Goal: Task Accomplishment & Management: Manage account settings

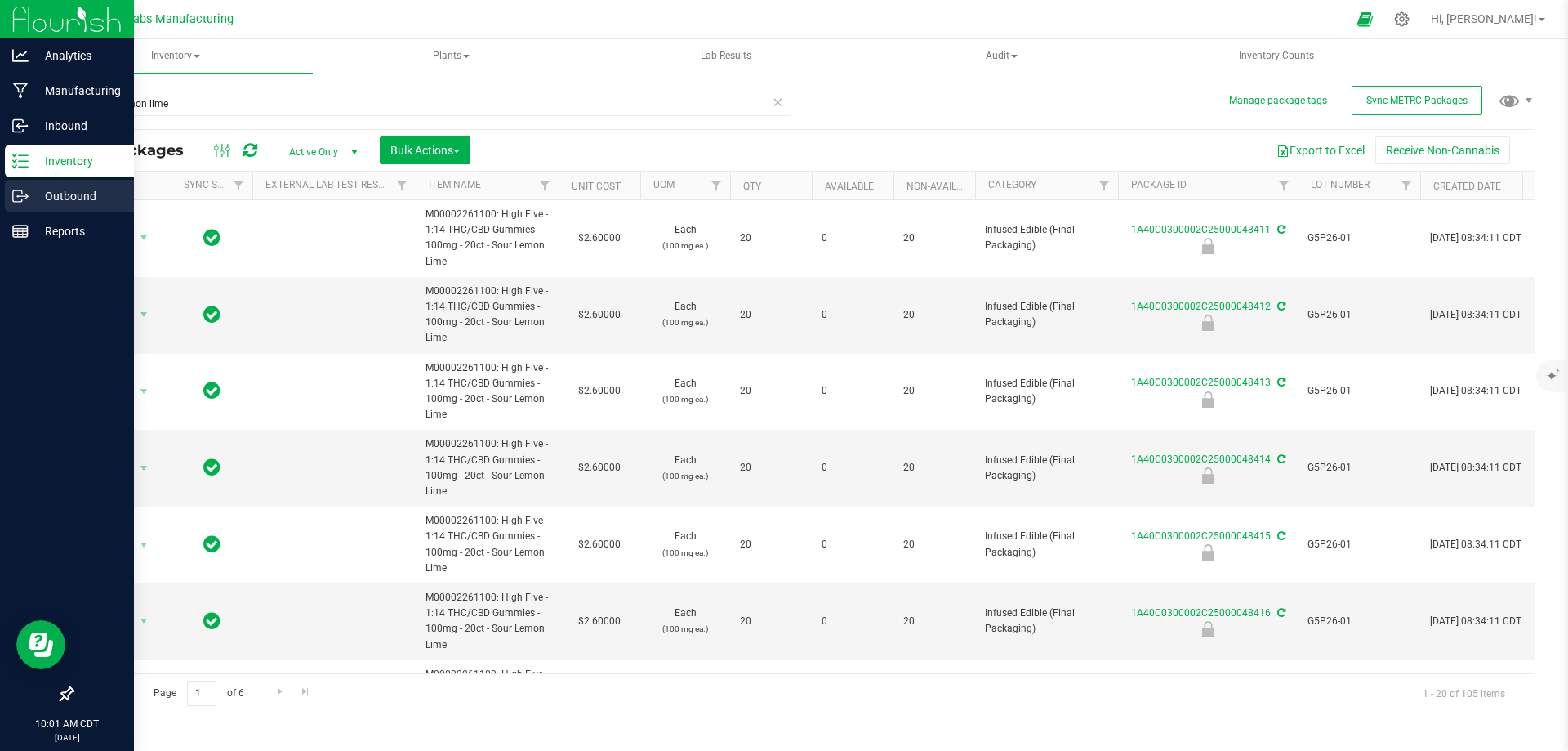
click at [0, 201] on link "Outbound" at bounding box center [66, 197] width 134 height 35
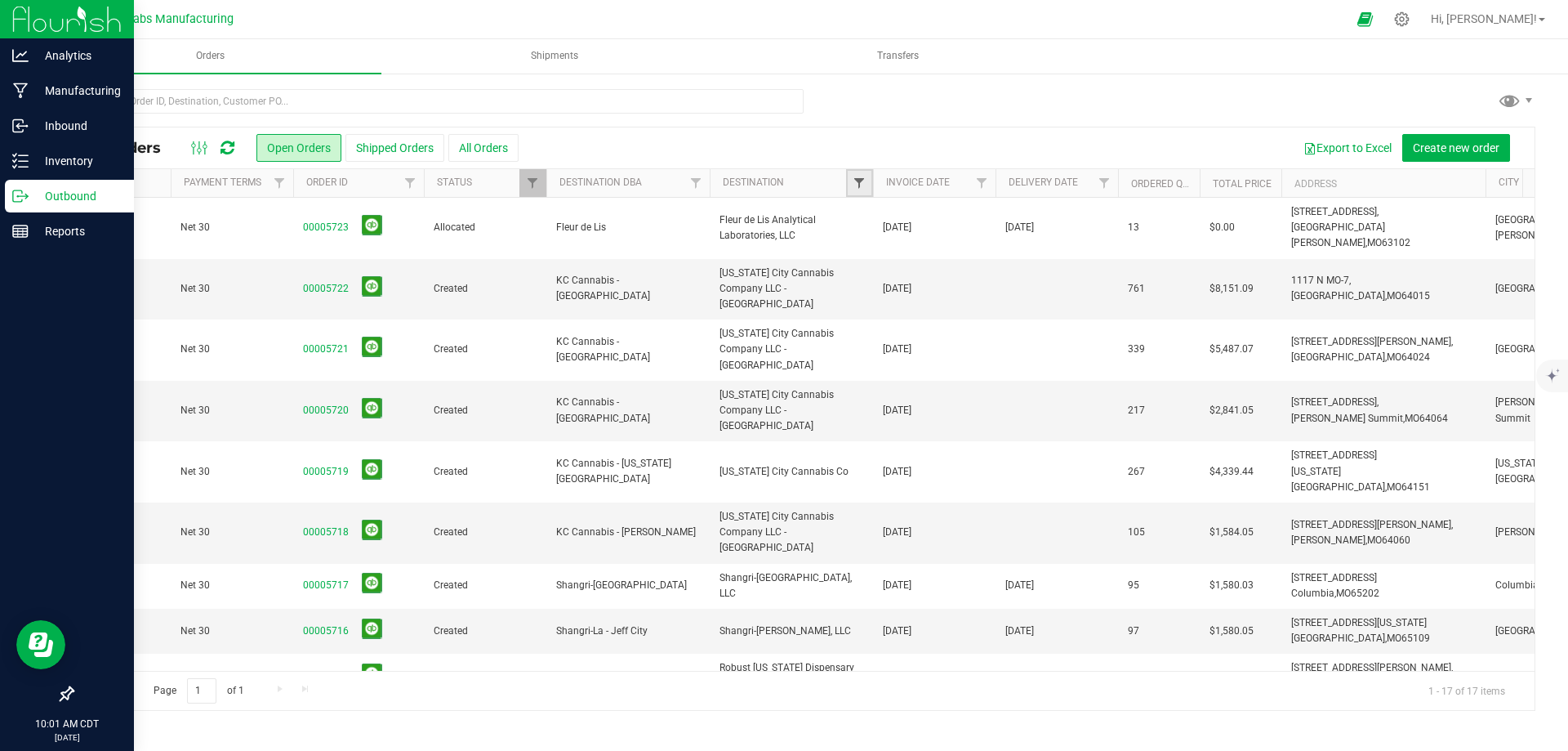
click at [865, 179] on span "Filter" at bounding box center [859, 183] width 13 height 13
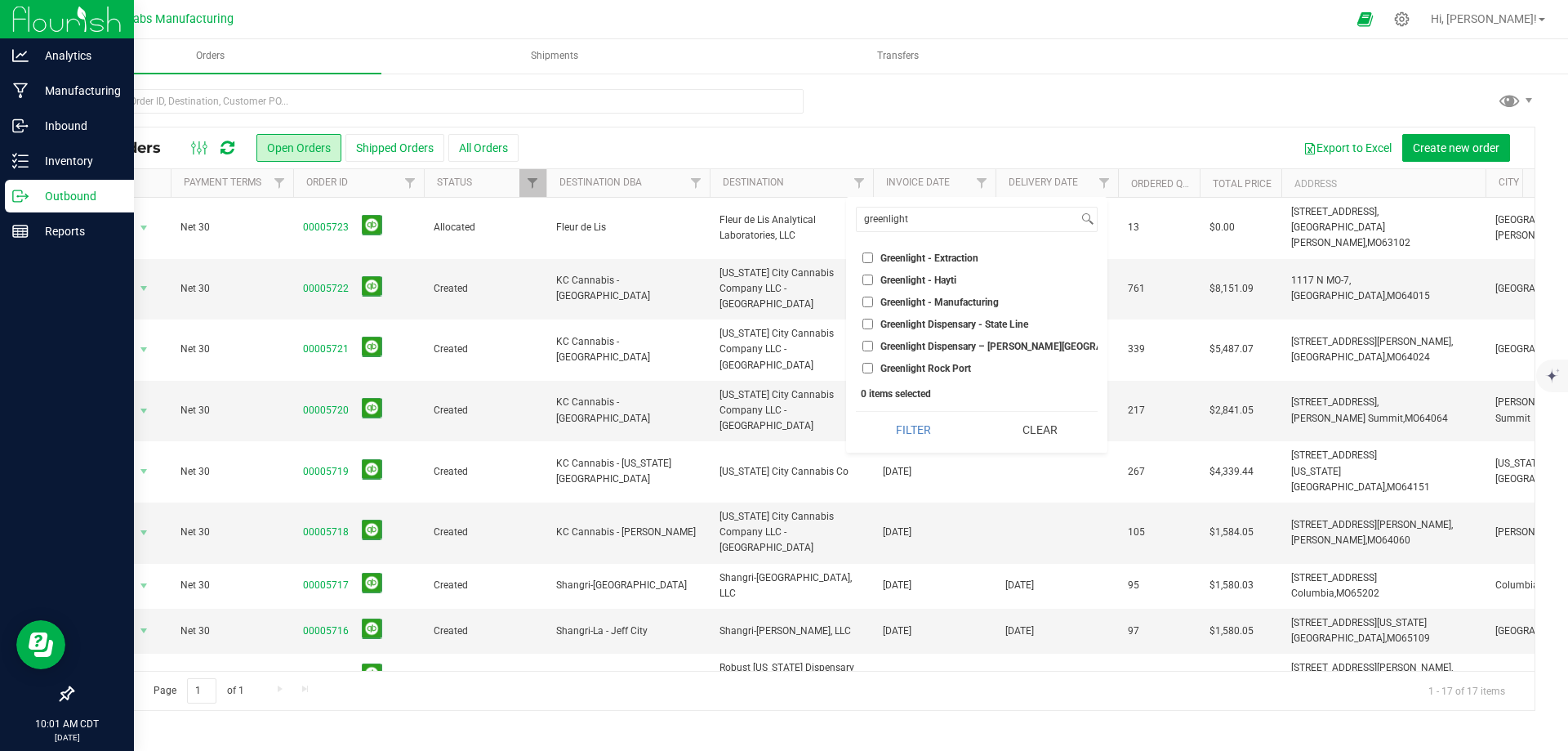
type input "greenlight"
click at [928, 307] on li "Greenlight - Manufacturing" at bounding box center [977, 302] width 241 height 17
click at [891, 299] on span "Greenlight - Manufacturing" at bounding box center [940, 302] width 118 height 9
click at [873, 299] on input "Greenlight - Manufacturing" at bounding box center [868, 302] width 10 height 10
checkbox input "true"
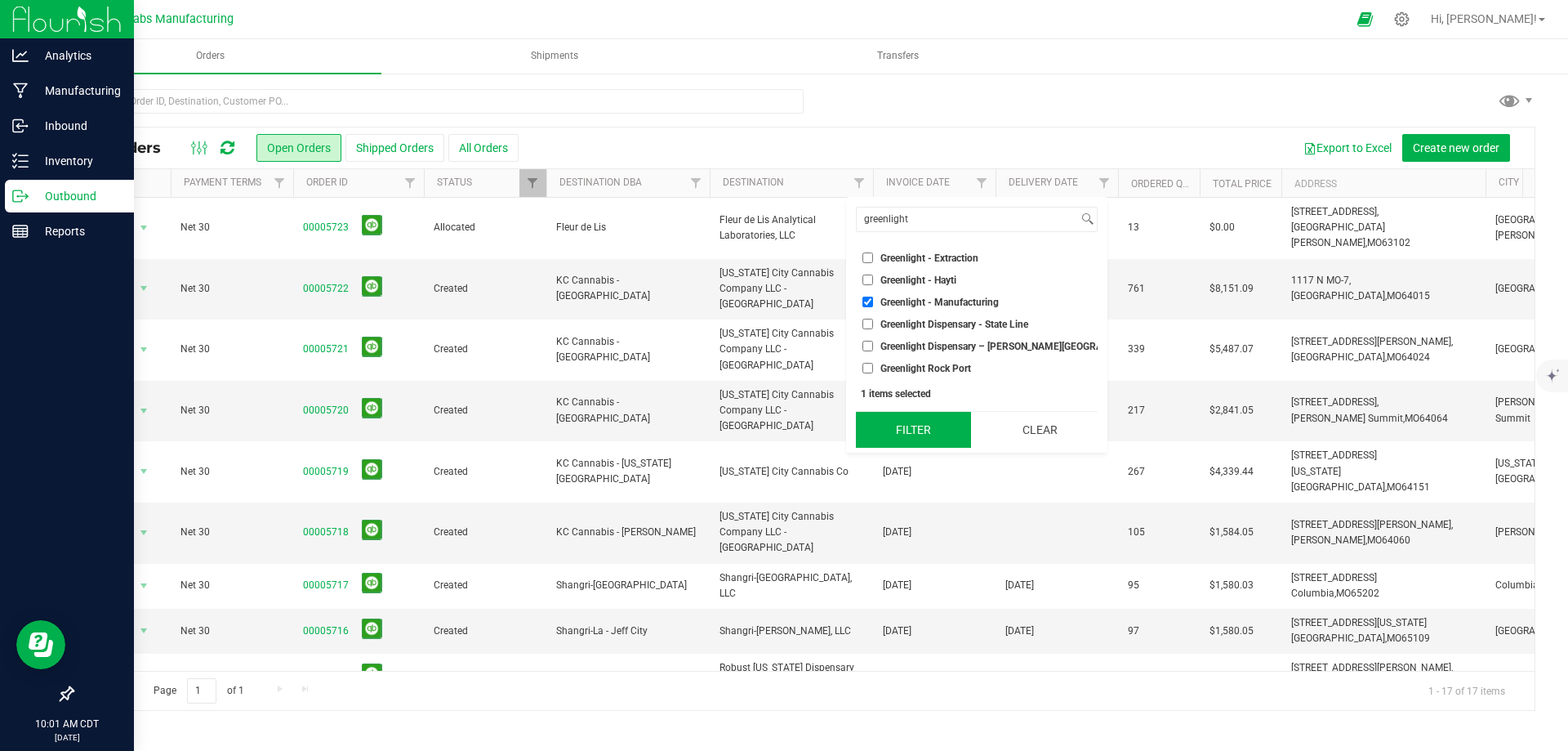
click at [898, 435] on button "Filter" at bounding box center [914, 430] width 116 height 36
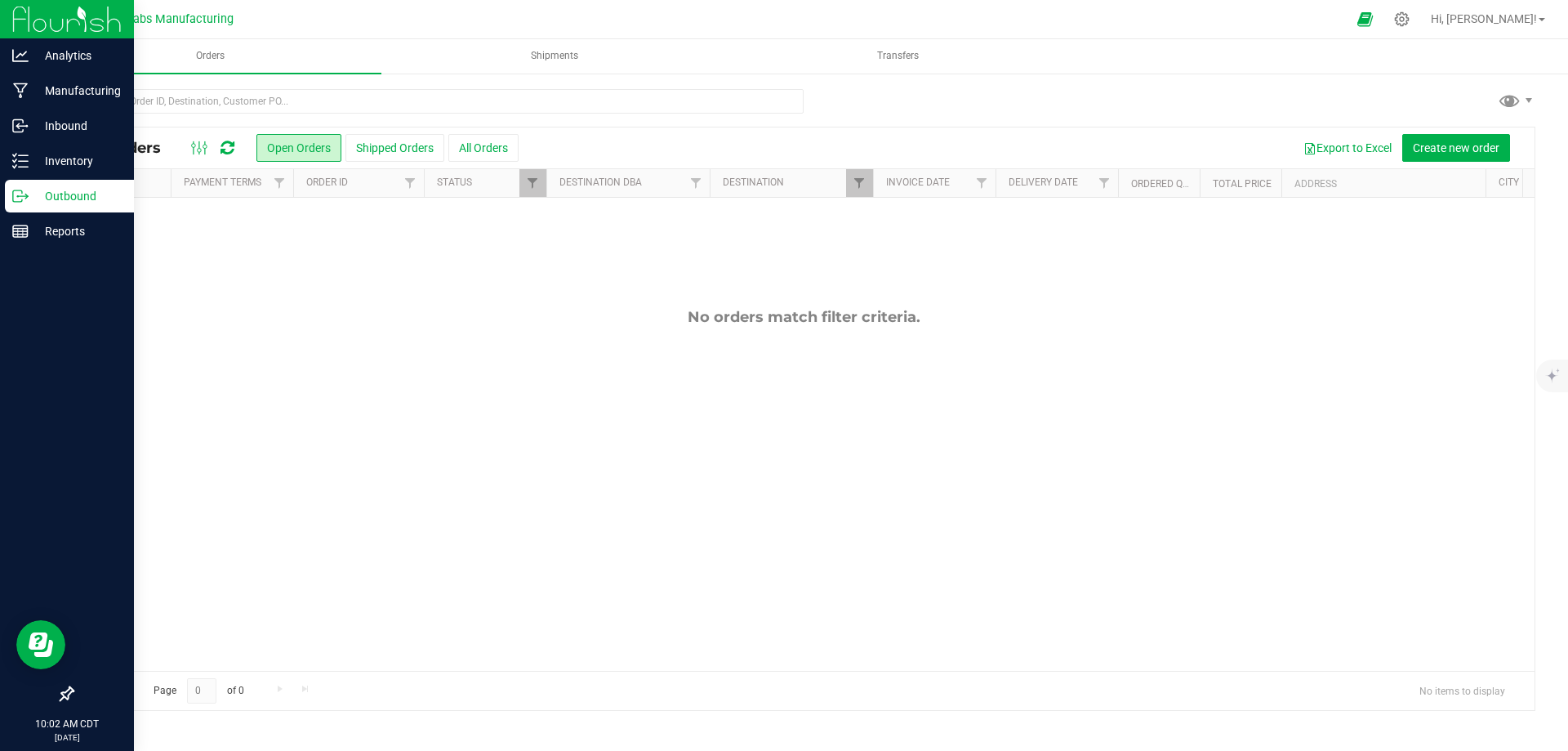
click at [547, 176] on div at bounding box center [547, 183] width 8 height 28
click at [541, 192] on link "Filter" at bounding box center [533, 183] width 27 height 28
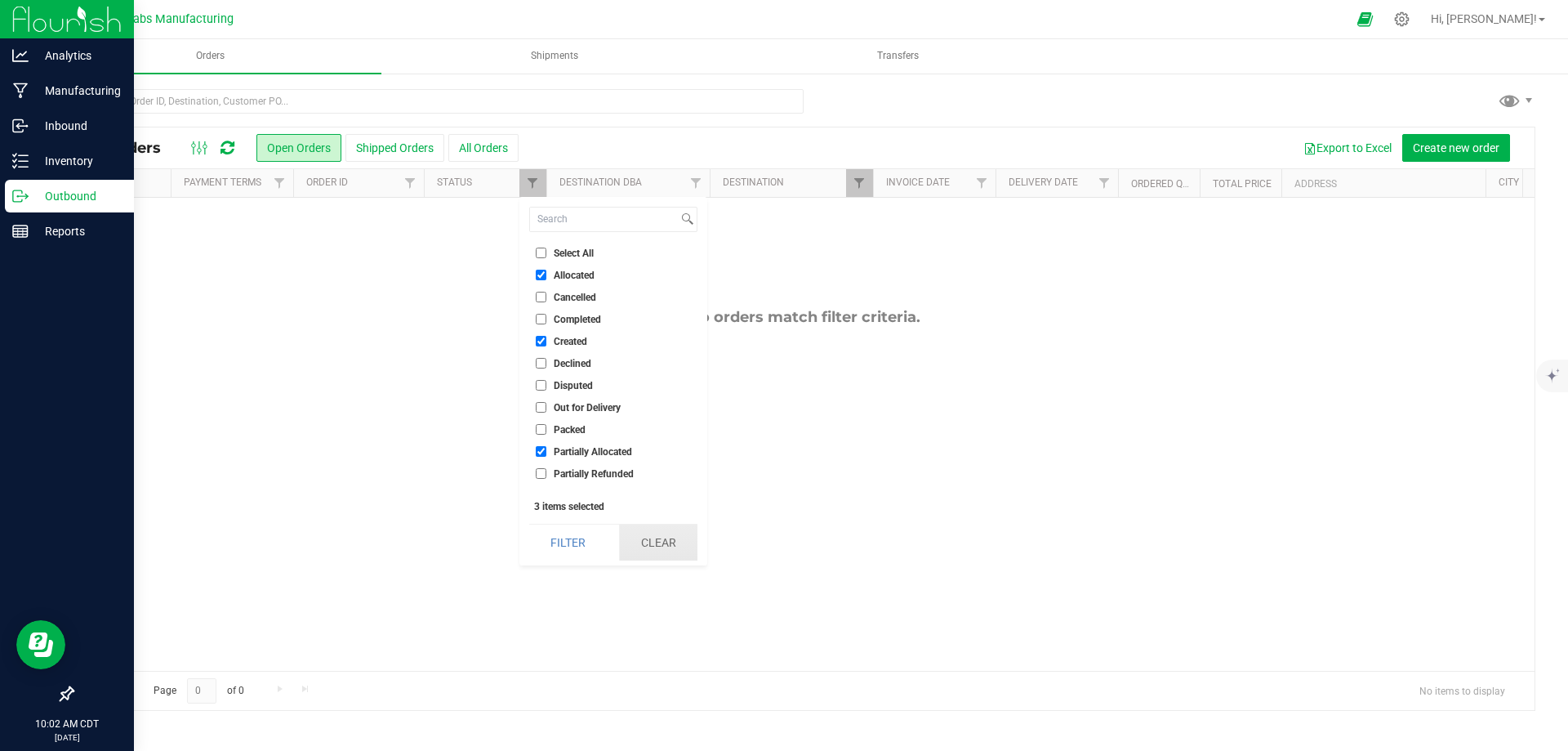
click at [681, 554] on button "Clear" at bounding box center [658, 542] width 78 height 36
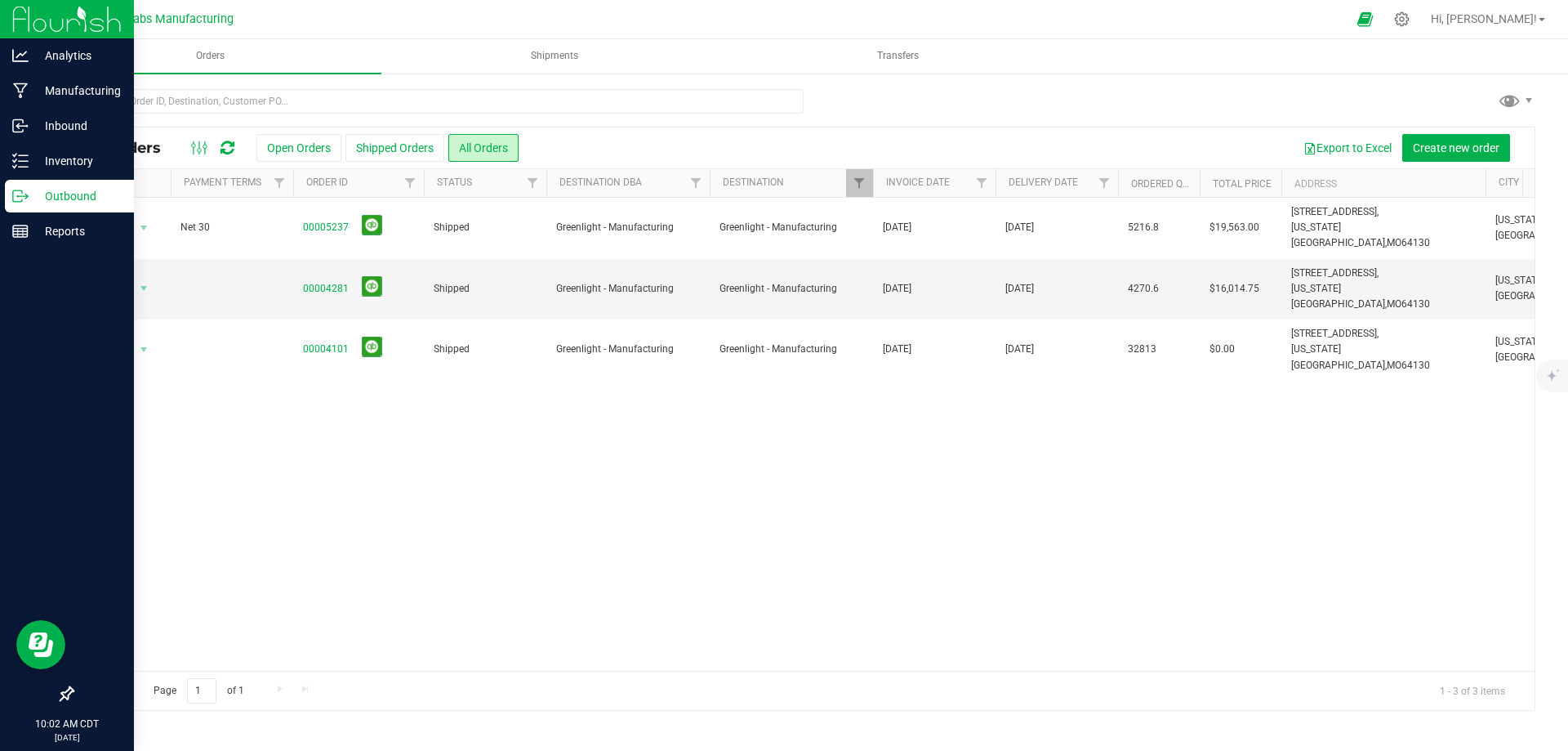
click at [28, 193] on icon at bounding box center [20, 196] width 16 height 16
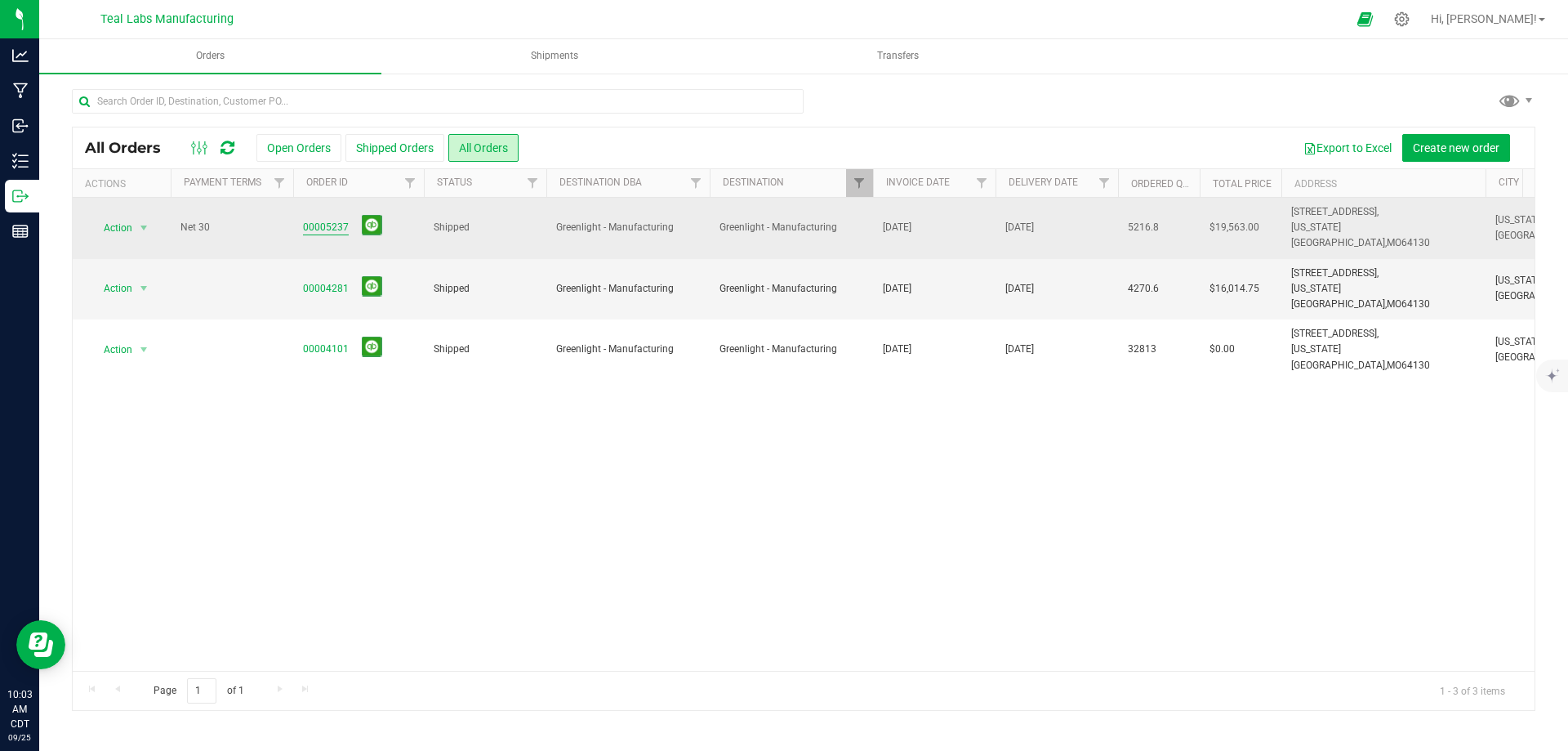
click at [331, 220] on link "00005237" at bounding box center [326, 228] width 46 height 16
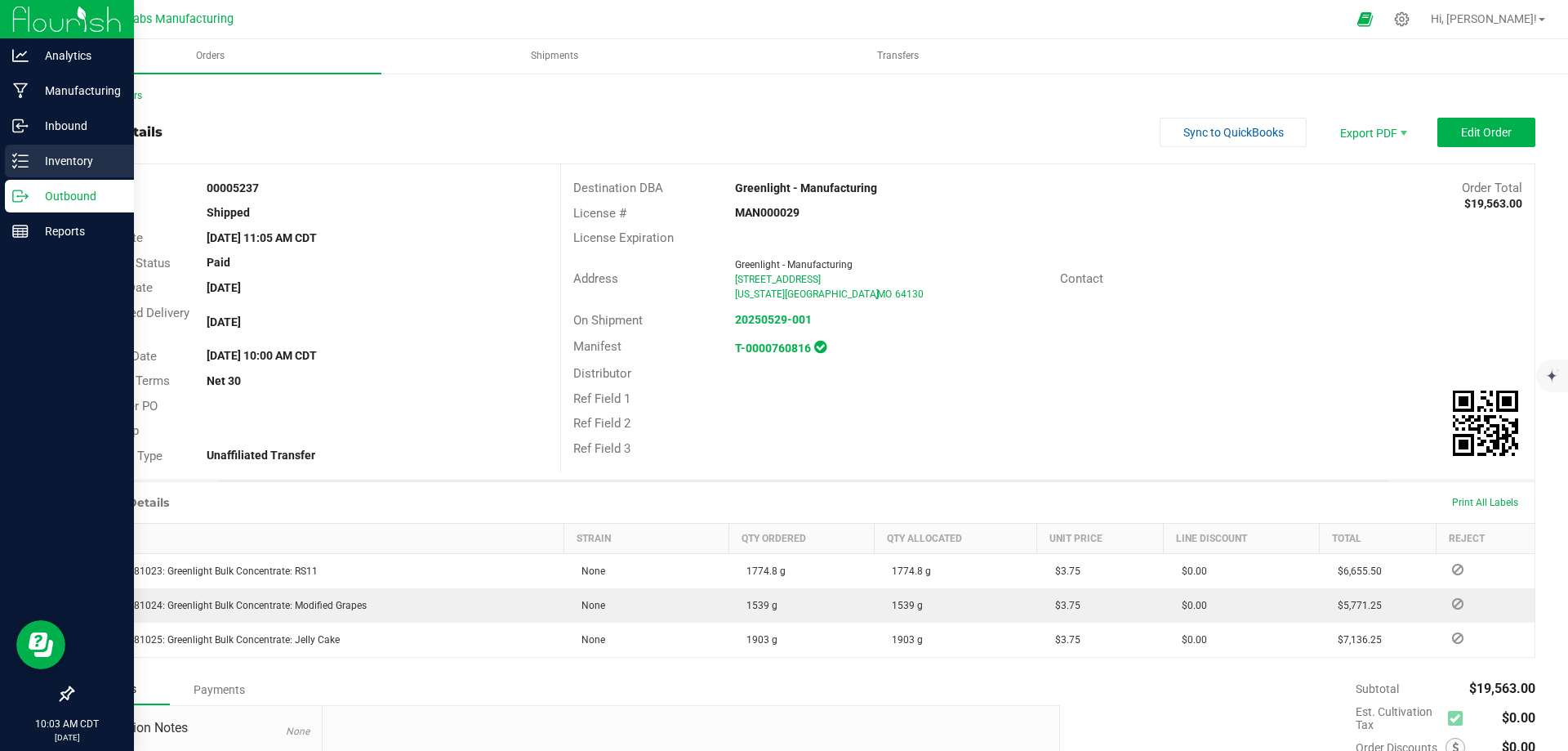
click at [46, 170] on p "Inventory" at bounding box center [78, 160] width 98 height 20
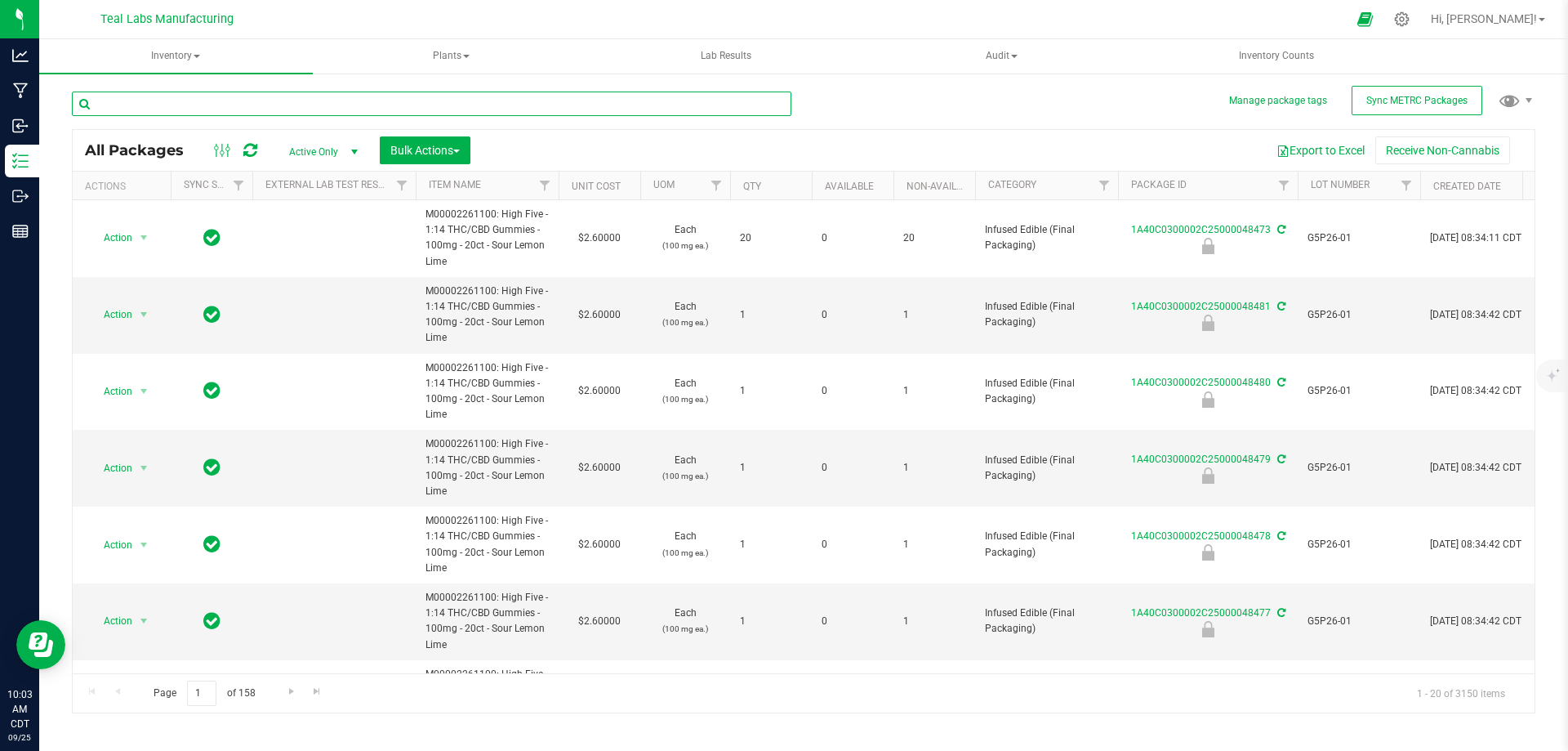
click at [339, 106] on input "text" at bounding box center [431, 103] width 720 height 24
type input "46874"
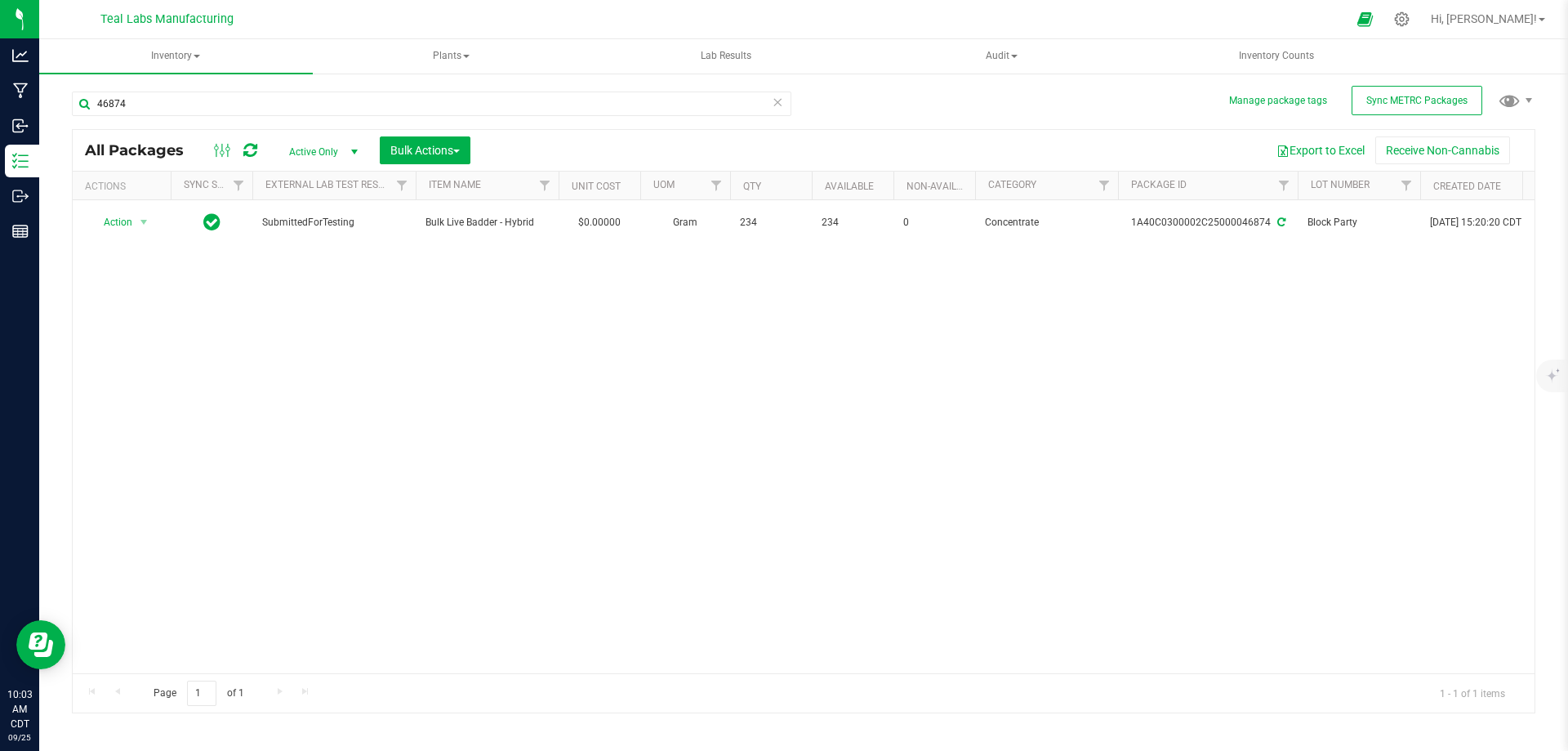
click at [998, 320] on div "Action Action Adjust qty Create package Edit attributes Global inventory Locate…" at bounding box center [803, 436] width 1462 height 473
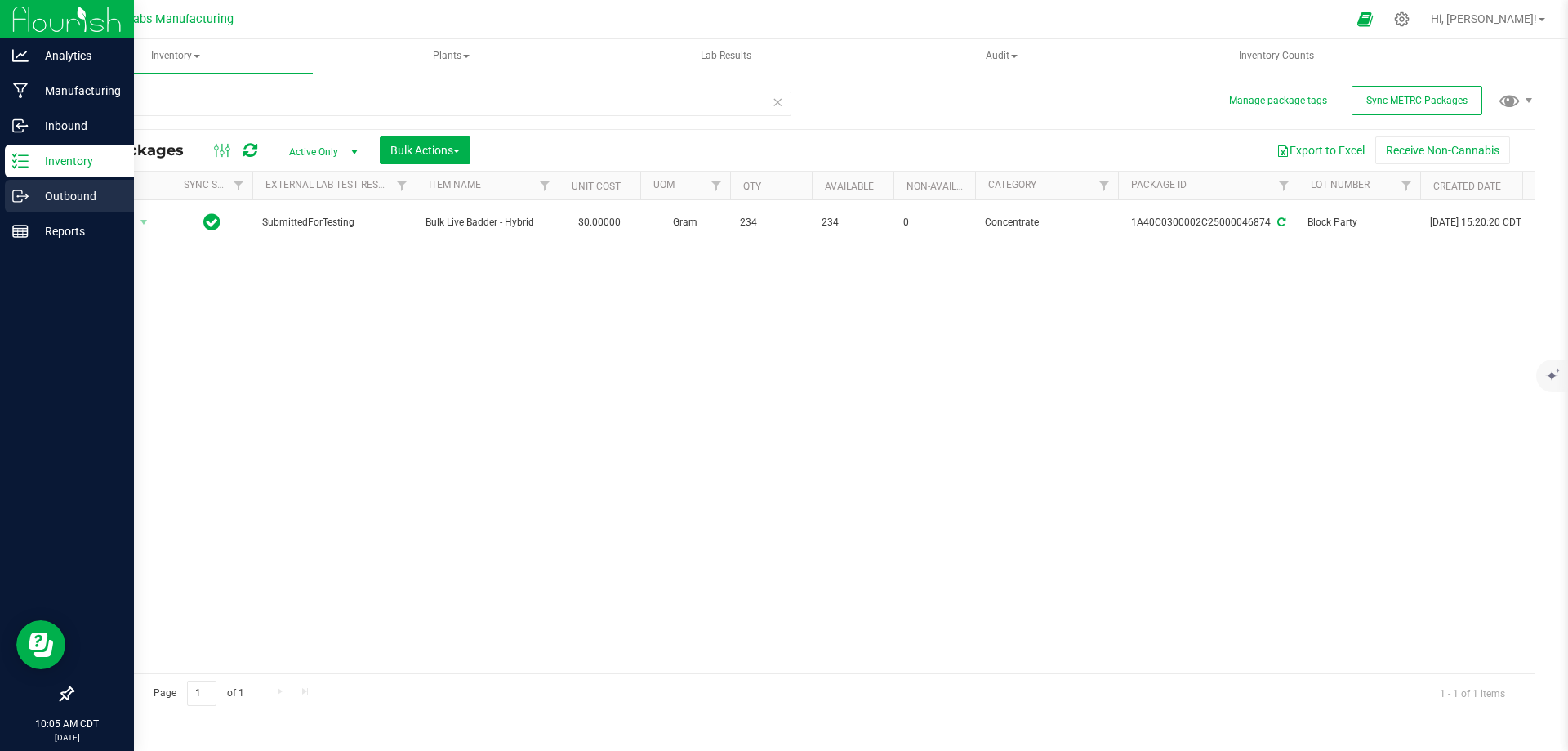
drag, startPoint x: 25, startPoint y: 200, endPoint x: 72, endPoint y: 197, distance: 47.1
click at [27, 199] on icon at bounding box center [20, 196] width 16 height 16
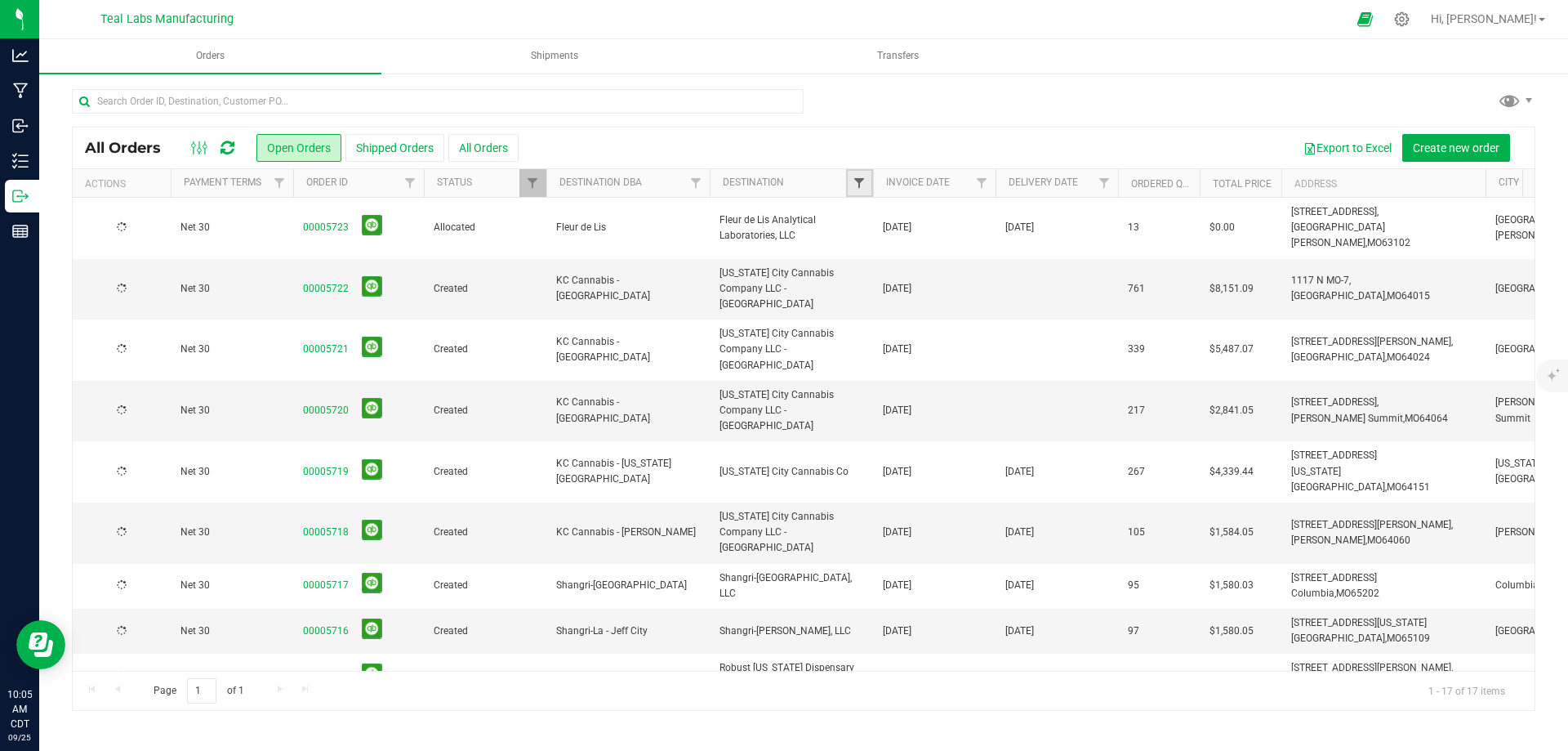
click at [860, 182] on span "Filter" at bounding box center [859, 183] width 13 height 13
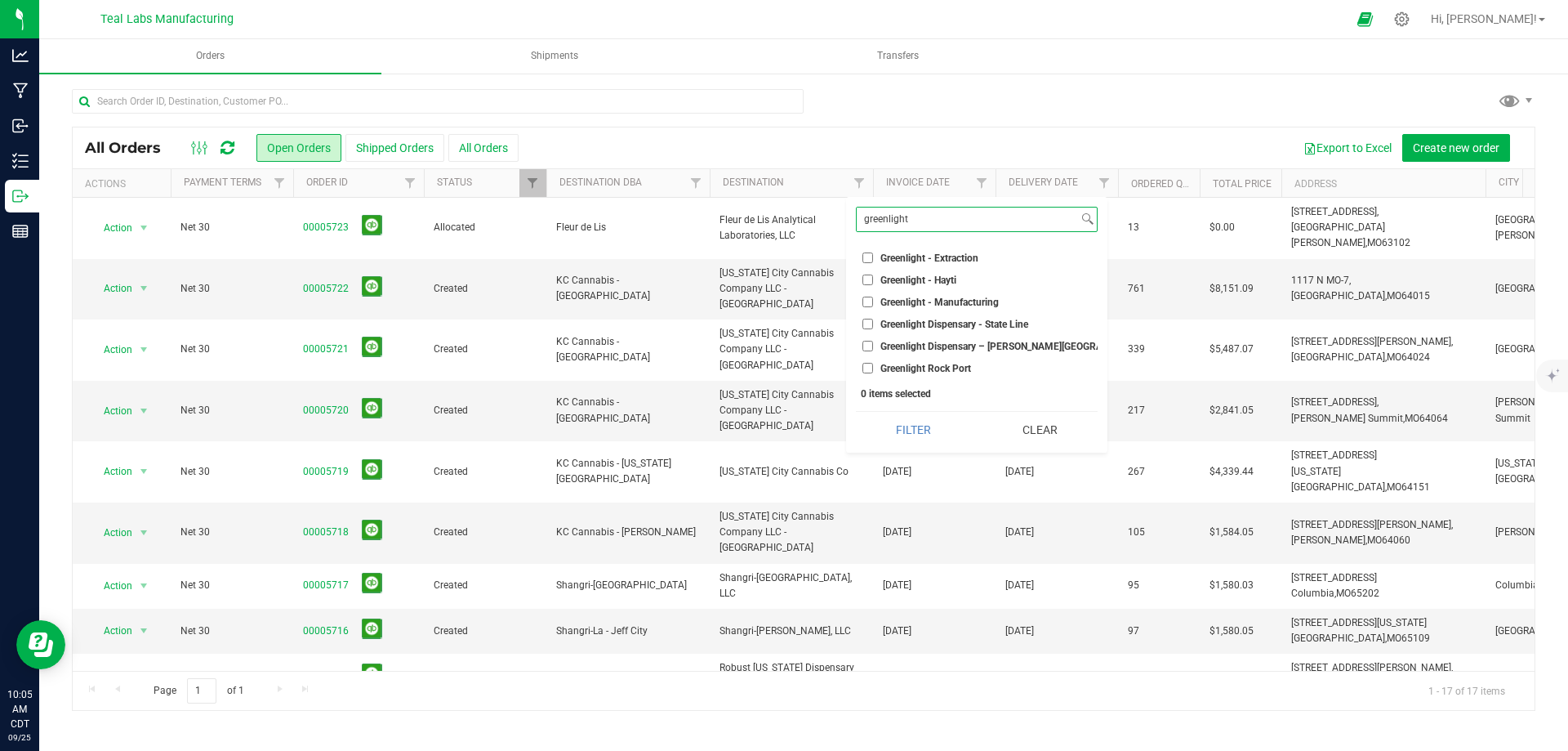
type input "greenlight"
click at [964, 303] on span "Greenlight - Manufacturing" at bounding box center [940, 302] width 118 height 9
click at [873, 303] on input "Greenlight - Manufacturing" at bounding box center [868, 302] width 10 height 10
checkbox input "true"
click at [901, 401] on div "greenlight Select All 29 and 79, LLC 6662 Delmar SL, LLC Agri-Genesis LLC - Cli…" at bounding box center [977, 324] width 261 height 256
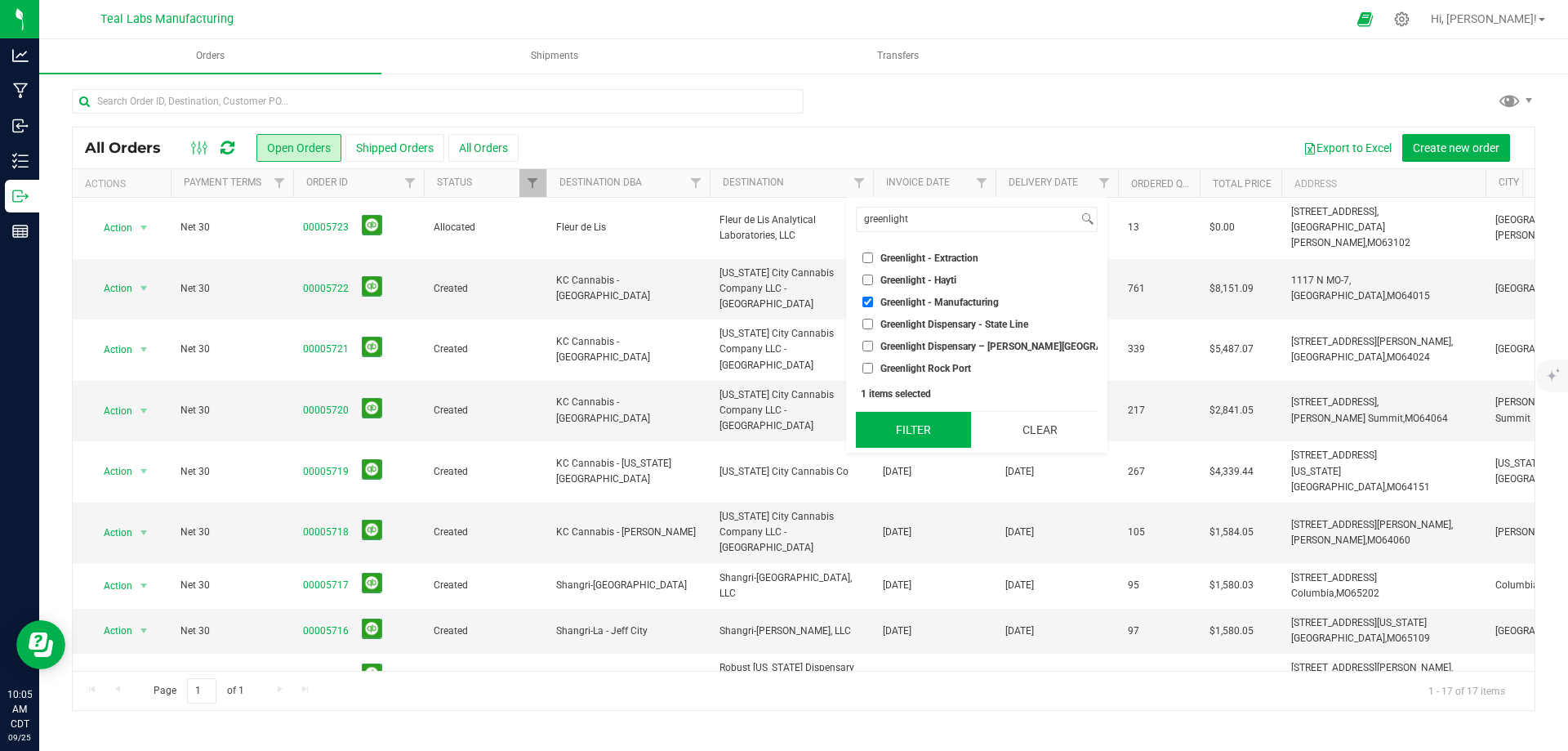
click at [901, 422] on button "Filter" at bounding box center [914, 430] width 116 height 36
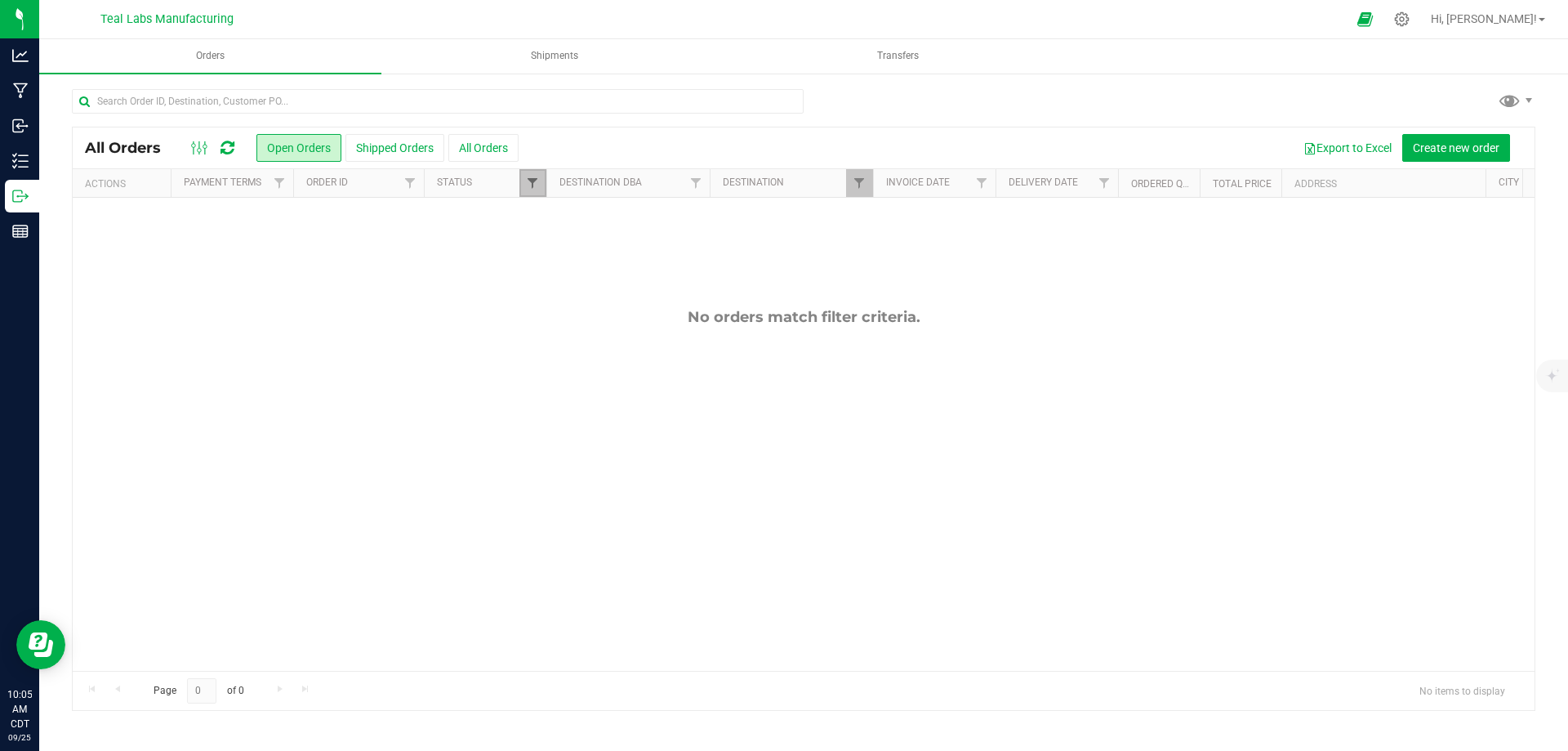
click at [526, 183] on link "Filter" at bounding box center [533, 183] width 27 height 28
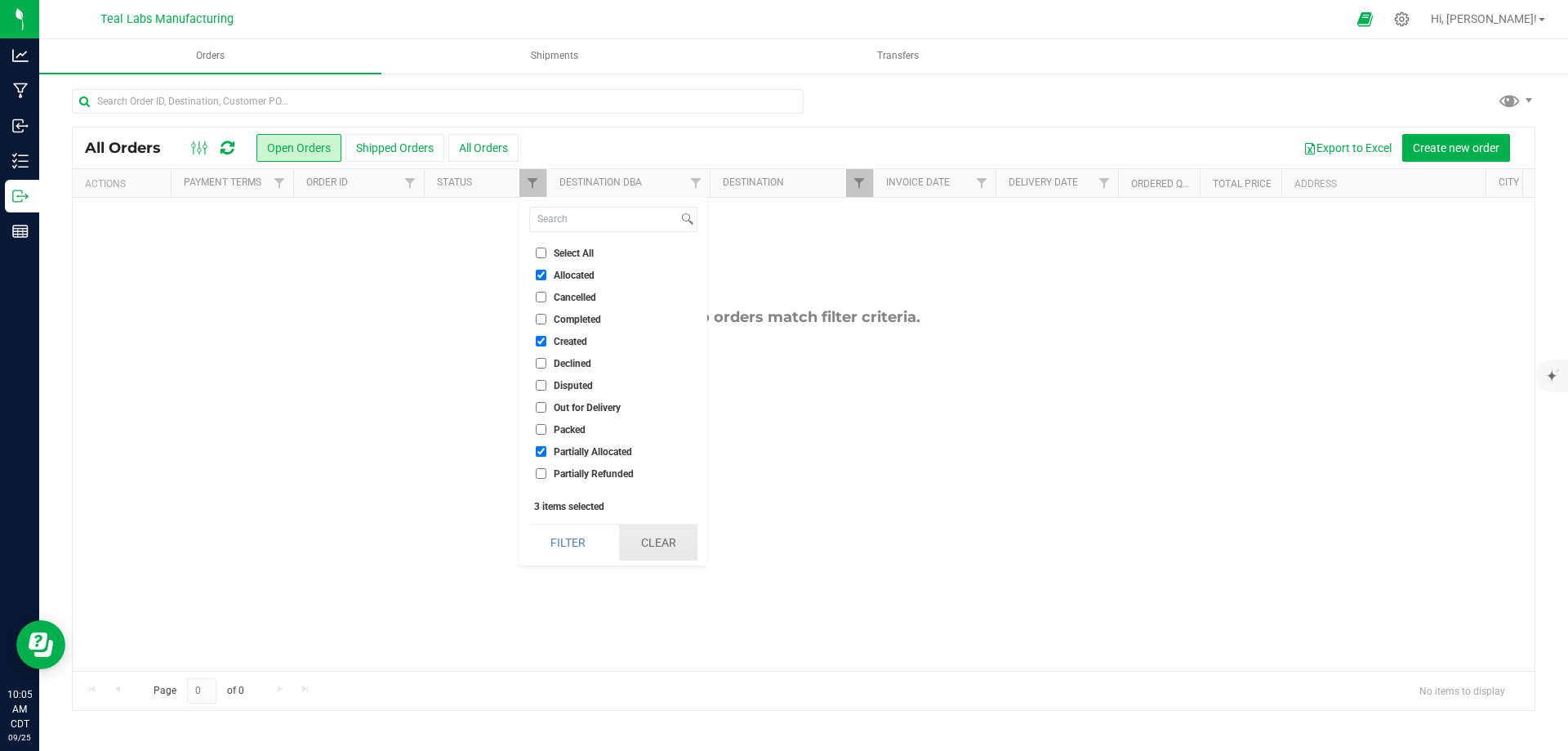
click at [664, 538] on button "Clear" at bounding box center [658, 542] width 78 height 36
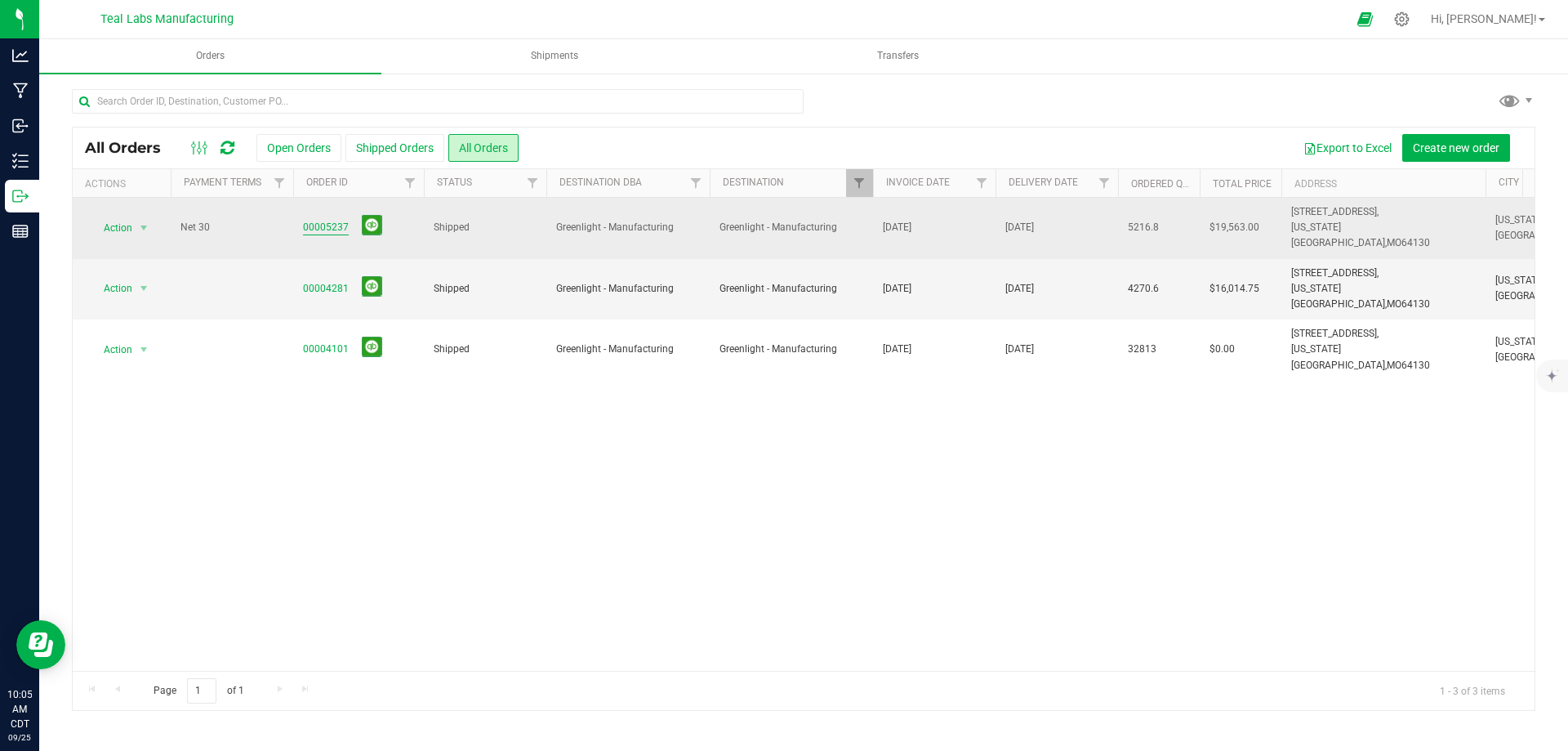
click at [327, 220] on link "00005237" at bounding box center [326, 228] width 46 height 16
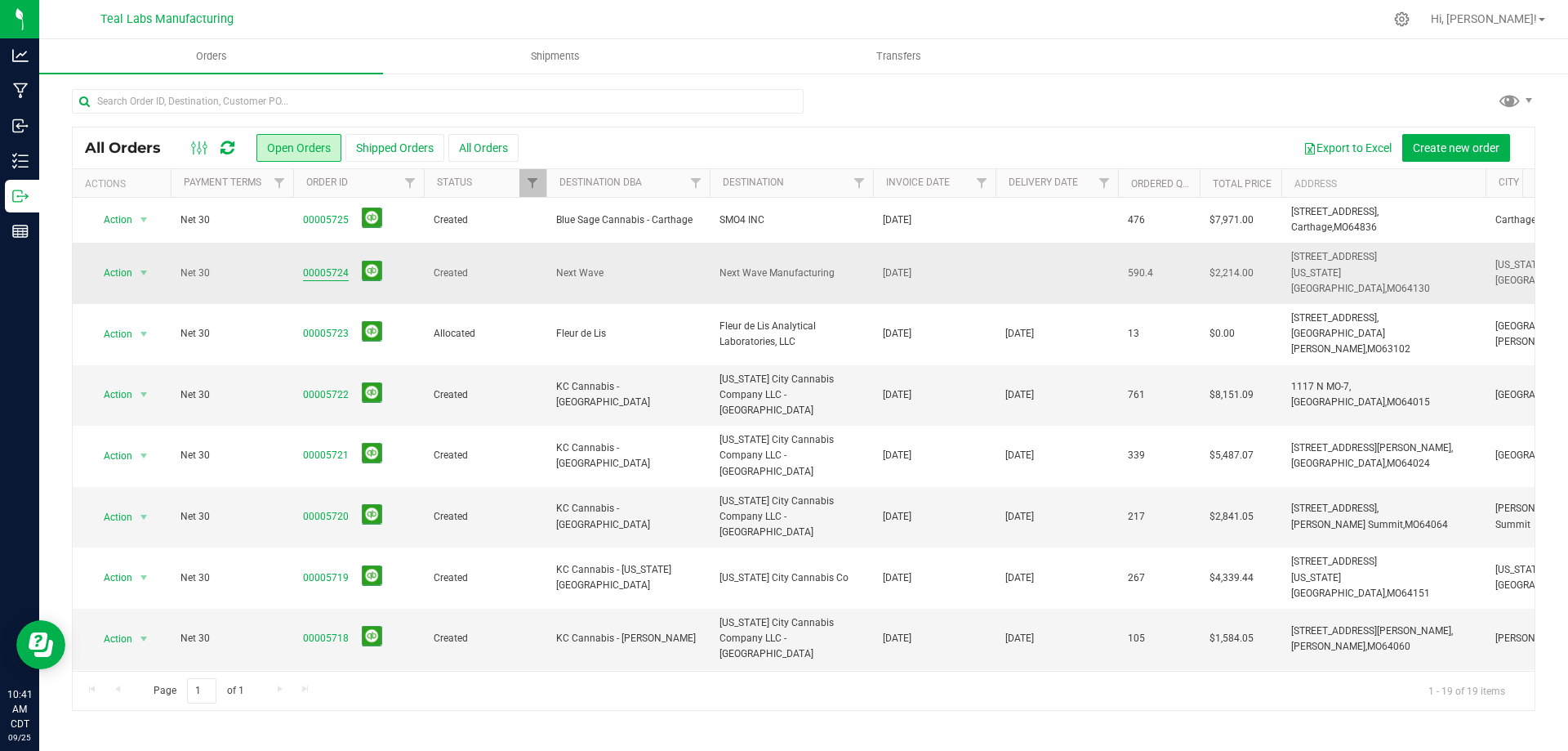
click at [323, 266] on link "00005724" at bounding box center [326, 273] width 46 height 16
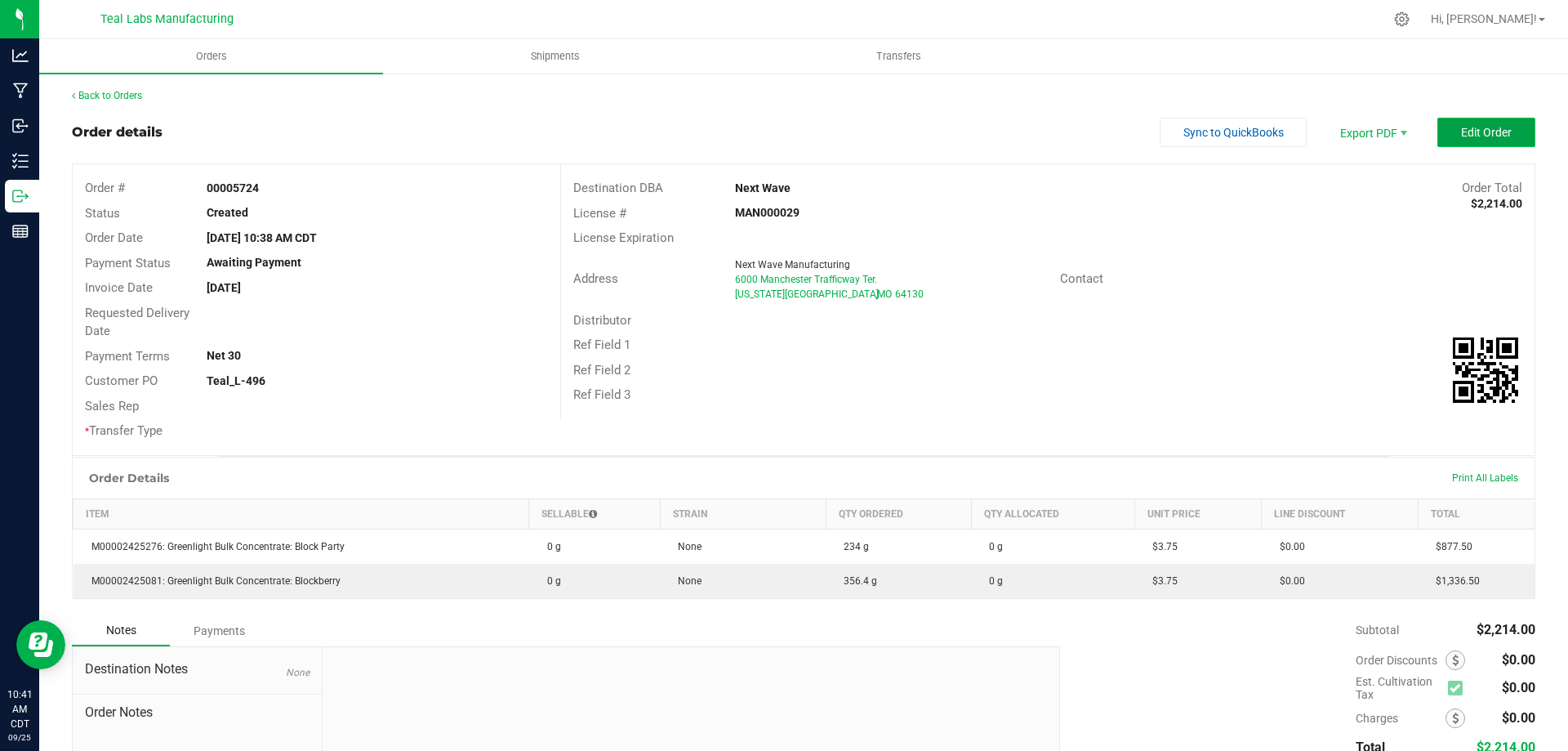
click at [1461, 136] on span "Edit Order" at bounding box center [1486, 132] width 51 height 13
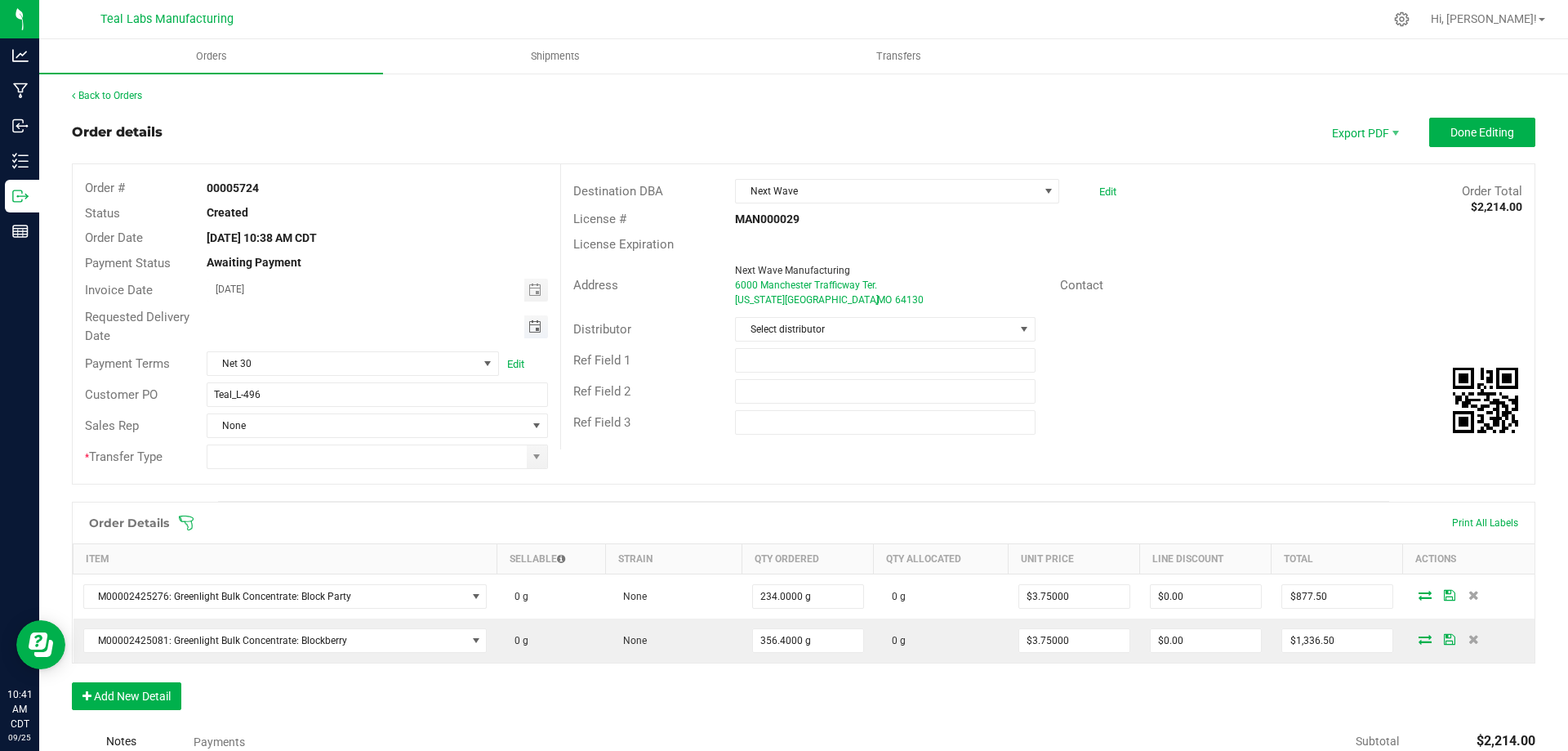
click at [528, 324] on span "Toggle calendar" at bounding box center [534, 326] width 13 height 13
click at [323, 512] on span "30" at bounding box center [328, 512] width 23 height 25
type input "09/30/2025"
click at [527, 451] on span at bounding box center [537, 456] width 21 height 23
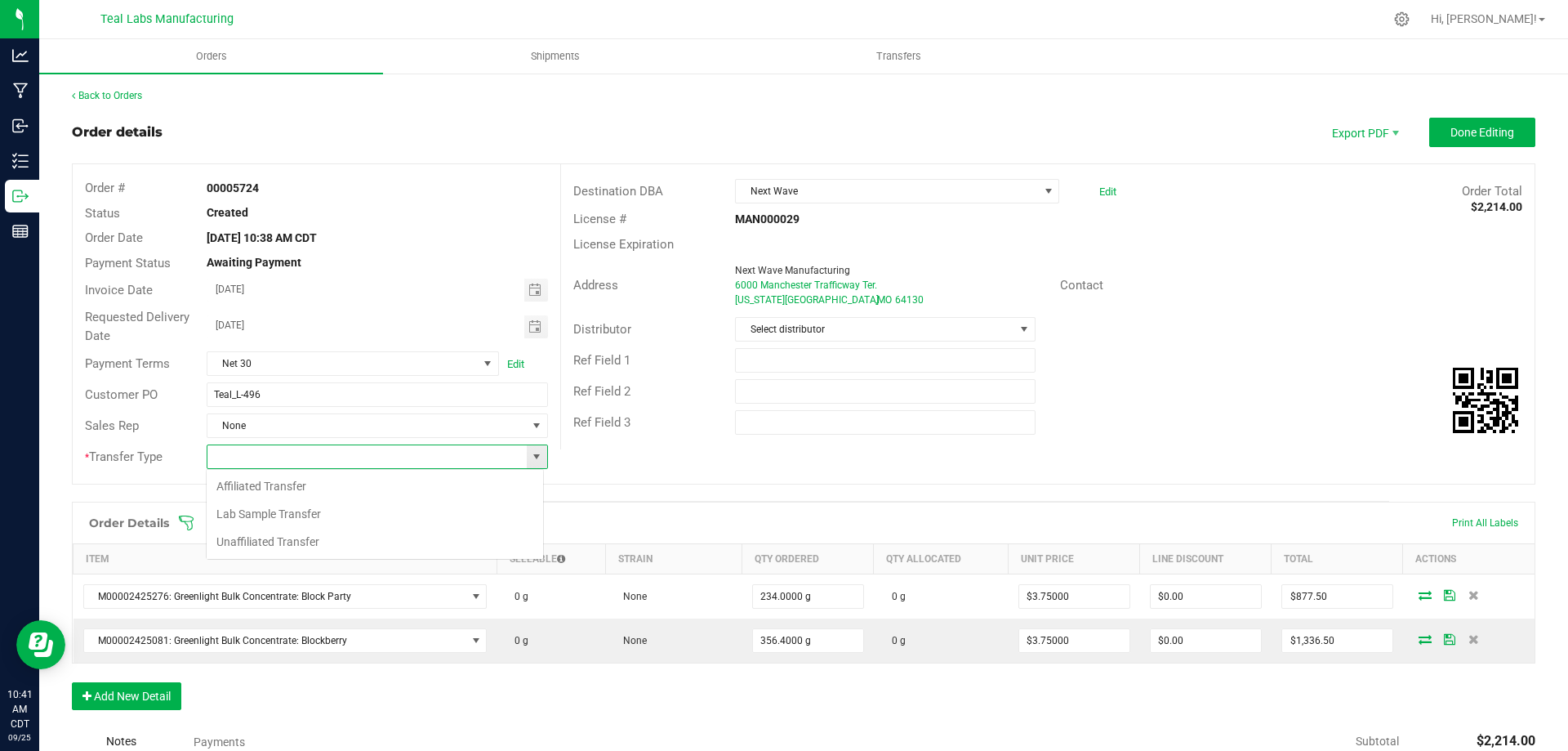
scroll to position [24, 337]
click at [258, 540] on li "Unaffiliated Transfer" at bounding box center [375, 541] width 336 height 28
type input "Unaffiliated Transfer"
click at [530, 510] on div "Order Details Print All Labels" at bounding box center [803, 523] width 1462 height 41
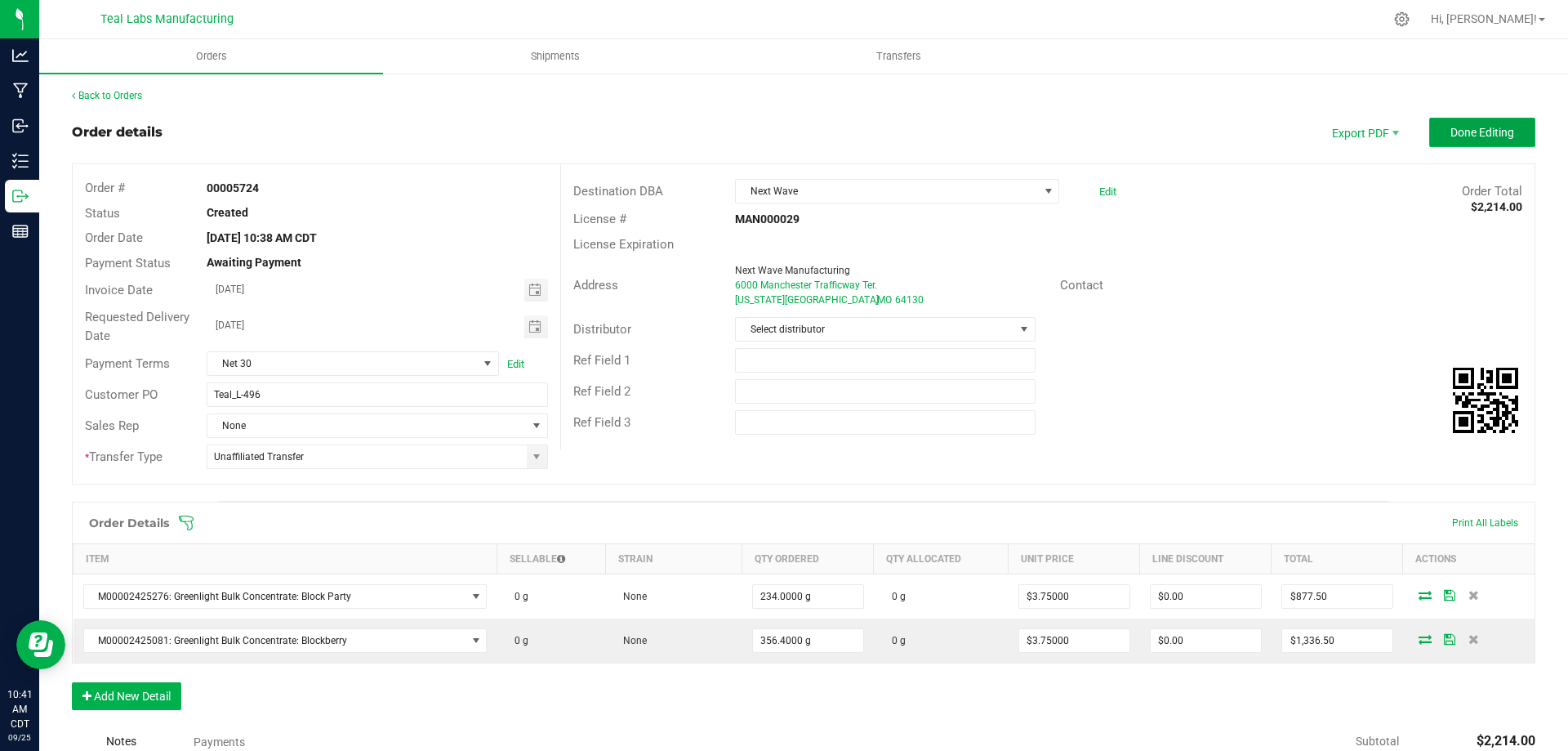
click at [1457, 131] on span "Done Editing" at bounding box center [1483, 132] width 64 height 13
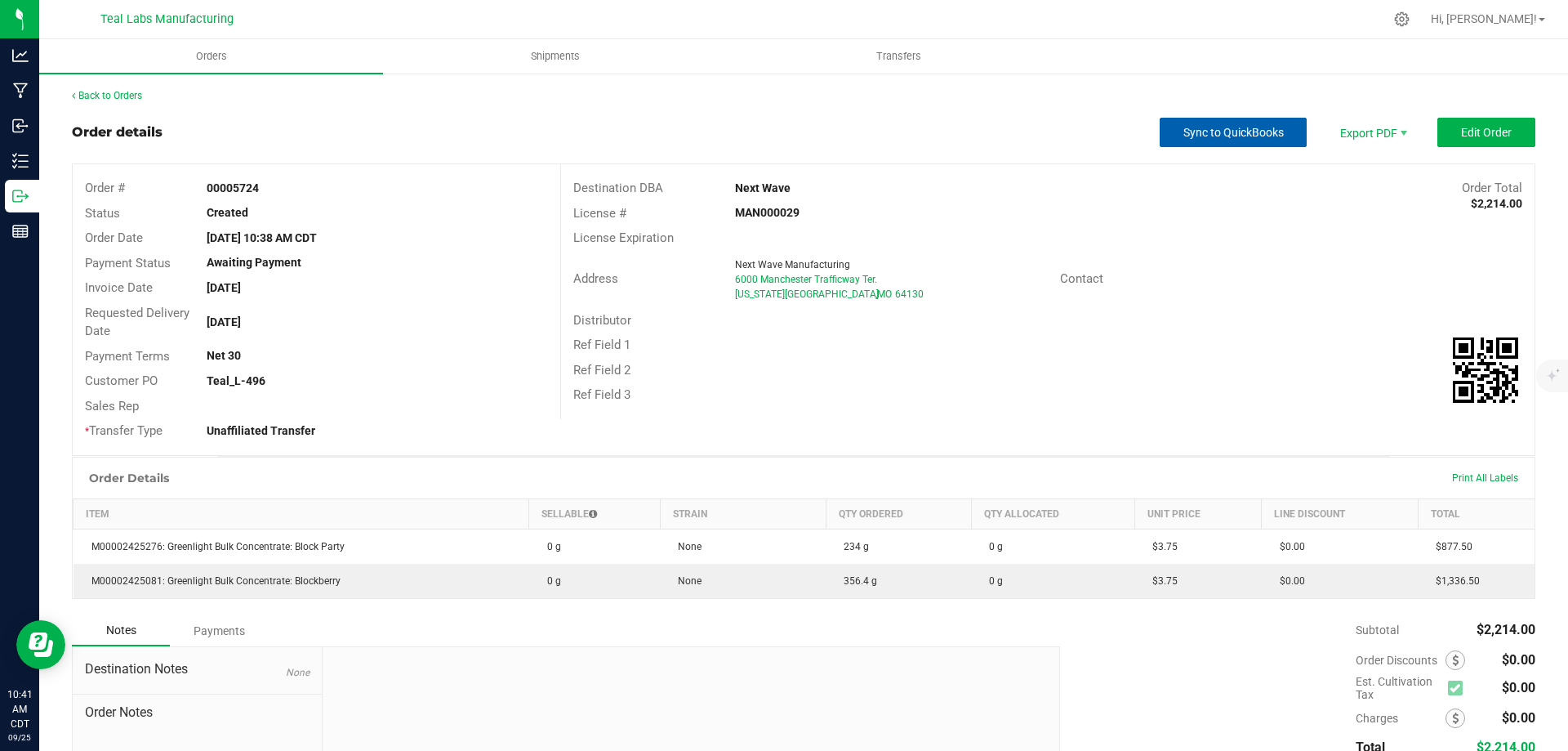
click at [1230, 135] on span "Sync to QuickBooks" at bounding box center [1234, 132] width 101 height 13
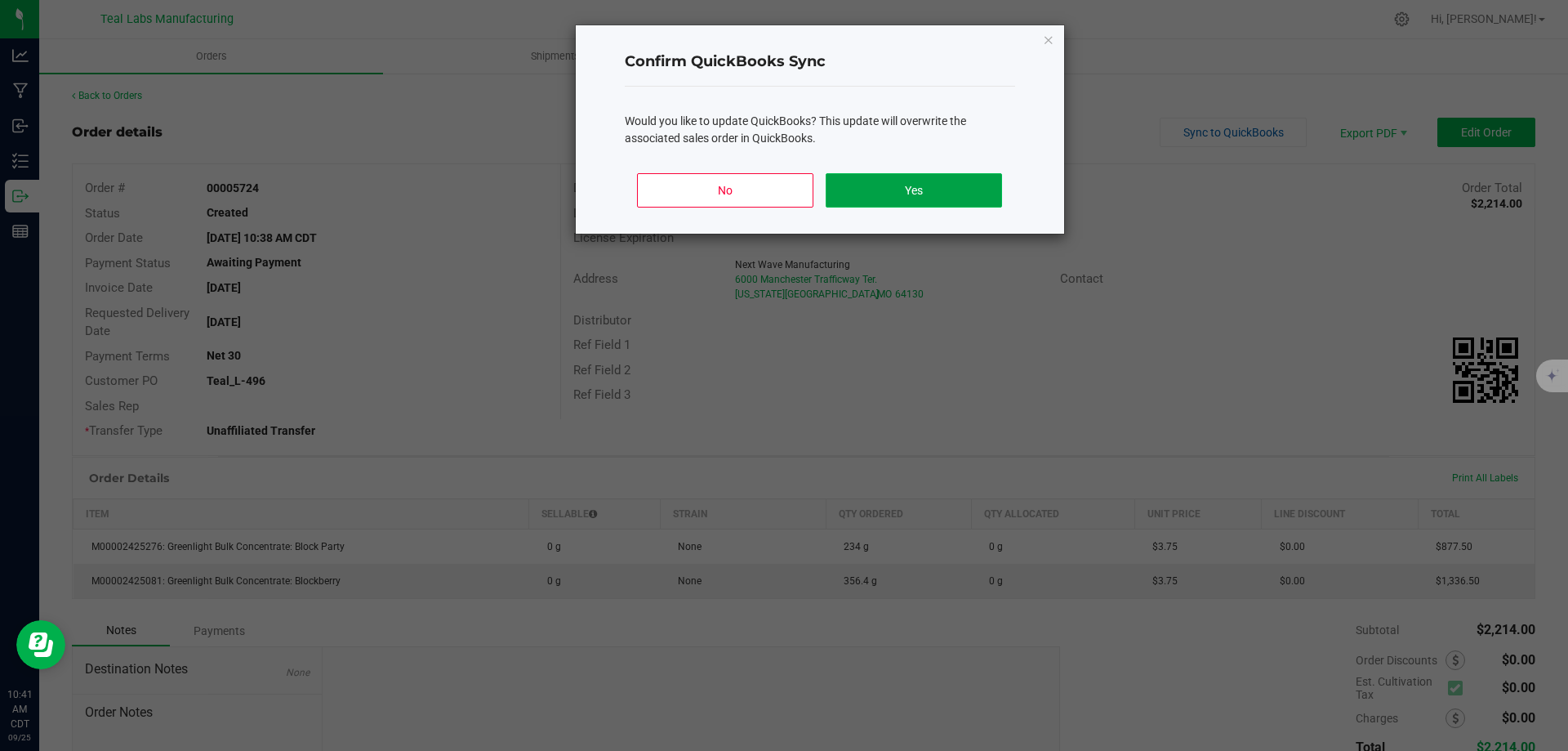
click at [930, 188] on button "Yes" at bounding box center [914, 191] width 176 height 34
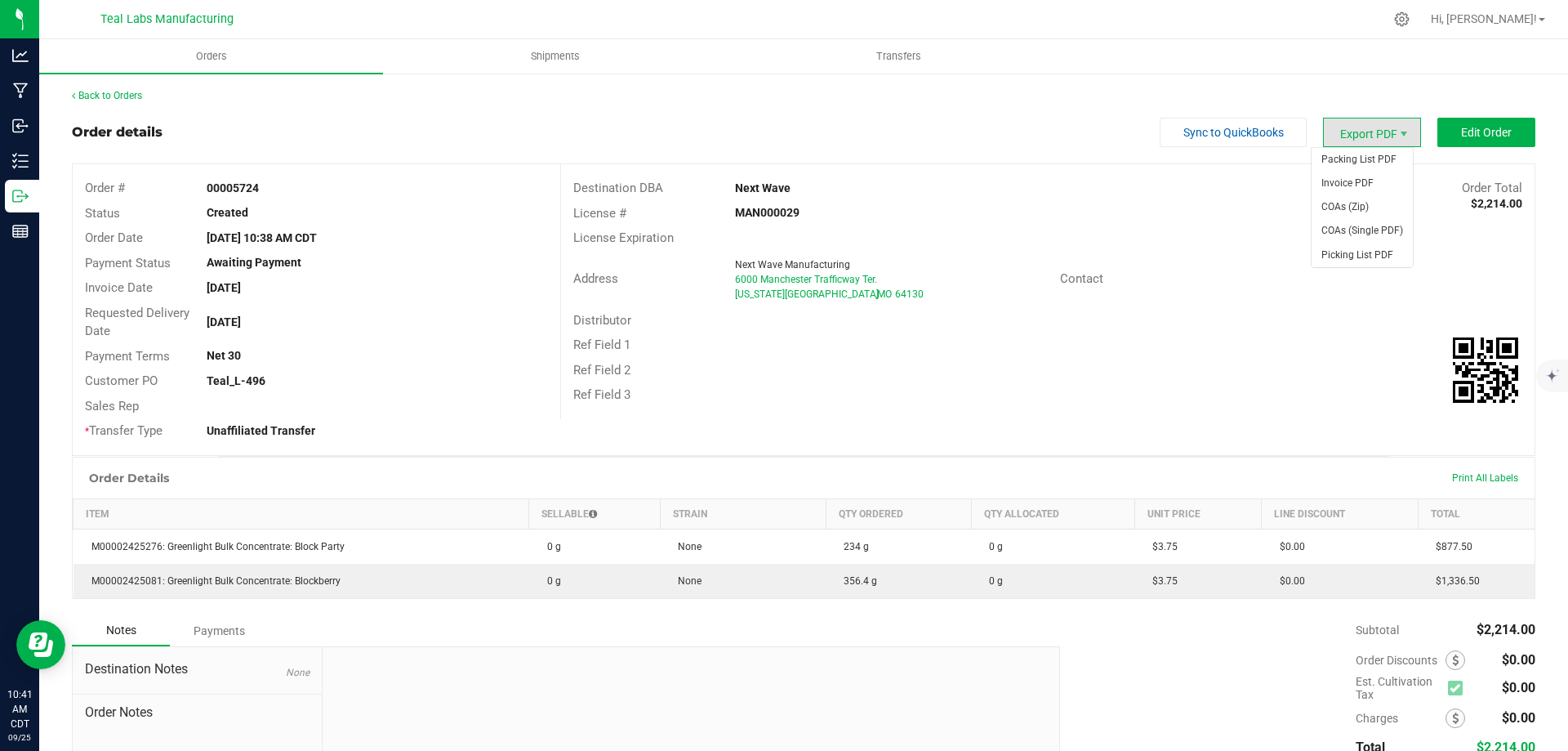
click at [1382, 127] on span "Export PDF" at bounding box center [1372, 132] width 98 height 29
click at [1358, 185] on span "Invoice PDF" at bounding box center [1363, 183] width 102 height 23
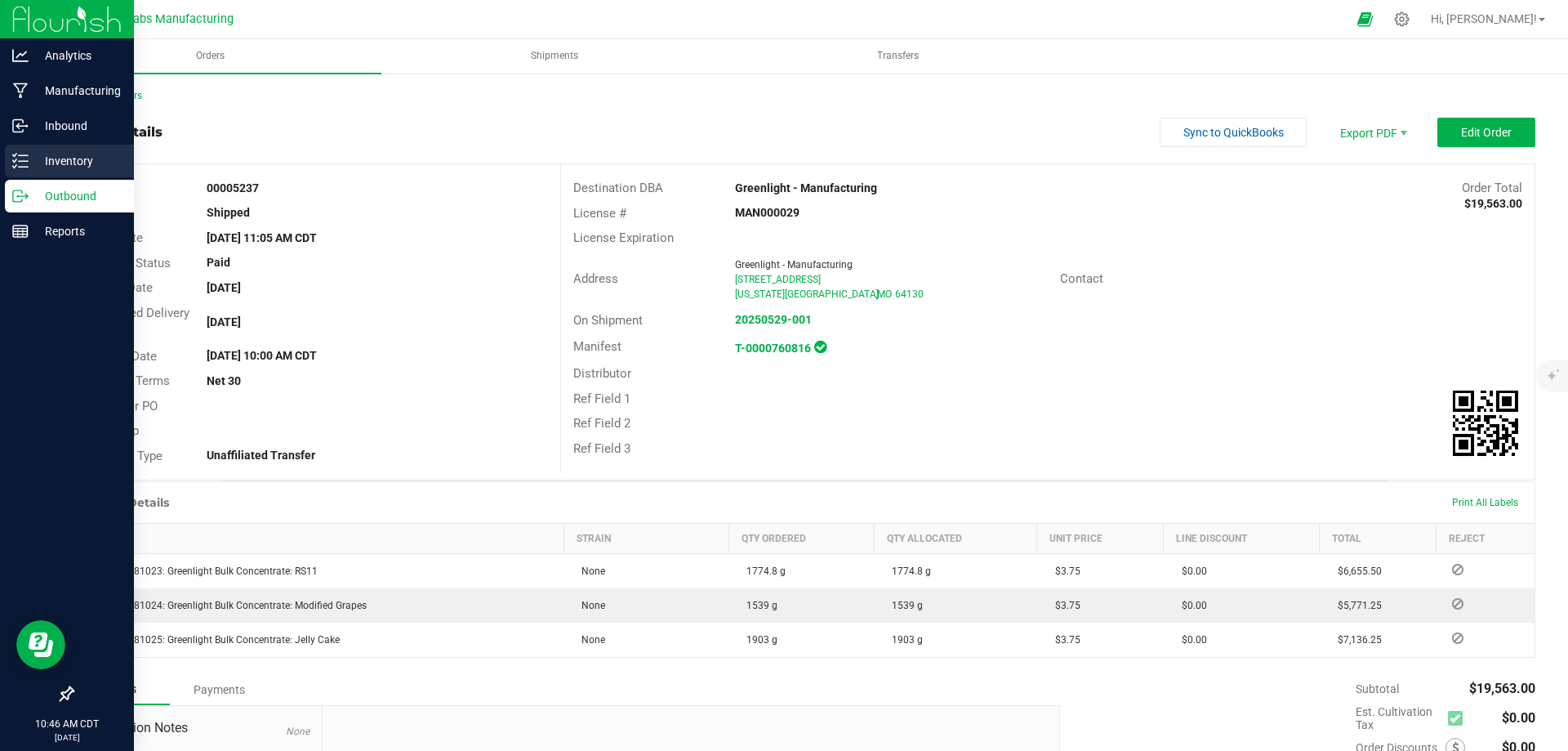
click at [23, 165] on icon at bounding box center [20, 160] width 16 height 16
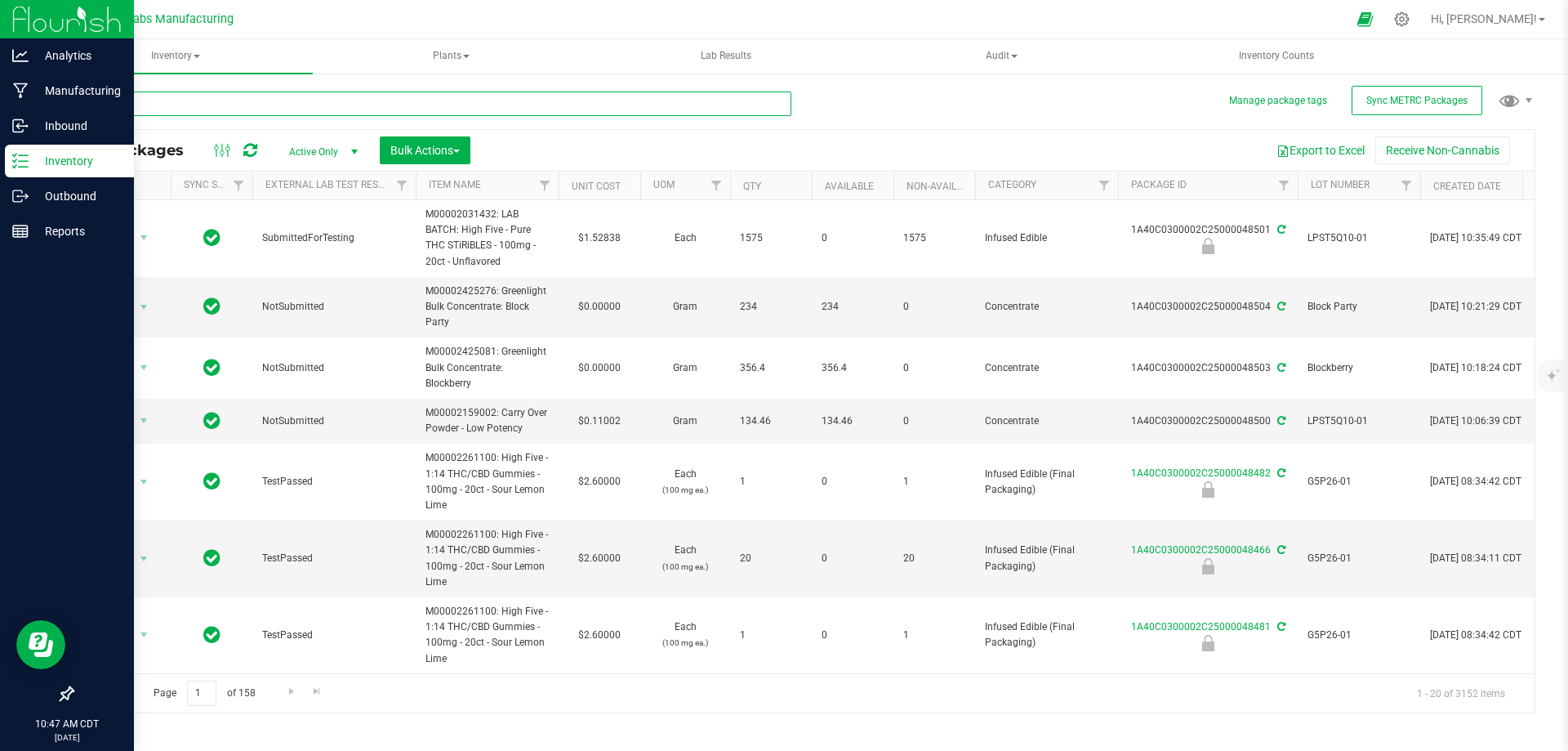
click at [329, 102] on input "text" at bounding box center [431, 103] width 720 height 24
type input "strawberry cough"
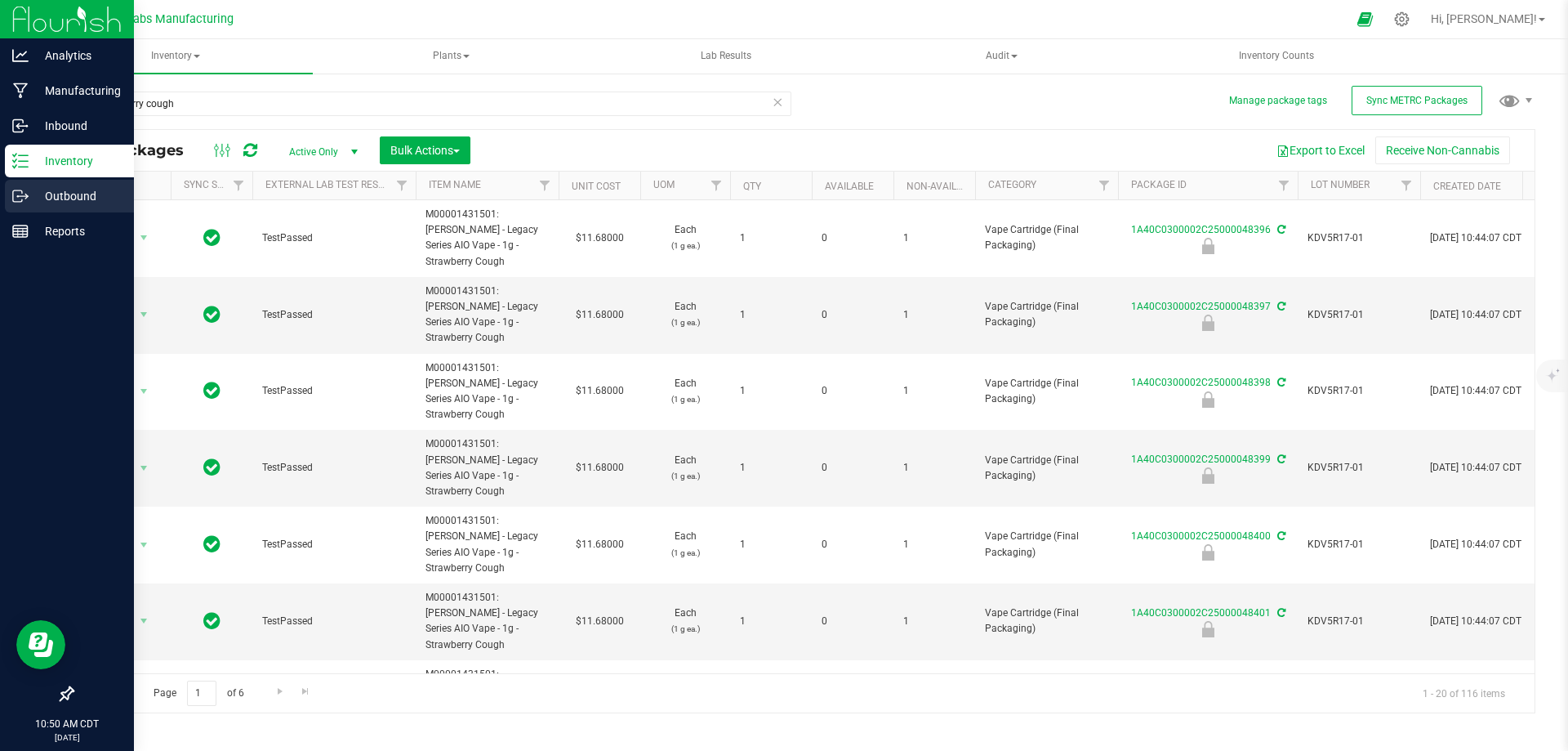
click at [28, 191] on icon at bounding box center [20, 196] width 16 height 16
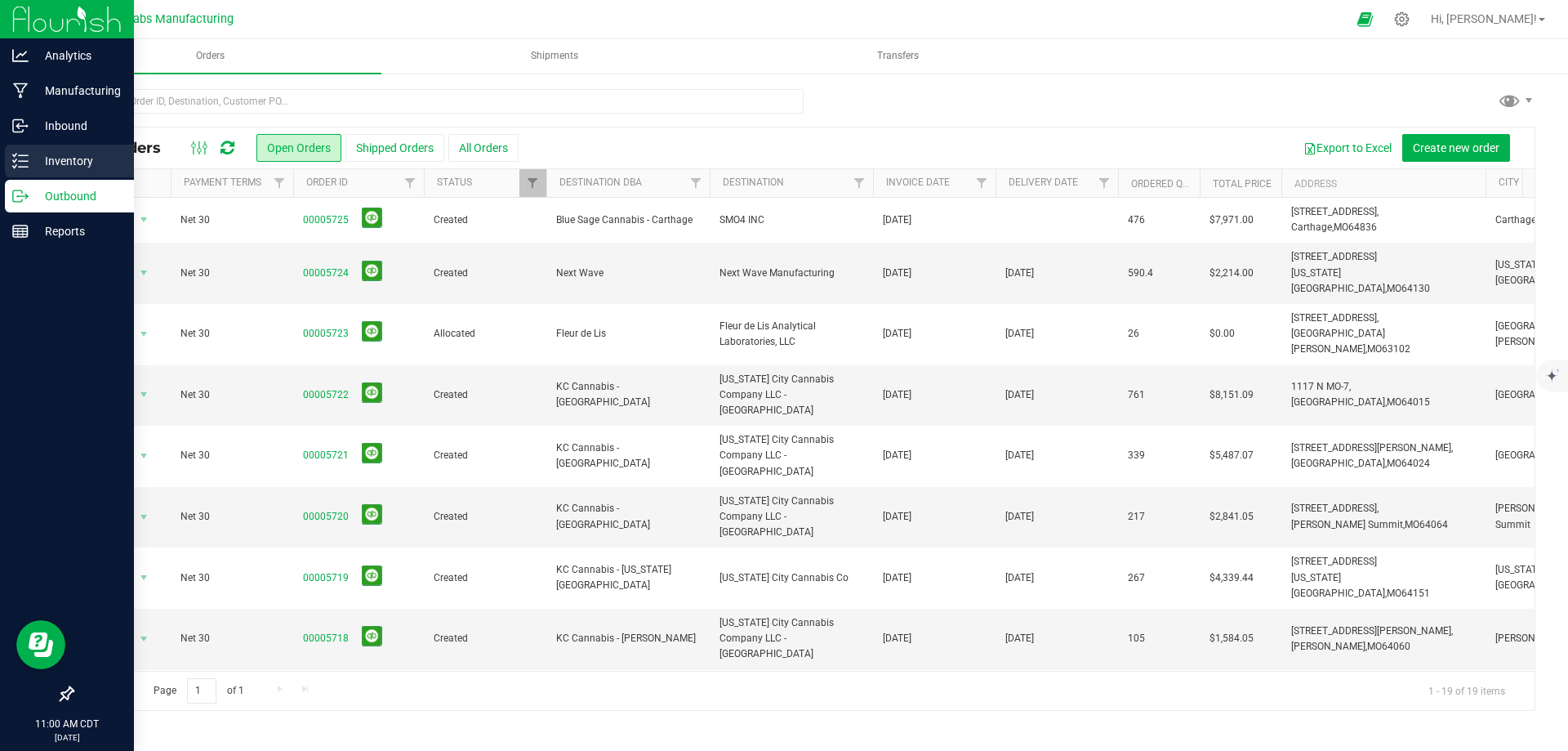
click at [23, 168] on icon at bounding box center [20, 160] width 16 height 16
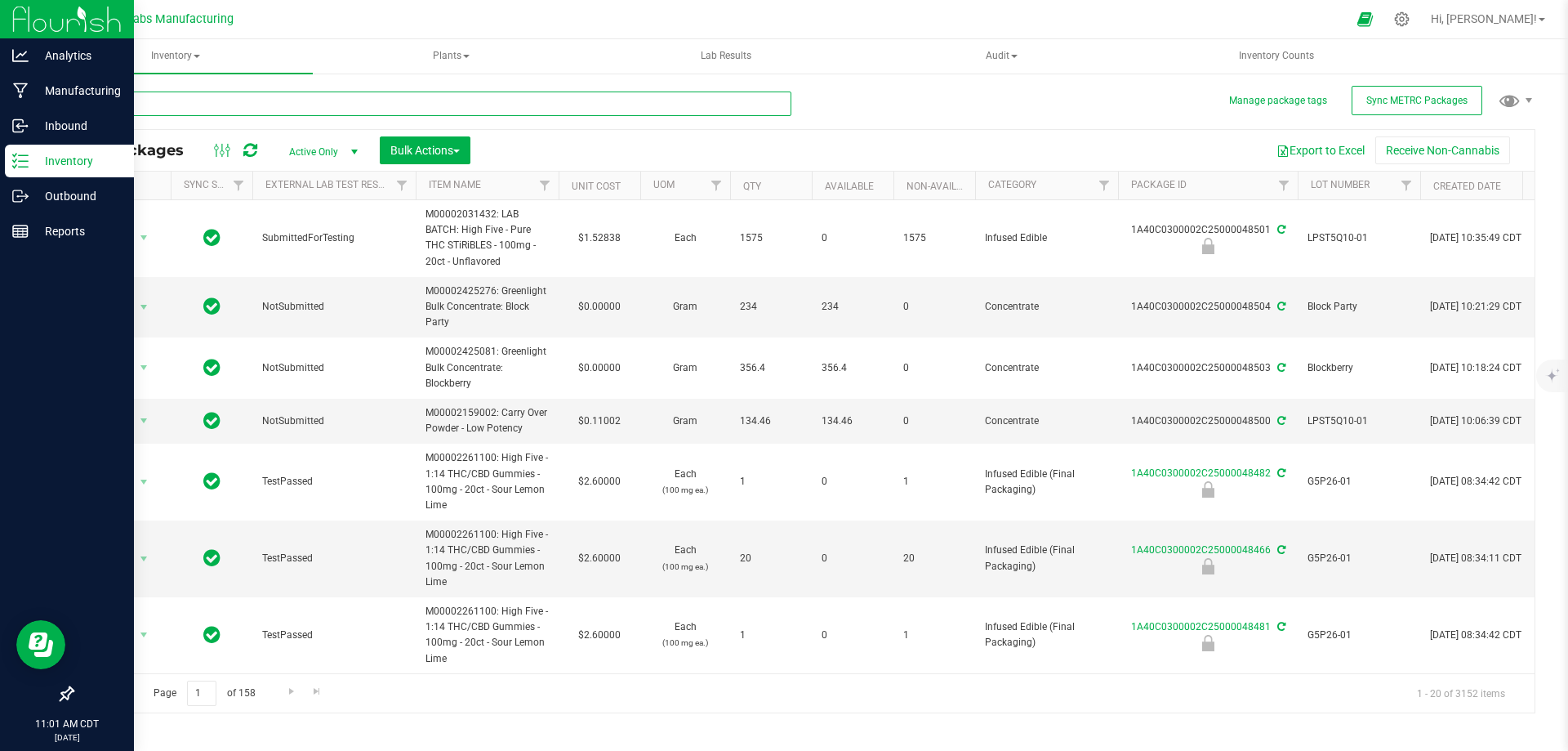
click at [369, 102] on input "text" at bounding box center [431, 103] width 720 height 24
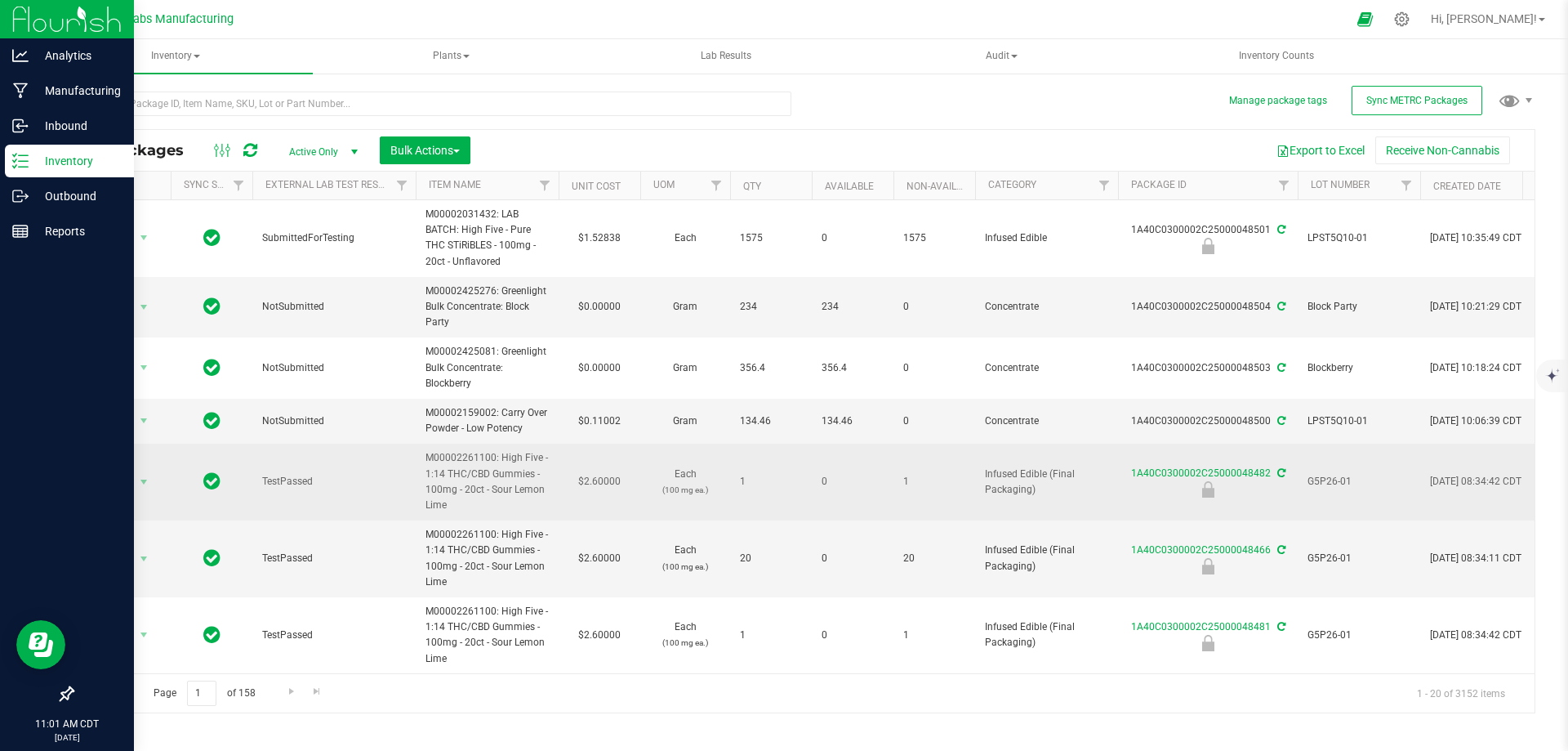
click at [1327, 479] on span "G5P26-01" at bounding box center [1359, 482] width 103 height 16
click at [1327, 479] on input "G5P26-01" at bounding box center [1356, 481] width 117 height 25
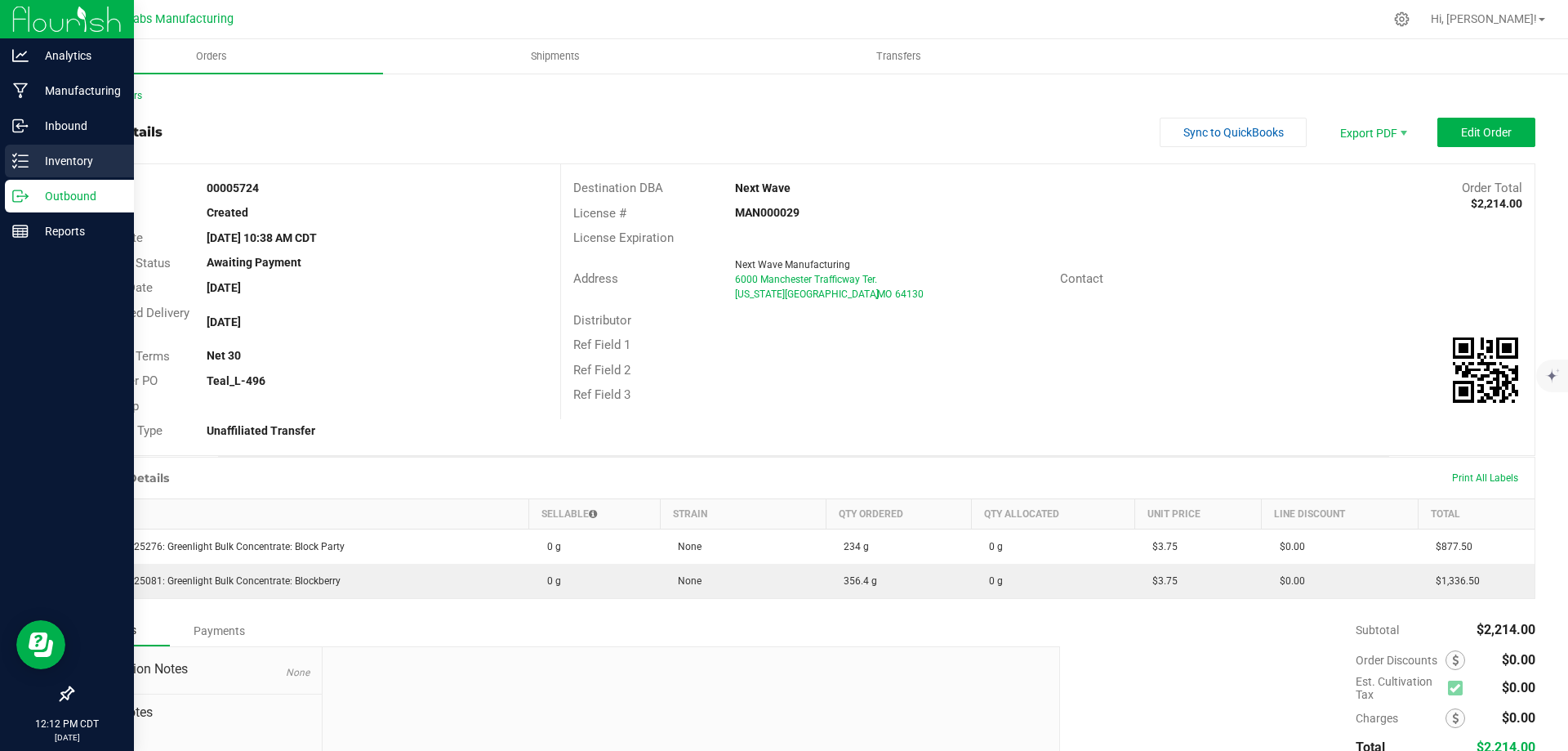
click at [32, 156] on p "Inventory" at bounding box center [78, 160] width 98 height 20
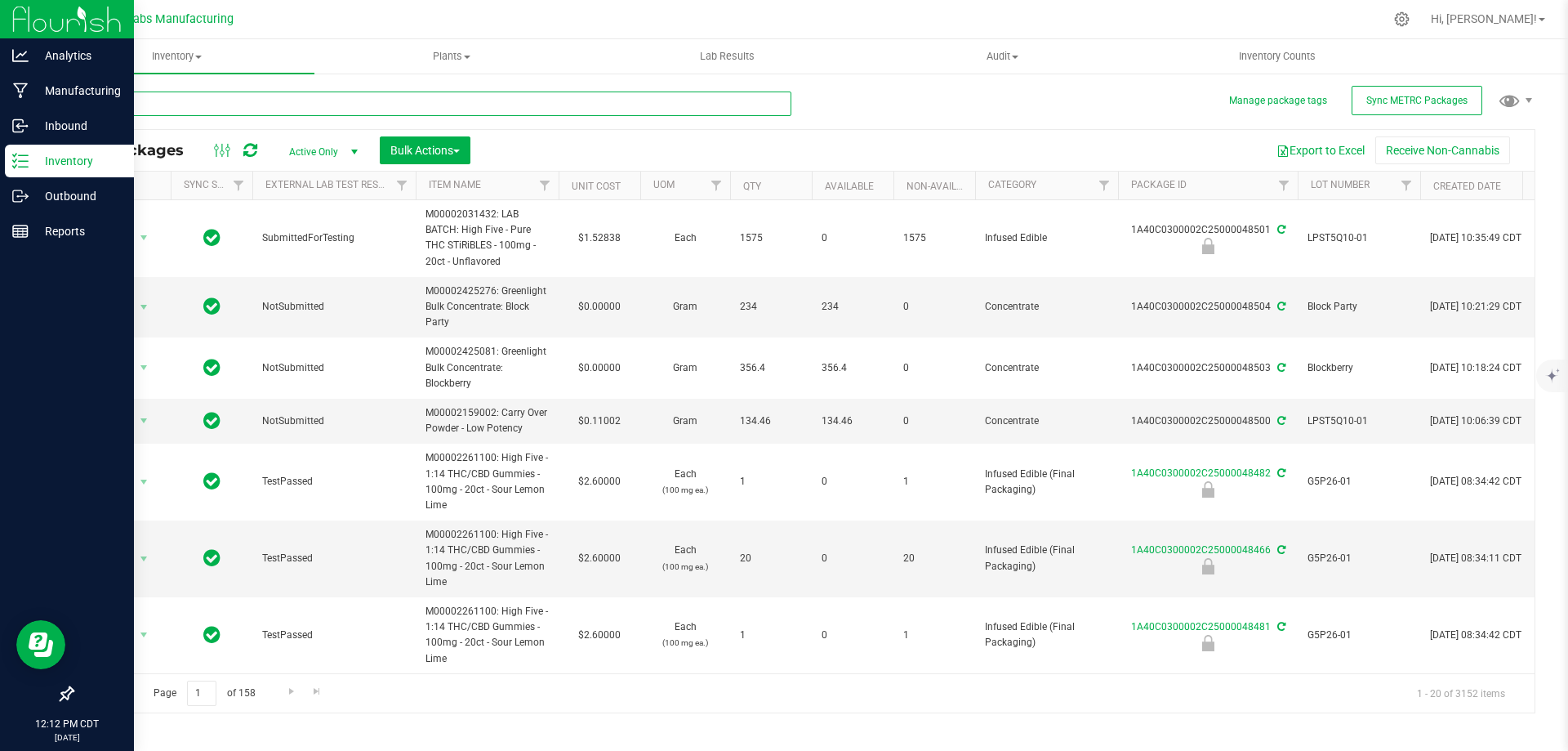
click at [301, 110] on input "text" at bounding box center [431, 103] width 720 height 24
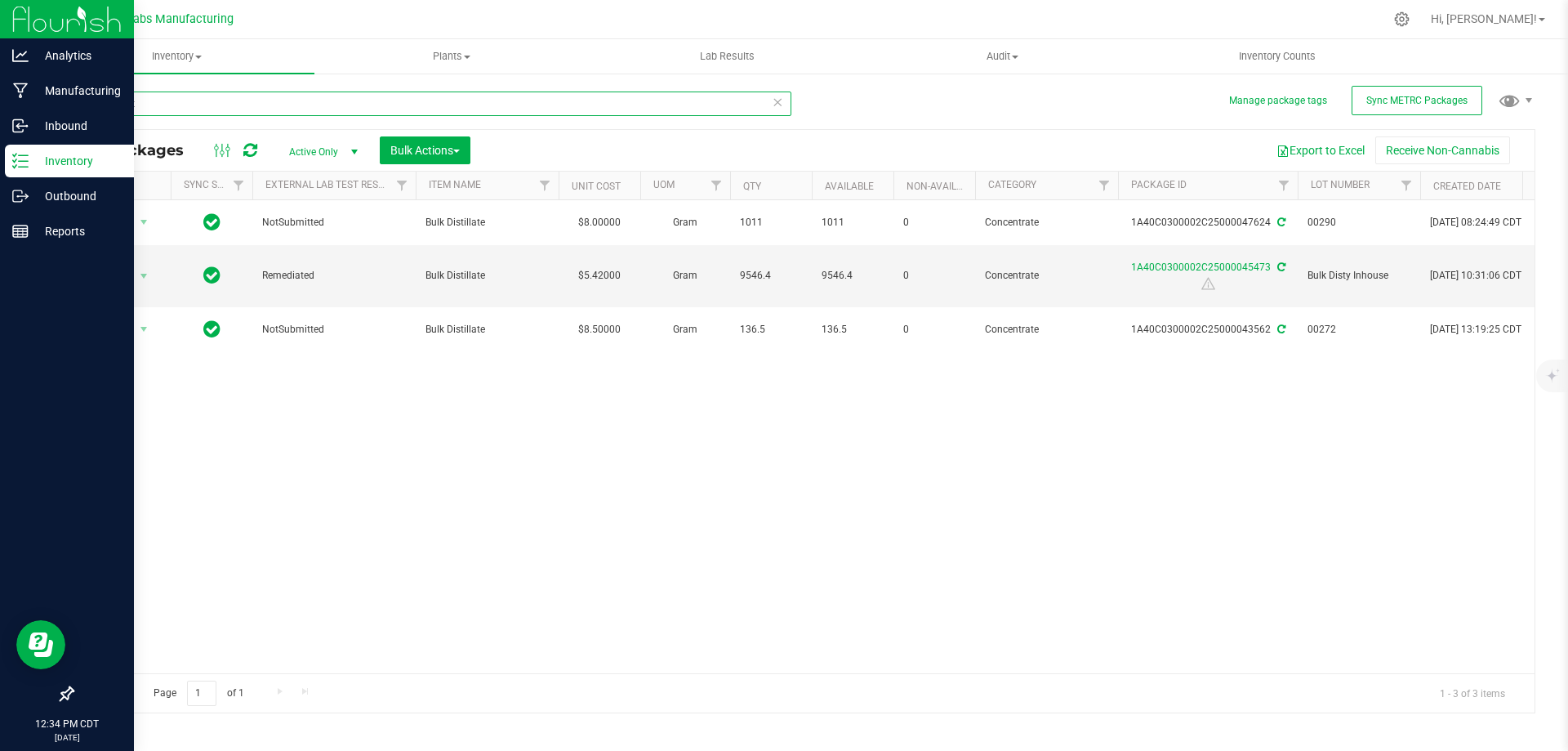
click at [209, 102] on input "bulk dist" at bounding box center [431, 103] width 720 height 24
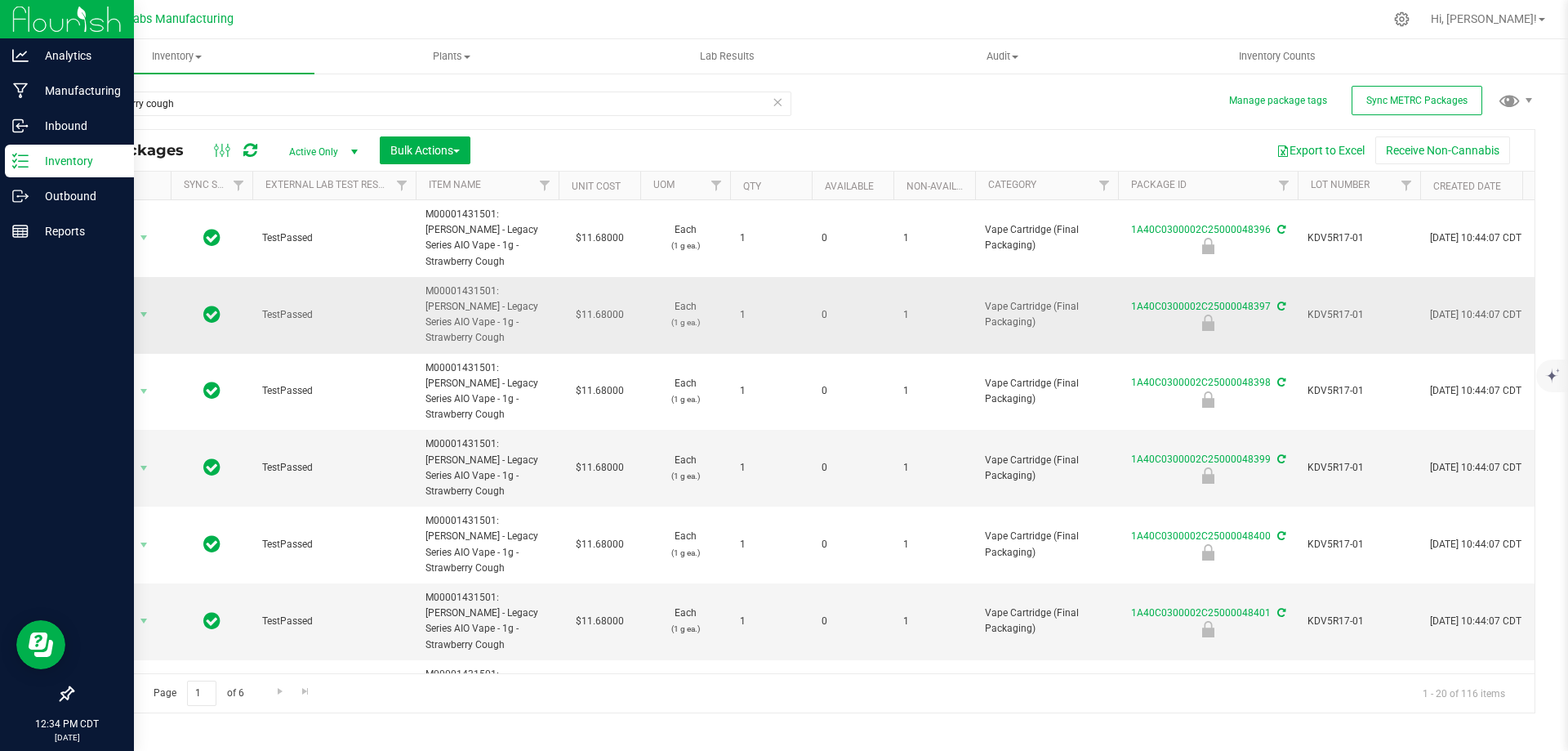
click at [1333, 307] on span "KDV5R17-01" at bounding box center [1359, 315] width 103 height 16
click at [1333, 303] on input "KDV5R17-01" at bounding box center [1356, 315] width 117 height 25
click at [274, 104] on input "strawberry cough" at bounding box center [431, 103] width 720 height 24
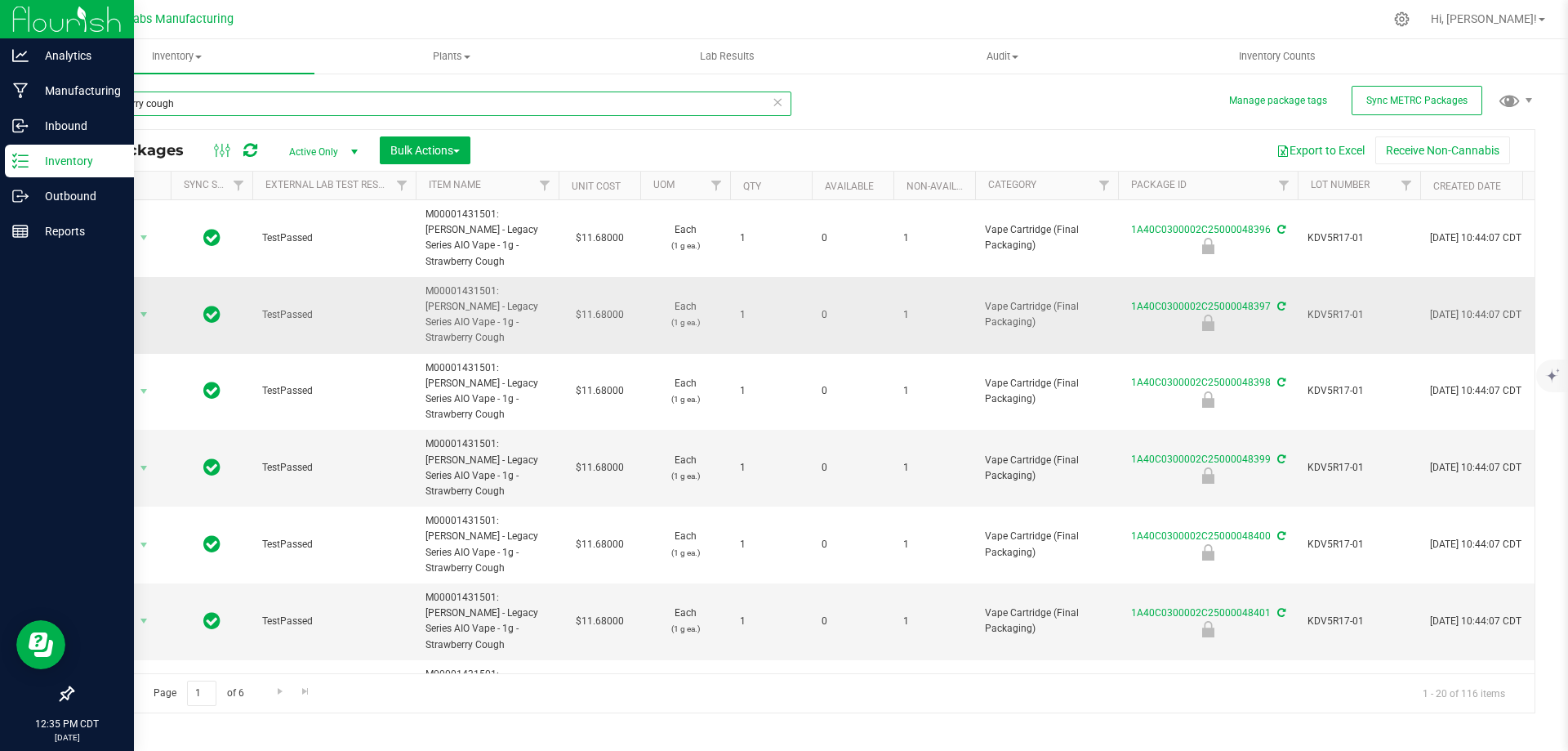
click at [274, 104] on input "strawberry cough" at bounding box center [431, 103] width 720 height 24
paste input "KDV5R17-01"
type input "KDV5R17-01"
click at [445, 153] on span "Bulk Actions" at bounding box center [425, 150] width 70 height 13
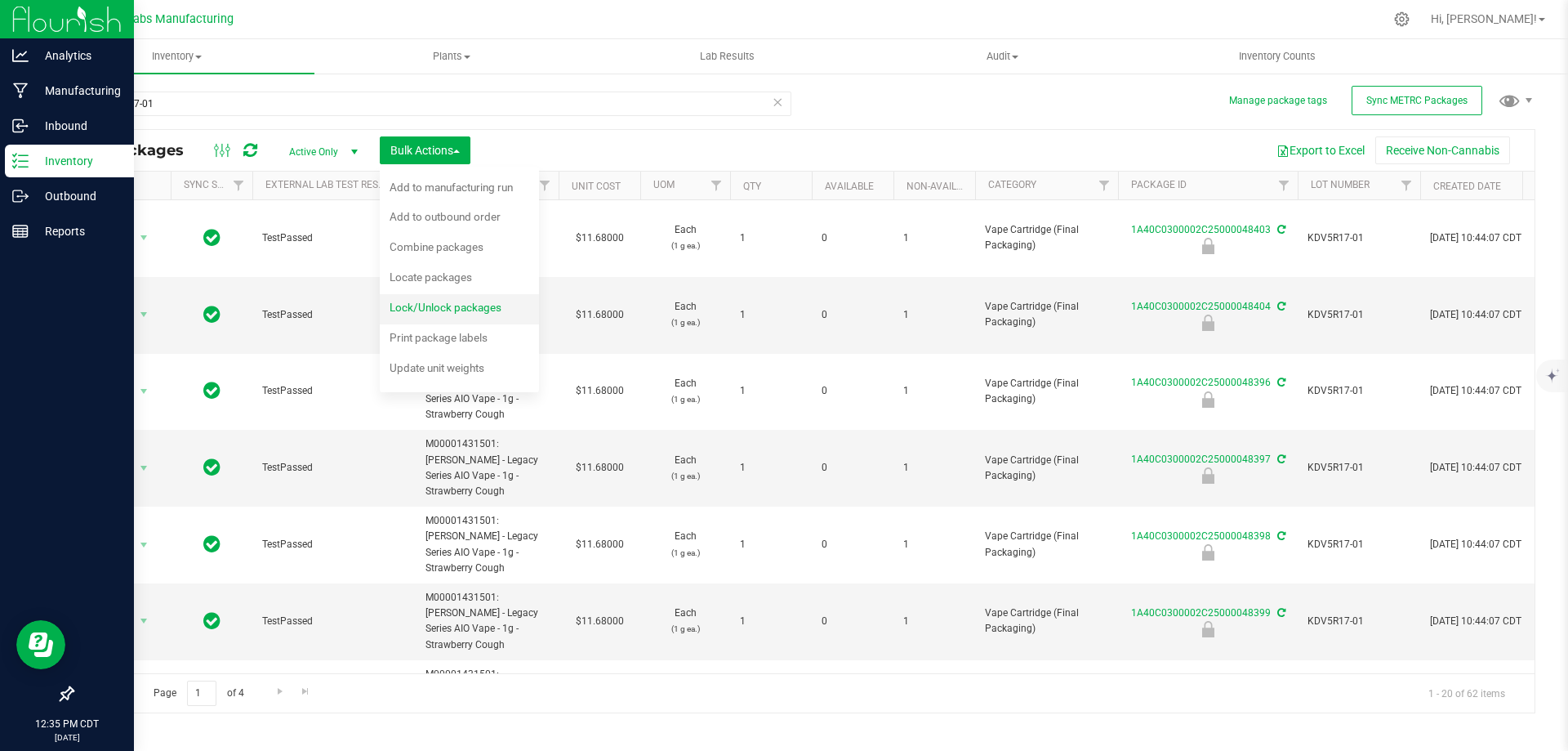
click at [428, 308] on span "Lock/Unlock packages" at bounding box center [446, 307] width 112 height 13
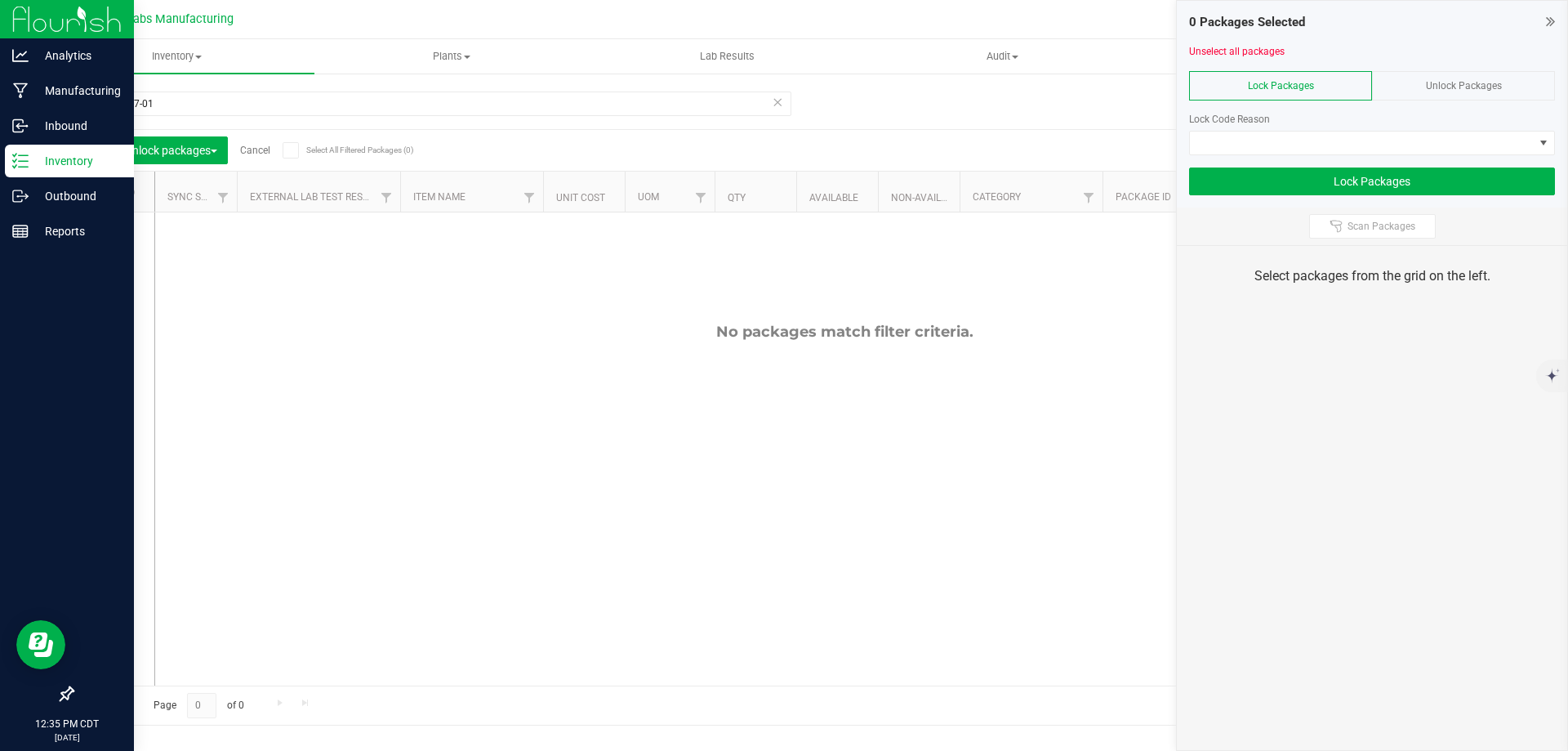
click at [1436, 86] on span "Unlock Packages" at bounding box center [1465, 85] width 76 height 11
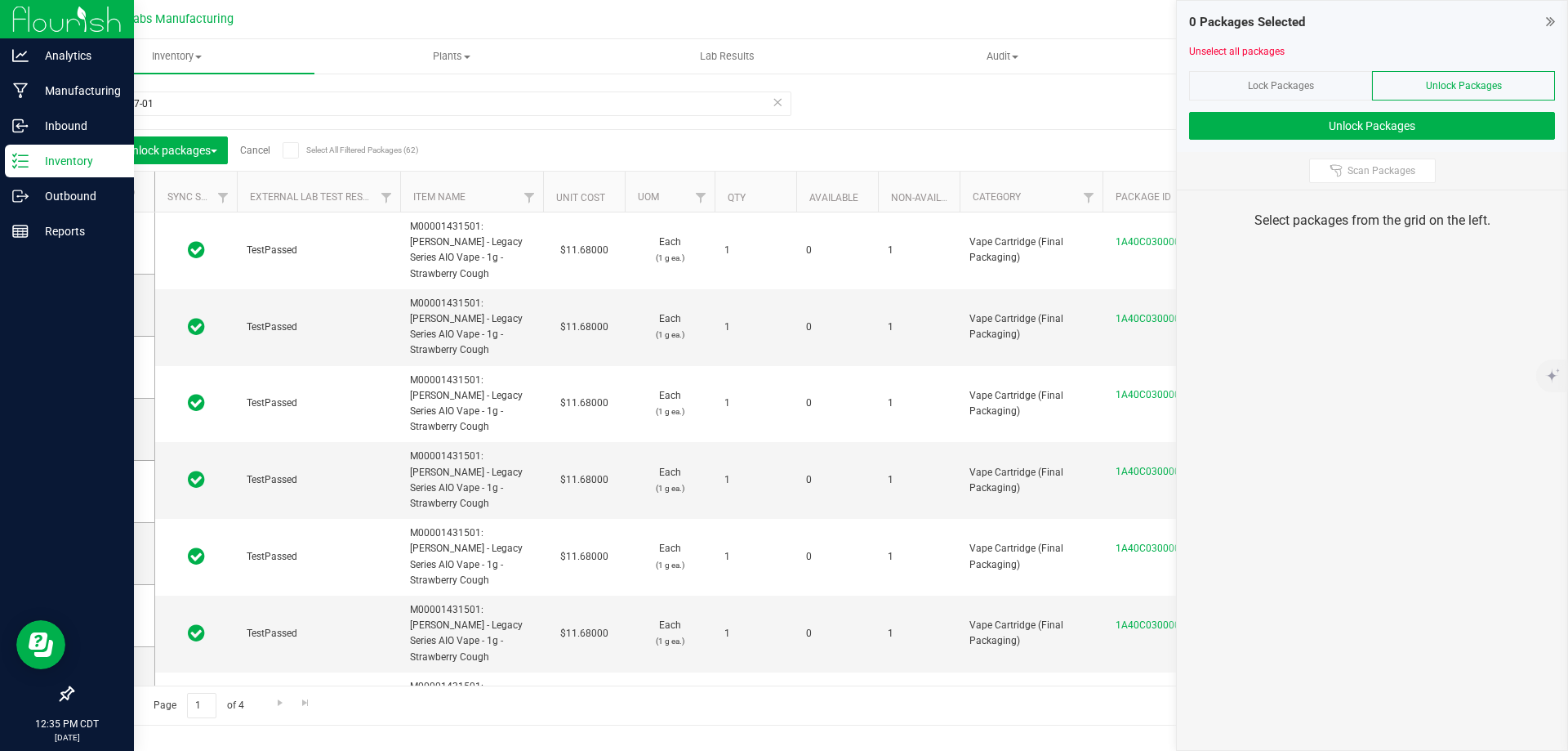
drag, startPoint x: 292, startPoint y: 149, endPoint x: 303, endPoint y: 164, distance: 18.6
click at [303, 164] on div "Lock/Unlock packages Cancel Select All Filtered Packages (62)" at bounding box center [237, 150] width 303 height 28
click at [299, 146] on span at bounding box center [290, 150] width 16 height 16
click at [0, 0] on input "Select All Filtered Packages (62)" at bounding box center [0, 0] width 0 height 0
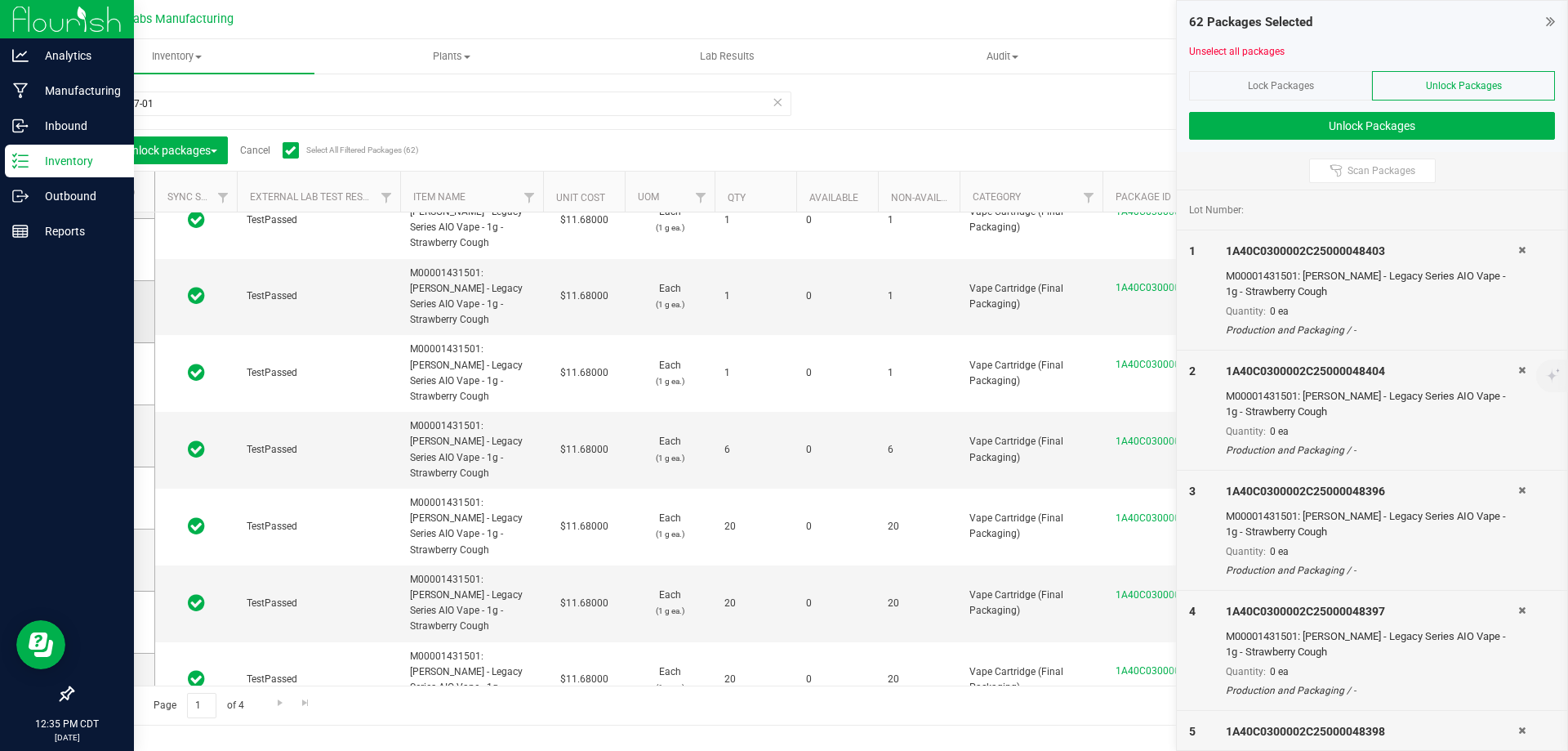
click at [106, 311] on icon at bounding box center [109, 311] width 10 height 0
click at [0, 0] on input "checkbox" at bounding box center [0, 0] width 0 height 0
click at [1364, 122] on button "Unlock Packages" at bounding box center [1372, 126] width 366 height 28
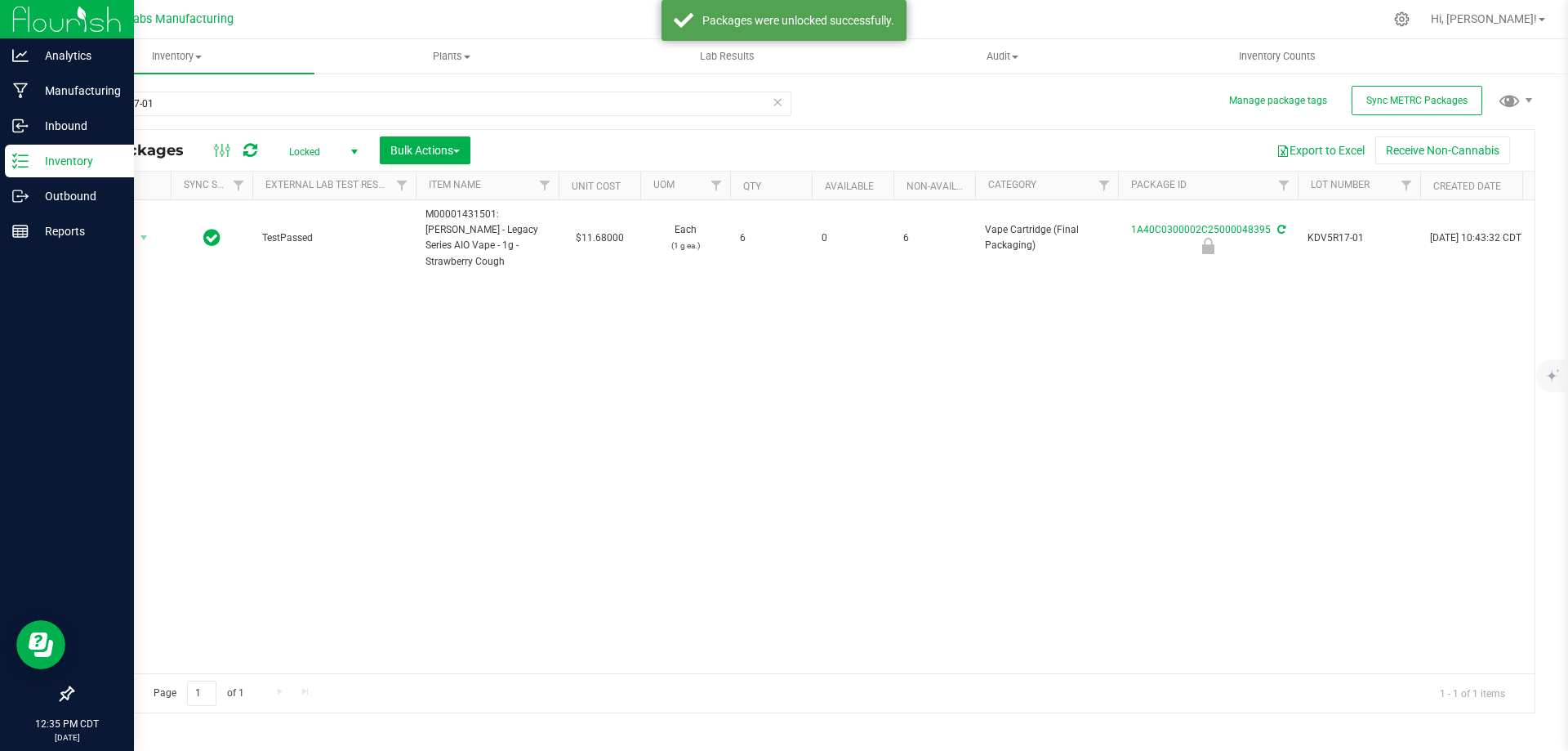
click at [290, 155] on span "Locked" at bounding box center [320, 152] width 90 height 23
click at [314, 179] on li "Active Only" at bounding box center [319, 178] width 88 height 24
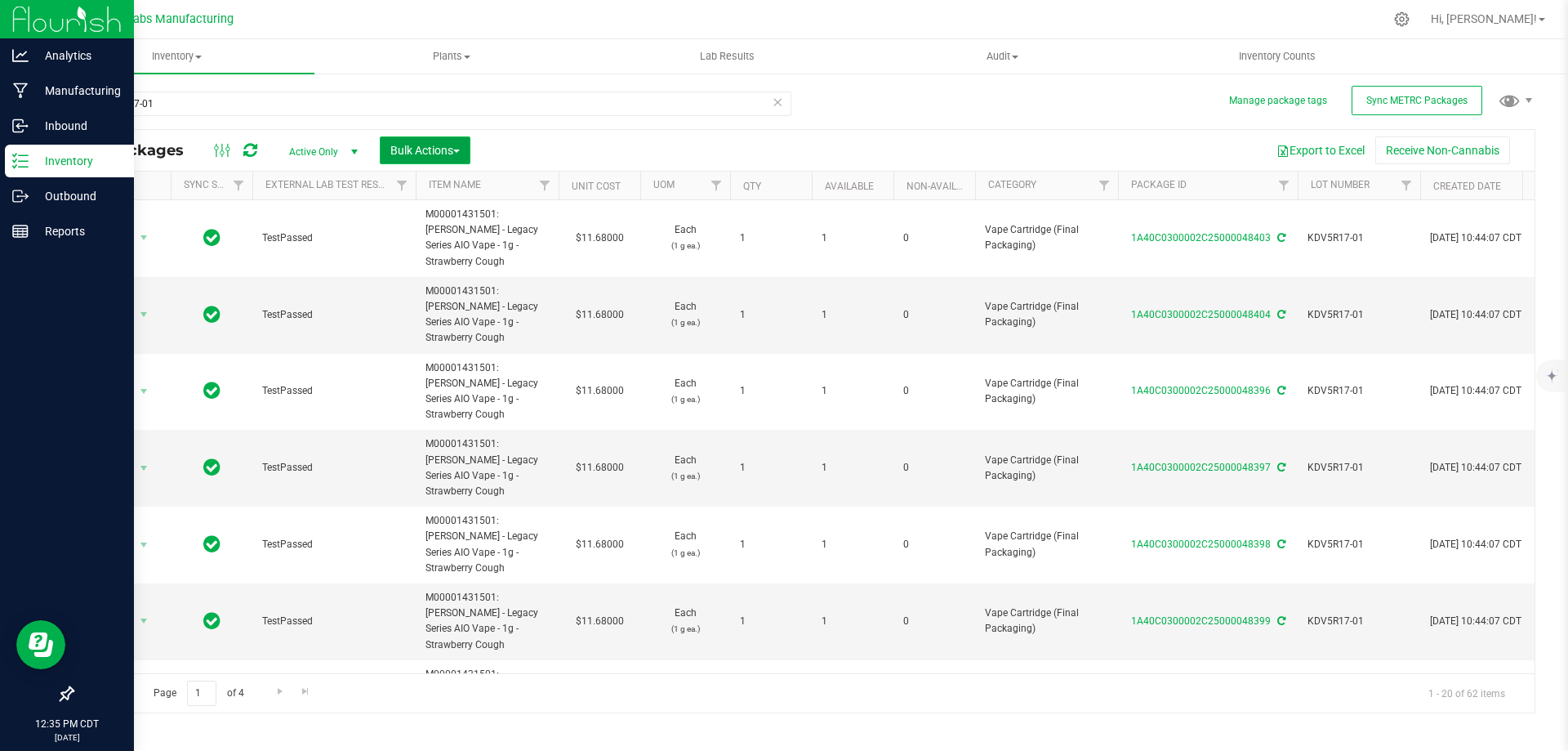
click at [428, 152] on span "Bulk Actions" at bounding box center [425, 150] width 70 height 13
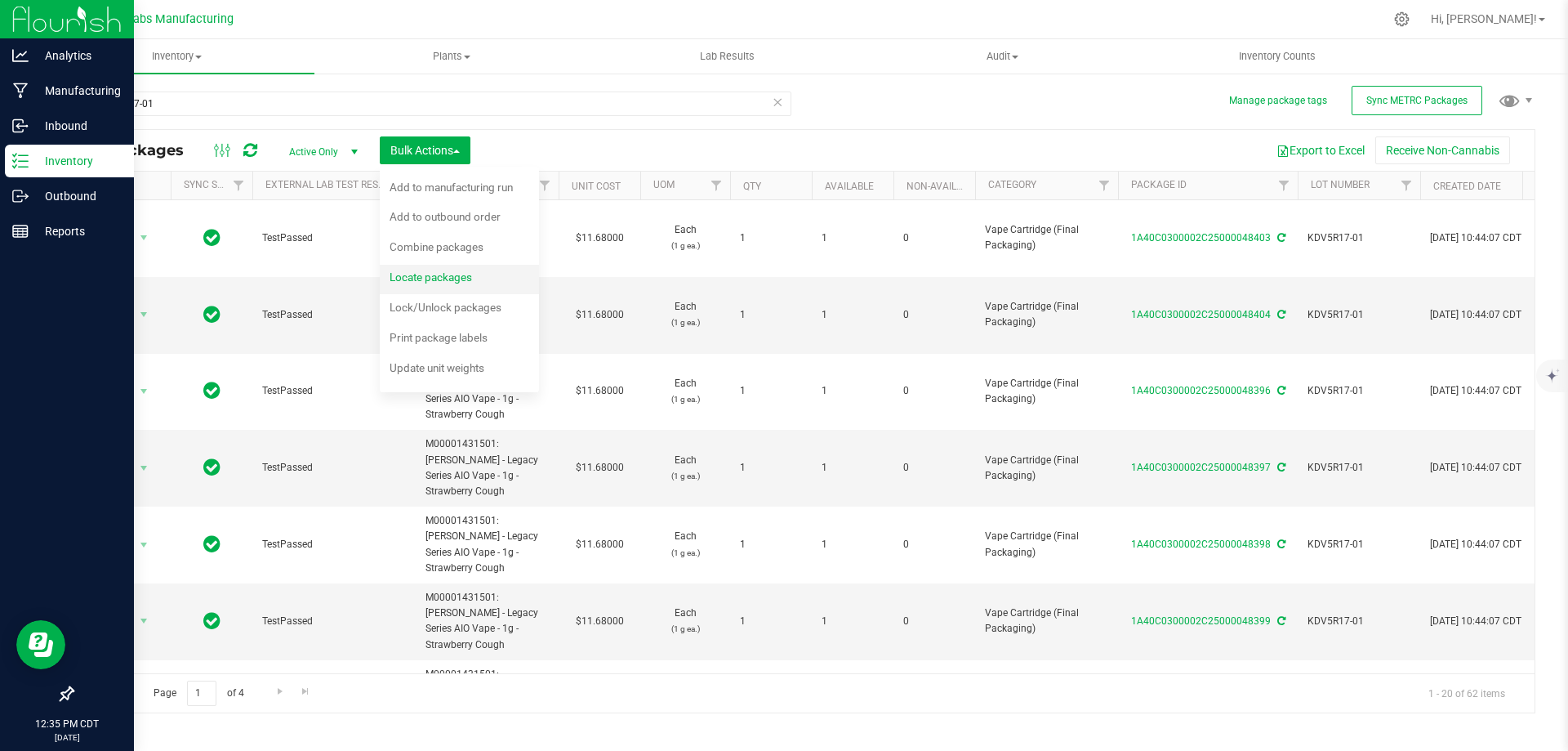
click at [422, 285] on div "Locate packages" at bounding box center [441, 279] width 104 height 26
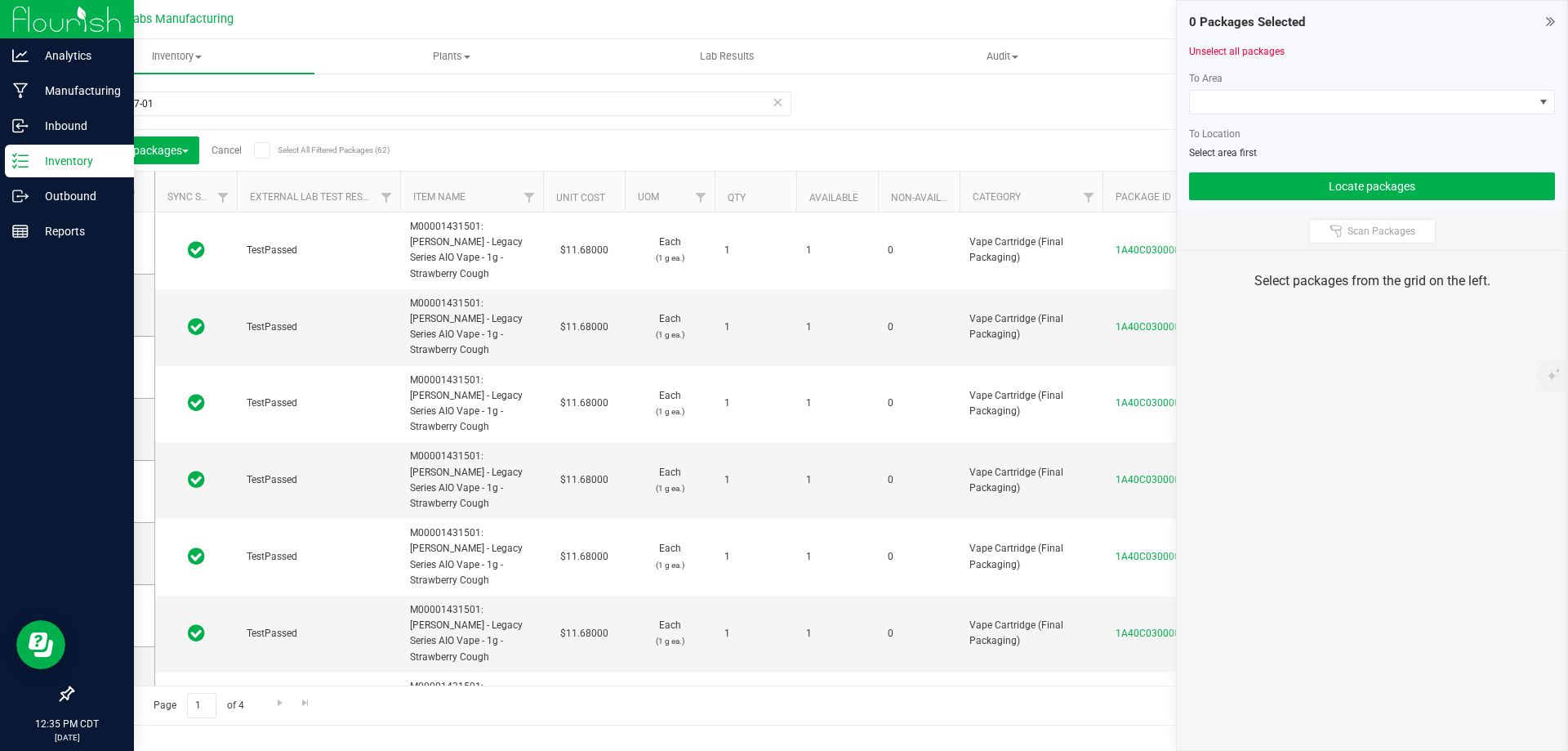
click at [266, 150] on icon at bounding box center [262, 150] width 10 height 0
click at [0, 0] on input "Select All Filtered Packages (62)" at bounding box center [0, 0] width 0 height 0
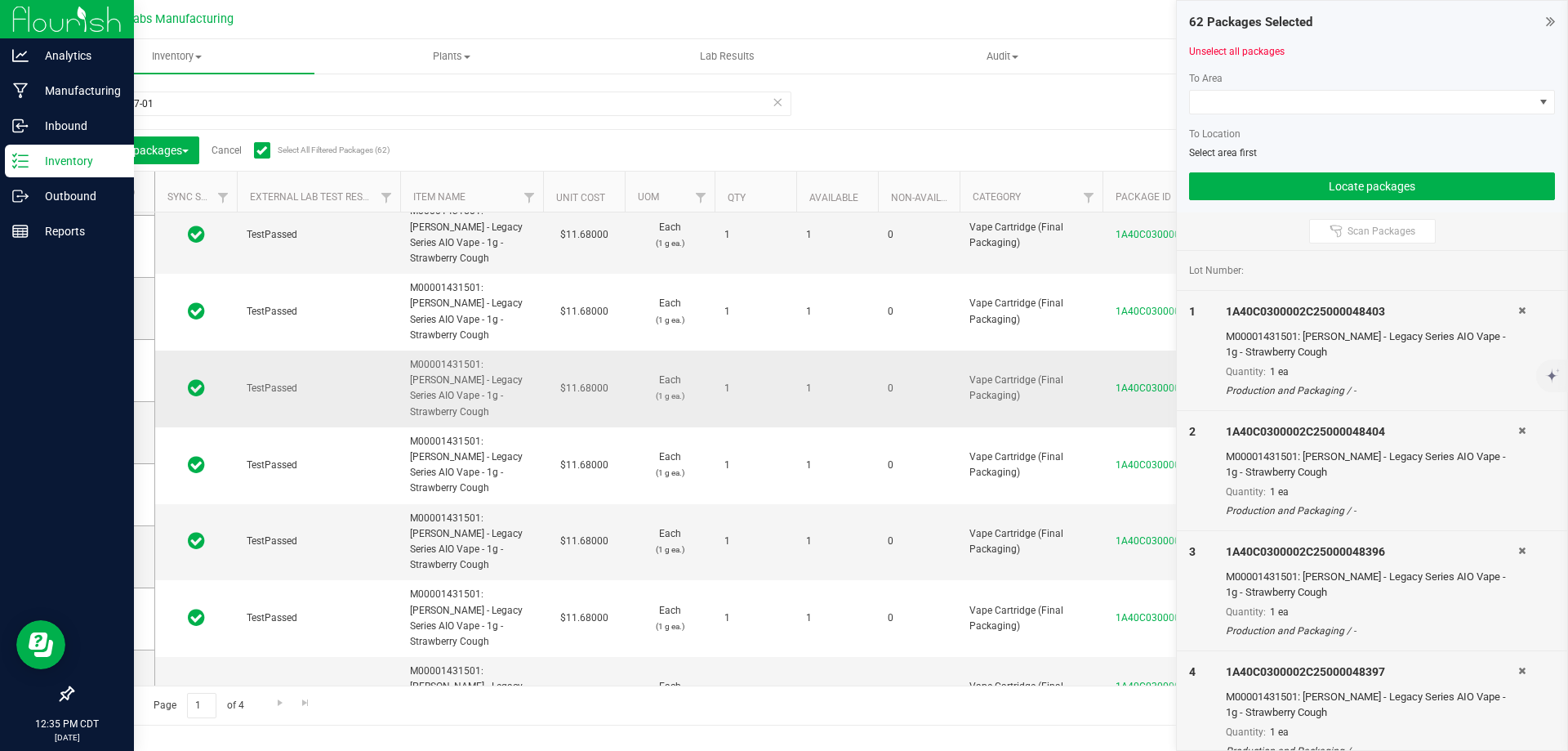
scroll to position [327, 0]
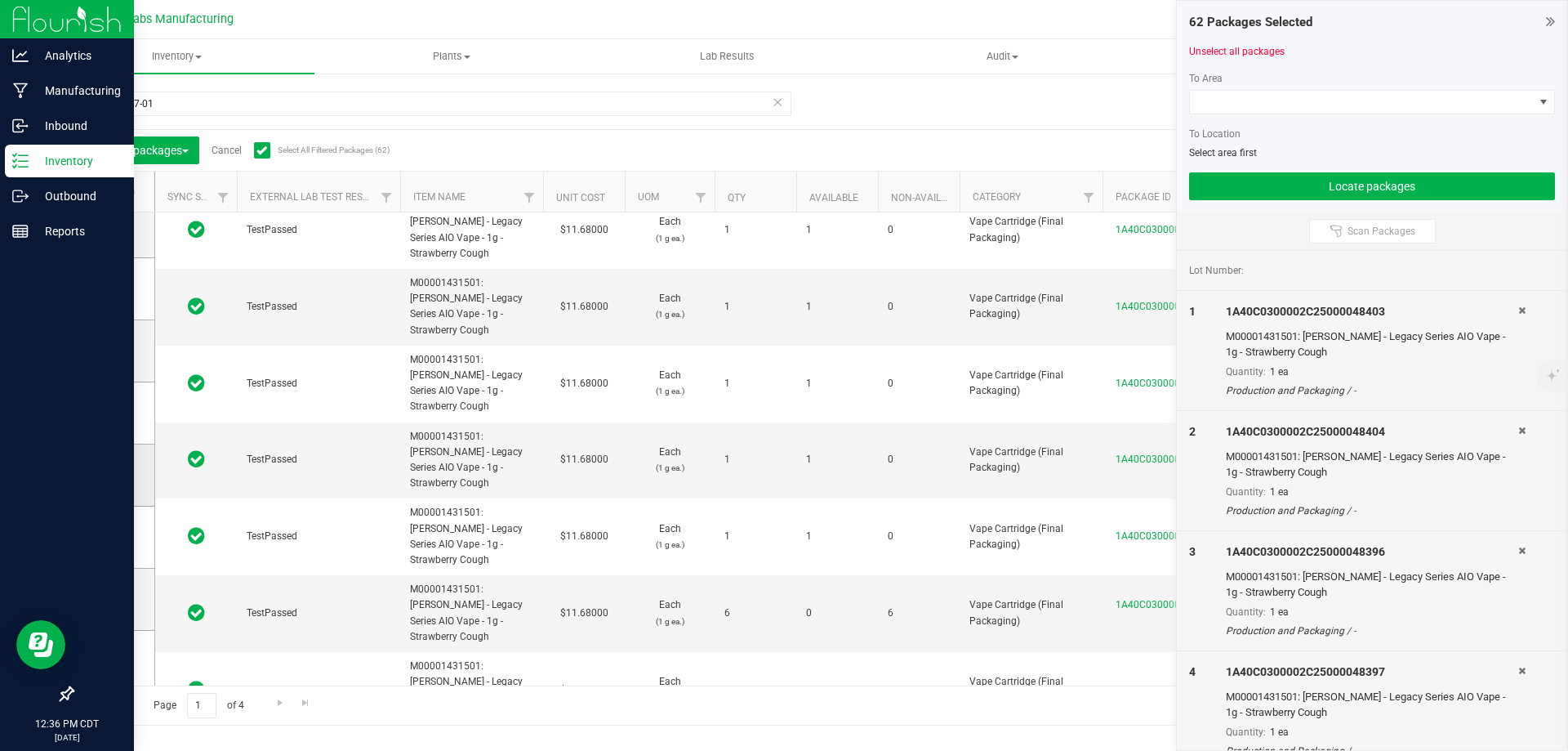
click at [105, 475] on icon at bounding box center [109, 475] width 10 height 0
click at [0, 0] on input "checkbox" at bounding box center [0, 0] width 0 height 0
click at [117, 415] on span at bounding box center [109, 412] width 16 height 16
click at [0, 0] on input "checkbox" at bounding box center [0, 0] width 0 height 0
click at [113, 360] on td at bounding box center [113, 351] width 82 height 62
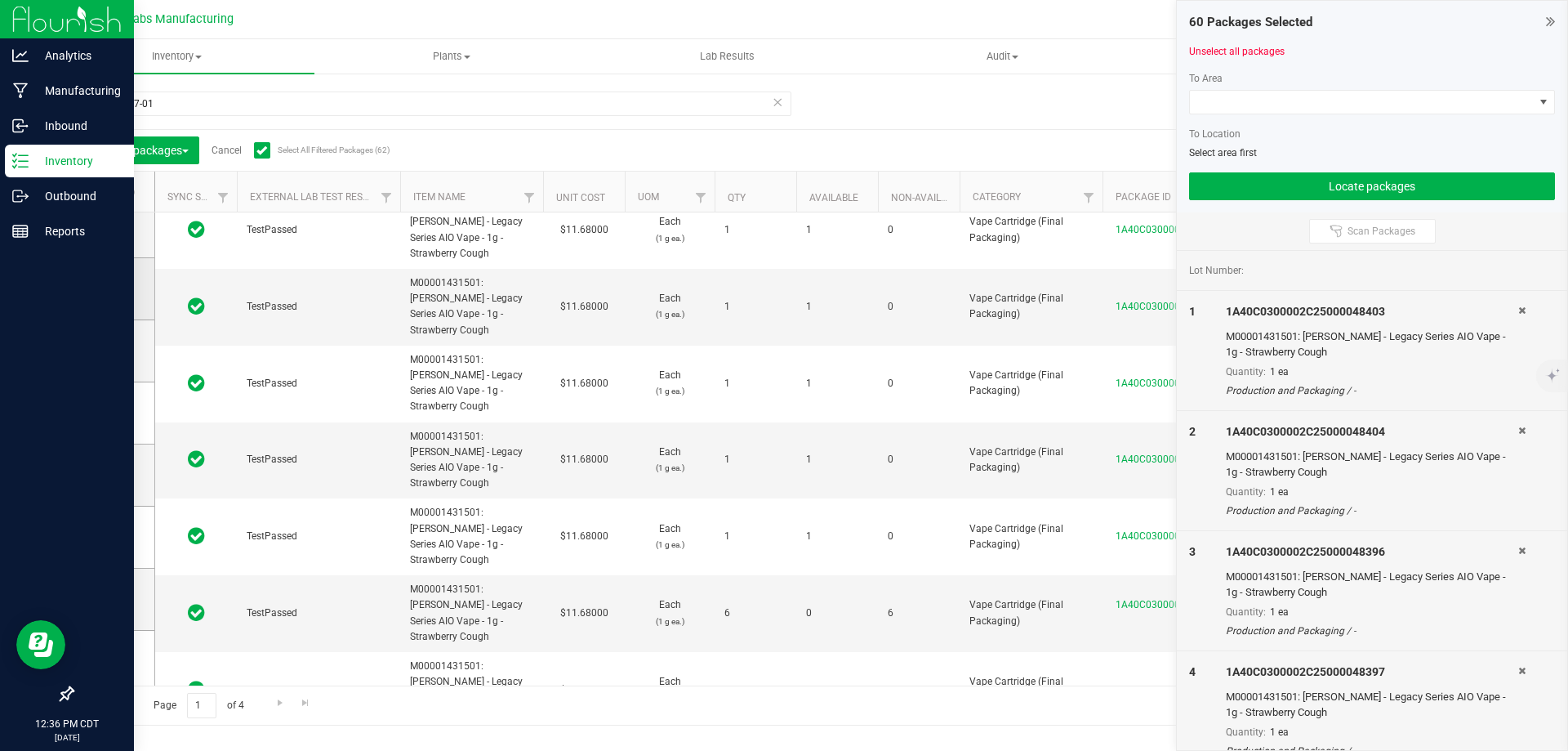
click at [113, 289] on icon at bounding box center [109, 289] width 10 height 0
click at [0, 0] on input "checkbox" at bounding box center [0, 0] width 0 height 0
click at [103, 350] on span at bounding box center [109, 350] width 16 height 16
click at [0, 0] on input "checkbox" at bounding box center [0, 0] width 0 height 0
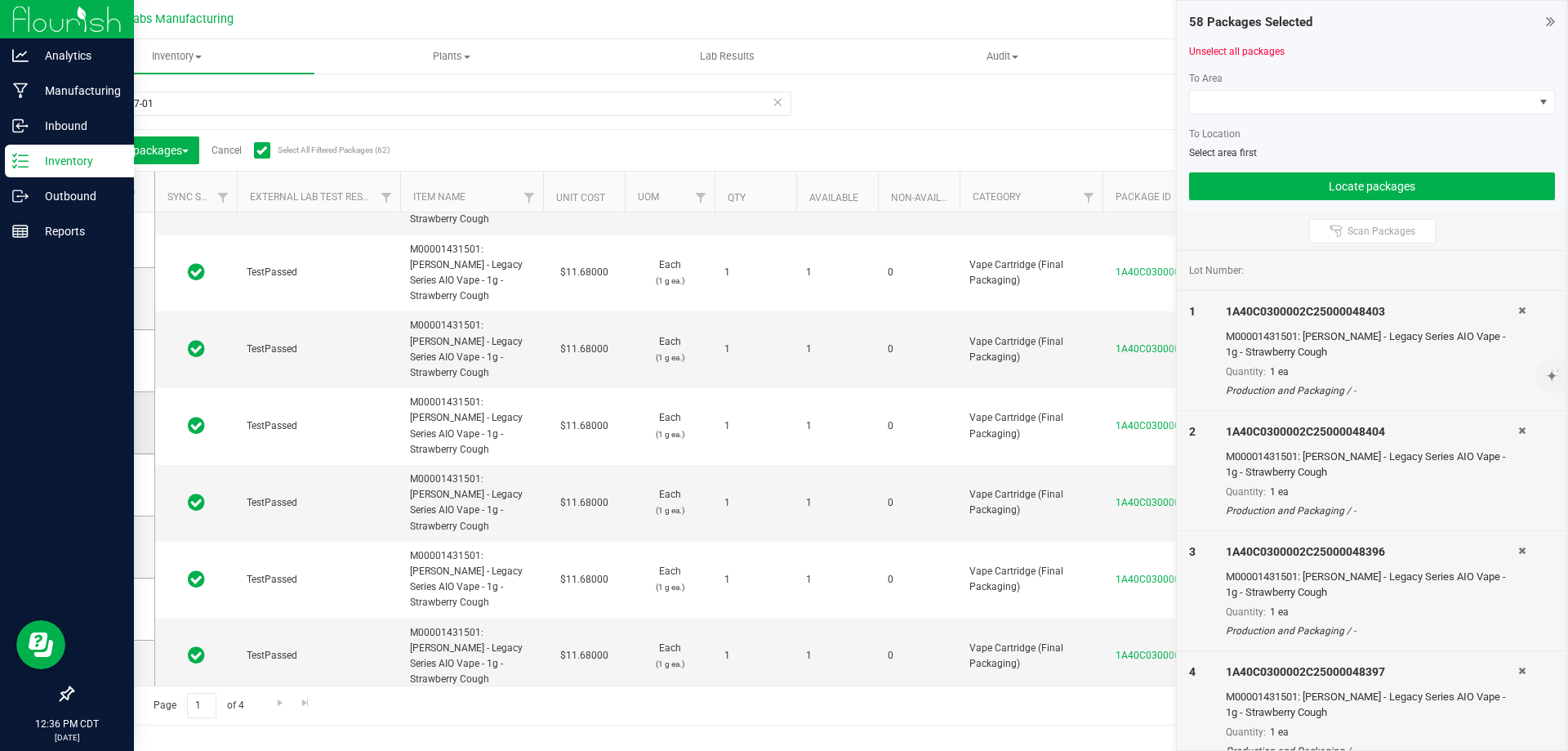
click at [112, 415] on span at bounding box center [109, 422] width 16 height 16
click at [0, 0] on input "checkbox" at bounding box center [0, 0] width 0 height 0
drag, startPoint x: 117, startPoint y: 351, endPoint x: 116, endPoint y: 343, distance: 8.1
click at [117, 351] on td at bounding box center [113, 361] width 82 height 62
click at [116, 298] on span at bounding box center [109, 297] width 16 height 16
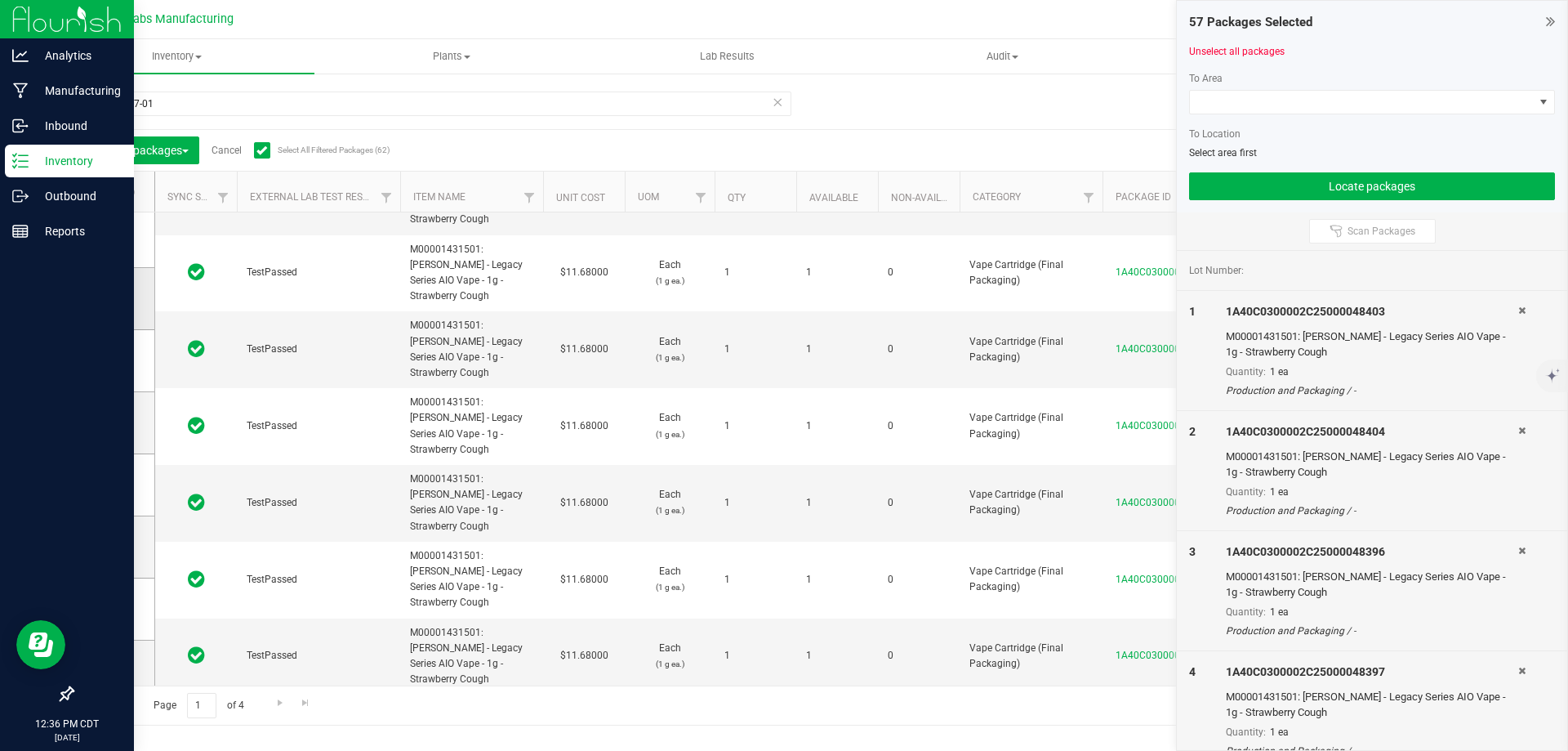
click at [0, 0] on input "checkbox" at bounding box center [0, 0] width 0 height 0
click at [112, 371] on td at bounding box center [113, 361] width 82 height 62
click at [112, 236] on icon at bounding box center [109, 236] width 10 height 0
click at [0, 0] on input "checkbox" at bounding box center [0, 0] width 0 height 0
click at [113, 360] on icon at bounding box center [109, 360] width 10 height 0
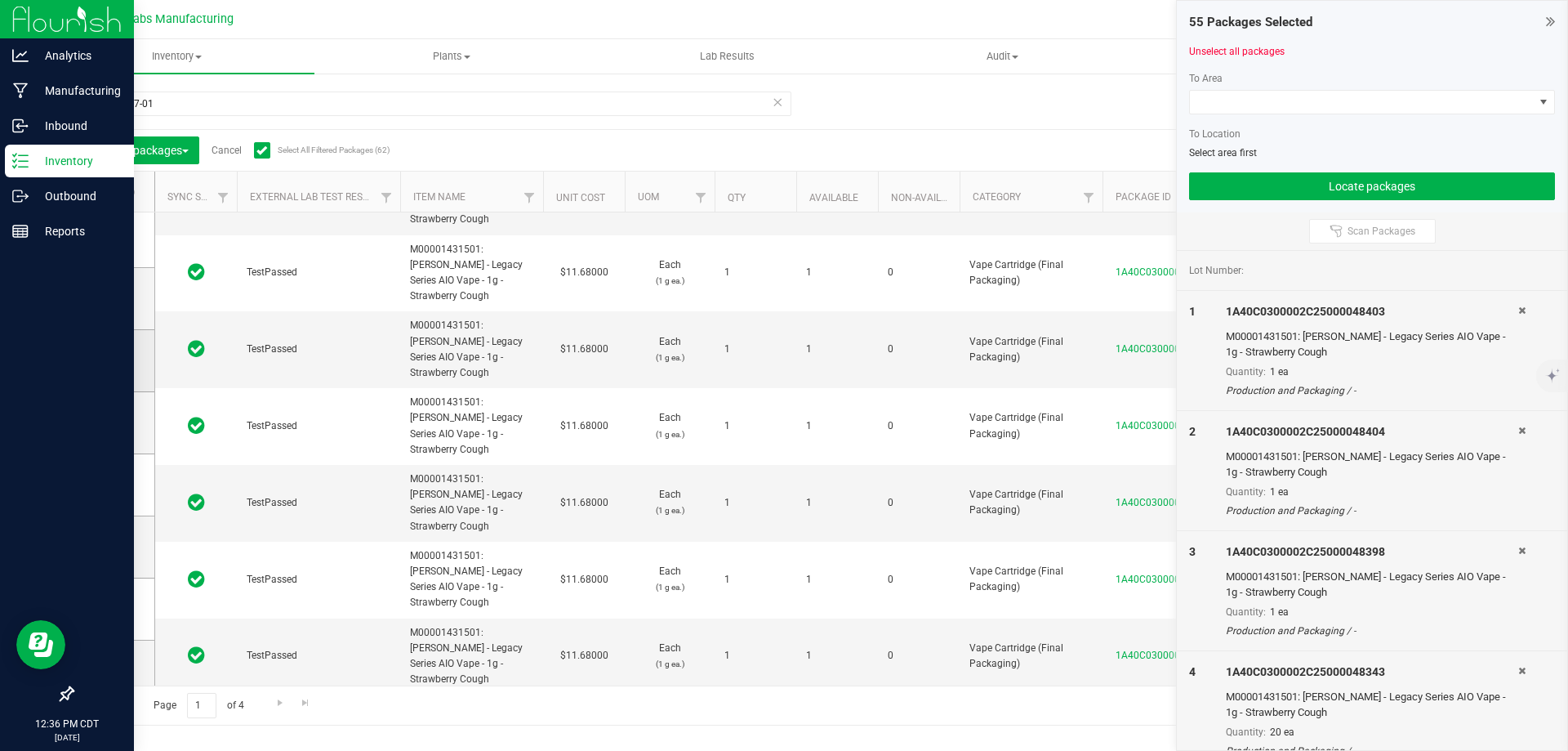
click at [0, 0] on input "checkbox" at bounding box center [0, 0] width 0 height 0
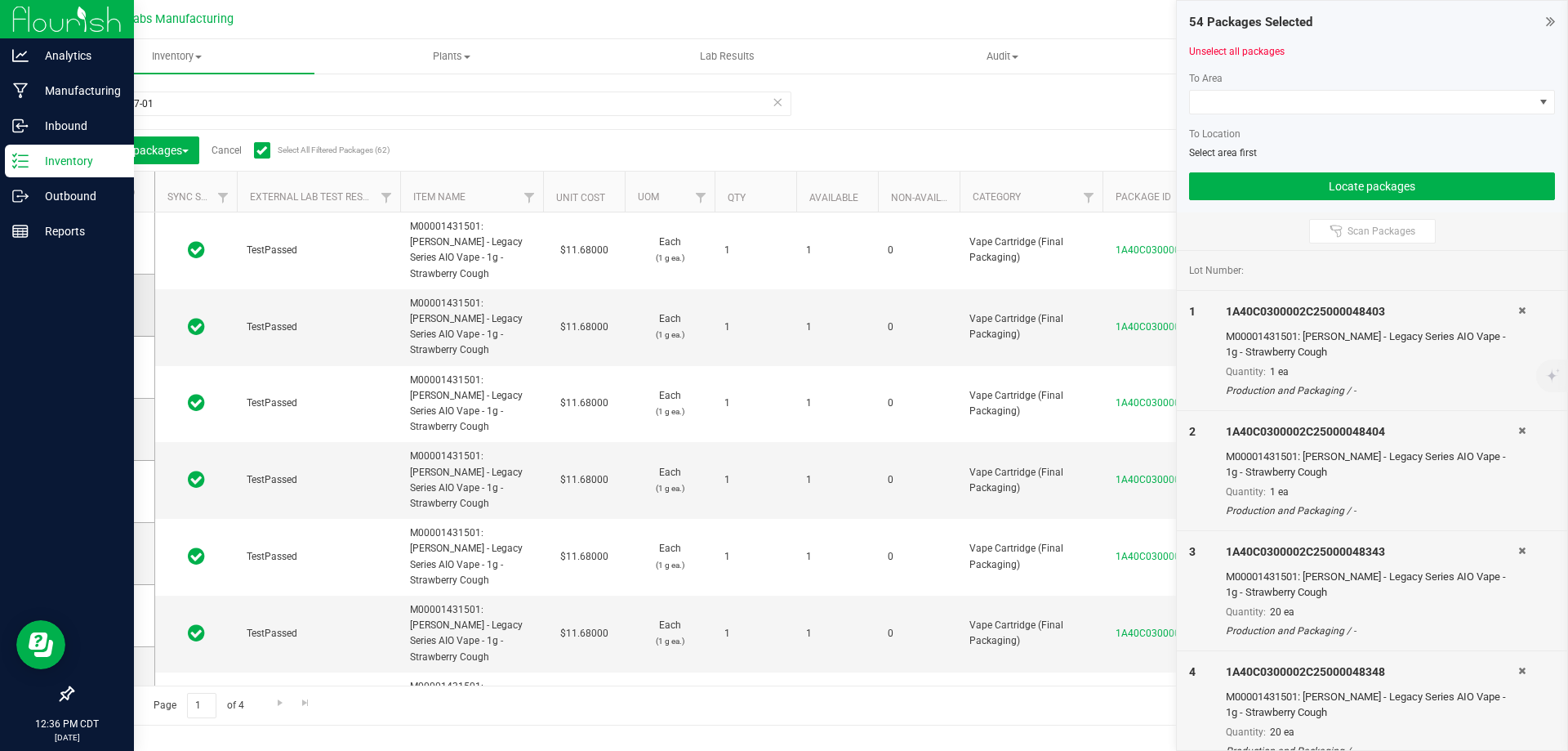
click at [111, 304] on icon at bounding box center [109, 304] width 10 height 0
click at [0, 0] on input "checkbox" at bounding box center [0, 0] width 0 height 0
click at [103, 253] on td at bounding box center [113, 243] width 82 height 62
click at [105, 242] on icon at bounding box center [109, 242] width 10 height 0
click at [0, 0] on input "checkbox" at bounding box center [0, 0] width 0 height 0
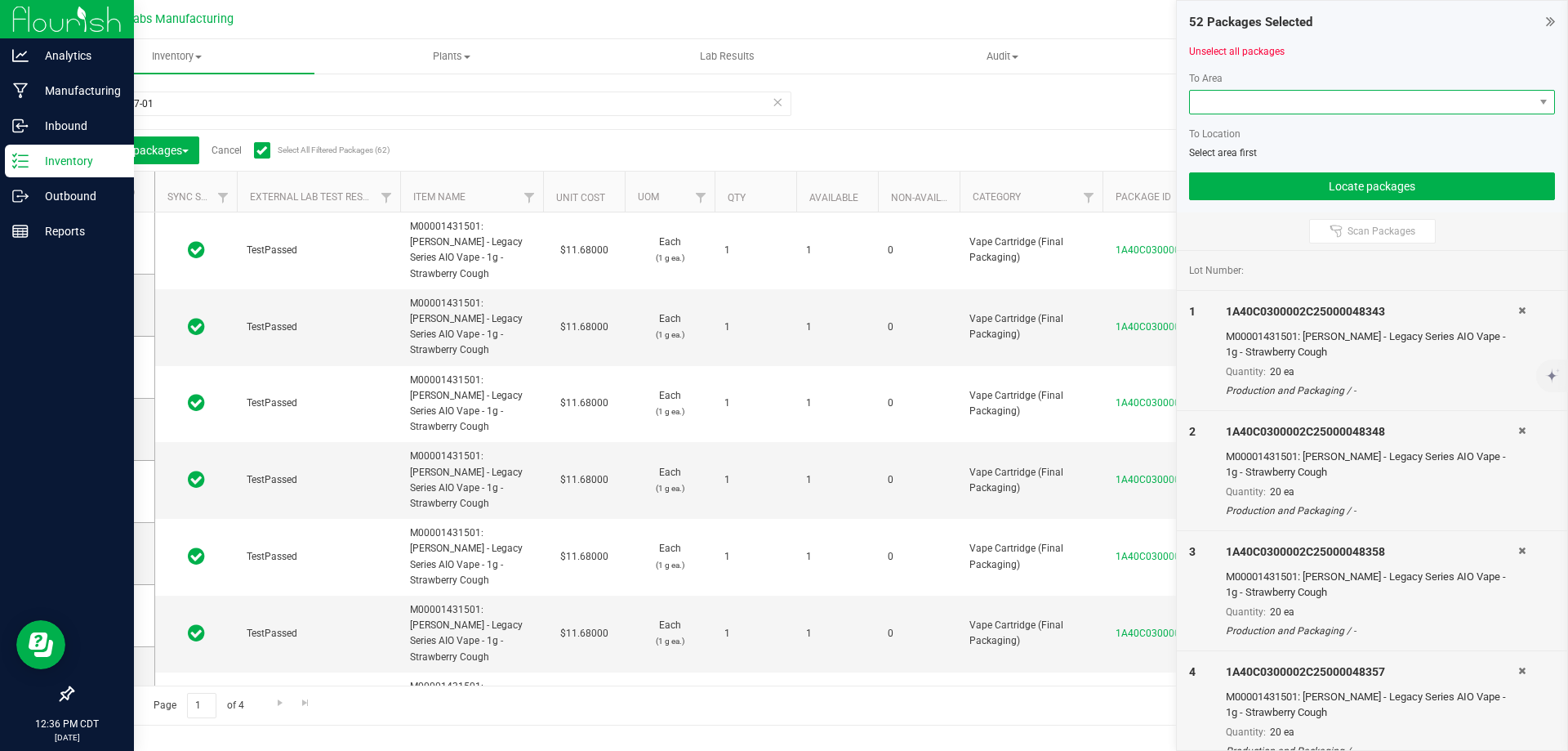
click at [1328, 103] on span at bounding box center [1362, 102] width 344 height 23
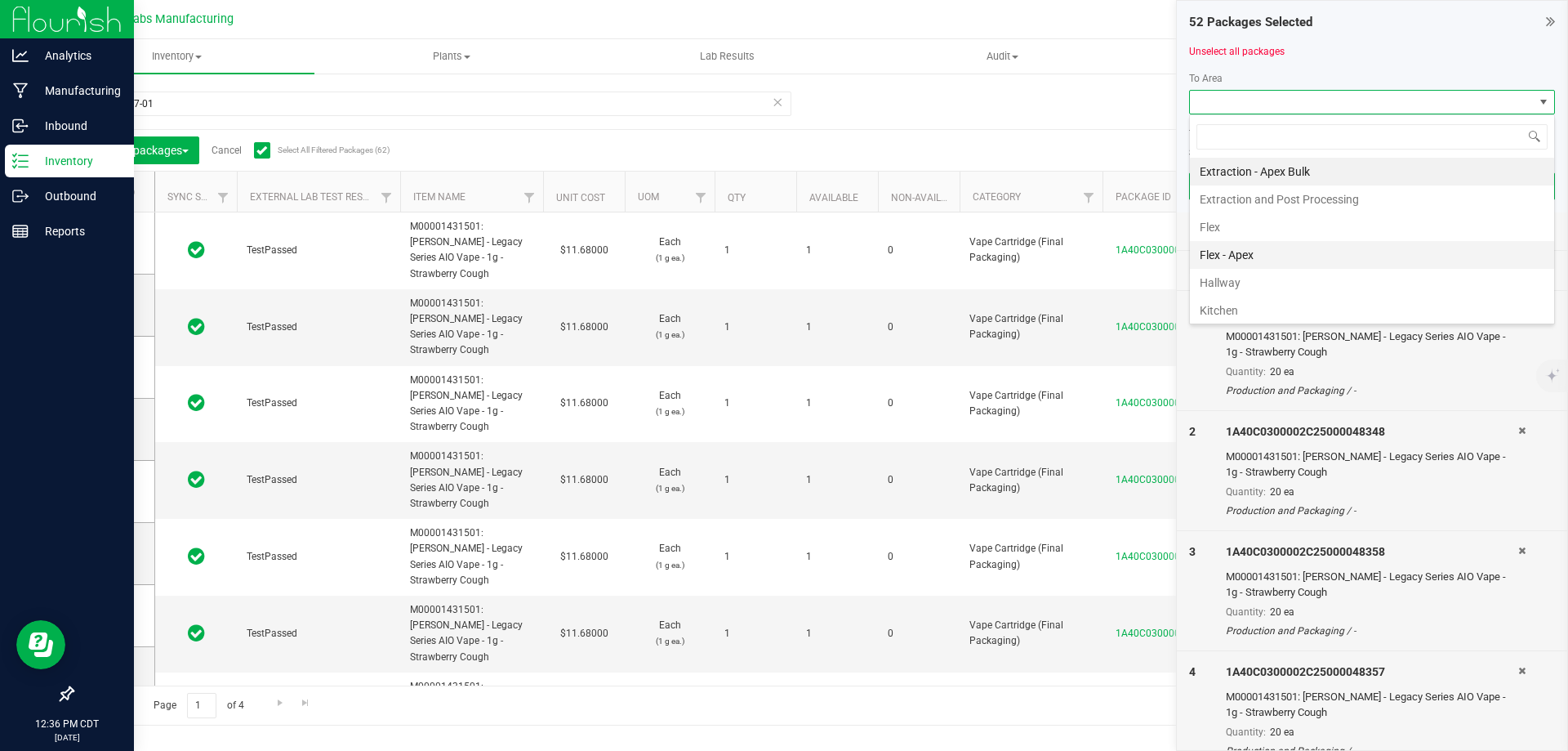
click at [1253, 252] on li "Flex - Apex" at bounding box center [1372, 255] width 365 height 28
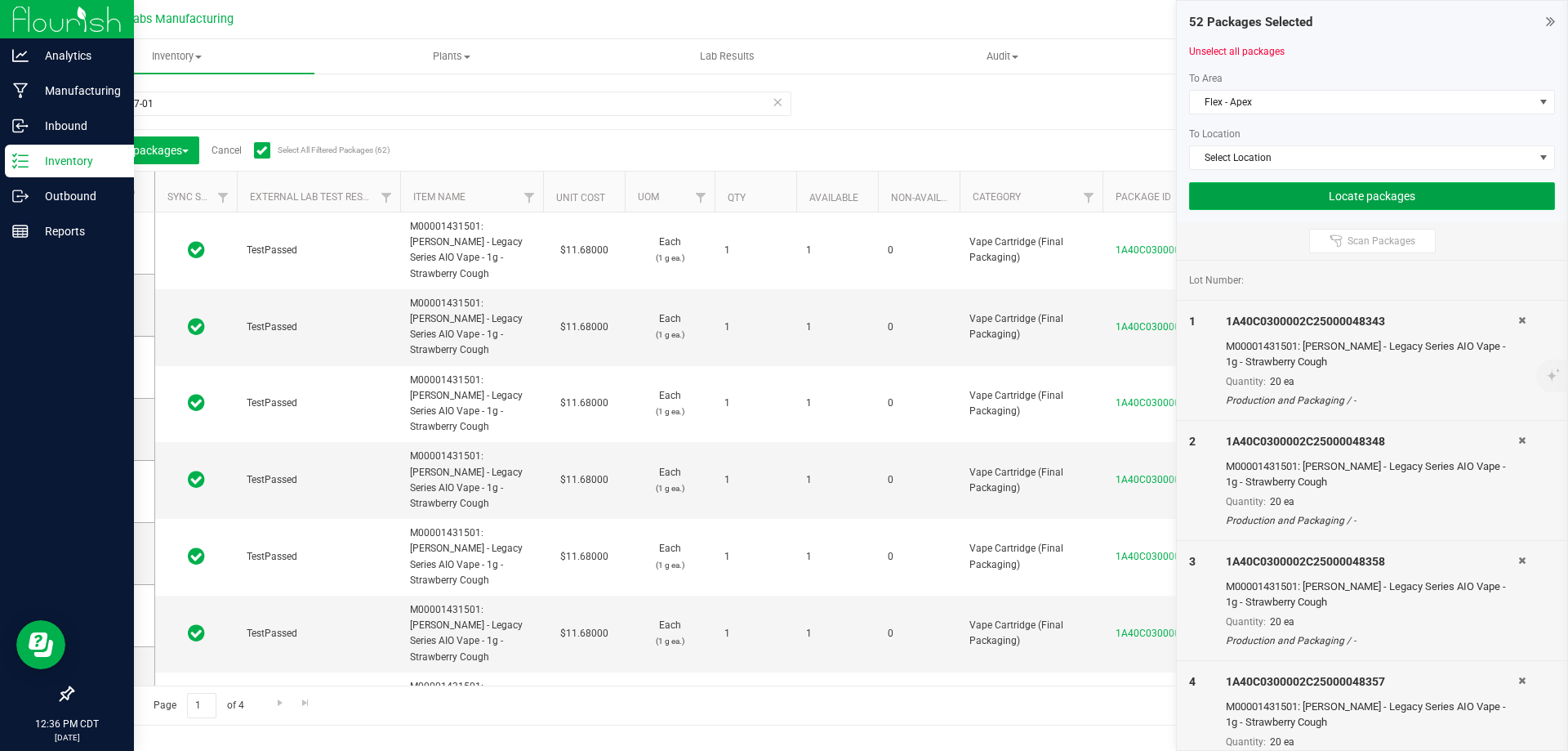
click at [1327, 186] on button "Locate packages" at bounding box center [1372, 196] width 366 height 28
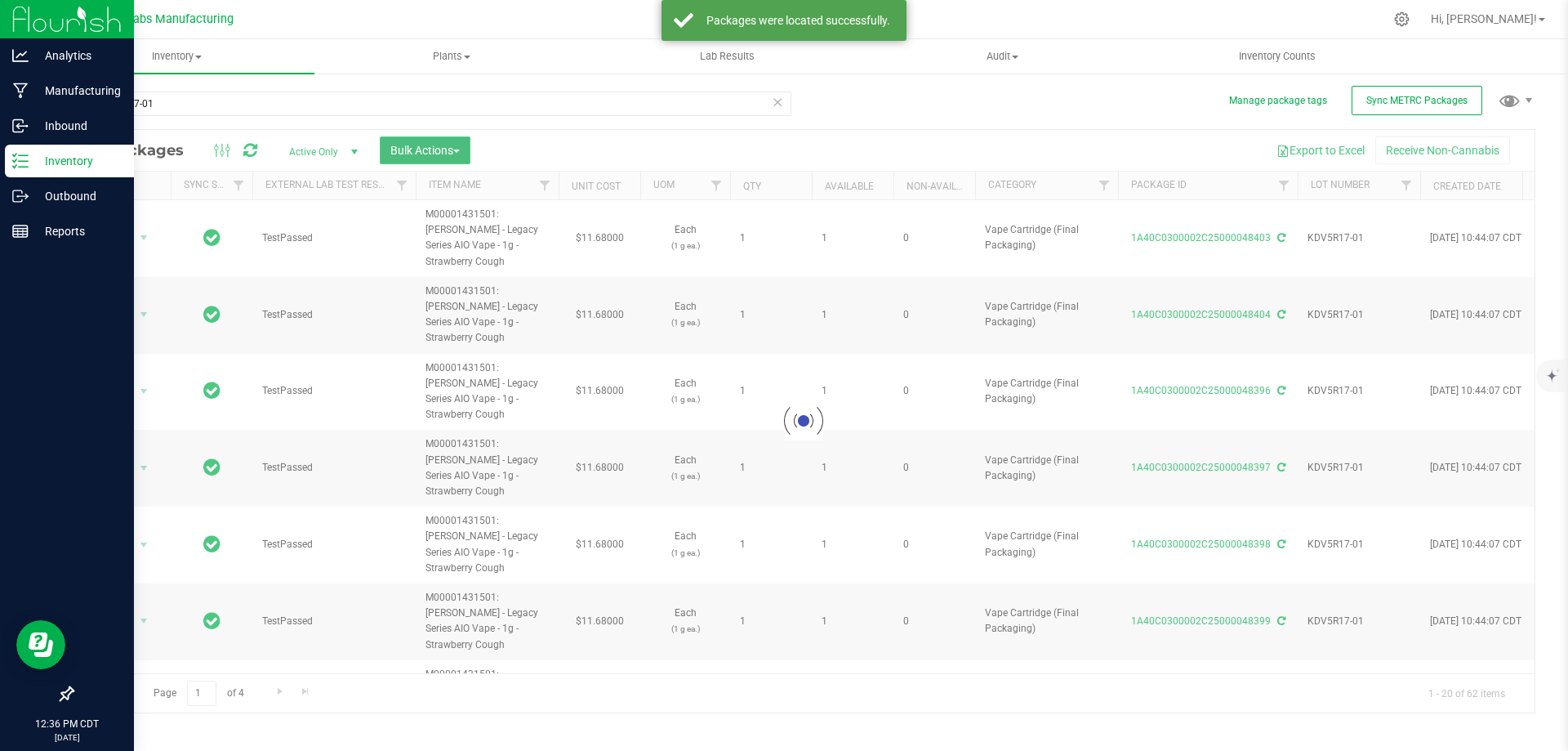
click at [436, 147] on span "Bulk Actions" at bounding box center [425, 150] width 70 height 13
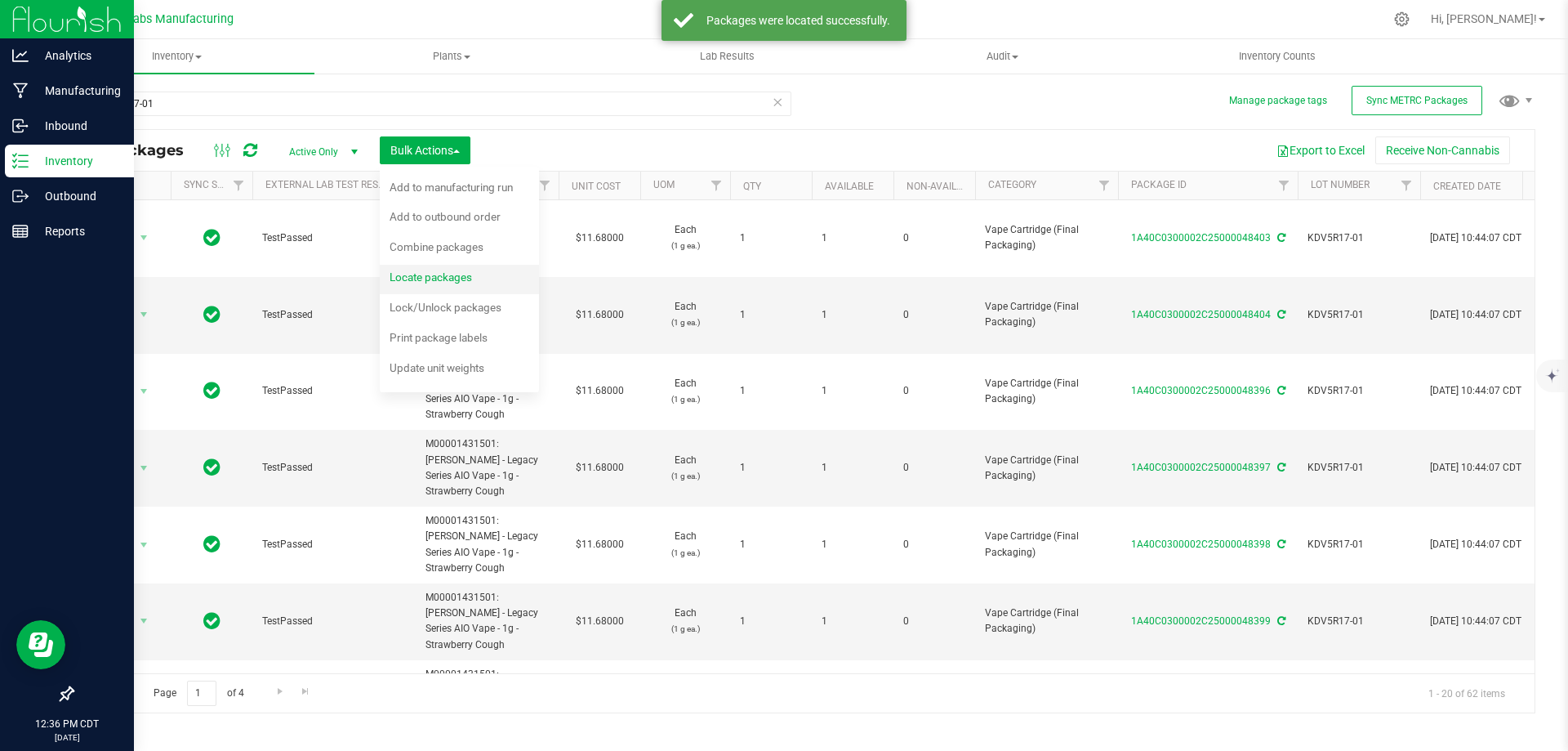
click at [435, 273] on span "Locate packages" at bounding box center [431, 277] width 83 height 13
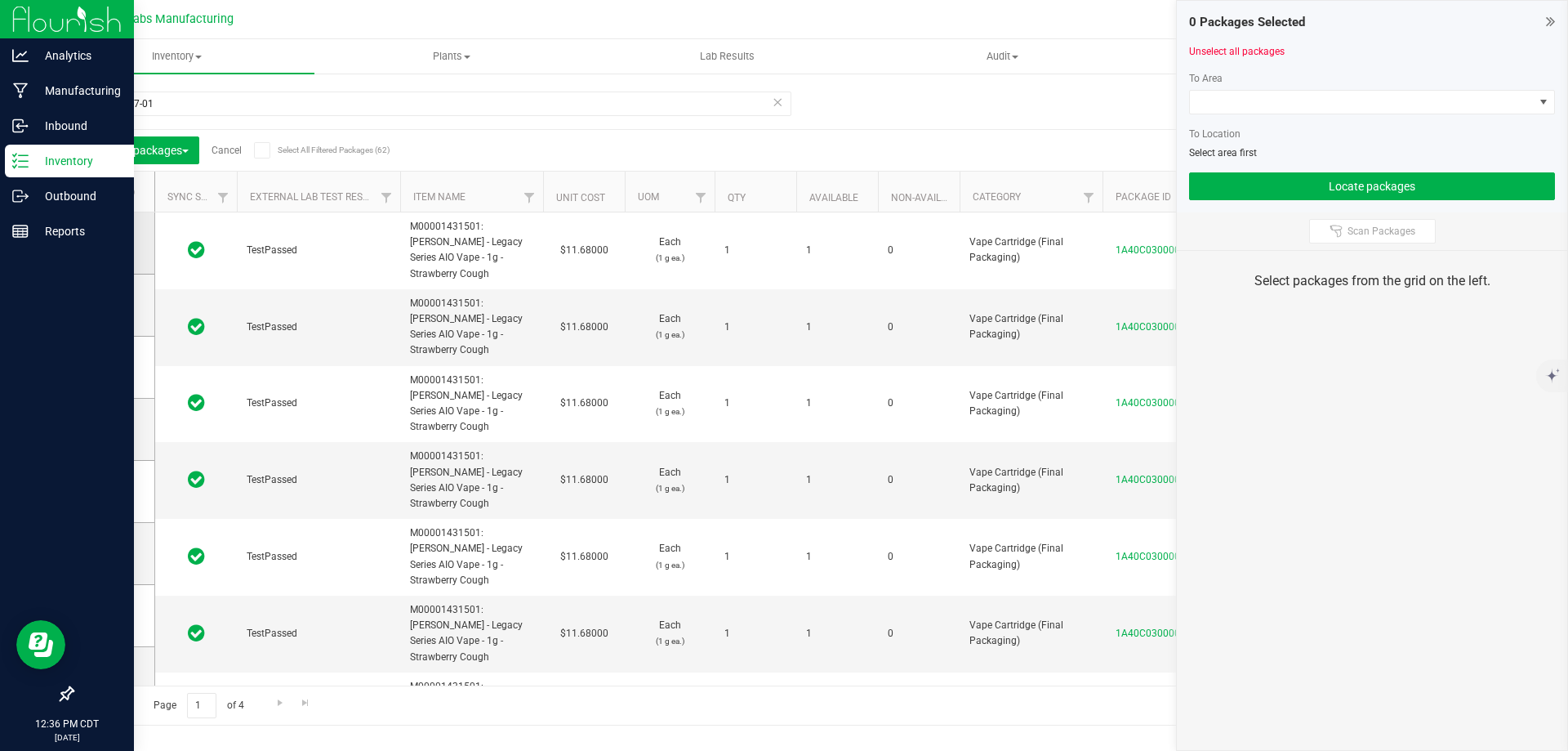
click at [104, 242] on icon at bounding box center [109, 242] width 10 height 0
click at [0, 0] on input "checkbox" at bounding box center [0, 0] width 0 height 0
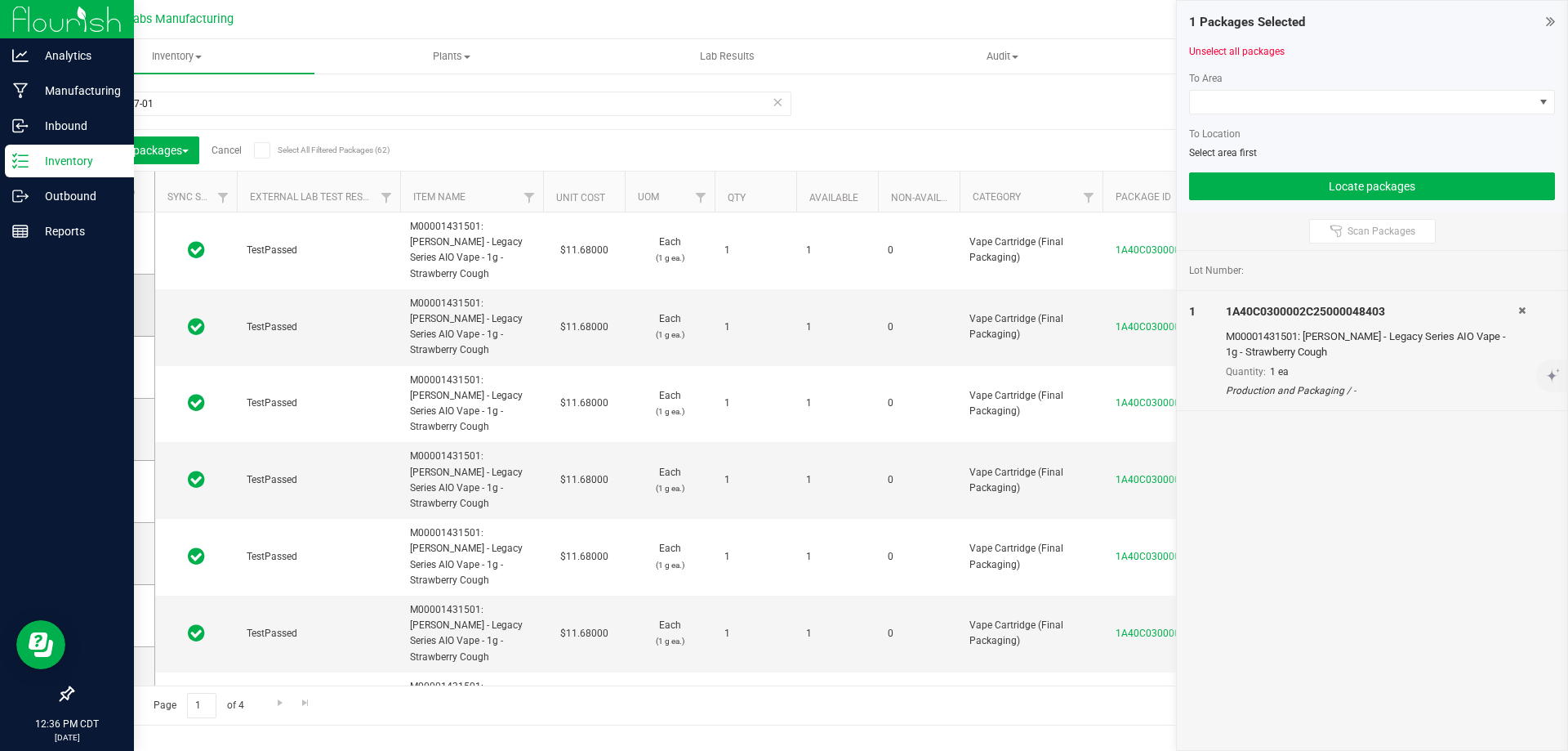
click at [113, 304] on icon at bounding box center [109, 304] width 10 height 0
click at [0, 0] on input "checkbox" at bounding box center [0, 0] width 0 height 0
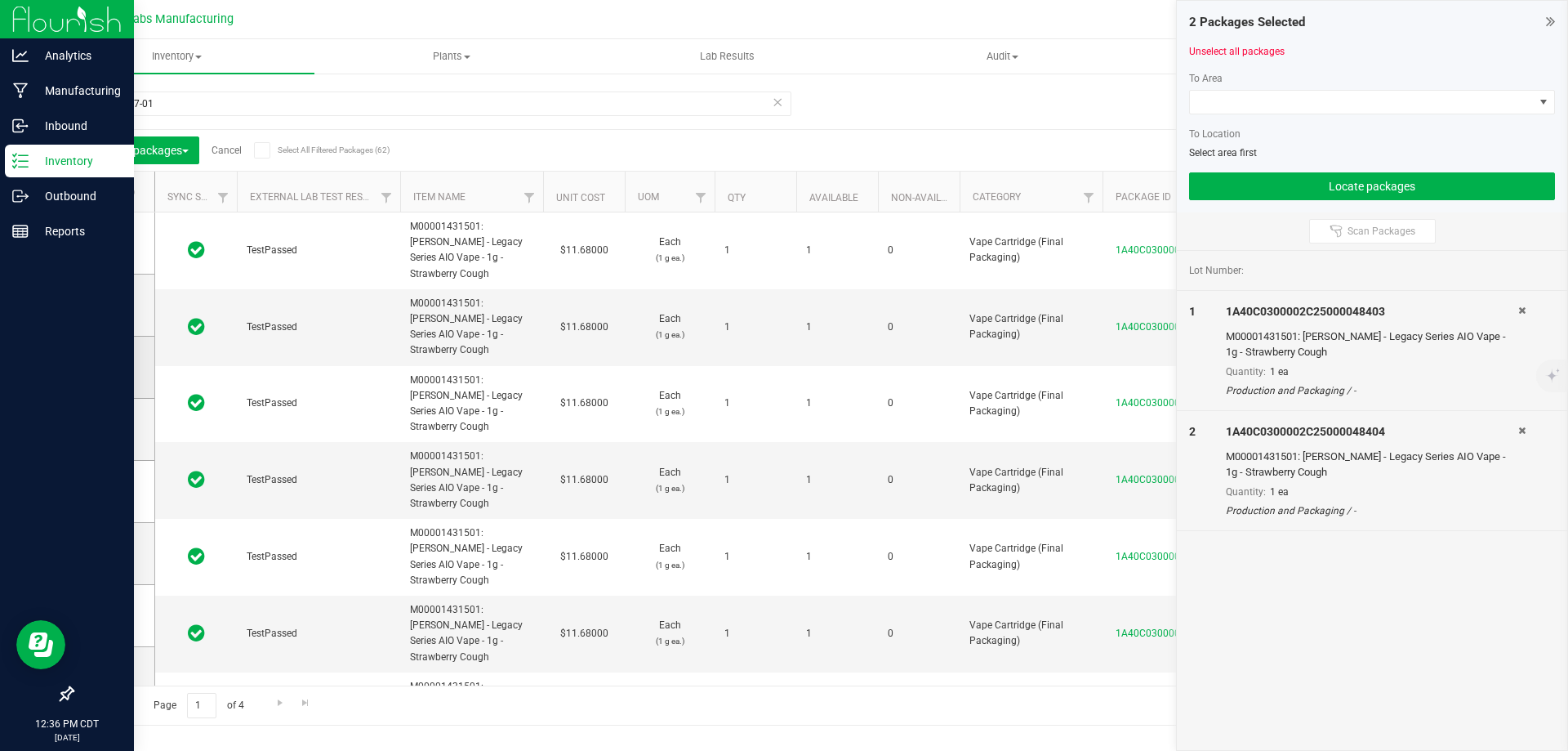
click at [110, 366] on icon at bounding box center [109, 366] width 10 height 0
click at [0, 0] on input "checkbox" at bounding box center [0, 0] width 0 height 0
click at [109, 429] on icon at bounding box center [109, 429] width 10 height 0
click at [0, 0] on input "checkbox" at bounding box center [0, 0] width 0 height 0
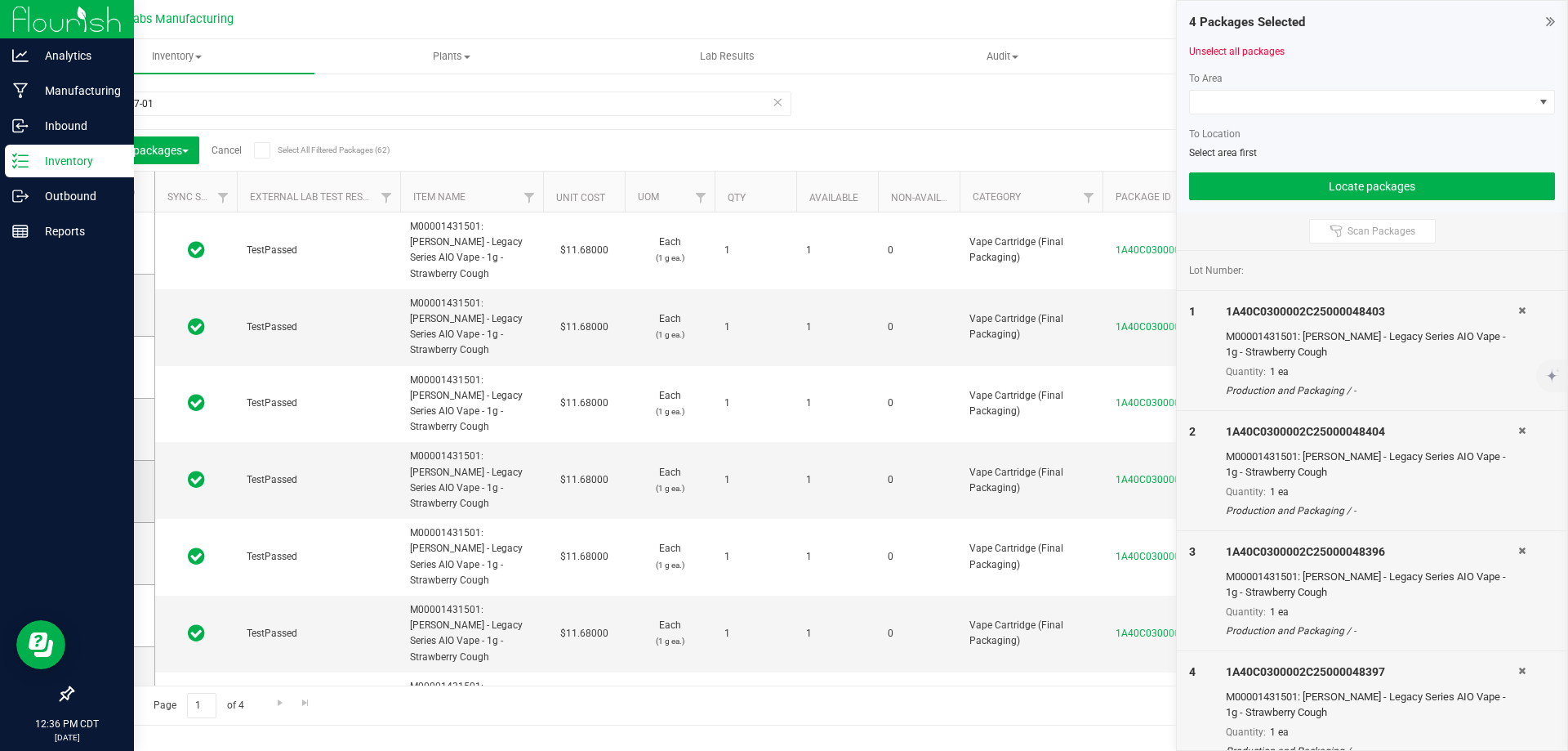
click at [115, 488] on span at bounding box center [109, 491] width 16 height 16
click at [0, 0] on input "checkbox" at bounding box center [0, 0] width 0 height 0
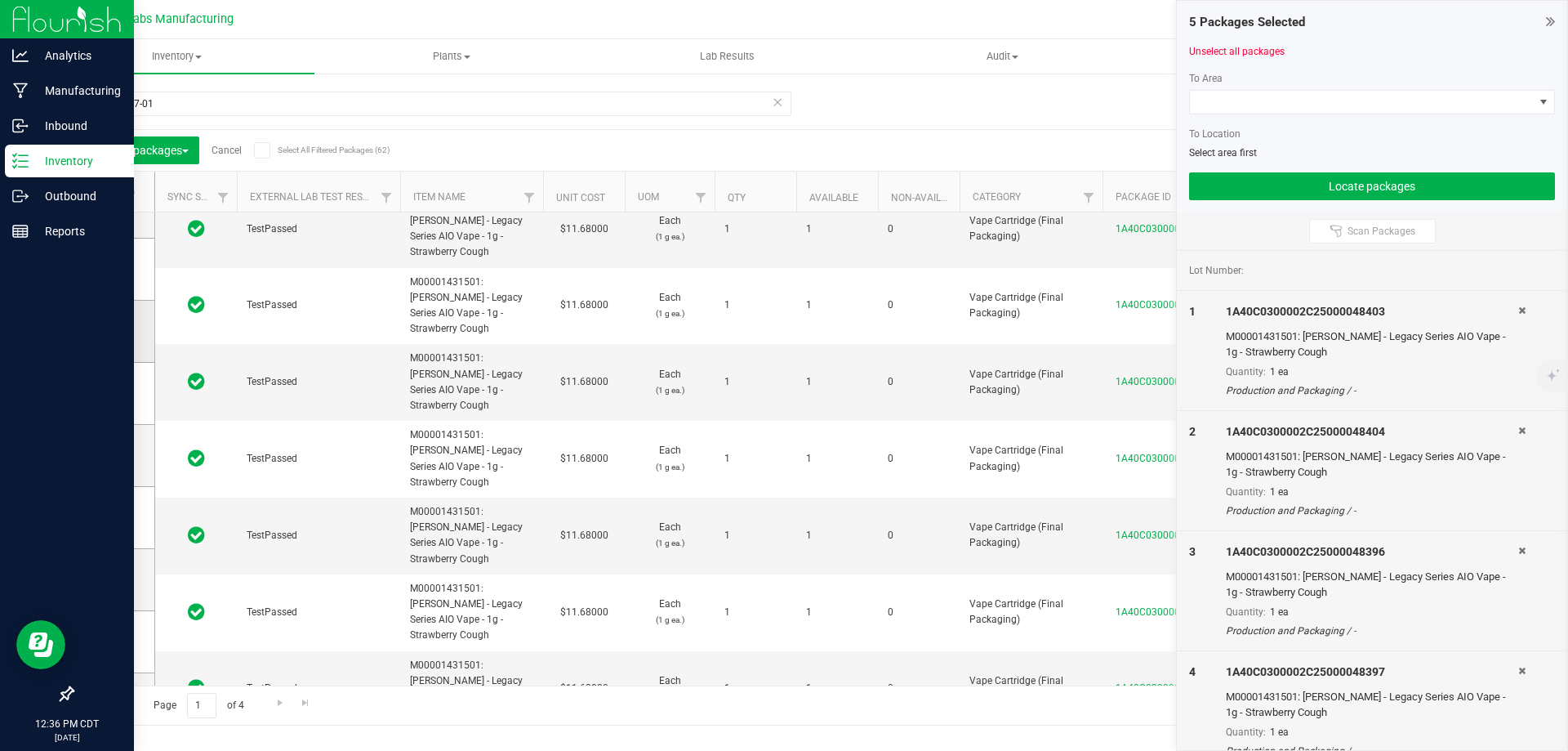
scroll to position [196, 0]
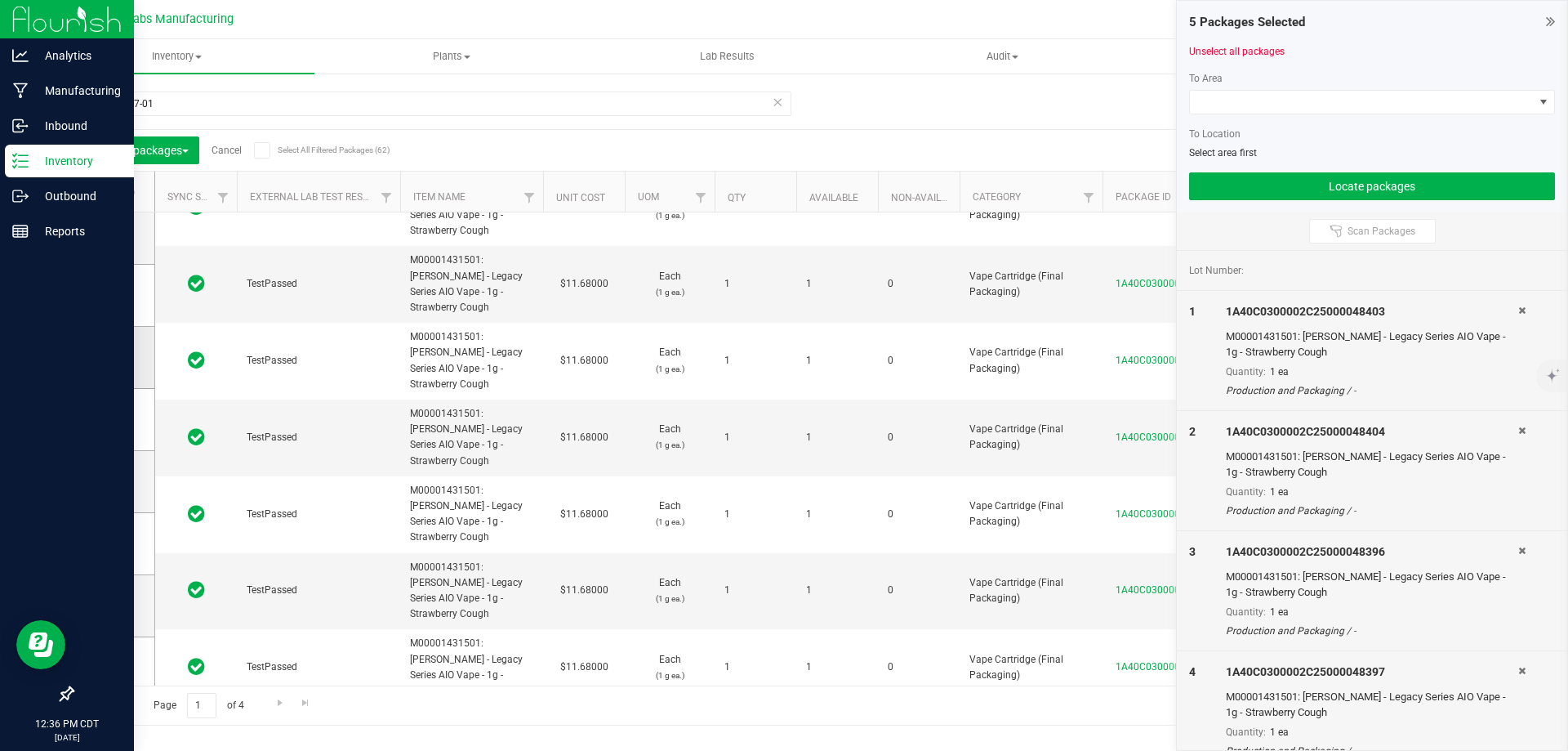
click at [108, 364] on span at bounding box center [109, 357] width 16 height 16
click at [0, 0] on input "checkbox" at bounding box center [0, 0] width 0 height 0
click at [112, 419] on icon at bounding box center [109, 419] width 10 height 0
click at [0, 0] on input "checkbox" at bounding box center [0, 0] width 0 height 0
click at [113, 481] on icon at bounding box center [109, 481] width 10 height 0
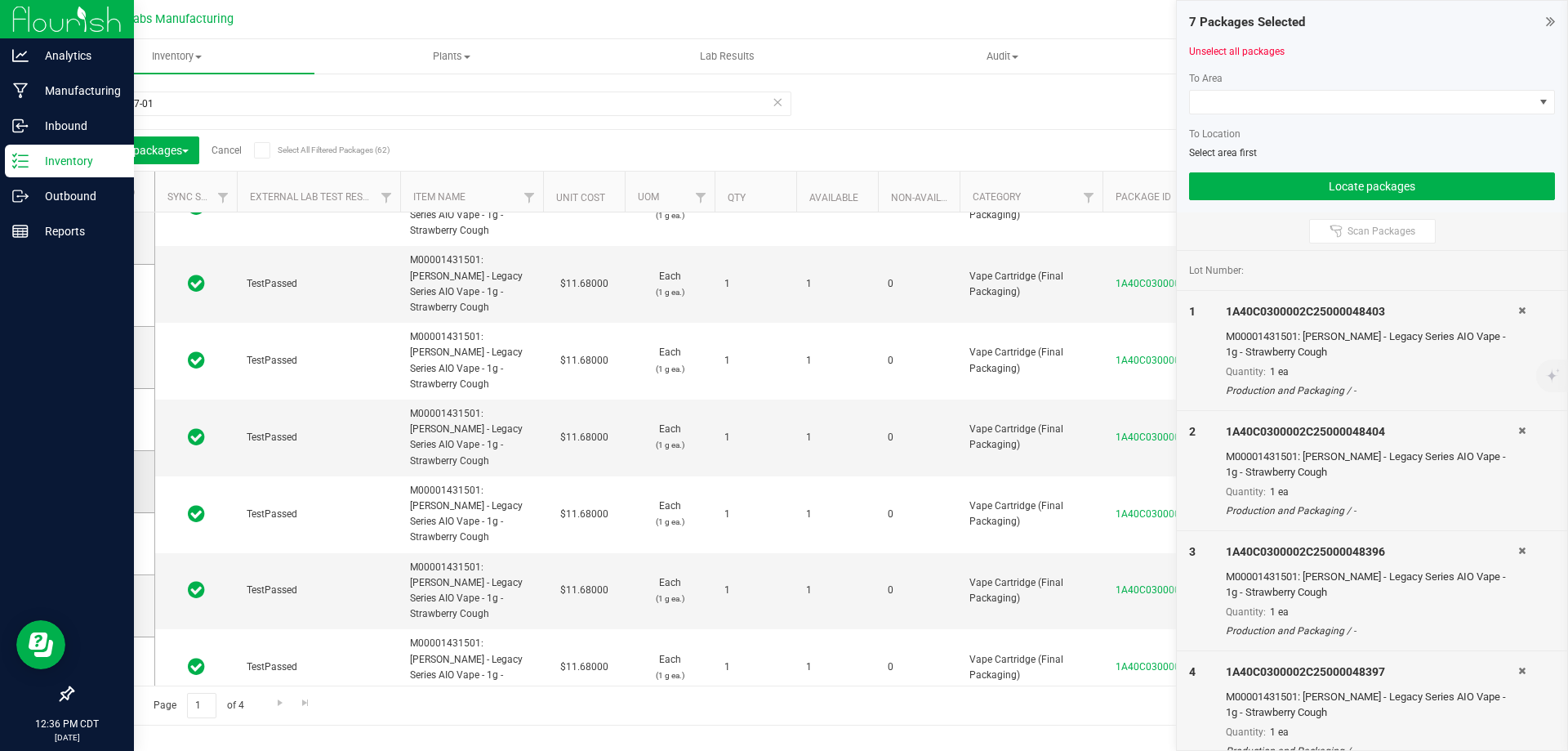
click at [0, 0] on input "checkbox" at bounding box center [0, 0] width 0 height 0
click at [115, 531] on td at bounding box center [113, 544] width 82 height 62
click at [115, 548] on span at bounding box center [109, 543] width 16 height 16
click at [0, 0] on input "checkbox" at bounding box center [0, 0] width 0 height 0
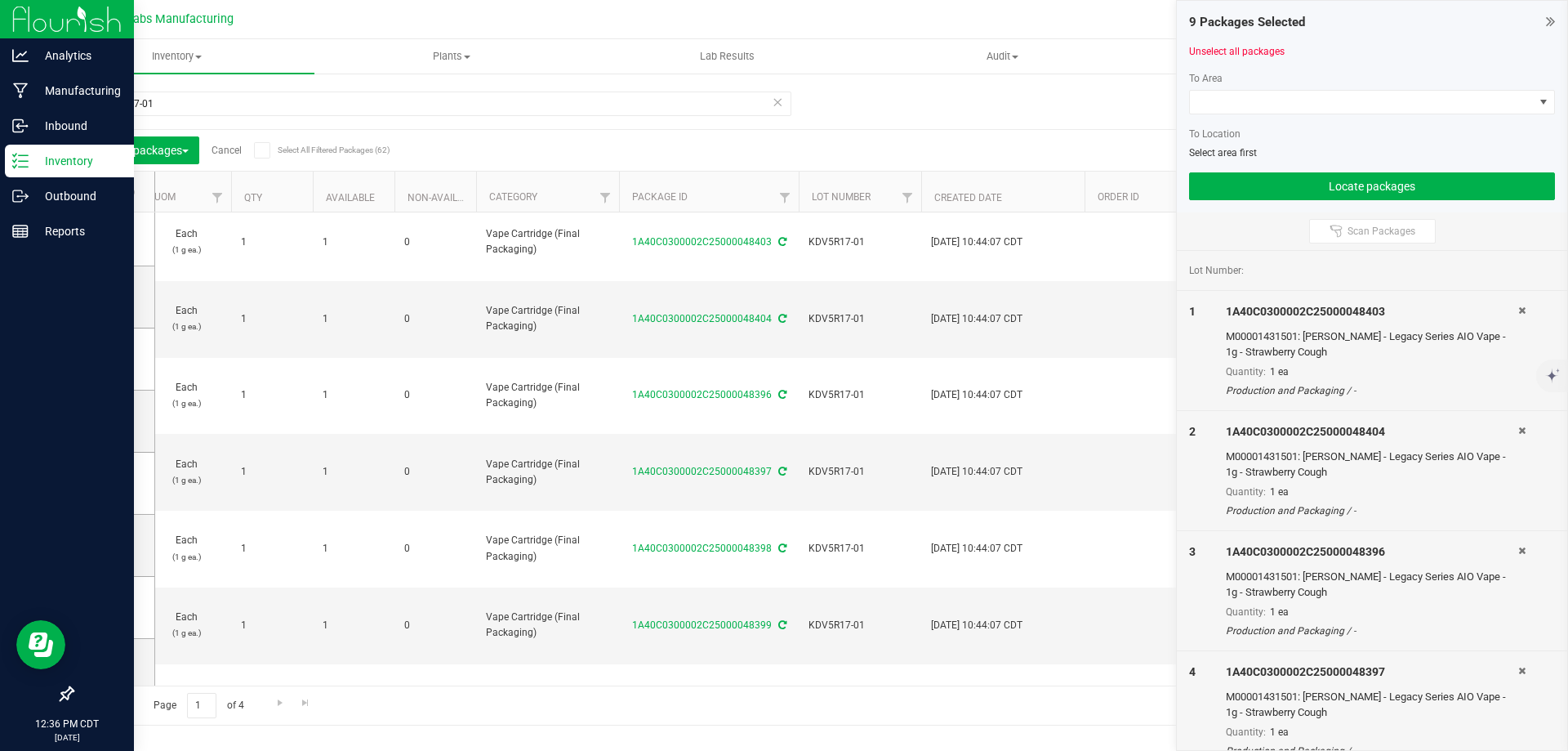
scroll to position [0, 0]
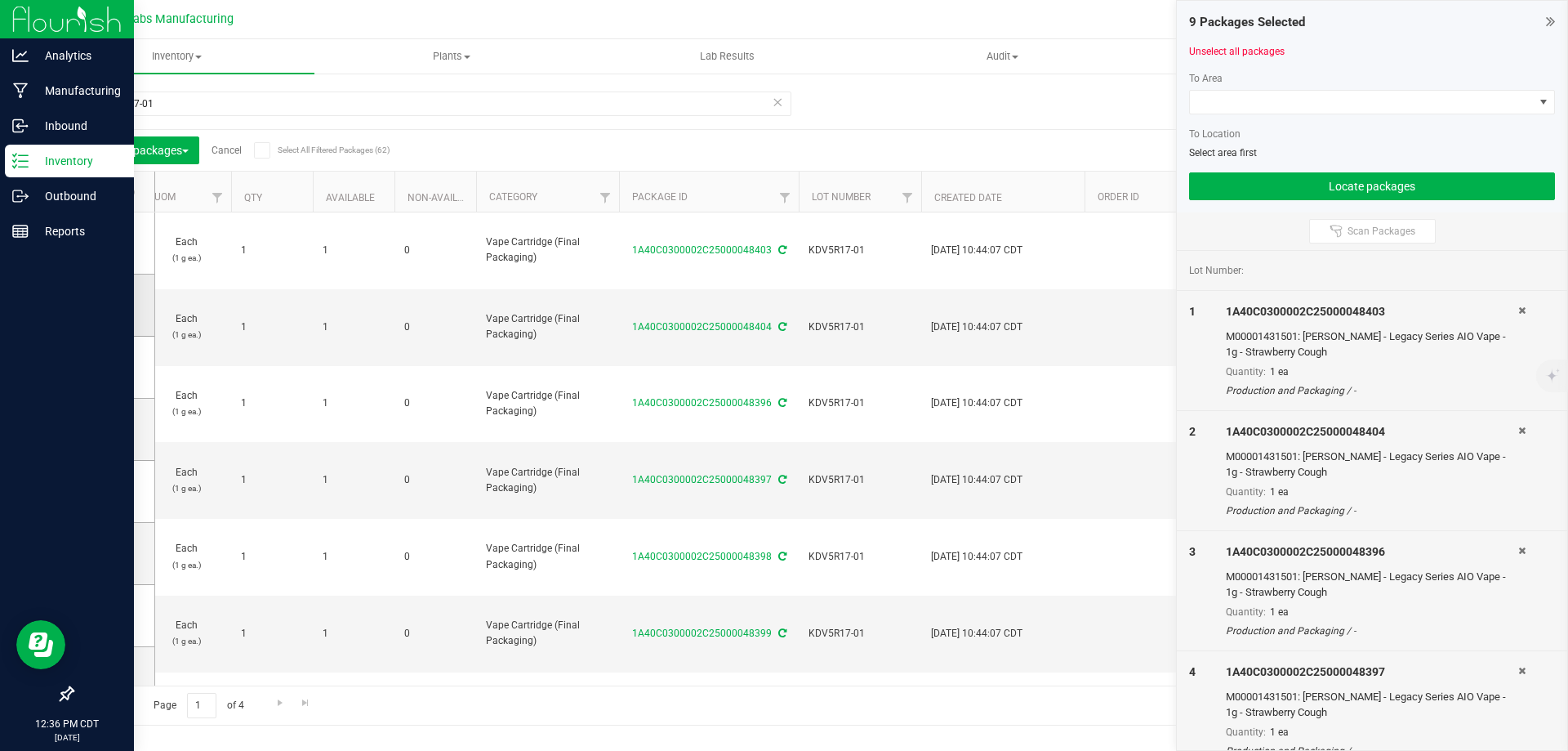
click at [112, 304] on icon at bounding box center [109, 304] width 10 height 0
click at [0, 0] on input "checkbox" at bounding box center [0, 0] width 0 height 0
click at [1270, 106] on span at bounding box center [1362, 102] width 344 height 23
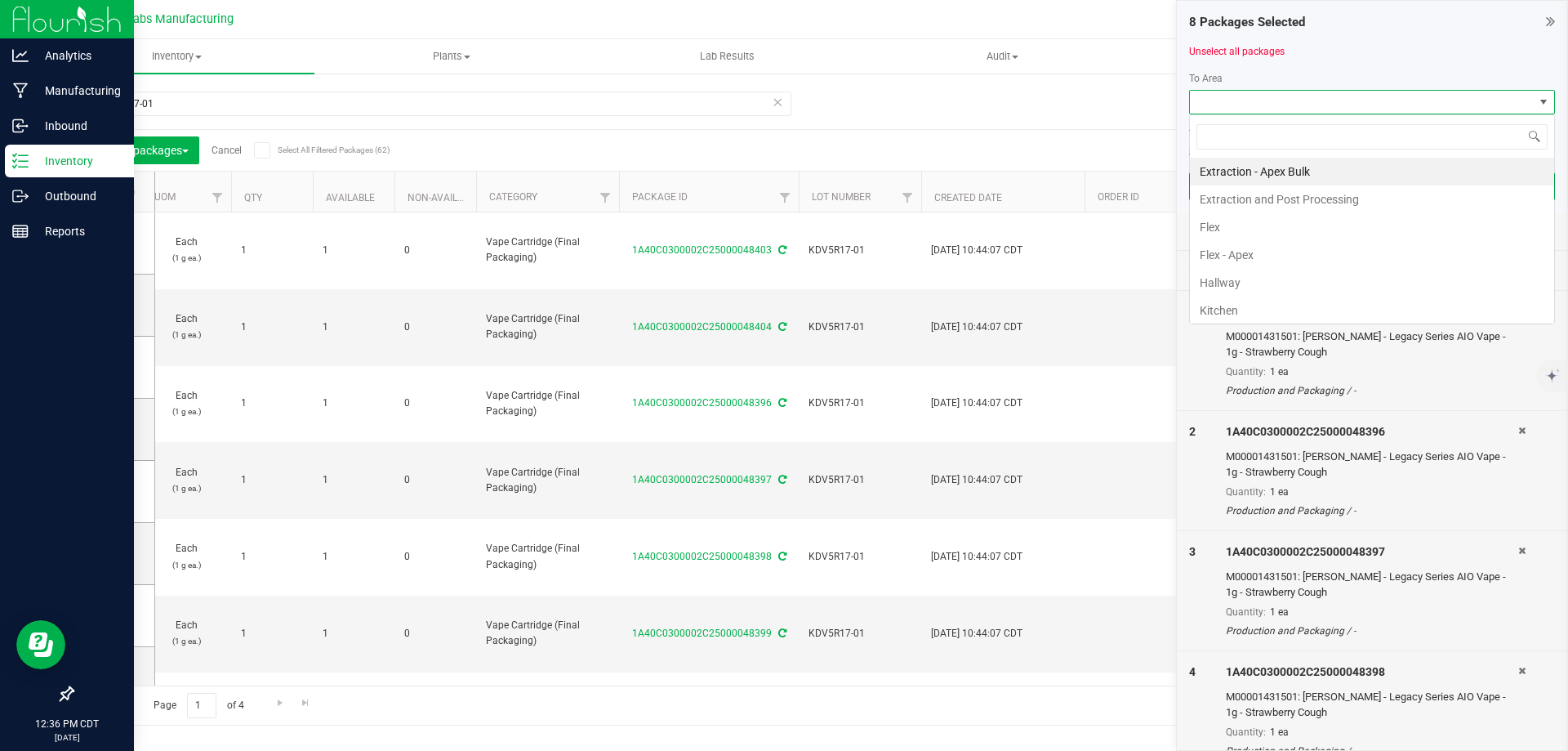
scroll to position [24, 366]
click at [1257, 226] on li "Flex" at bounding box center [1372, 227] width 365 height 28
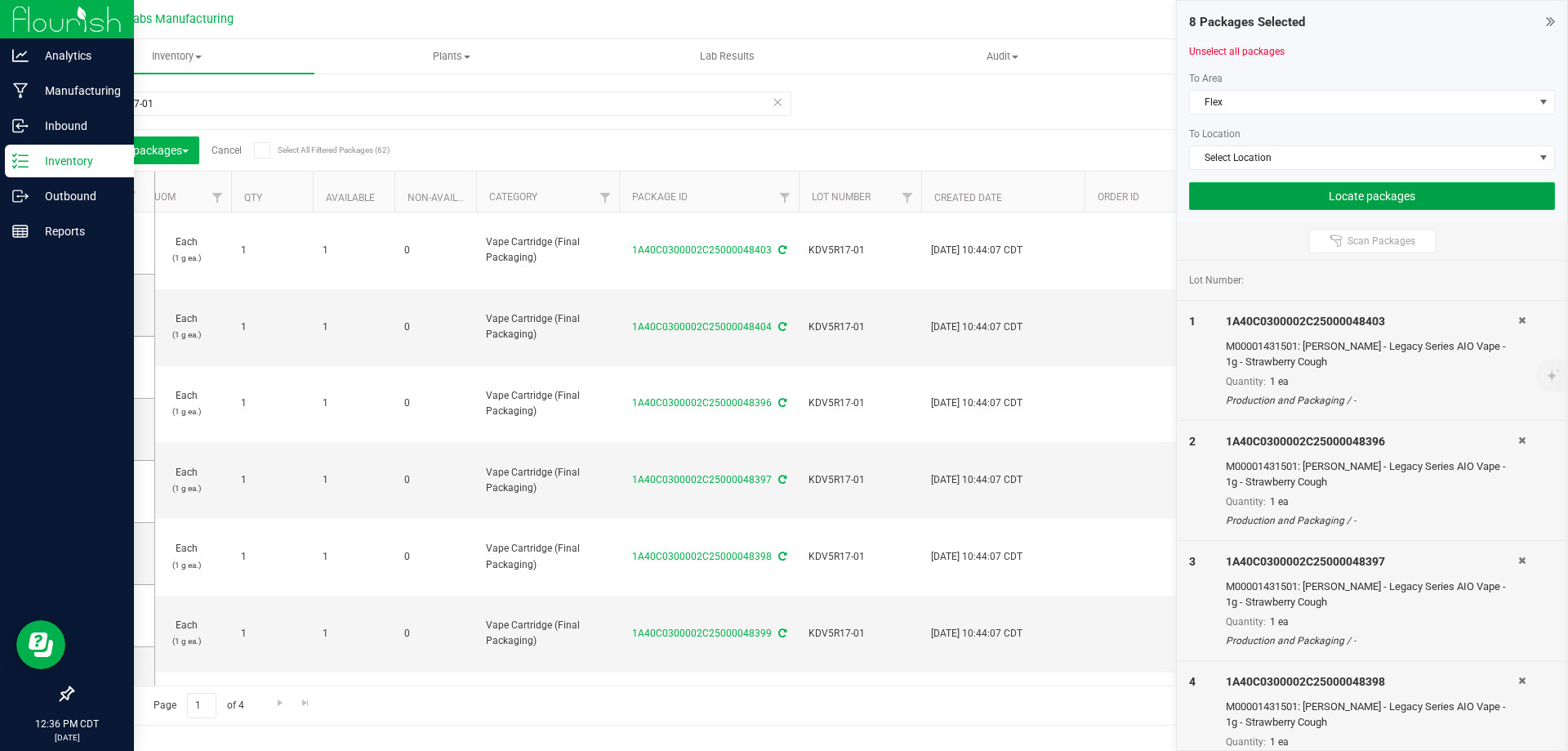
click at [1302, 205] on button "Locate packages" at bounding box center [1372, 196] width 366 height 28
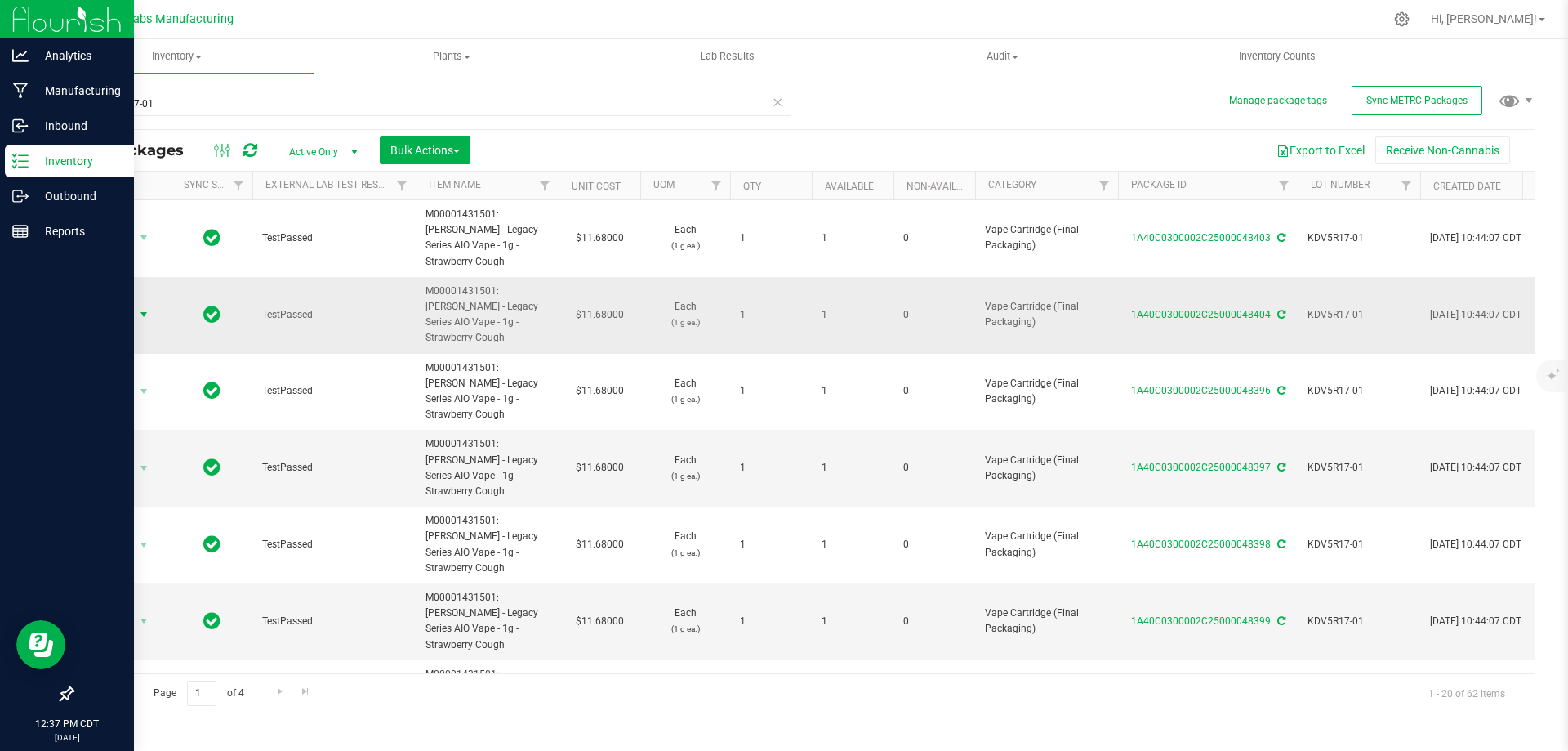
click at [105, 304] on span "Action" at bounding box center [110, 315] width 44 height 23
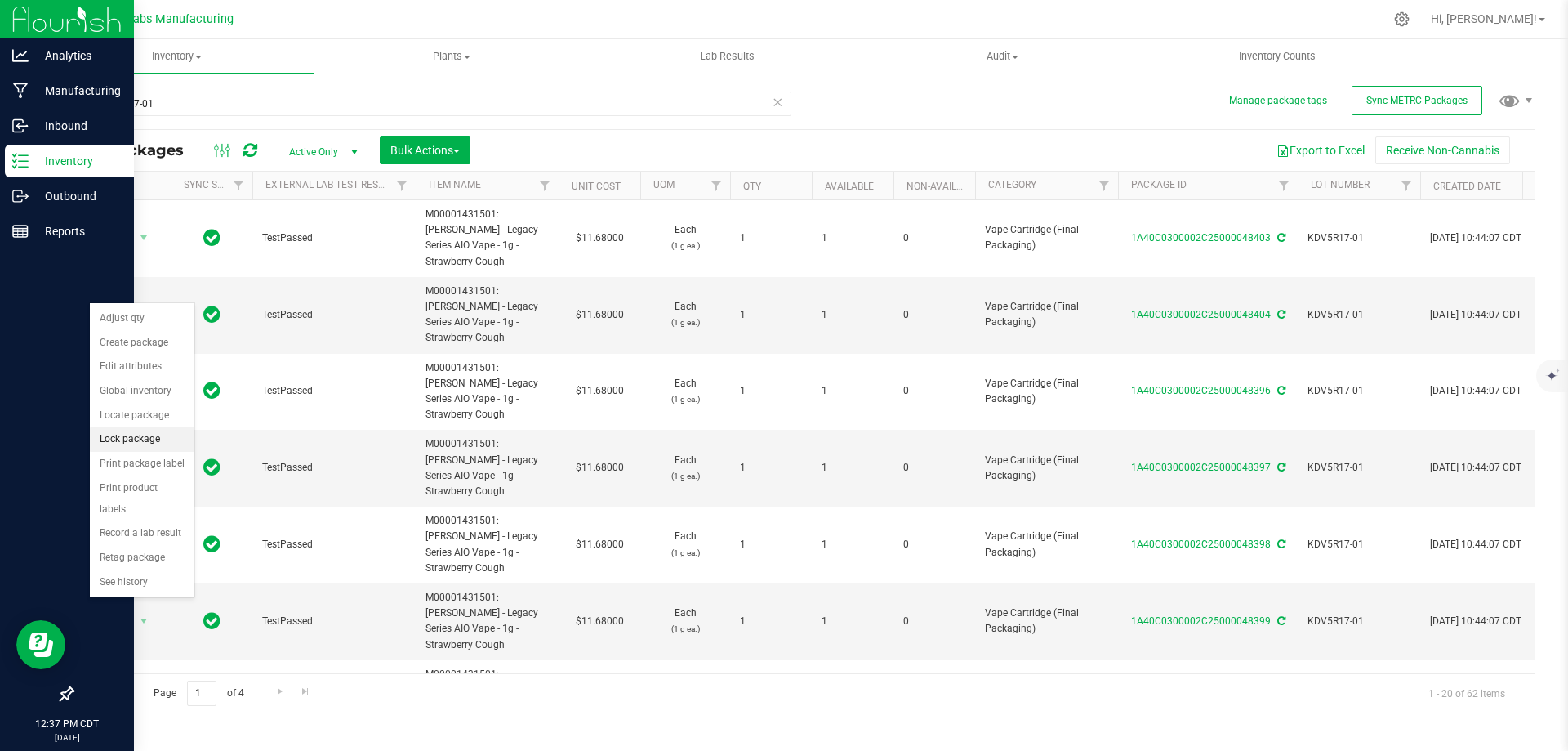
click at [129, 437] on li "Lock package" at bounding box center [141, 440] width 104 height 24
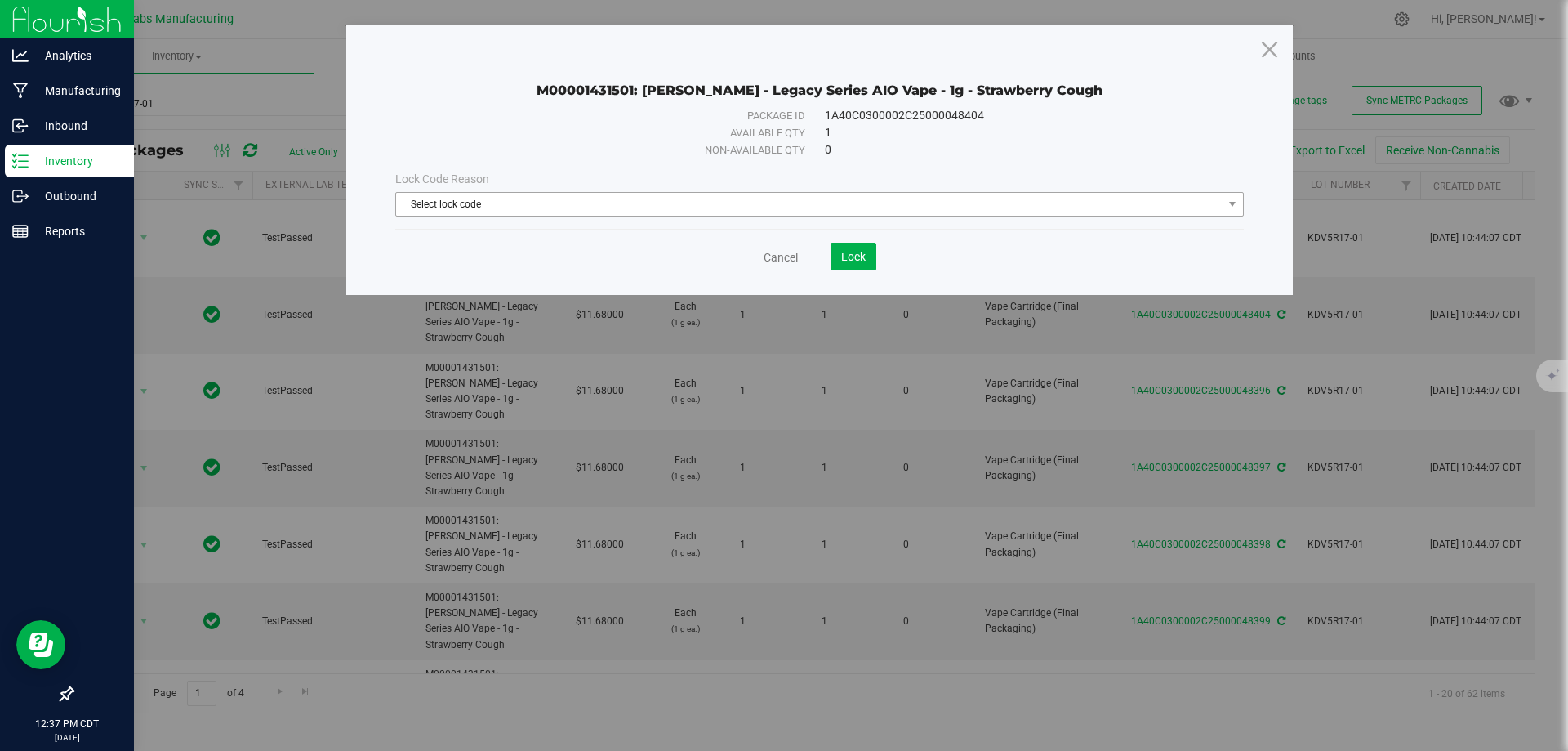
drag, startPoint x: 666, startPoint y: 216, endPoint x: 603, endPoint y: 211, distance: 63.2
click at [665, 215] on div "Lock Code Reason Select lock code Select lock code Newly Received Quarantine Lo…" at bounding box center [819, 193] width 873 height 70
click at [585, 206] on span "Select lock code" at bounding box center [809, 204] width 827 height 23
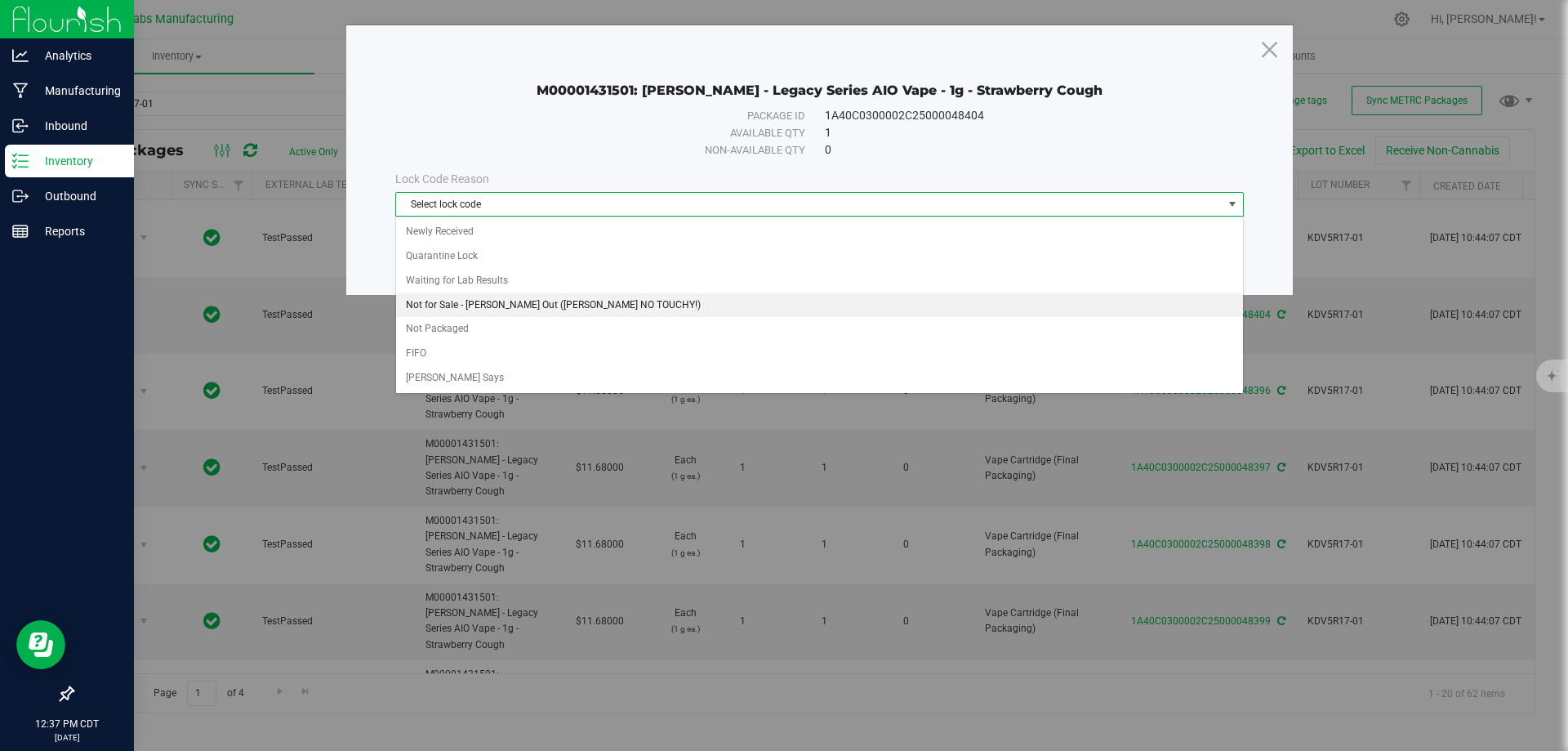
click at [556, 302] on li "Not for Sale - [PERSON_NAME] Out ([PERSON_NAME] NO TOUCHY!)" at bounding box center [820, 305] width 847 height 24
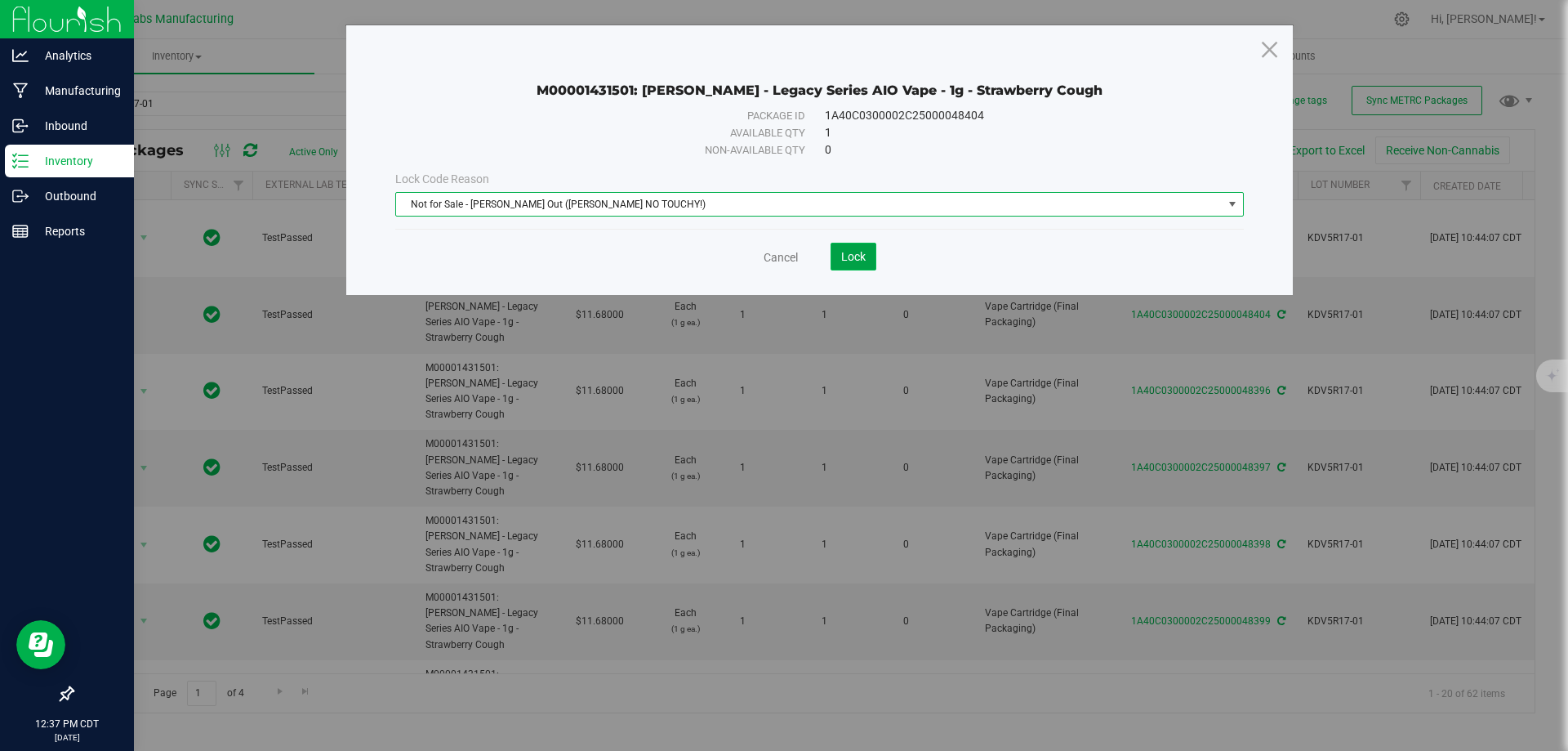
click at [850, 260] on span "Lock" at bounding box center [853, 256] width 24 height 13
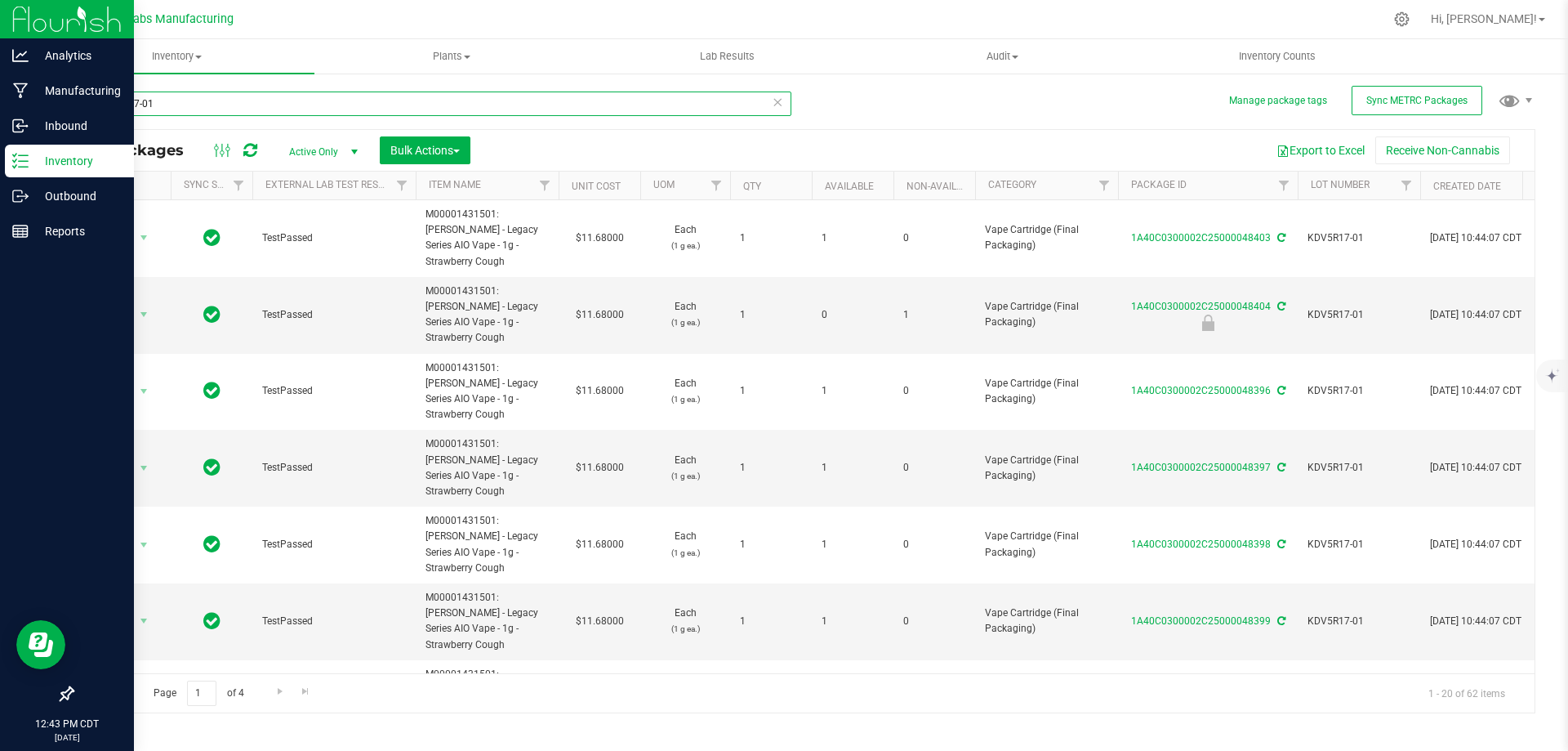
click at [278, 107] on input "KDV5R17-01" at bounding box center [431, 103] width 720 height 24
type input "cement shoe"
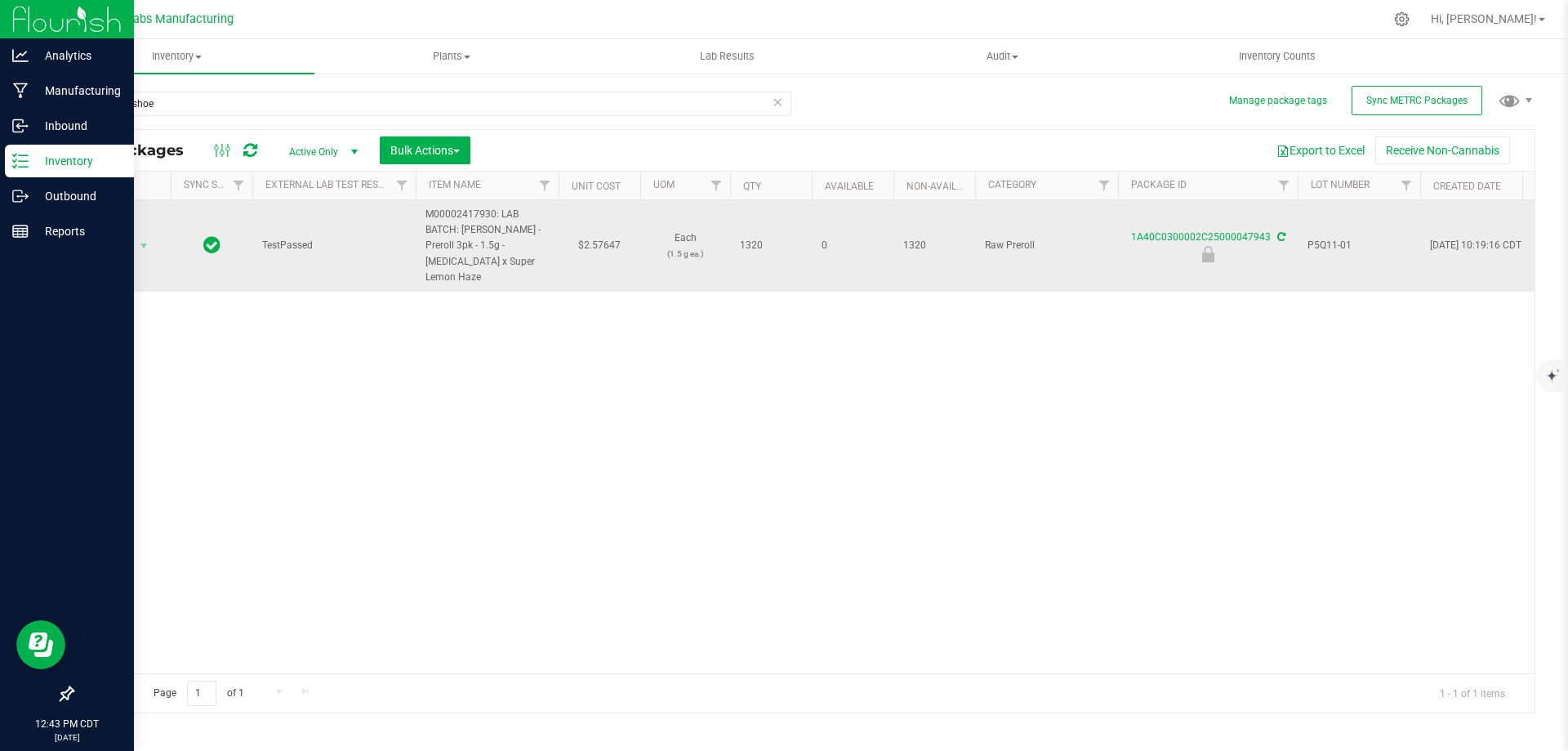
click at [1175, 235] on div "1A40C0300002C25000047943" at bounding box center [1208, 245] width 184 height 32
click at [1176, 231] on link "1A40C0300002C25000047943" at bounding box center [1201, 236] width 140 height 11
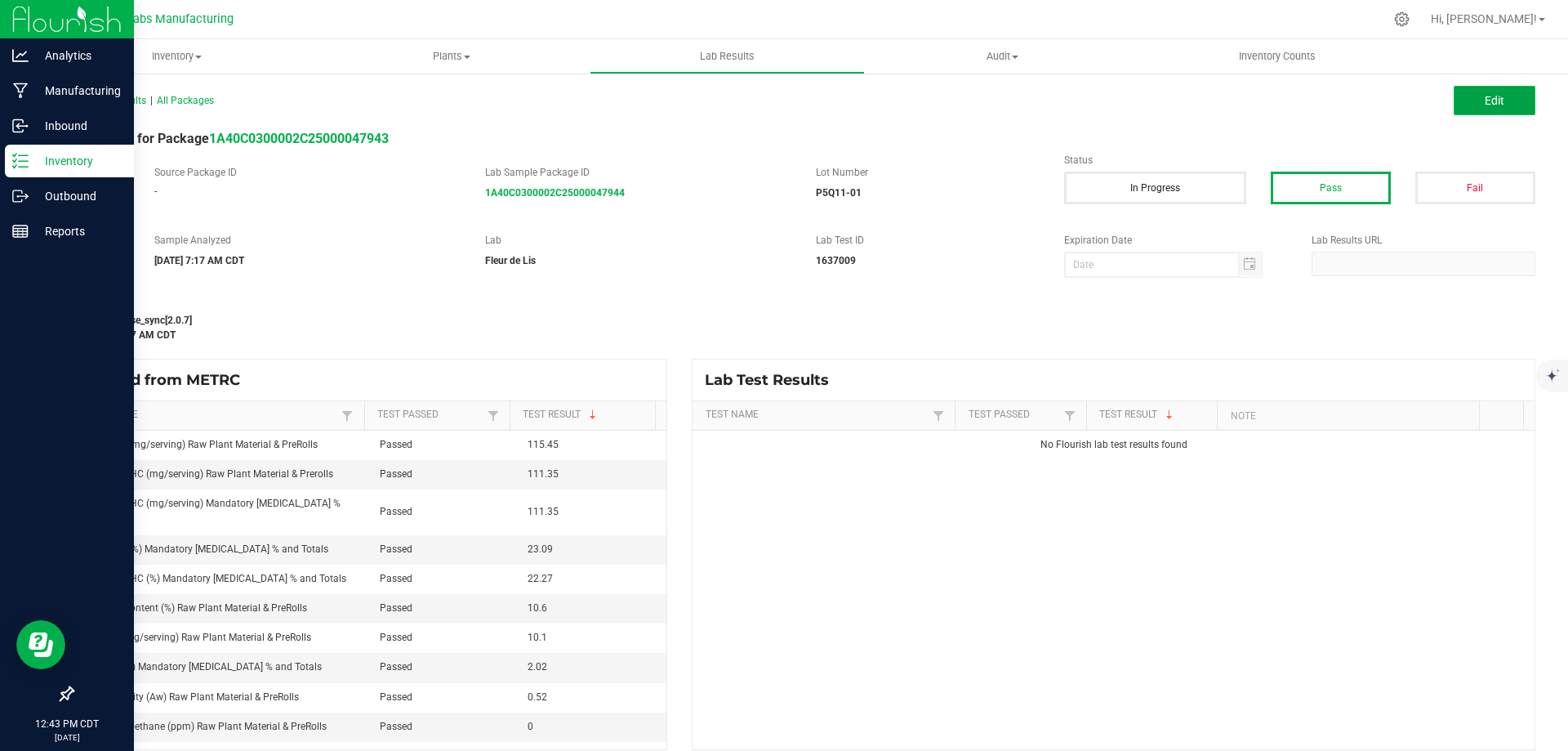
click at [1489, 85] on button "Edit" at bounding box center [1495, 100] width 82 height 29
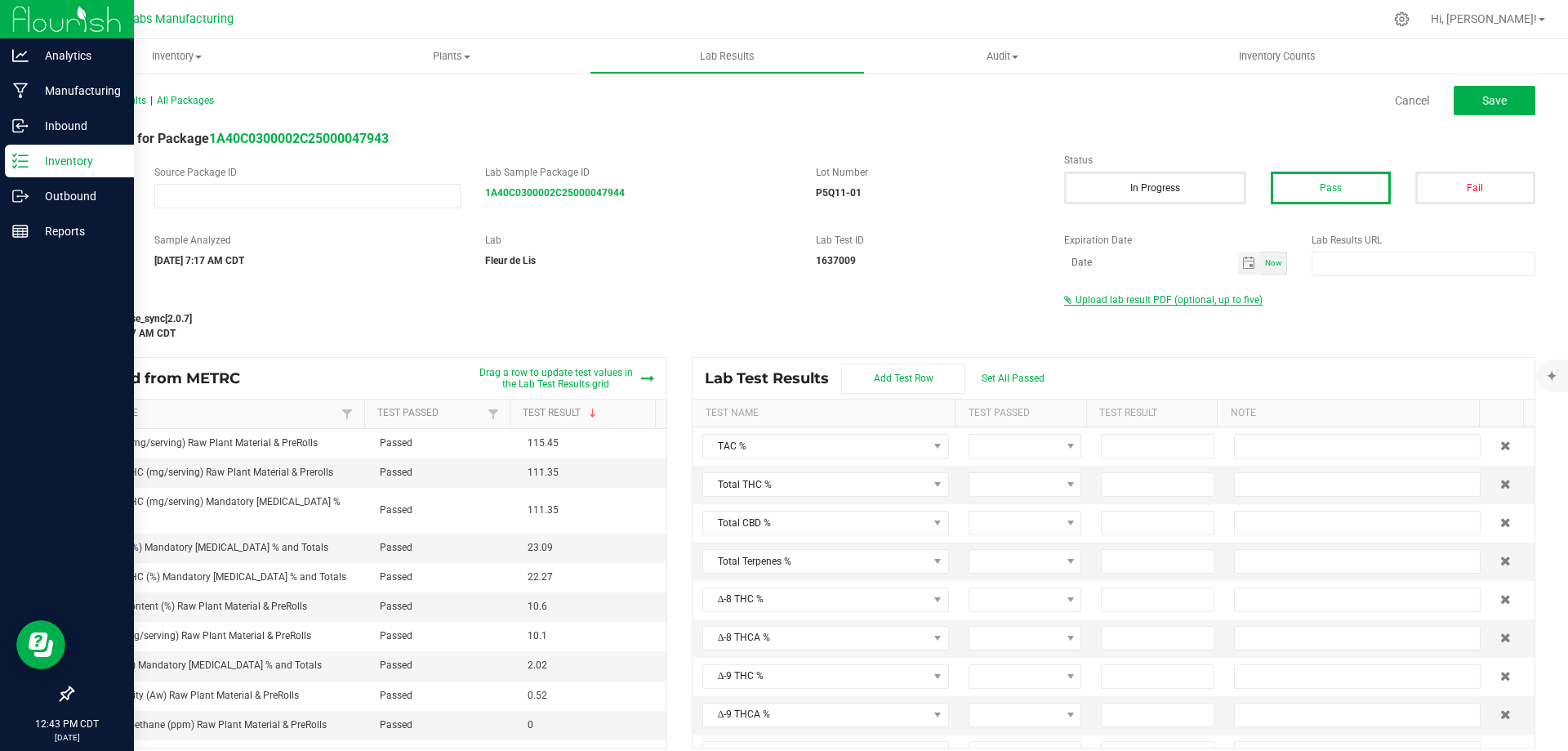
click at [1124, 301] on span "Upload lab result PDF (optional, up to five)" at bounding box center [1169, 299] width 187 height 11
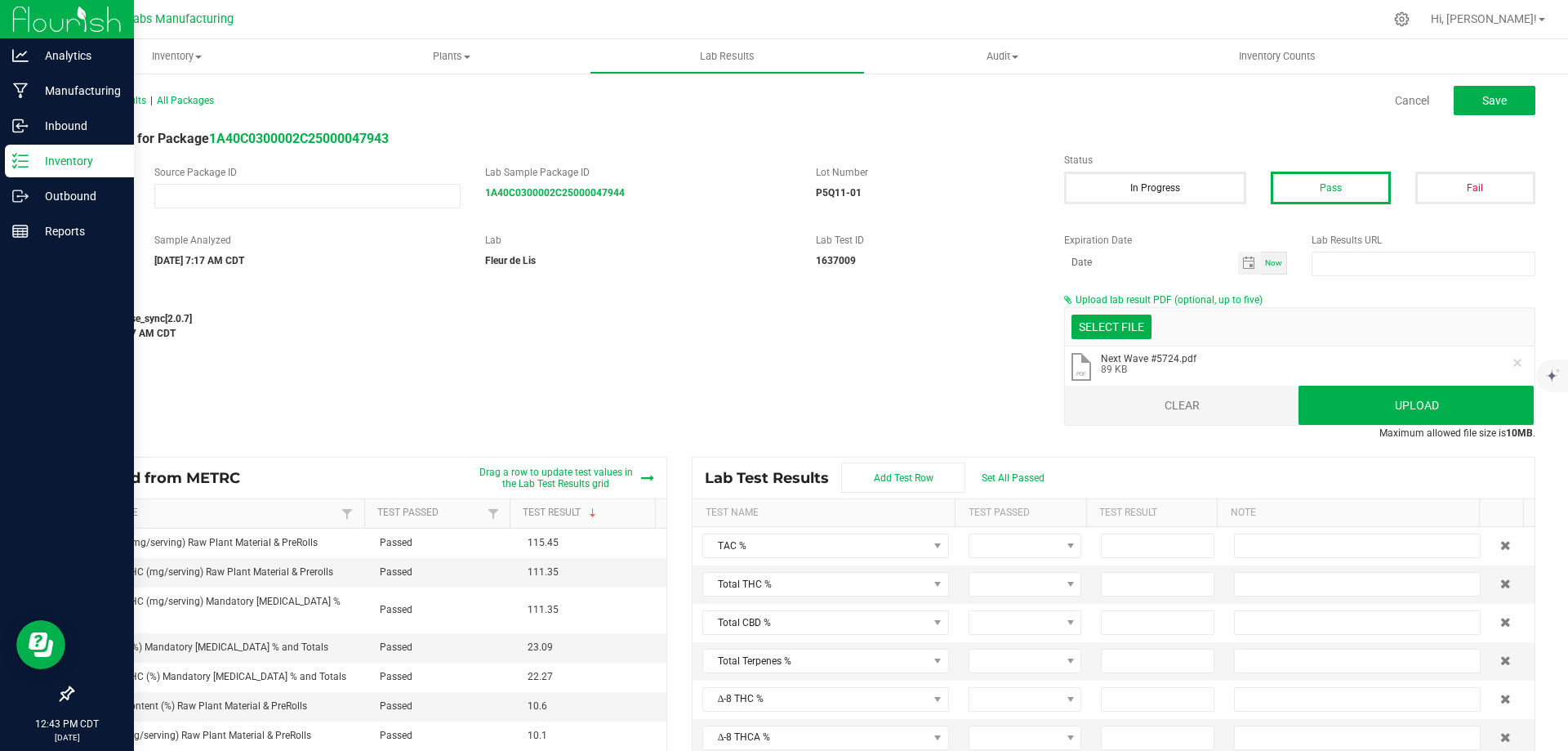
click at [1181, 396] on button "Clear" at bounding box center [1183, 404] width 235 height 39
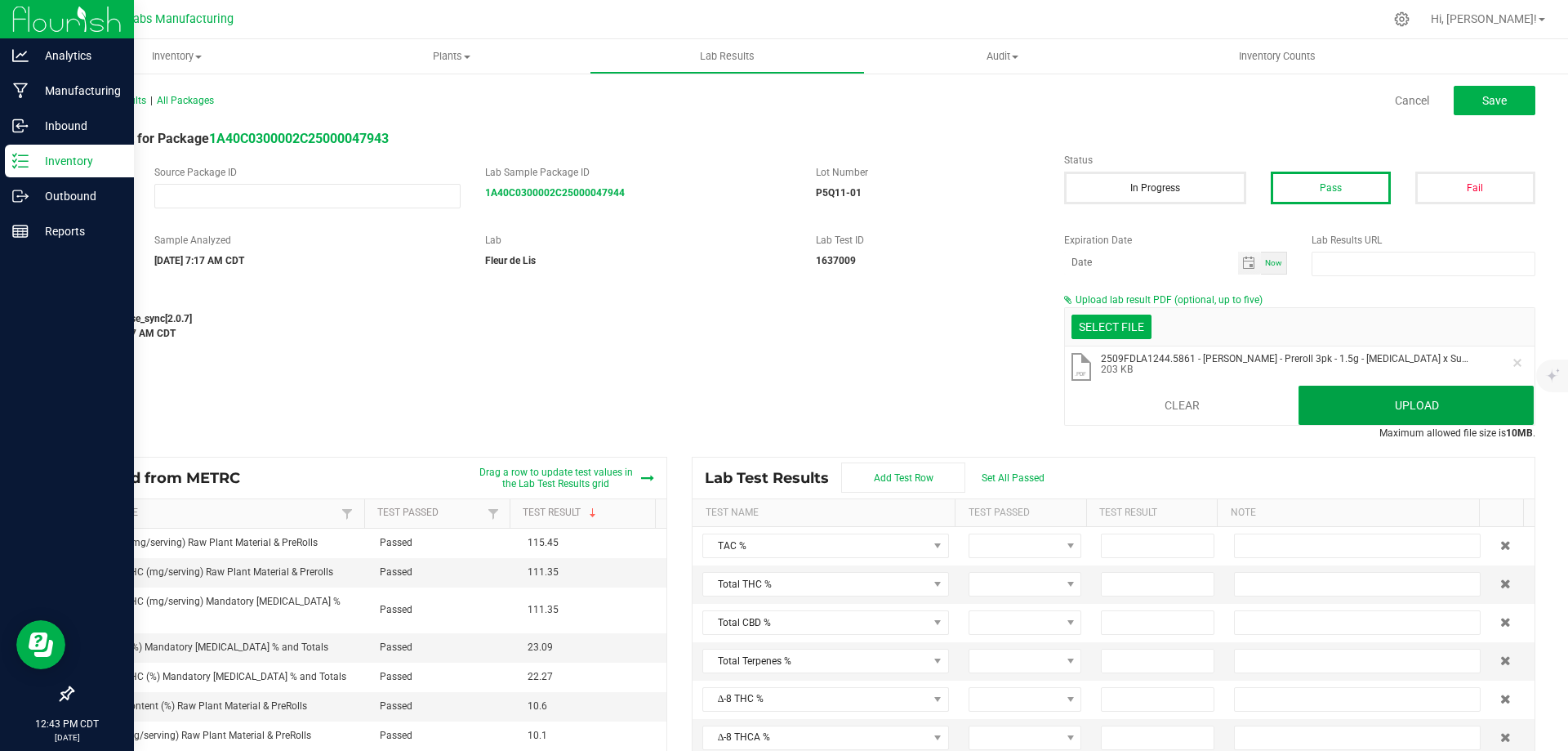
click at [1420, 414] on button "Upload" at bounding box center [1416, 404] width 235 height 39
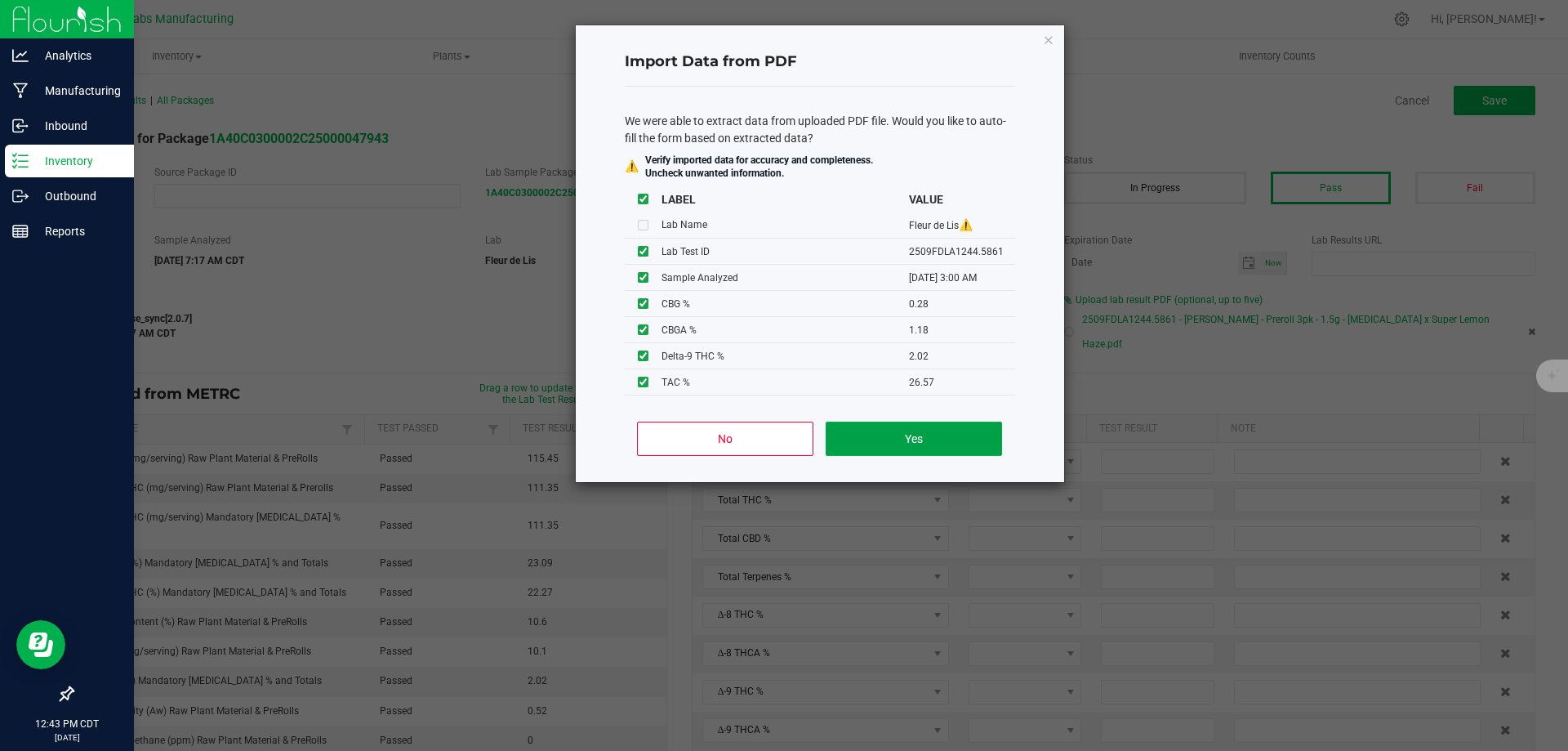
click at [926, 436] on button "Yes" at bounding box center [914, 439] width 176 height 34
type input "26.5700"
type input "22.2700"
type input "2.0200"
type input "23.0900"
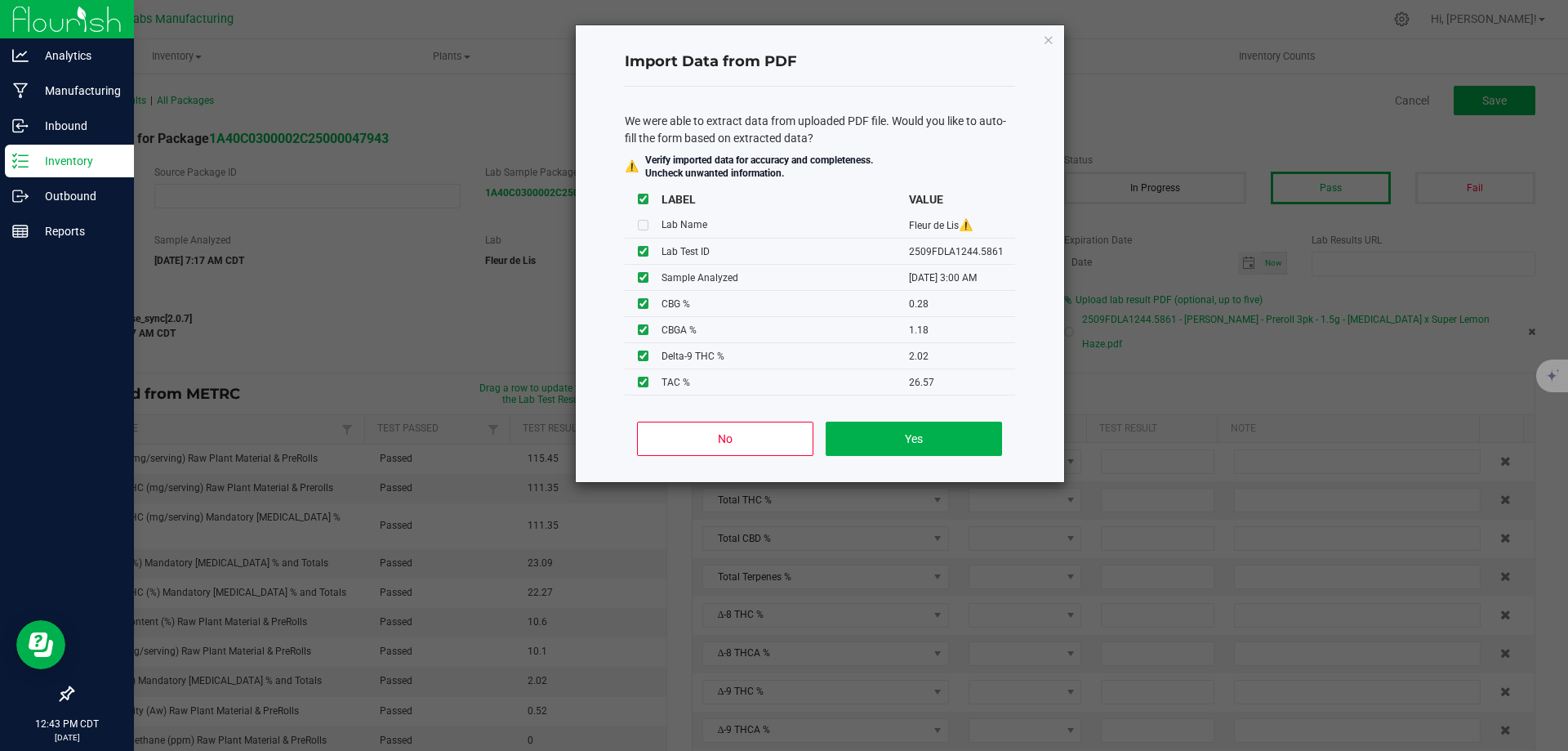
type input "0.2800"
type input "1.1800"
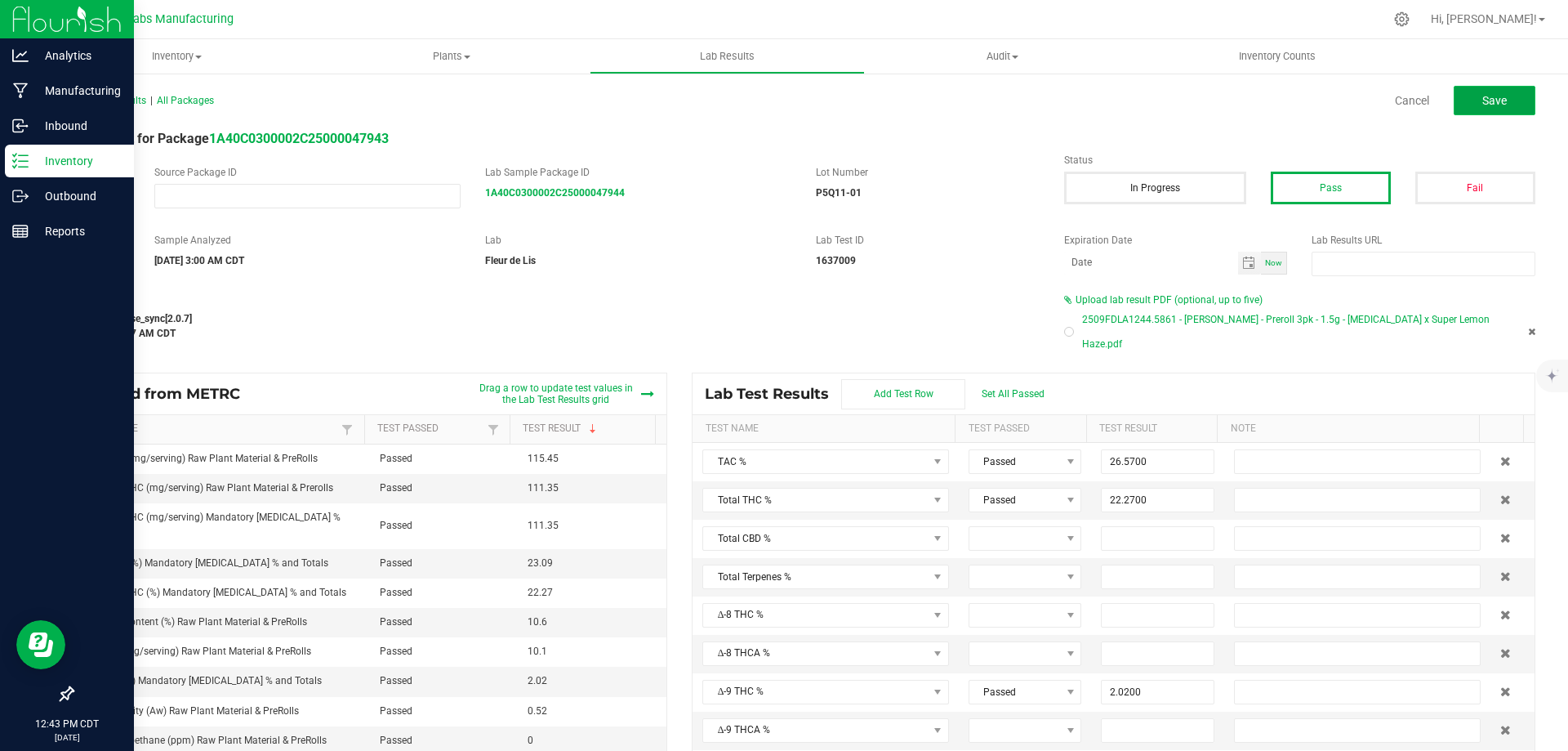
click at [1493, 102] on span "Save" at bounding box center [1495, 100] width 24 height 13
type input "2.0200"
type input "23.0900"
type input "0.2800"
type input "1.1800"
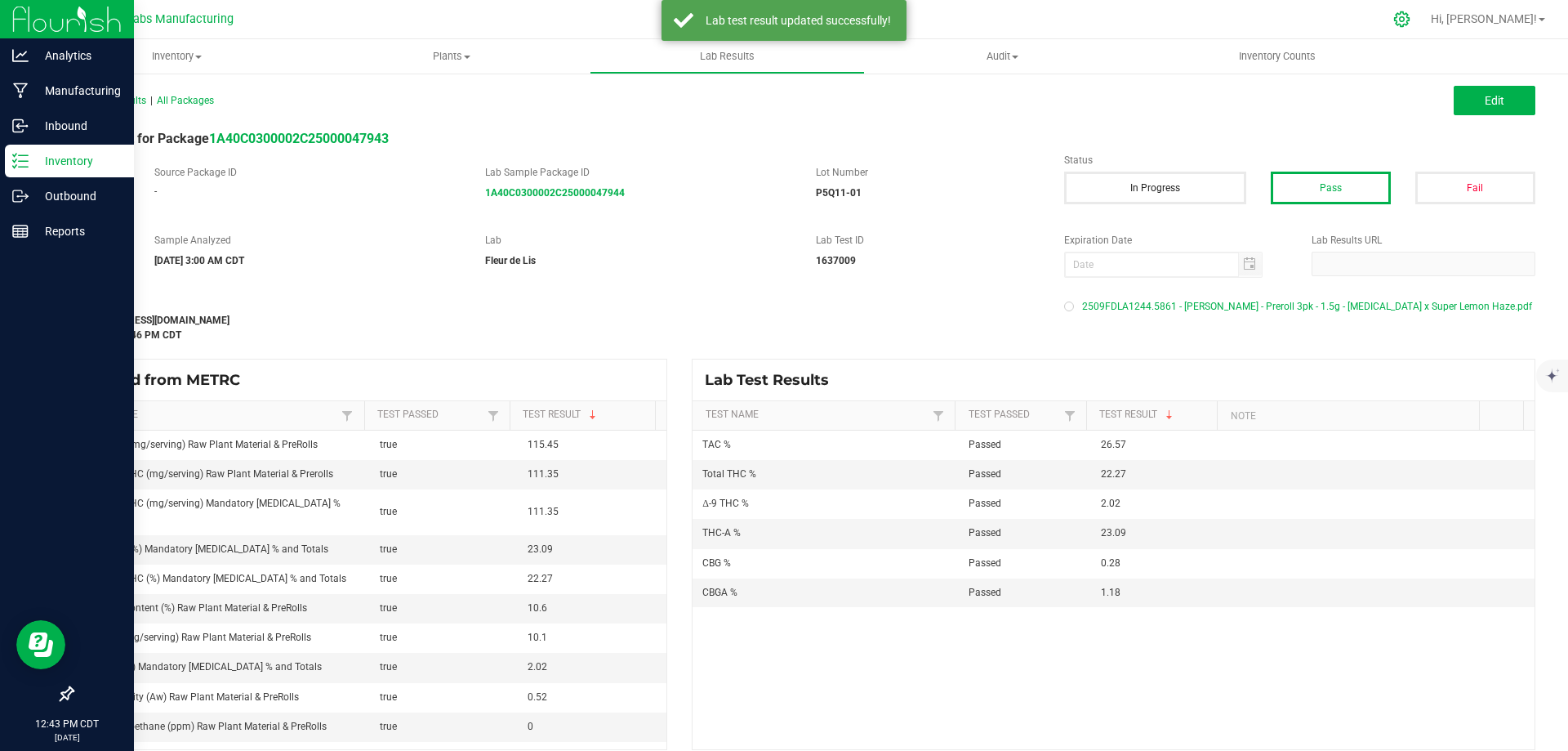
click at [1410, 18] on icon at bounding box center [1402, 19] width 16 height 16
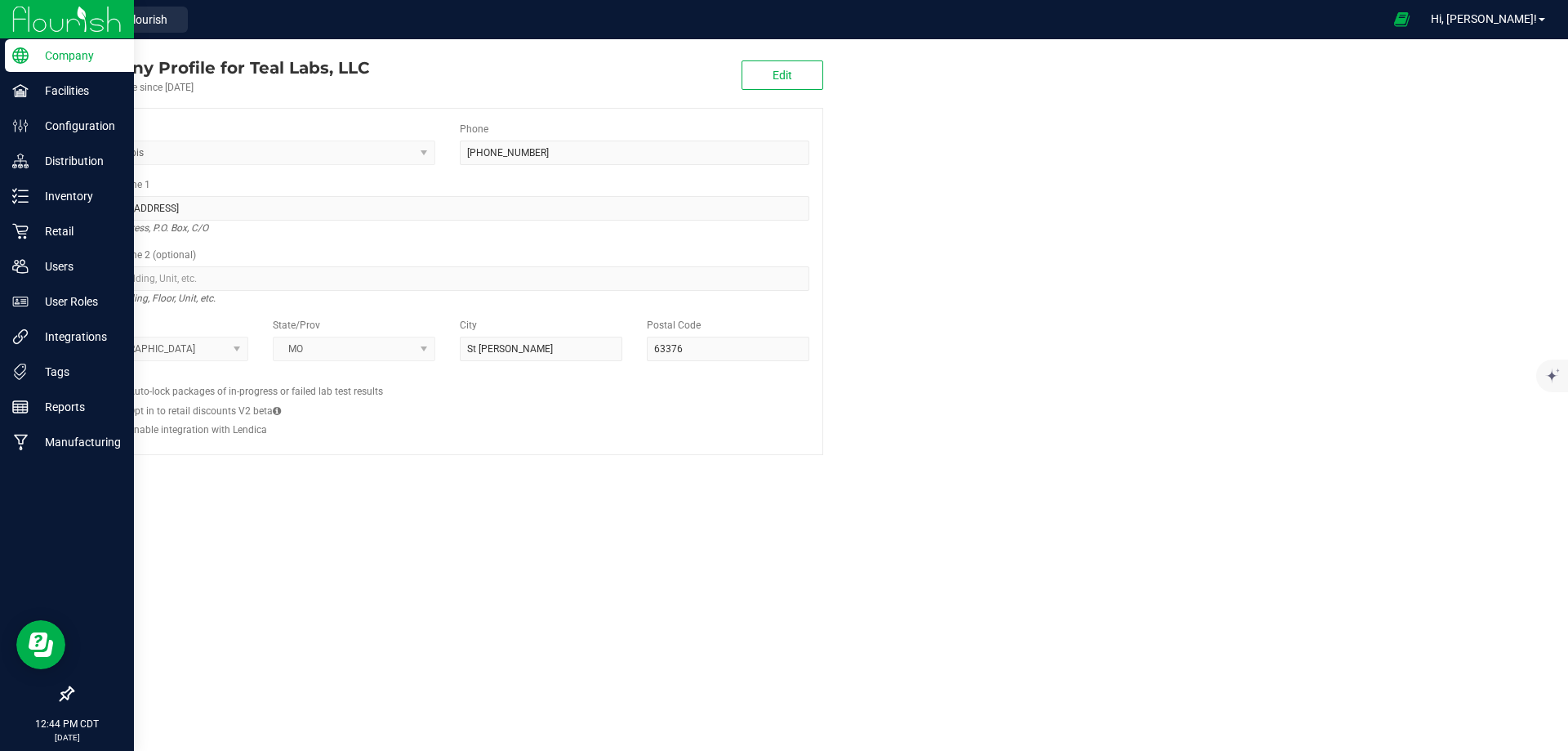
click at [41, 203] on div "Company Profile for Teal Labs, LLC Account active since Jun 4, 2021 Edit Indust…" at bounding box center [447, 254] width 817 height 432
click at [32, 201] on p "Inventory" at bounding box center [78, 196] width 98 height 20
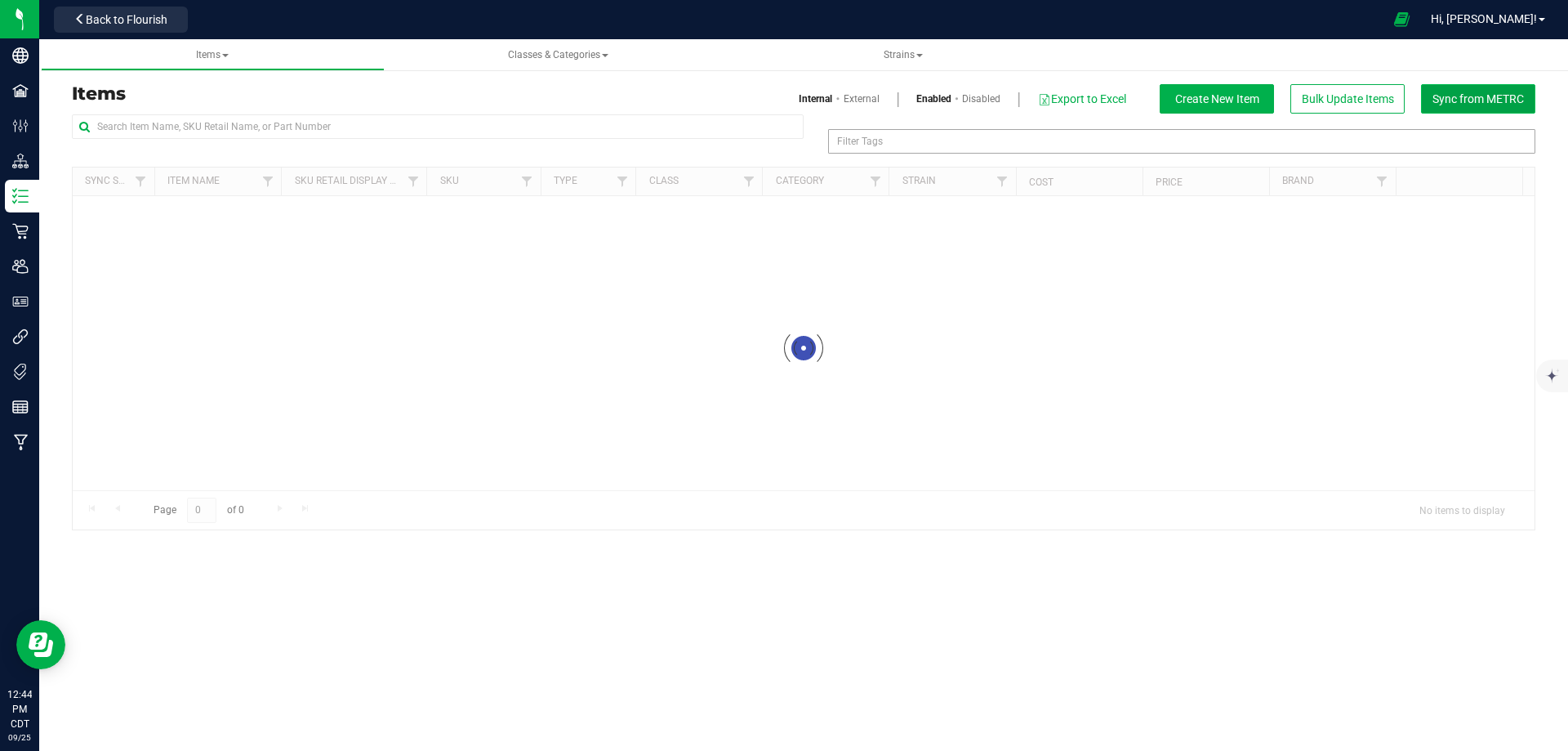
click at [1471, 85] on button "Sync from METRC" at bounding box center [1478, 99] width 115 height 29
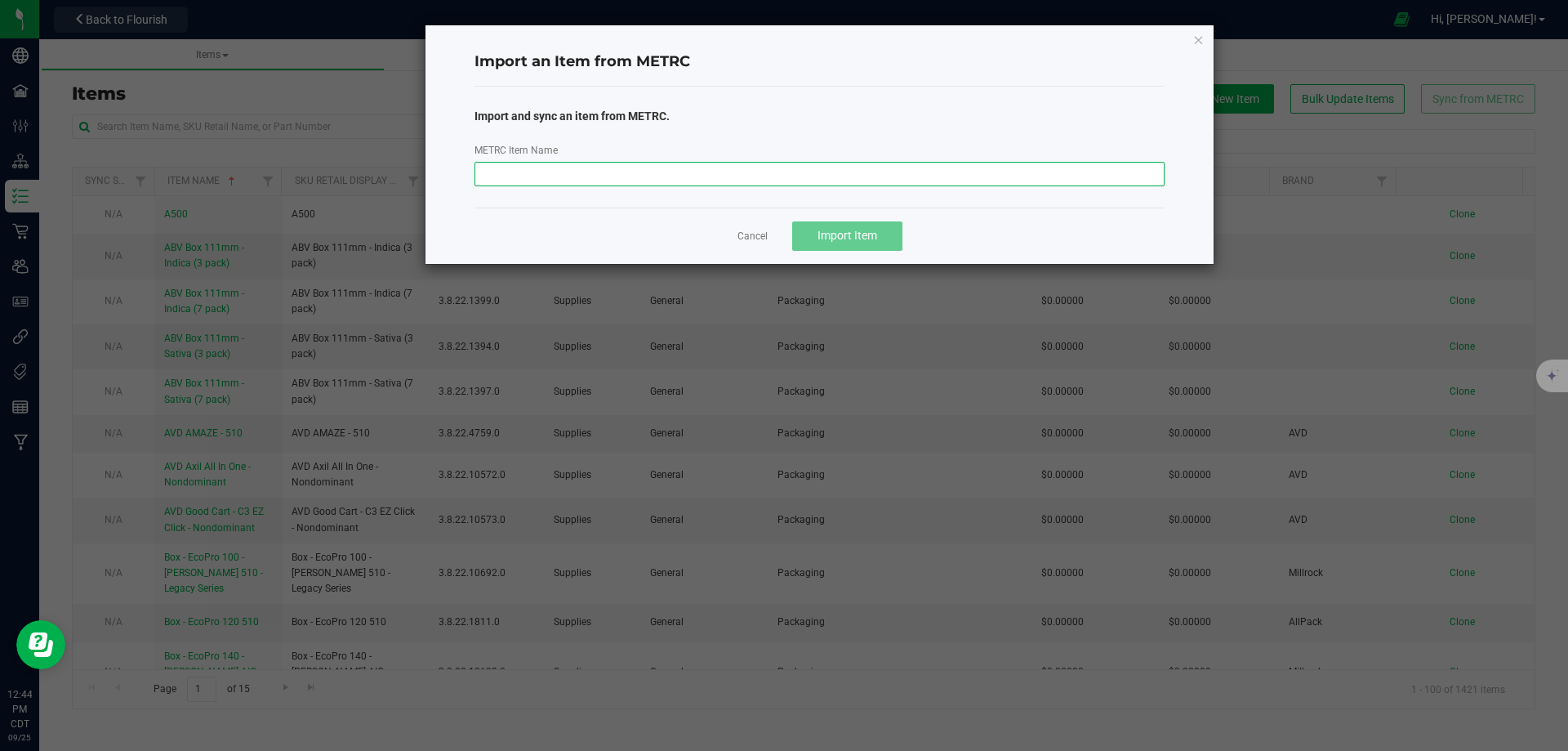
click at [707, 178] on input "METRC Item Name" at bounding box center [821, 174] width 691 height 24
paste input "M00002396479: [PERSON_NAME] - Preroll 3pk - 1.5g - [MEDICAL_DATA] x Super Lemon…"
type input "M00002396479: [PERSON_NAME] - Preroll 3pk - 1.5g - [MEDICAL_DATA] x Super Lemon…"
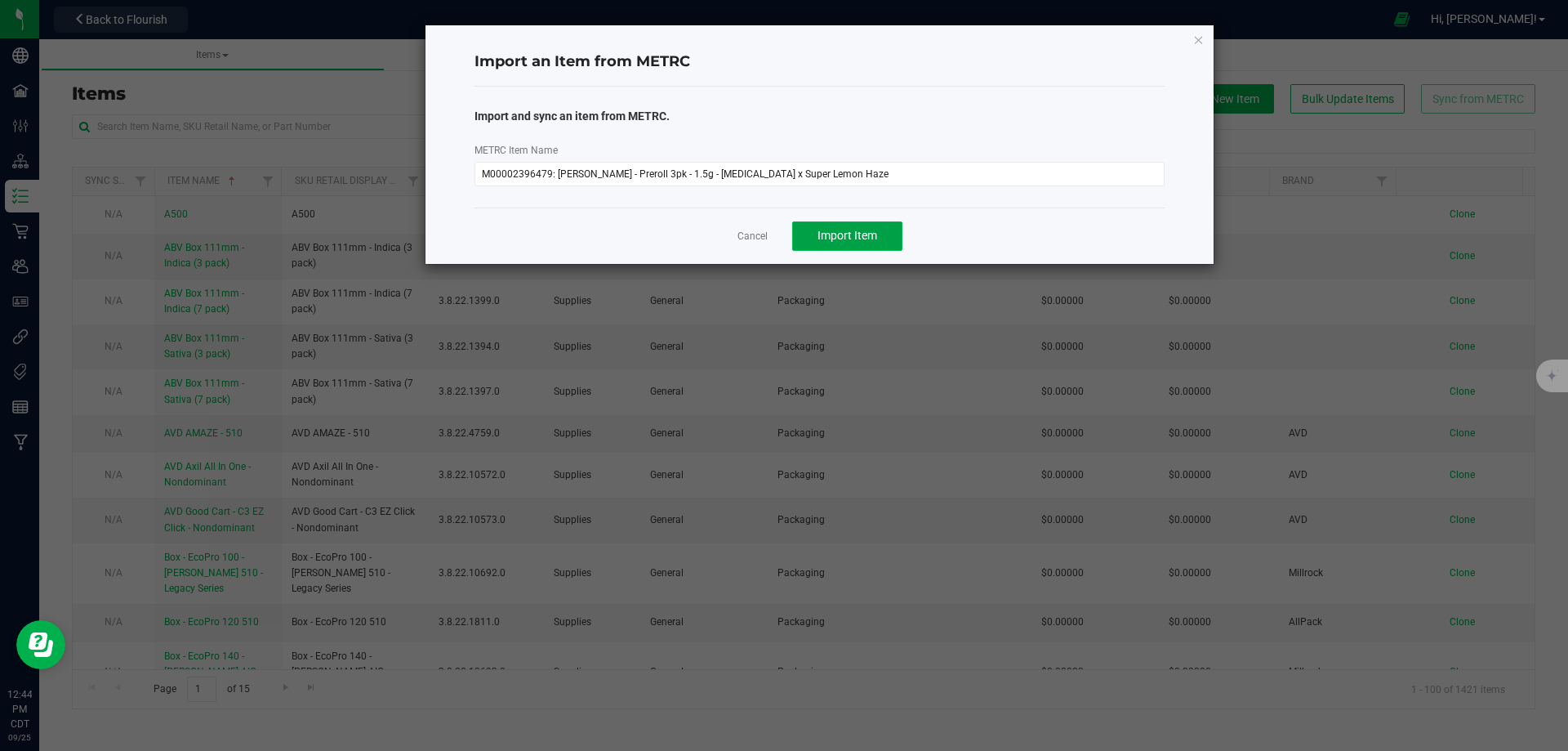
click at [833, 235] on span "Import Item" at bounding box center [847, 235] width 59 height 13
click at [1196, 39] on icon "button" at bounding box center [1198, 39] width 11 height 20
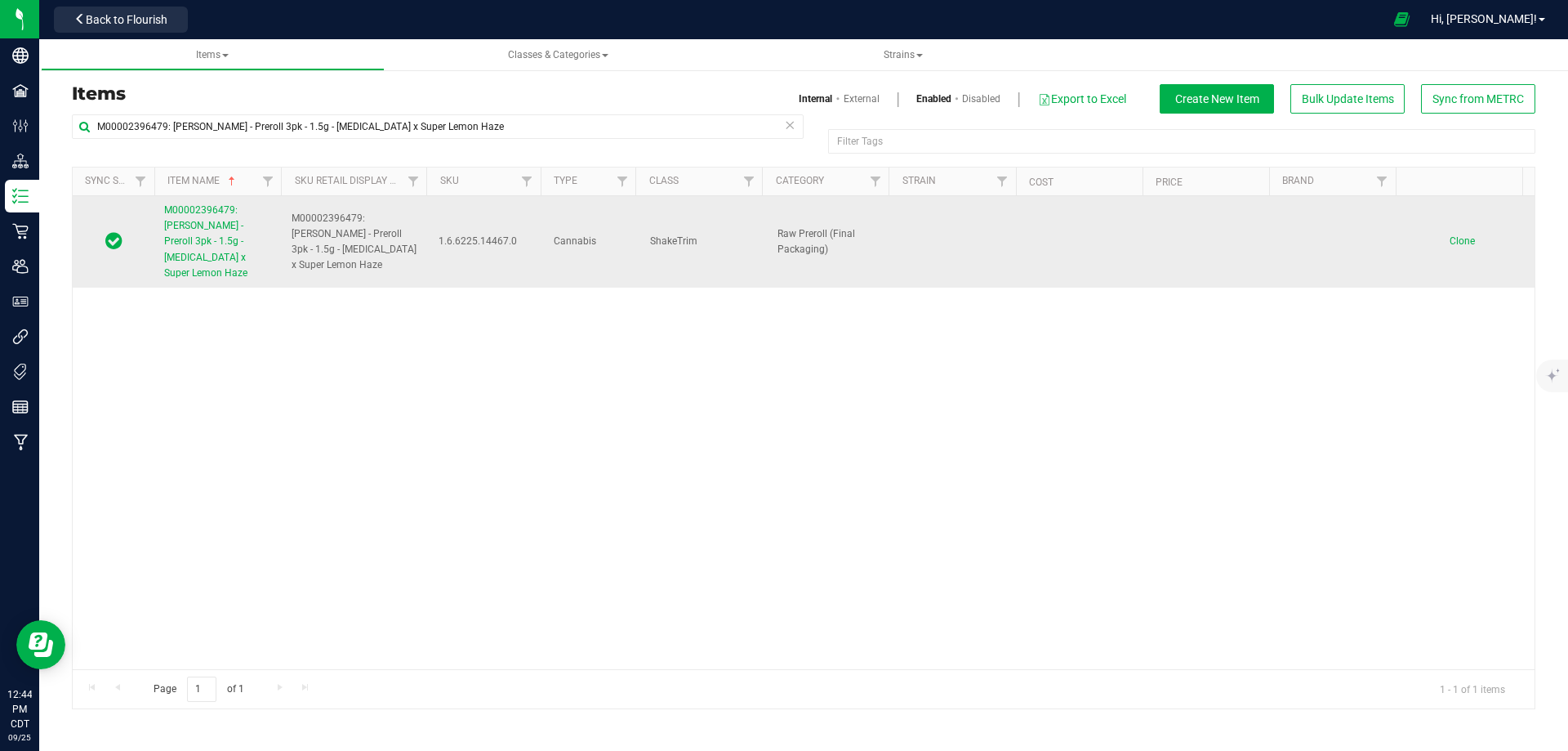
click at [212, 226] on span "M00002396479: [PERSON_NAME] - Preroll 3pk - 1.5g - [MEDICAL_DATA] x Super Lemon…" at bounding box center [205, 241] width 84 height 74
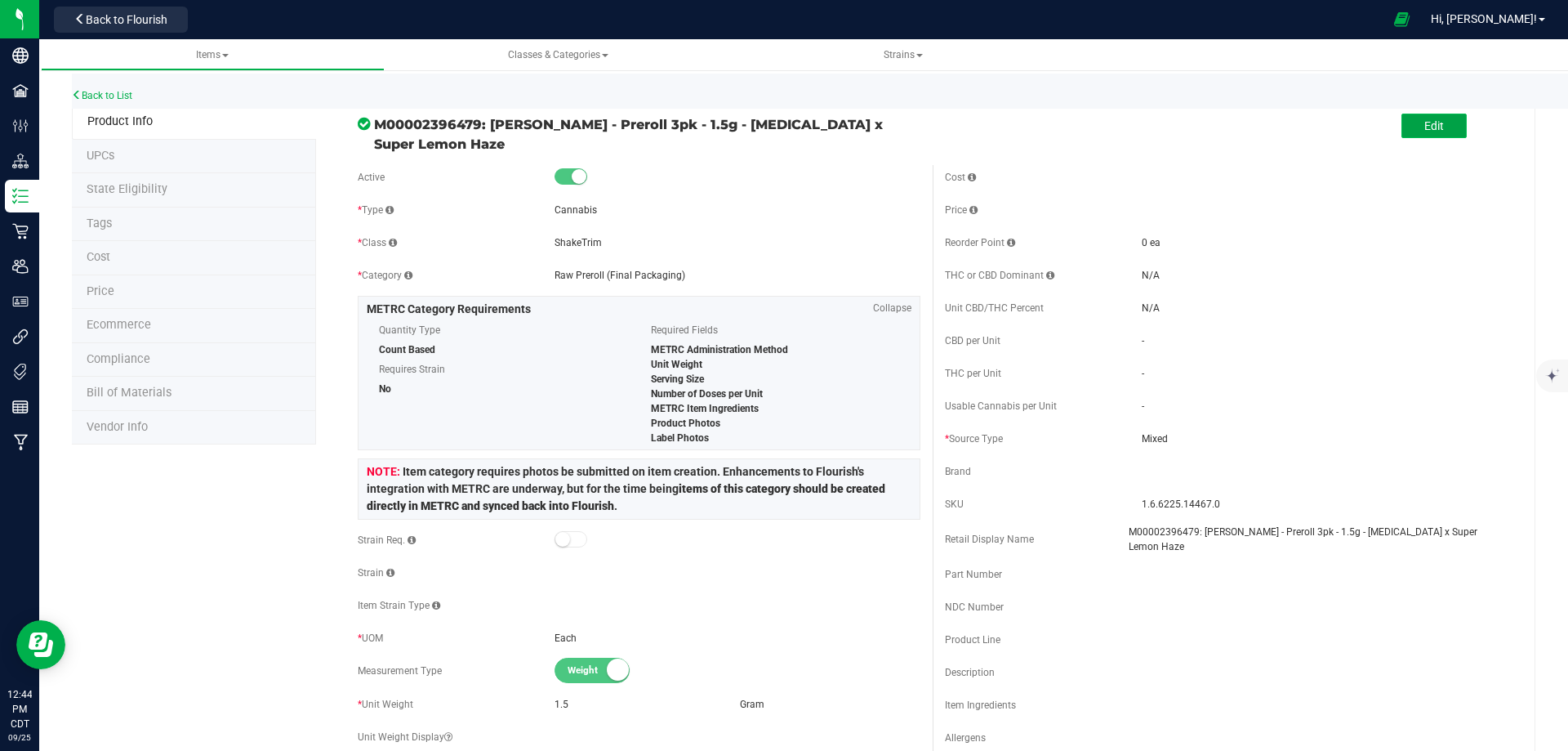
click at [1444, 131] on button "Edit" at bounding box center [1434, 126] width 66 height 24
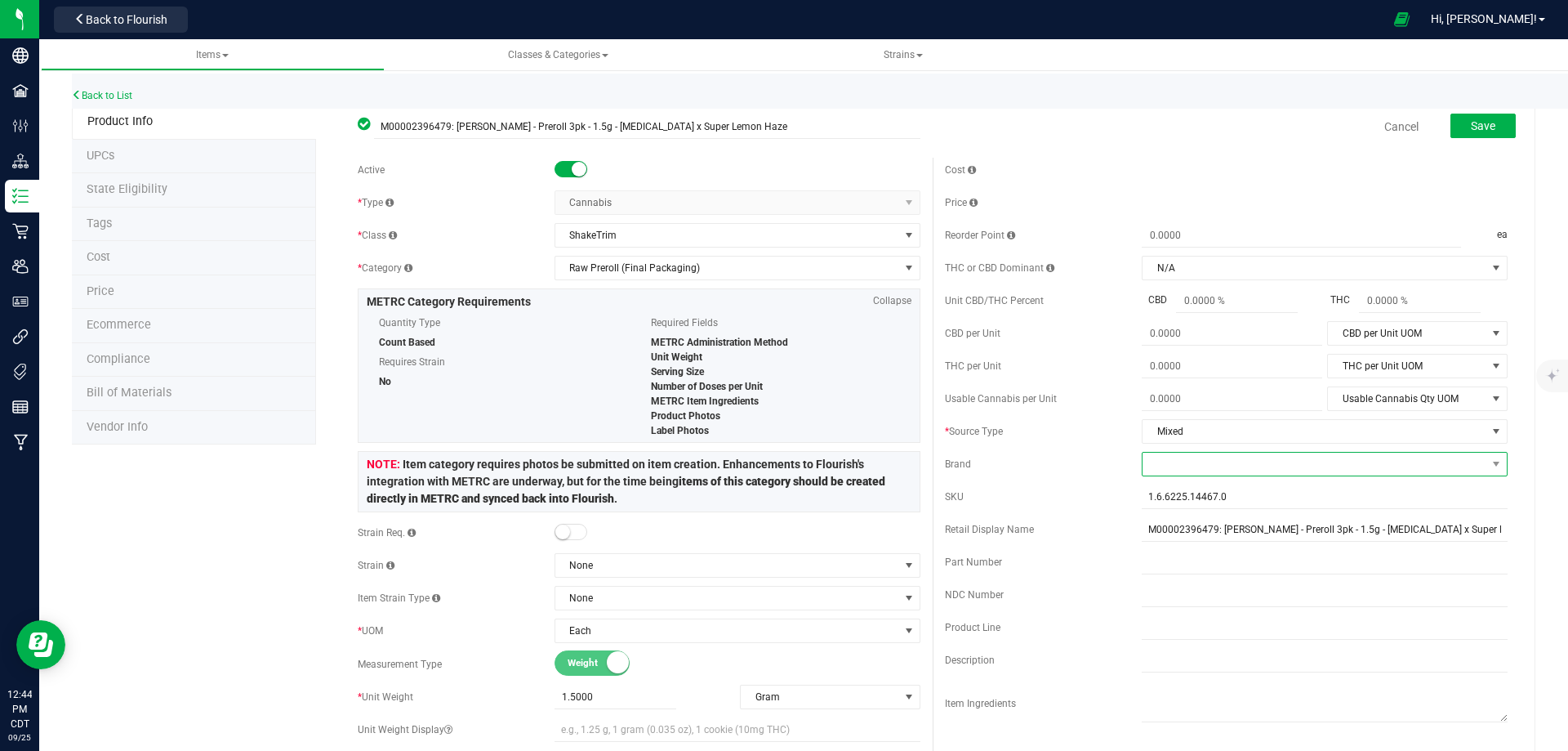
click at [1180, 460] on span at bounding box center [1315, 464] width 344 height 23
type input "kusc"
click at [1180, 564] on li "Kusch" at bounding box center [1314, 562] width 361 height 28
click at [1047, 457] on div "Brand" at bounding box center [1043, 464] width 197 height 15
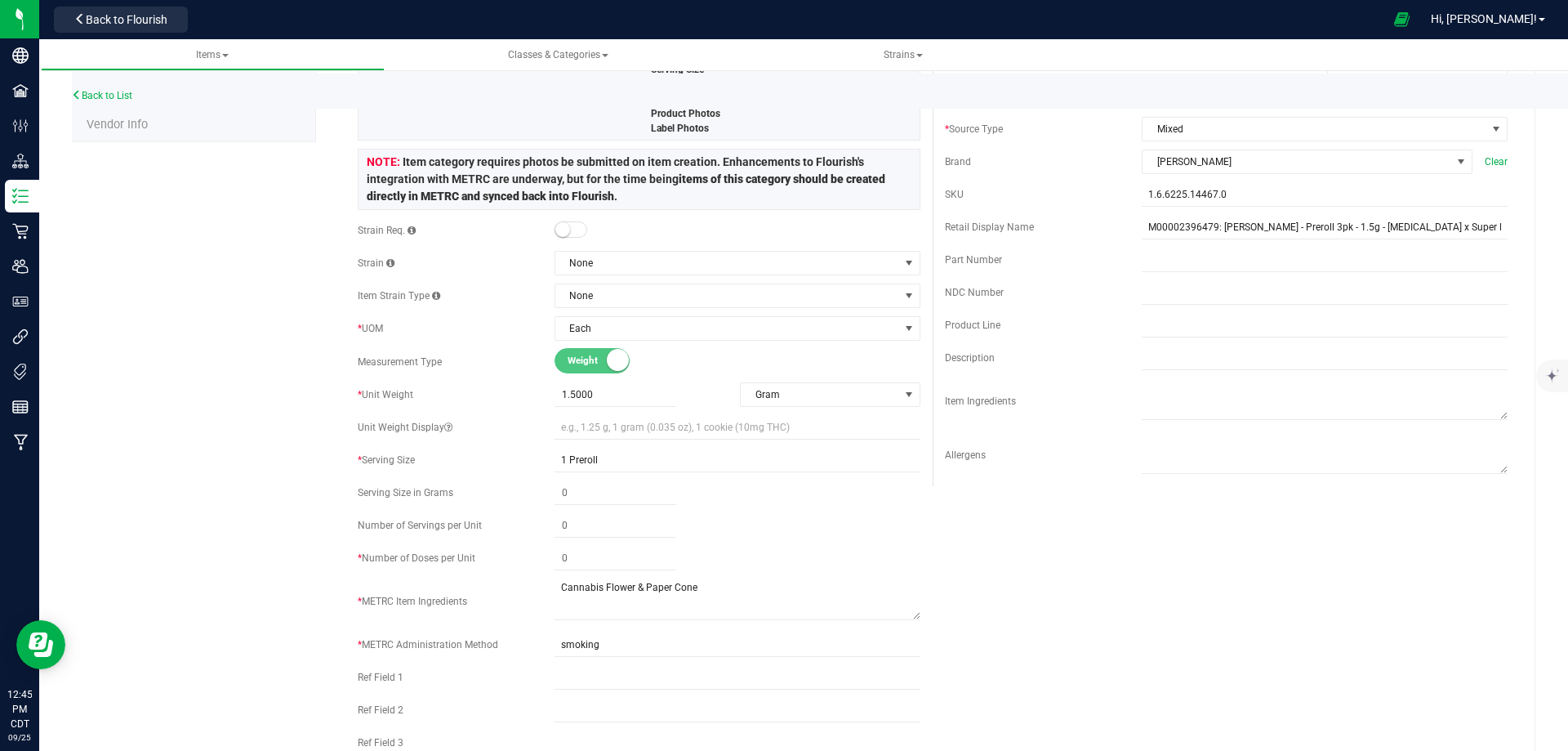
scroll to position [409, 0]
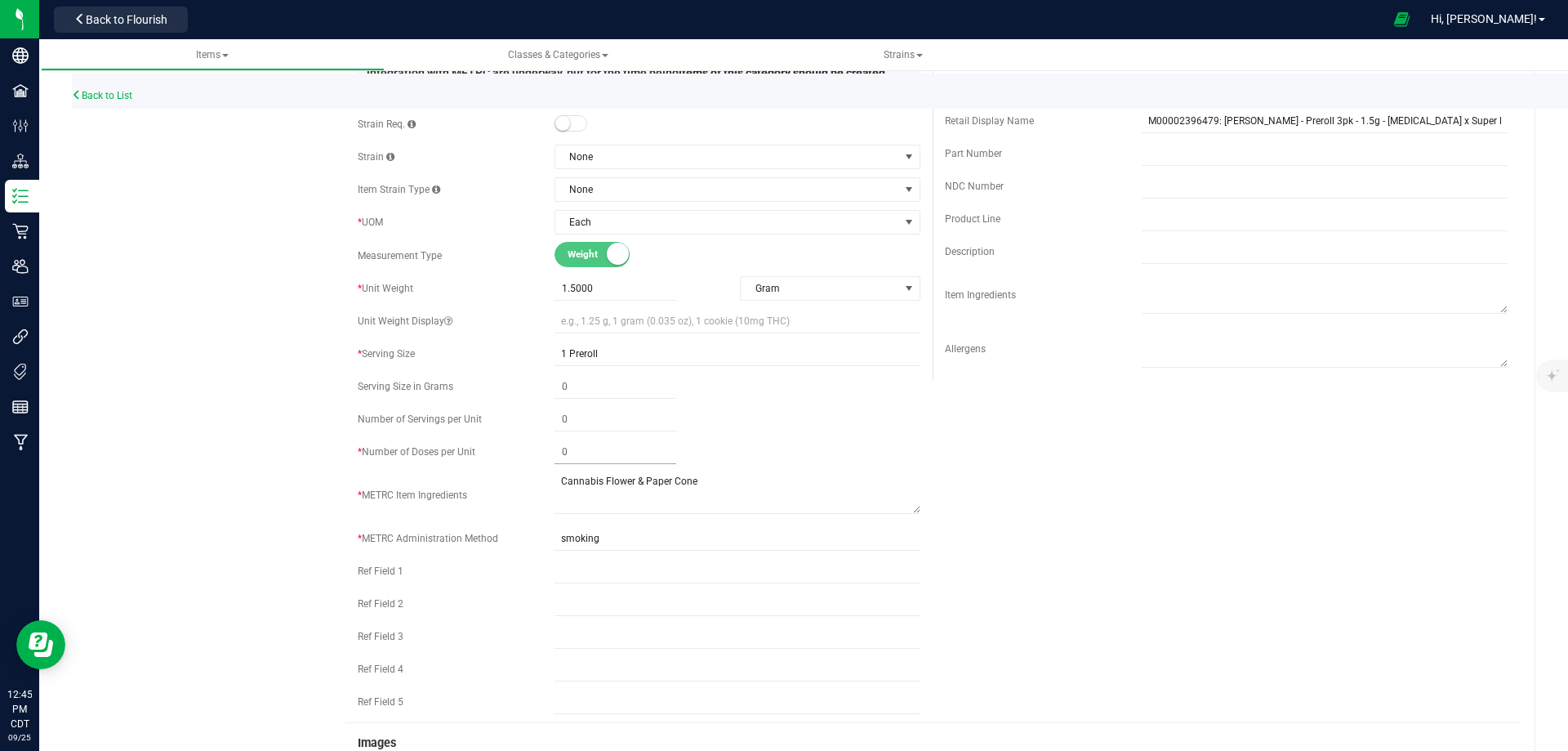
click at [616, 454] on span at bounding box center [615, 452] width 122 height 23
type input "3"
click at [941, 451] on div "Active * Type Cannabis Select type Cannabis Non-Inventory Raw Materials Supplie…" at bounding box center [933, 235] width 1175 height 973
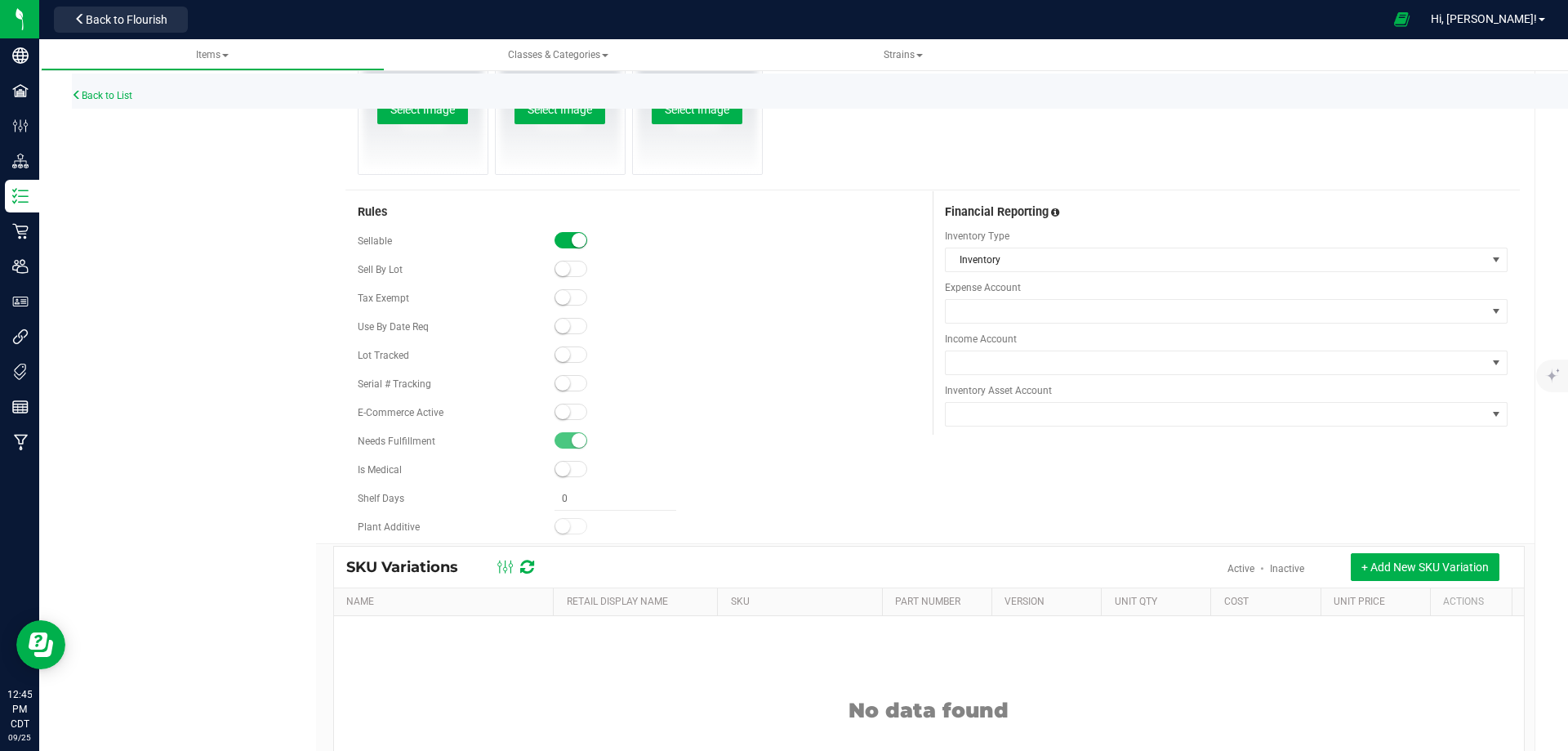
scroll to position [1144, 0]
click at [986, 315] on span at bounding box center [1215, 310] width 540 height 23
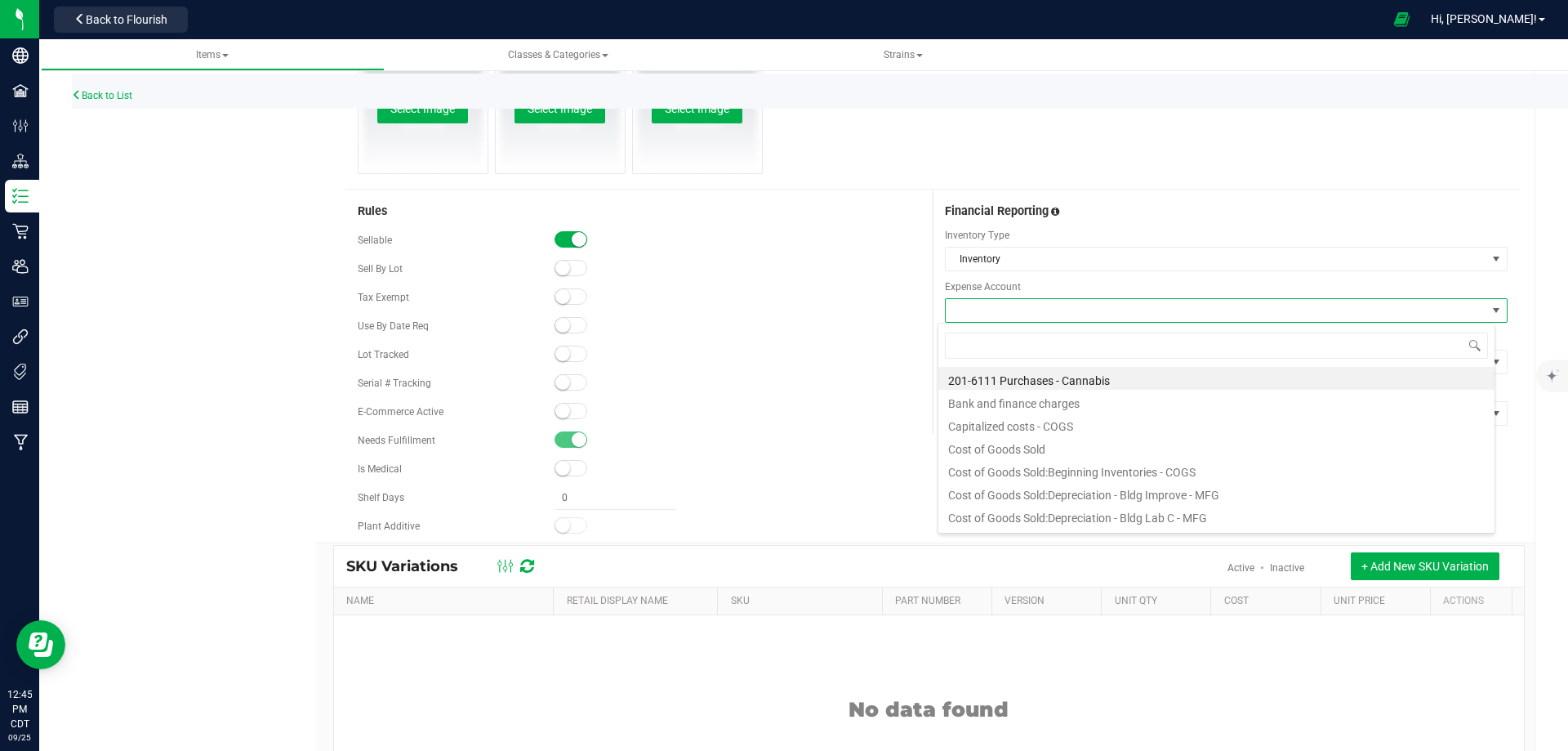
scroll to position [24, 558]
type input "purch"
drag, startPoint x: 1015, startPoint y: 422, endPoint x: 1003, endPoint y: 404, distance: 21.6
click at [1015, 422] on li "Purchases - Cannabis" at bounding box center [1216, 424] width 556 height 23
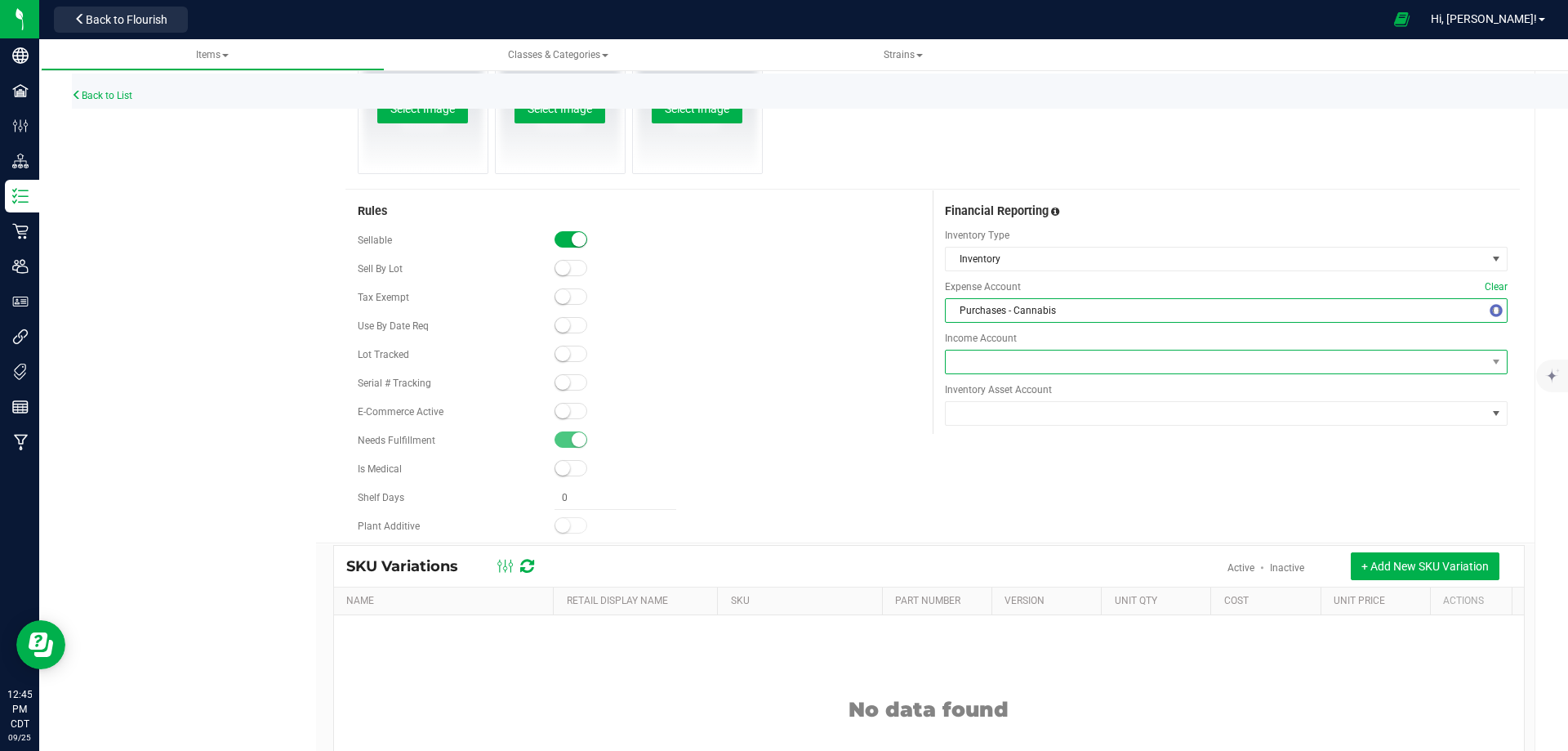
click at [990, 356] on span at bounding box center [1215, 362] width 540 height 23
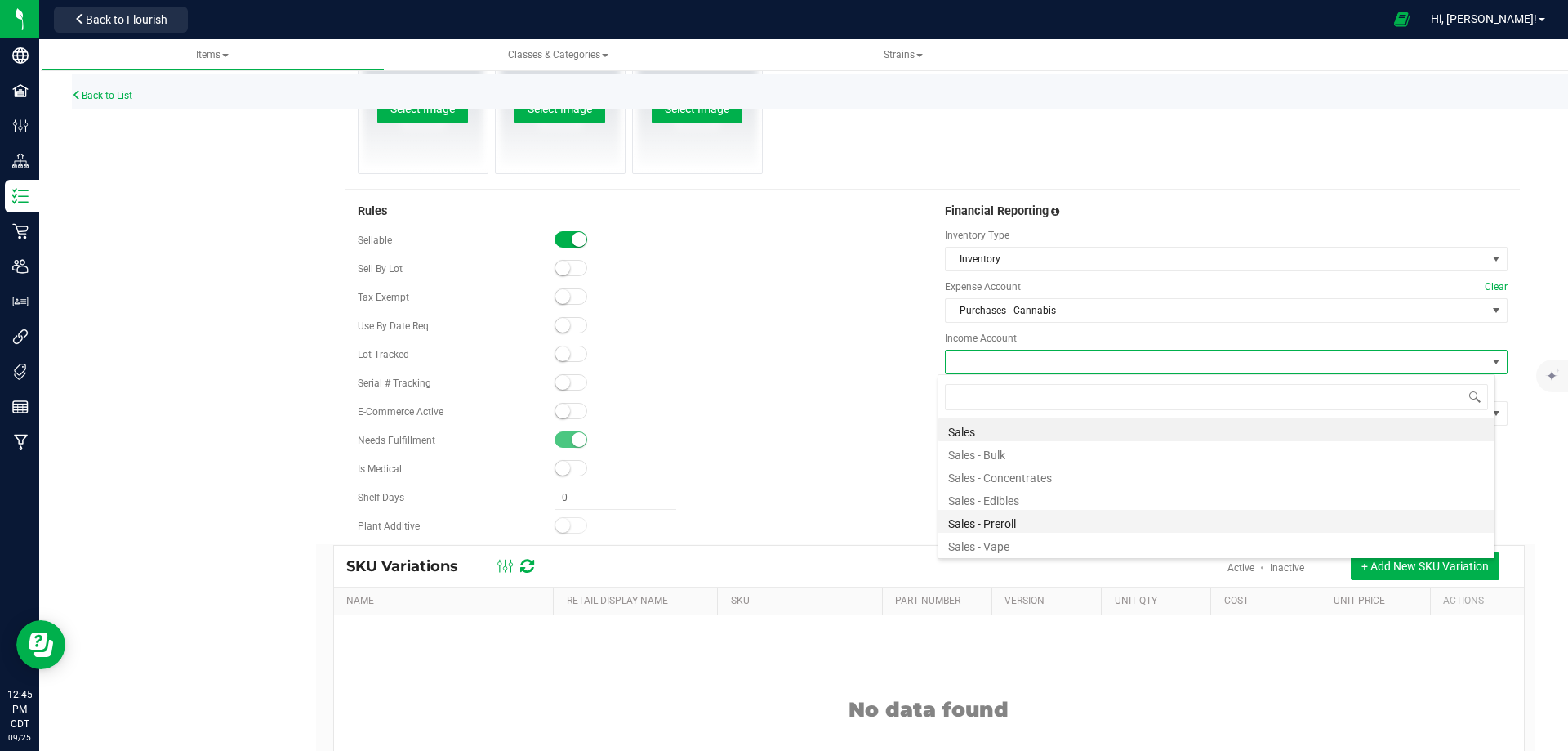
click at [990, 523] on li "Sales - Preroll" at bounding box center [1216, 521] width 556 height 23
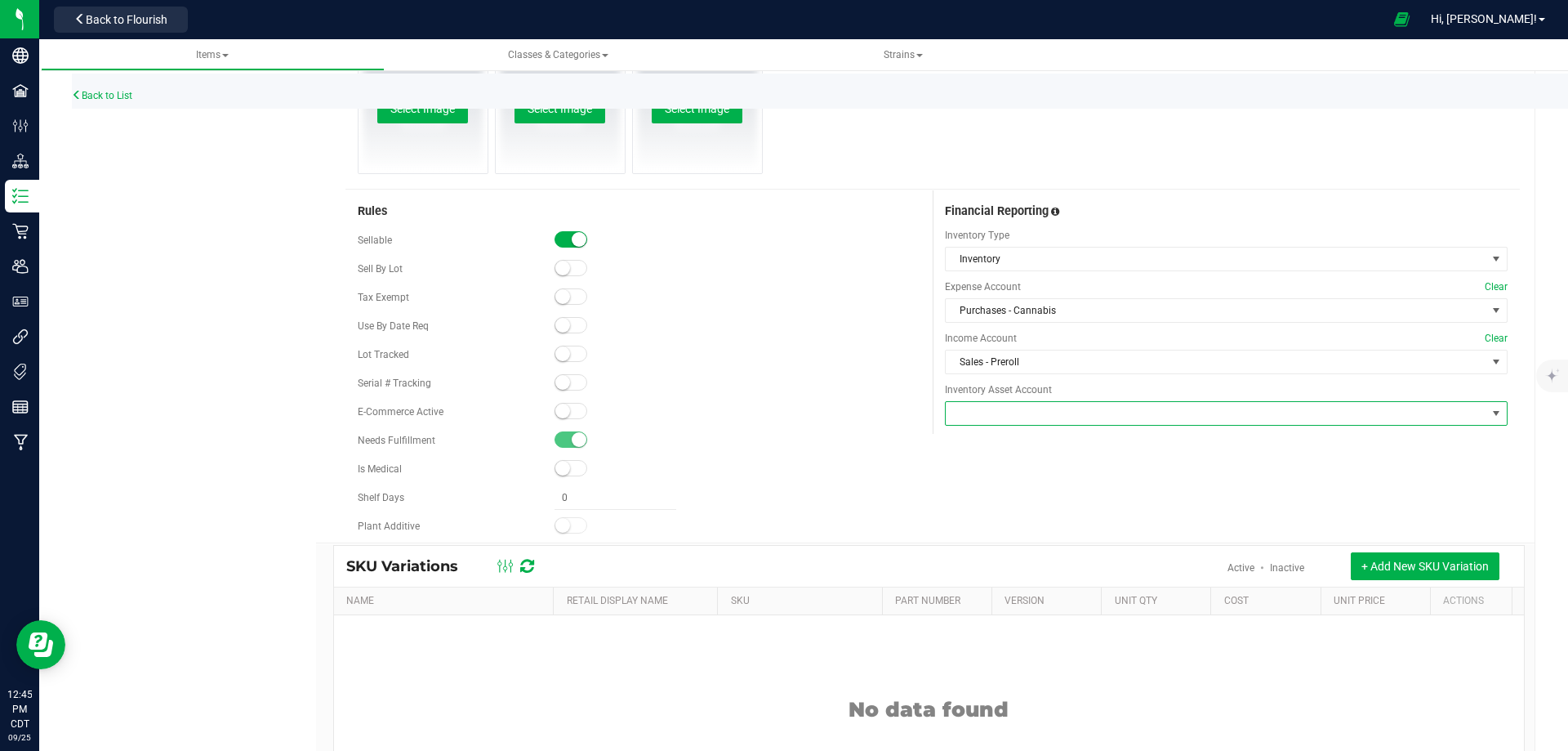
click at [990, 403] on span at bounding box center [1215, 413] width 540 height 23
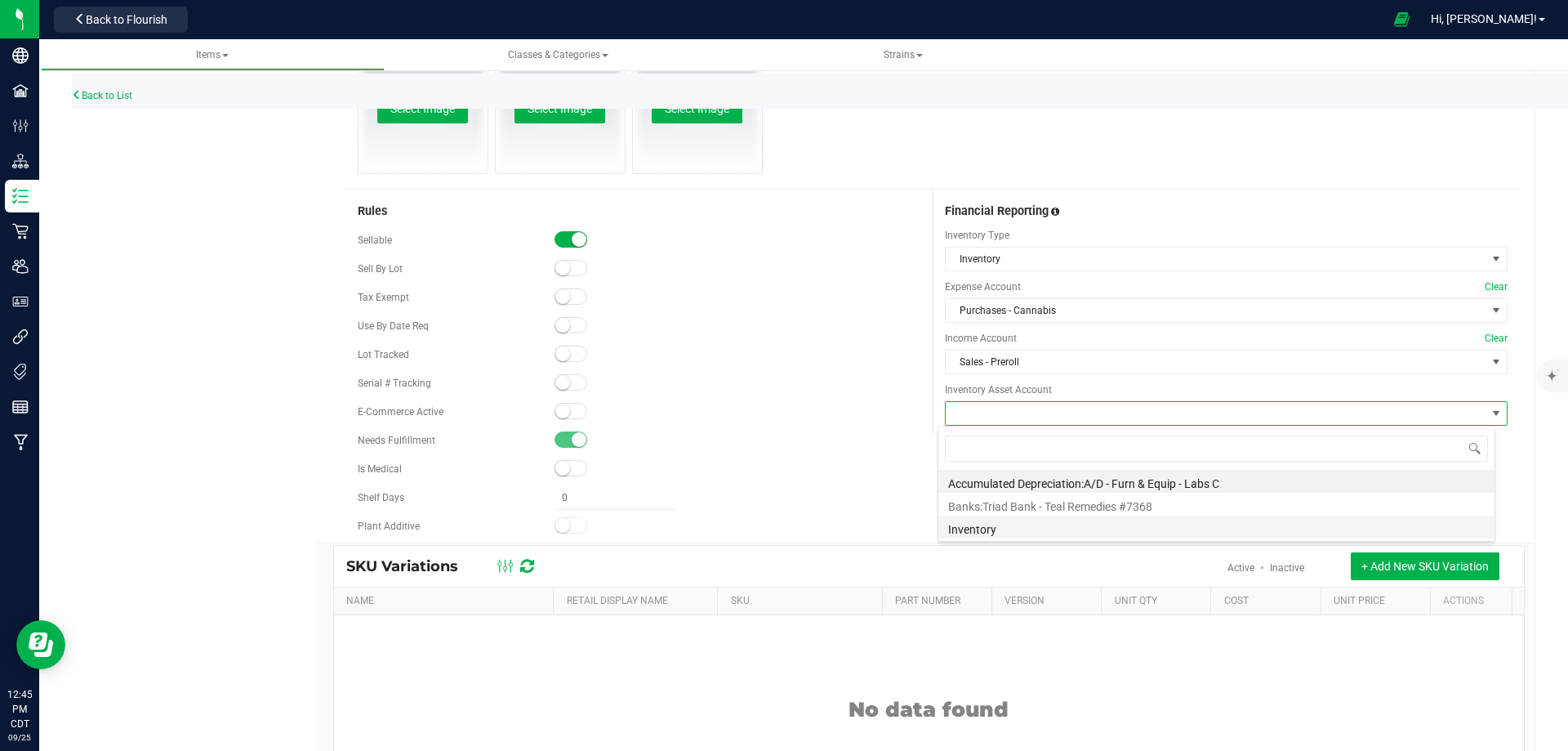
click at [1001, 530] on li "Inventory" at bounding box center [1216, 527] width 556 height 23
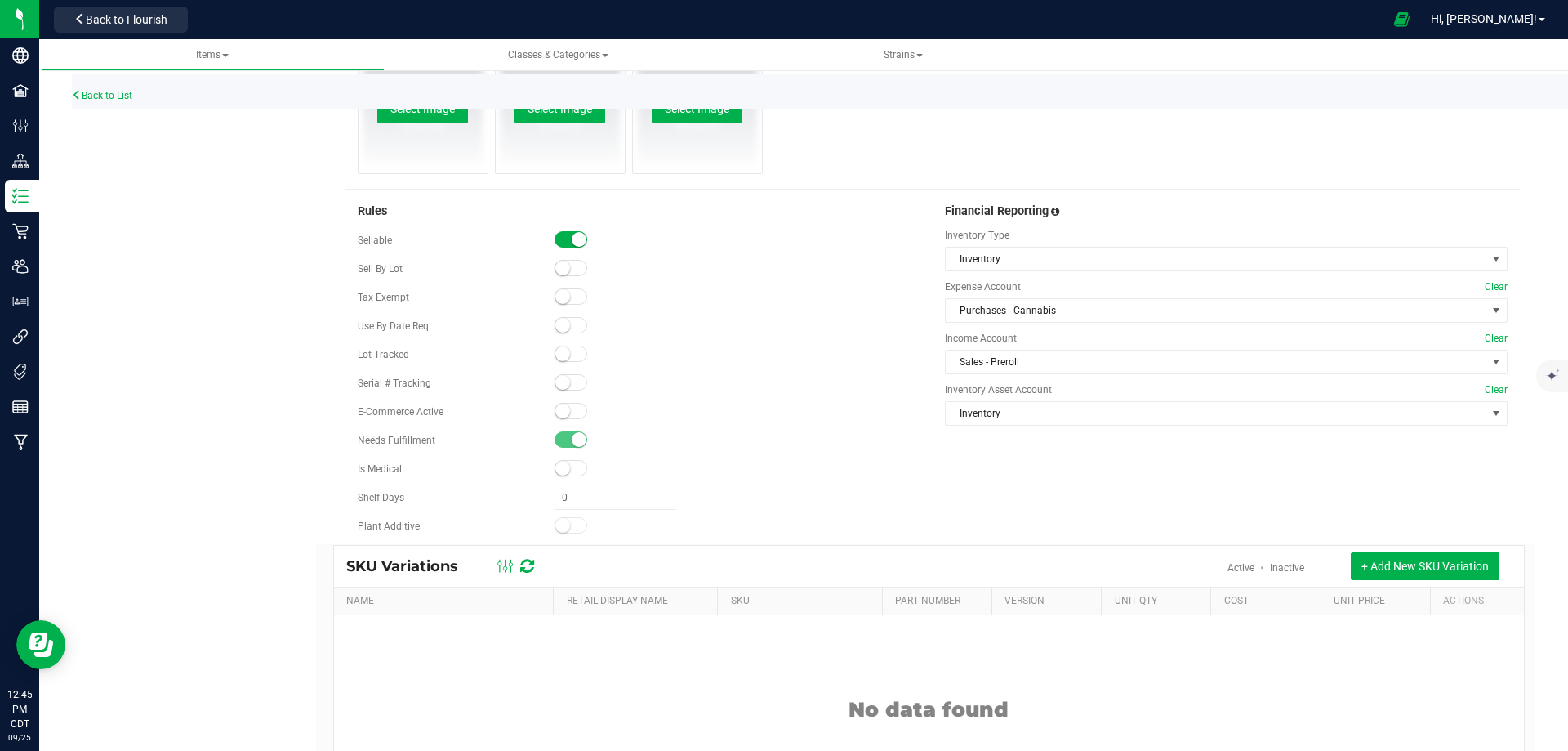
click at [852, 435] on div at bounding box center [737, 440] width 366 height 16
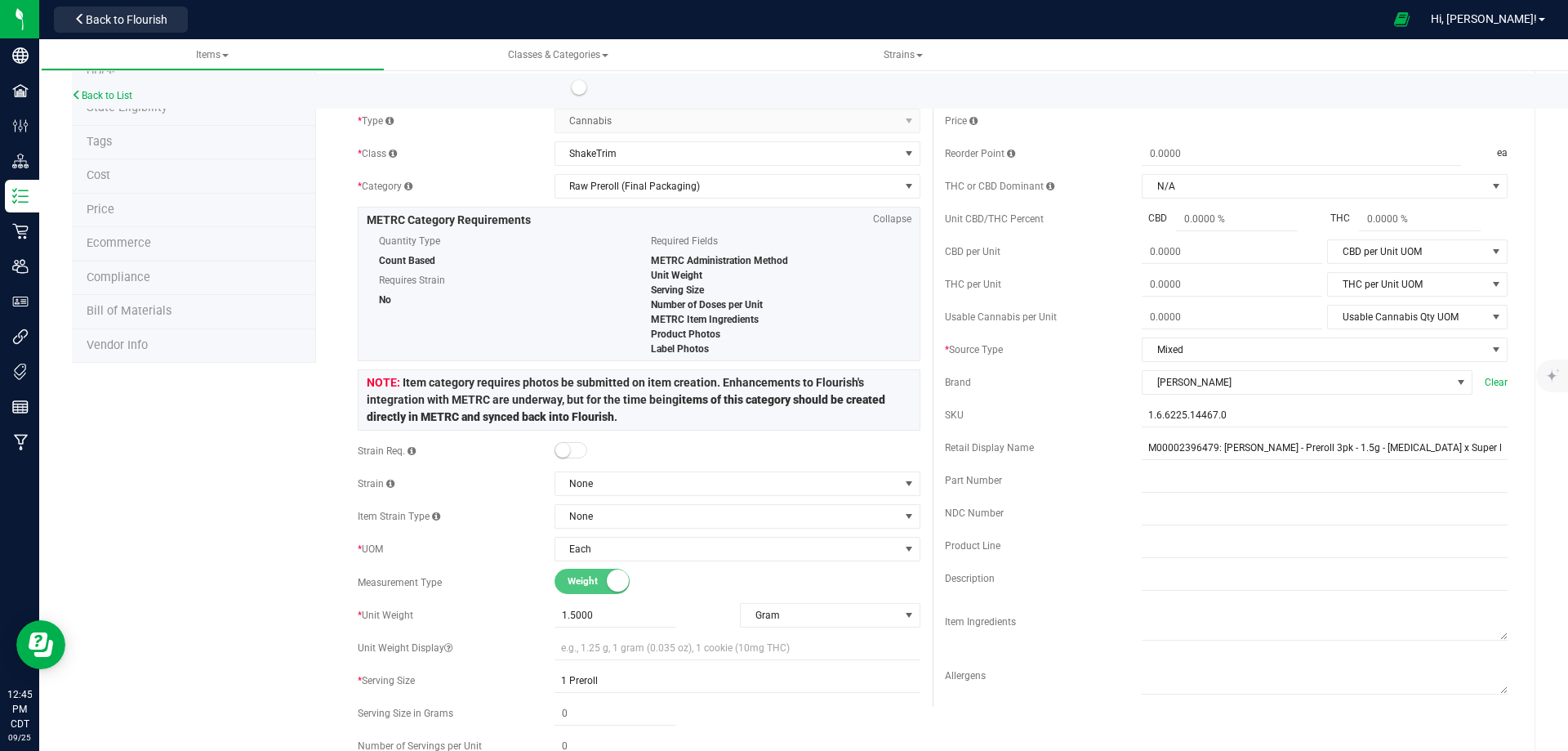
scroll to position [0, 0]
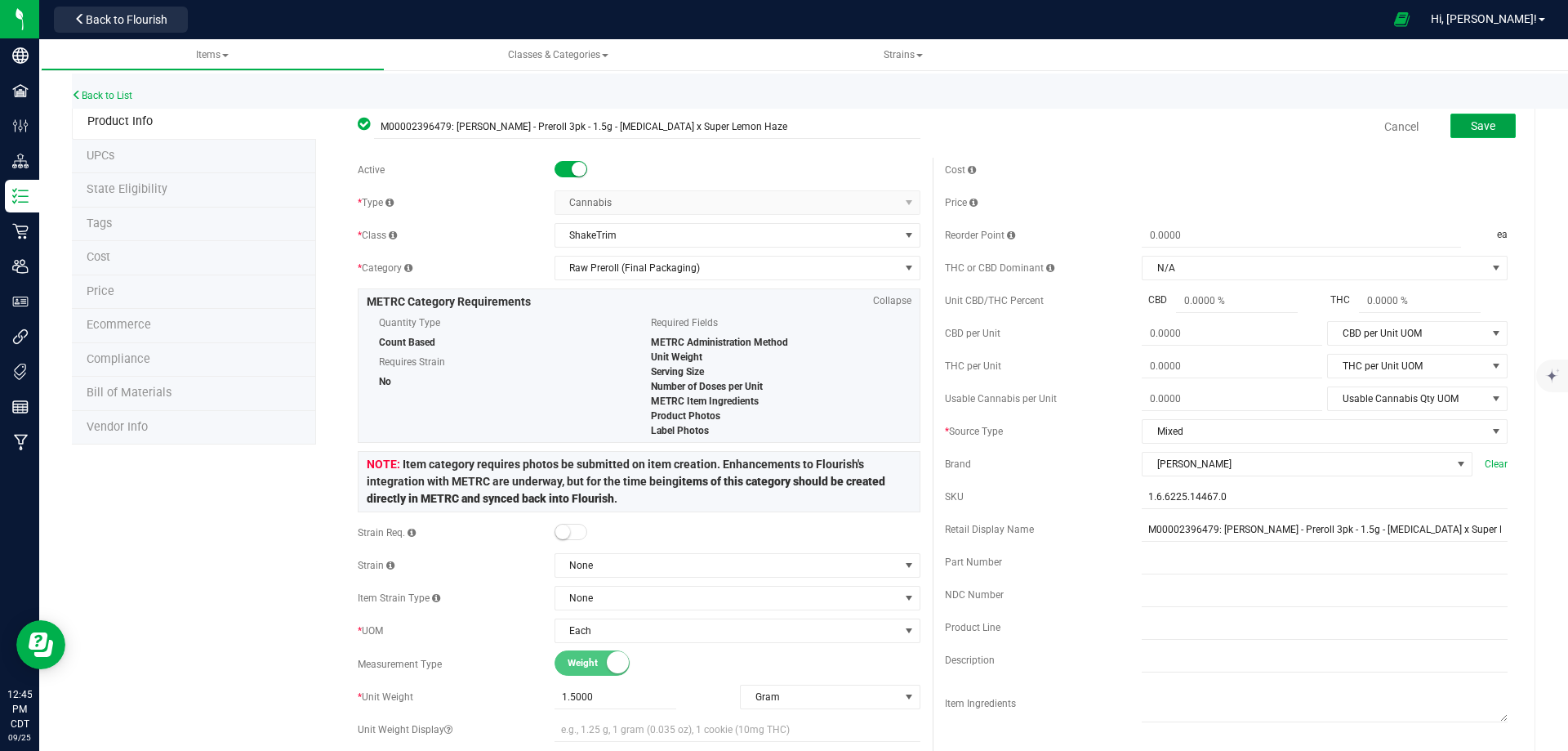
click at [1473, 126] on span "Save" at bounding box center [1484, 125] width 24 height 13
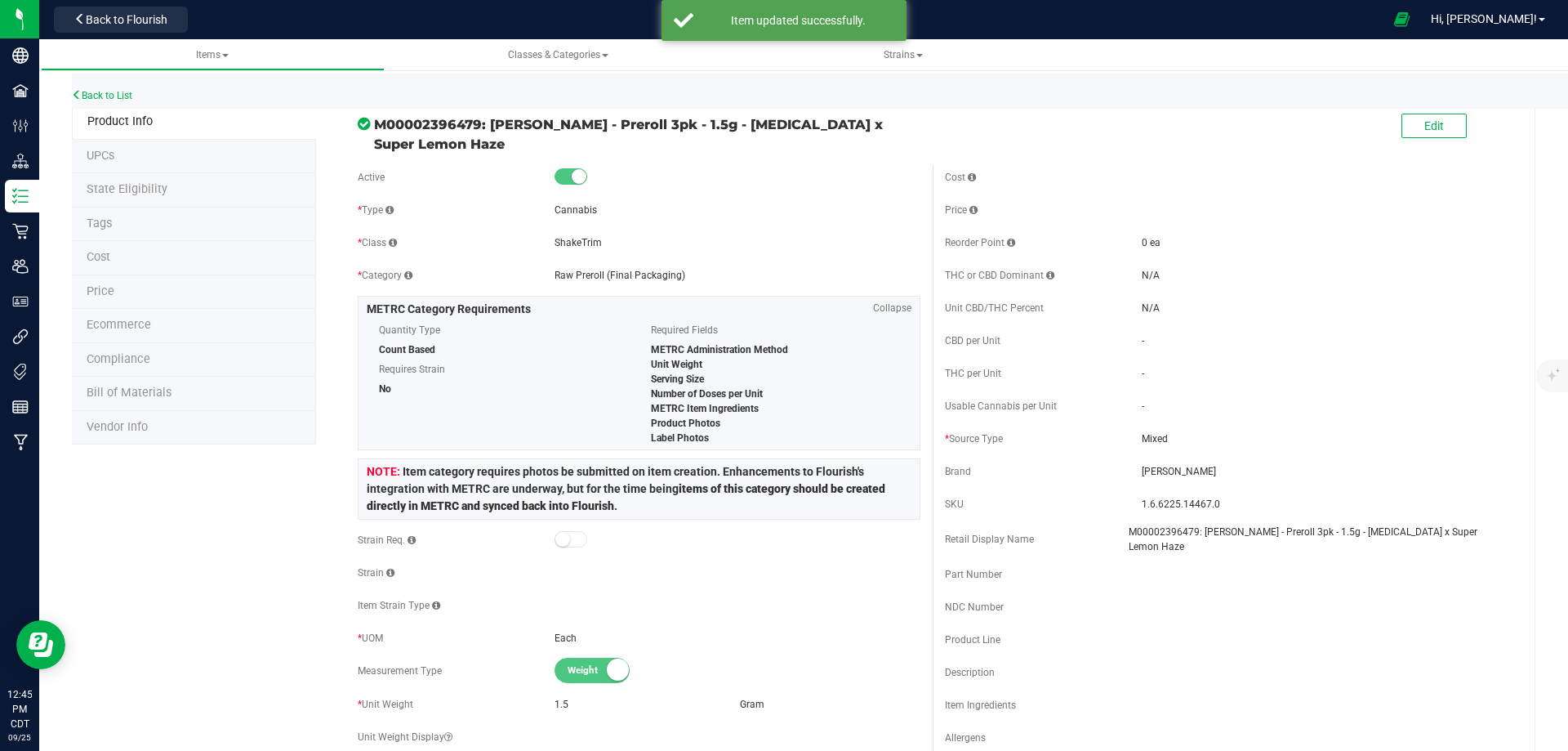
click at [107, 289] on span "Price" at bounding box center [100, 291] width 28 height 14
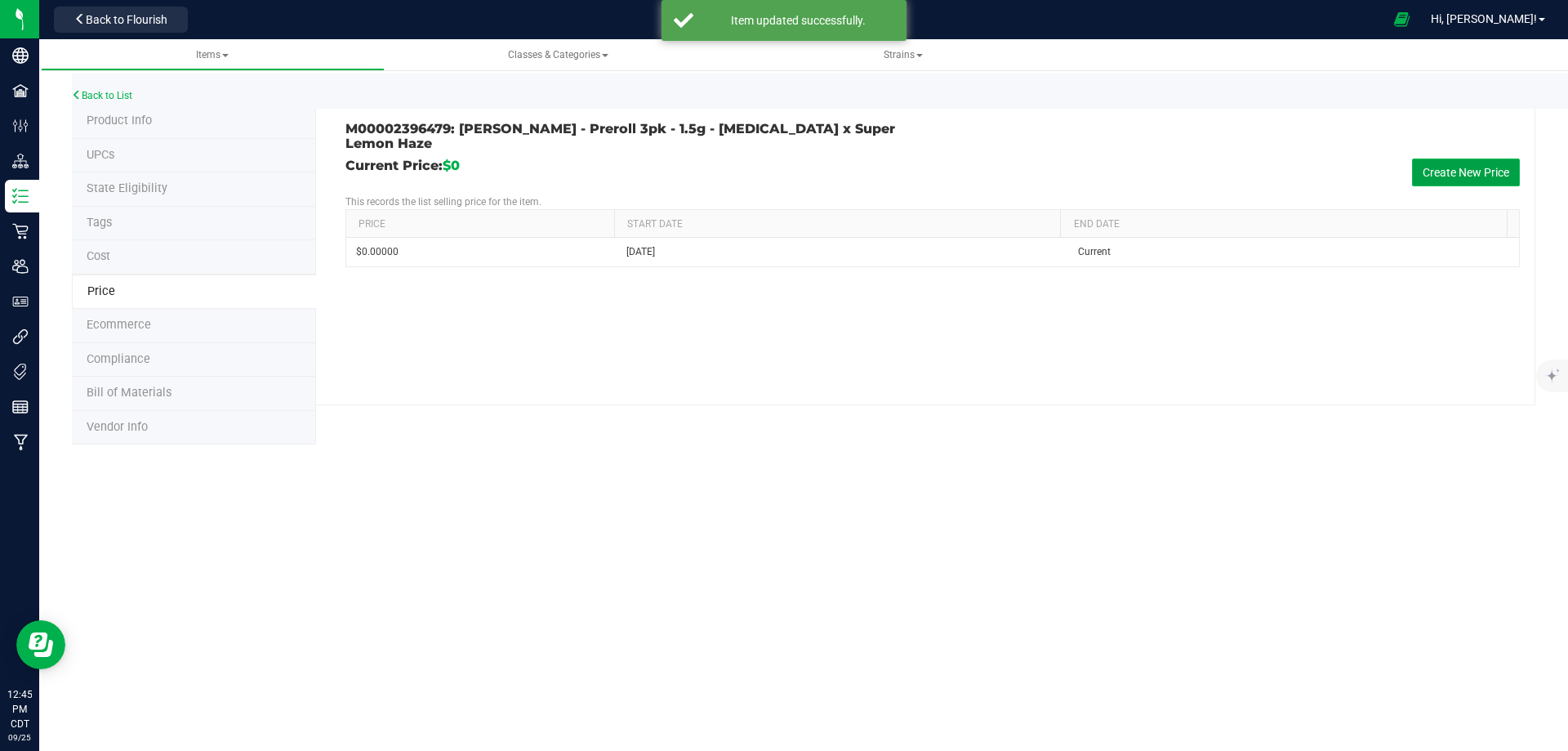
click at [1489, 159] on button "Create New Price" at bounding box center [1465, 172] width 108 height 28
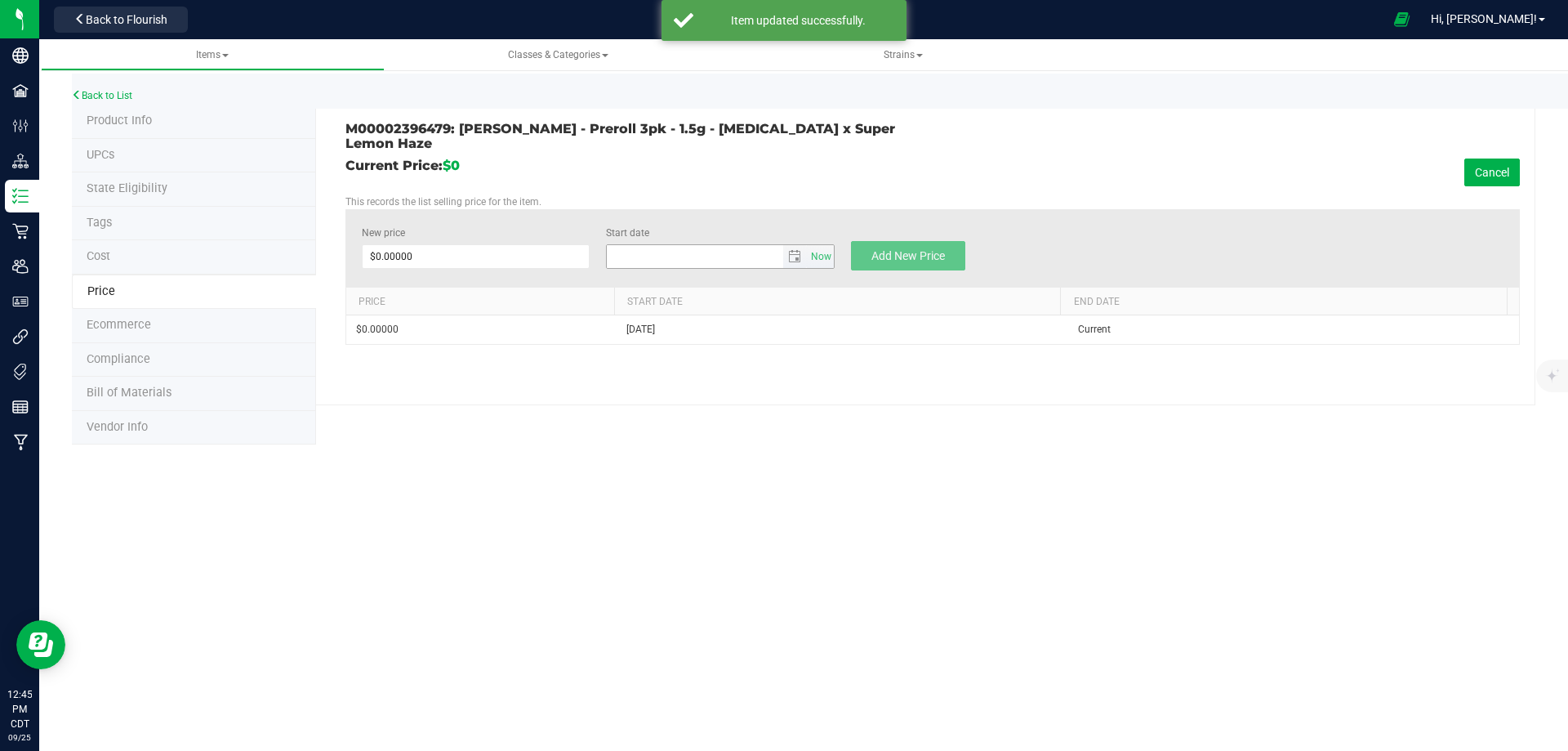
type input "9/25/2025"
click at [521, 244] on span at bounding box center [476, 256] width 228 height 24
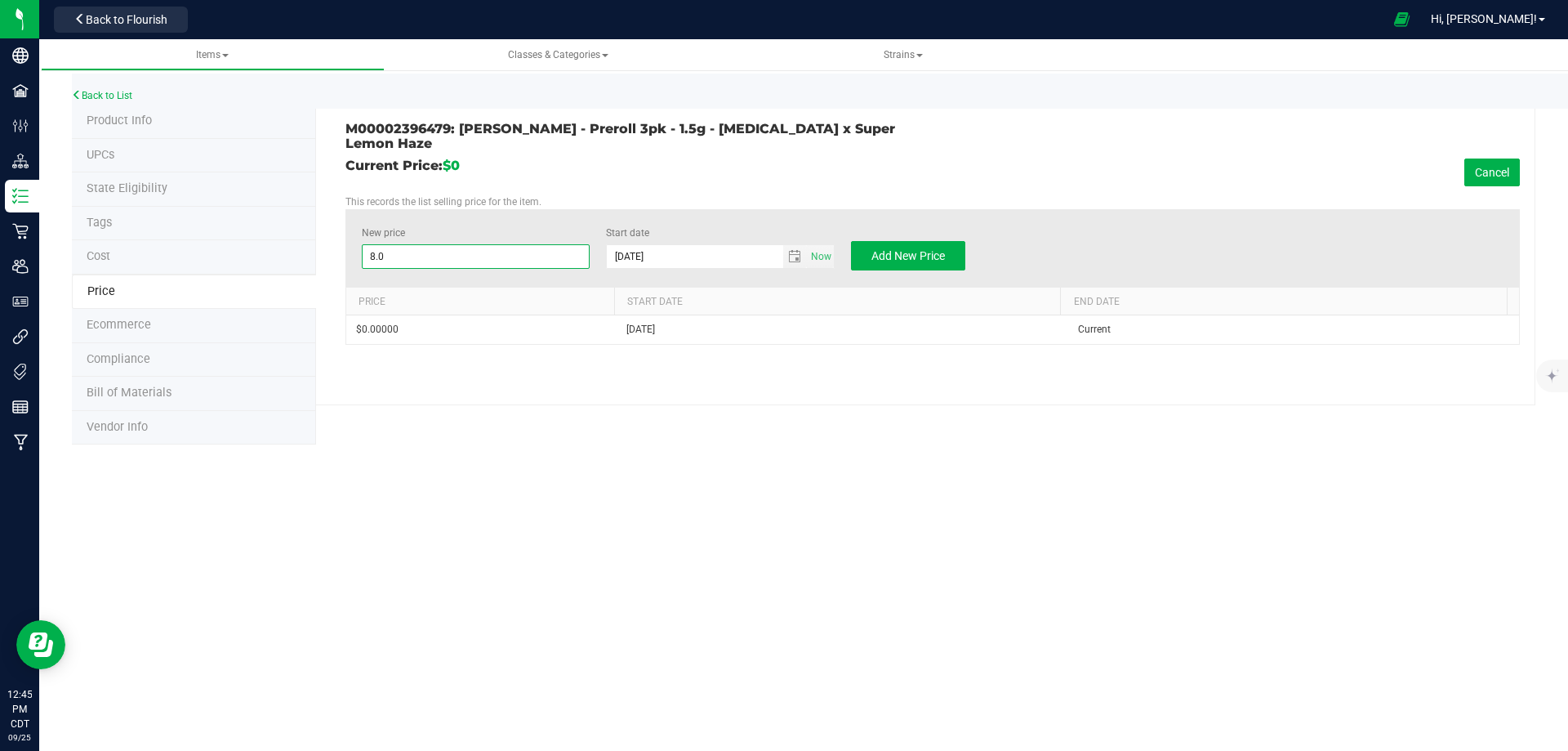
type input "8.00"
click at [739, 195] on p "This records the list selling price for the item." at bounding box center [933, 202] width 1175 height 15
click at [894, 249] on span "Add New Price" at bounding box center [908, 255] width 73 height 13
type input "$0.00000"
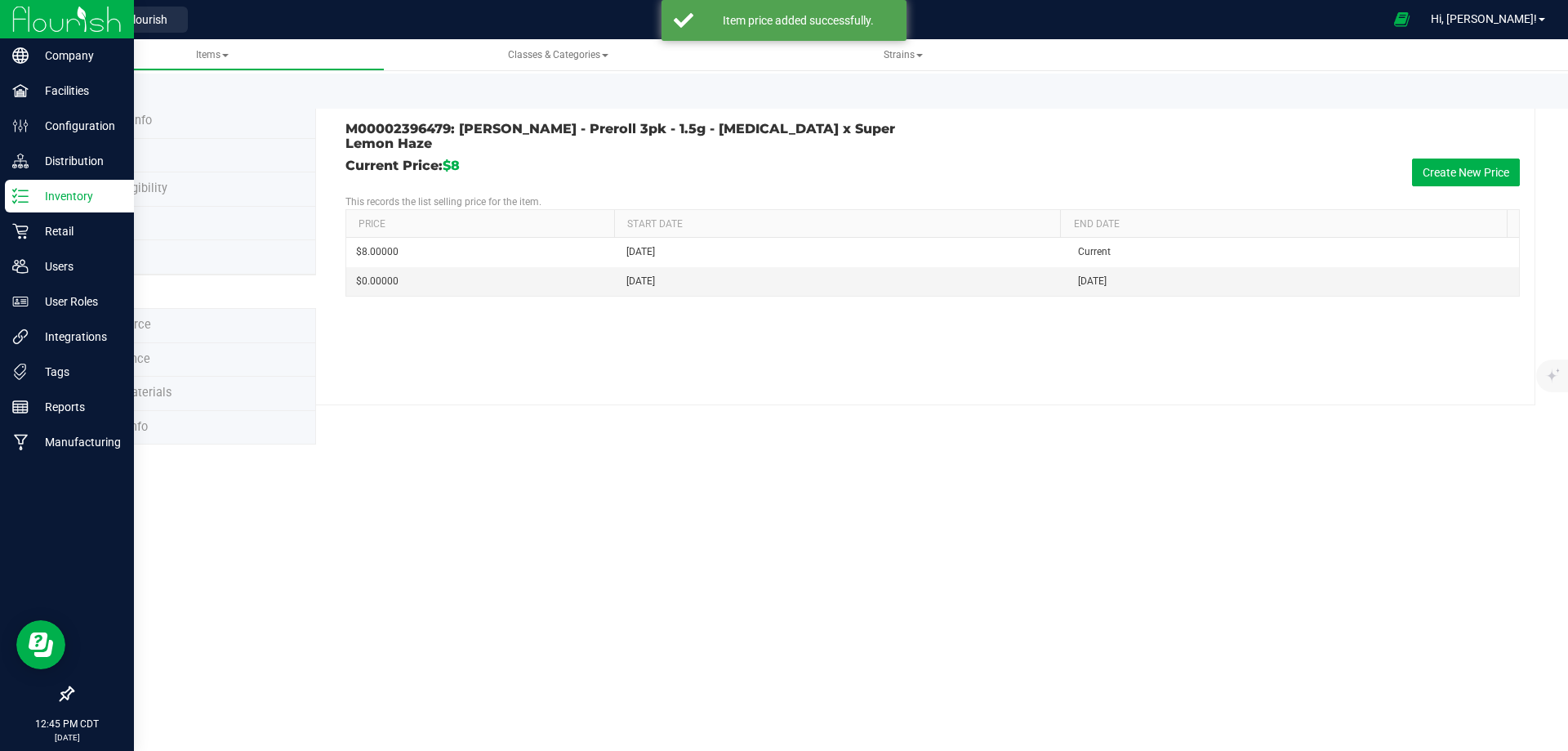
click at [47, 7] on img at bounding box center [66, 19] width 109 height 39
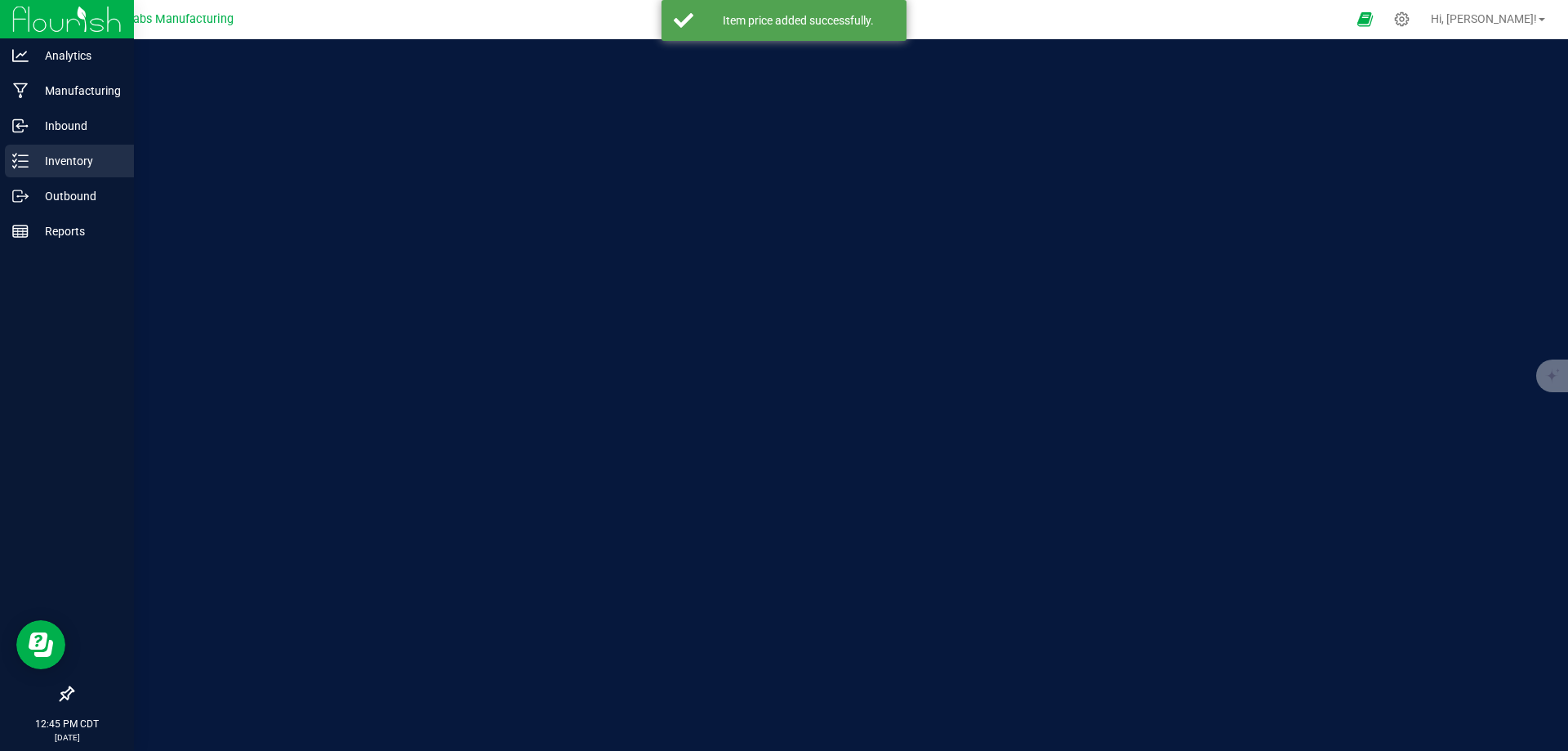
click at [54, 165] on p "Inventory" at bounding box center [78, 160] width 98 height 20
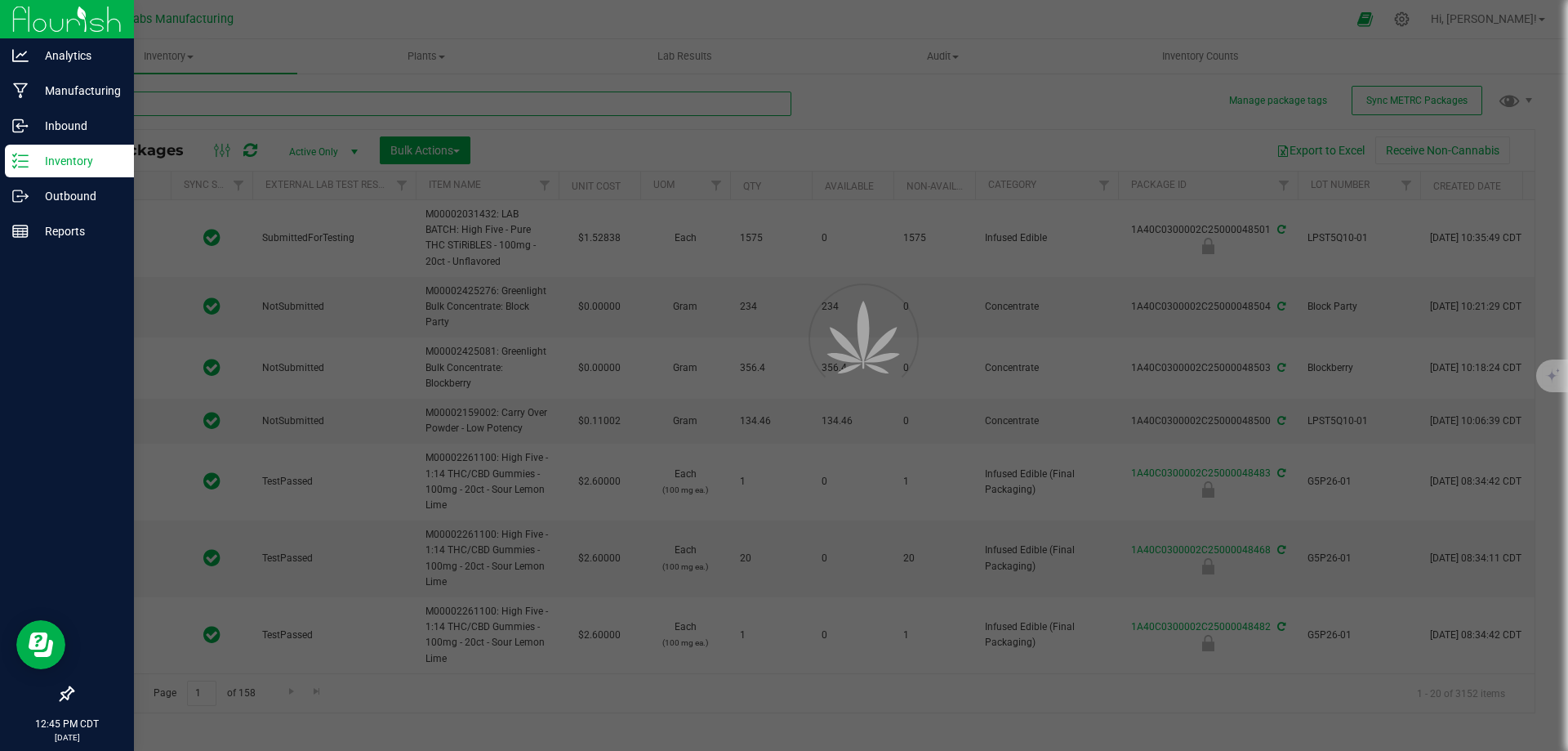
click at [275, 97] on input "text" at bounding box center [431, 103] width 720 height 24
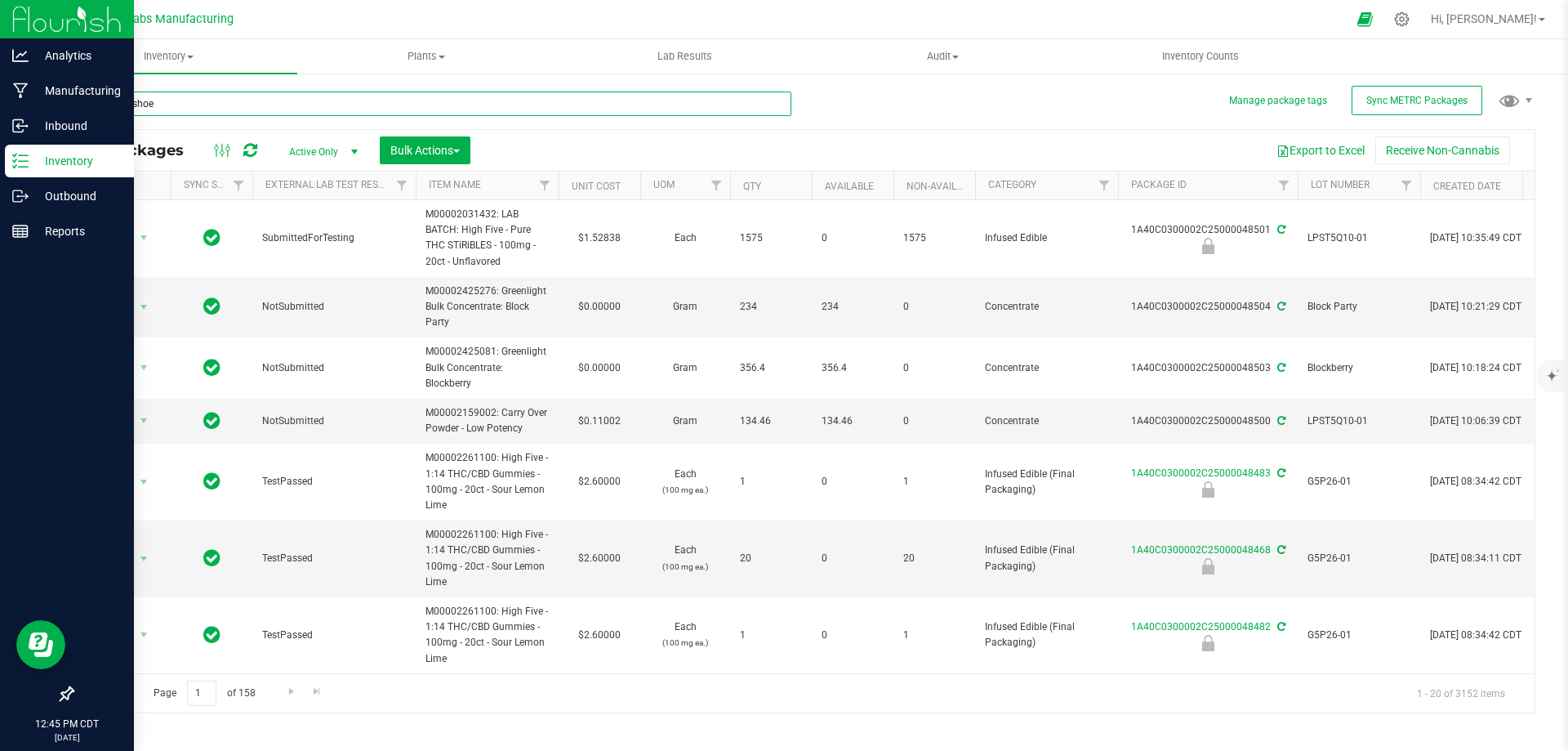
type input "cement shoe"
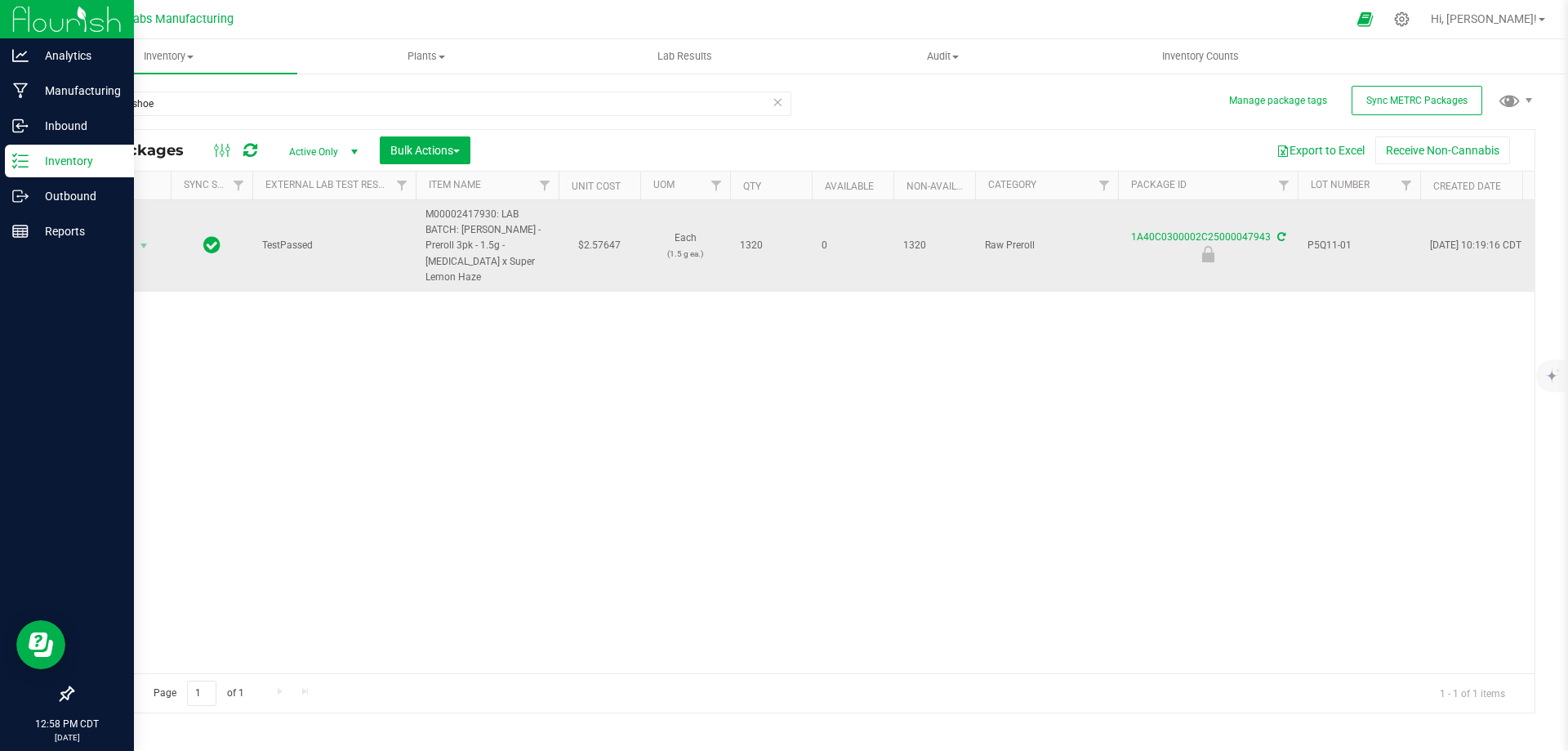
click at [1321, 238] on span "P5Q11-01" at bounding box center [1359, 246] width 103 height 16
click at [1321, 237] on input "P5Q11-01" at bounding box center [1356, 245] width 117 height 25
click at [522, 369] on div "Action Action Edit attributes Global inventory Locate package Print package lab…" at bounding box center [803, 436] width 1462 height 473
click at [601, 240] on td "$2.57647" at bounding box center [599, 246] width 82 height 91
type input "3.55"
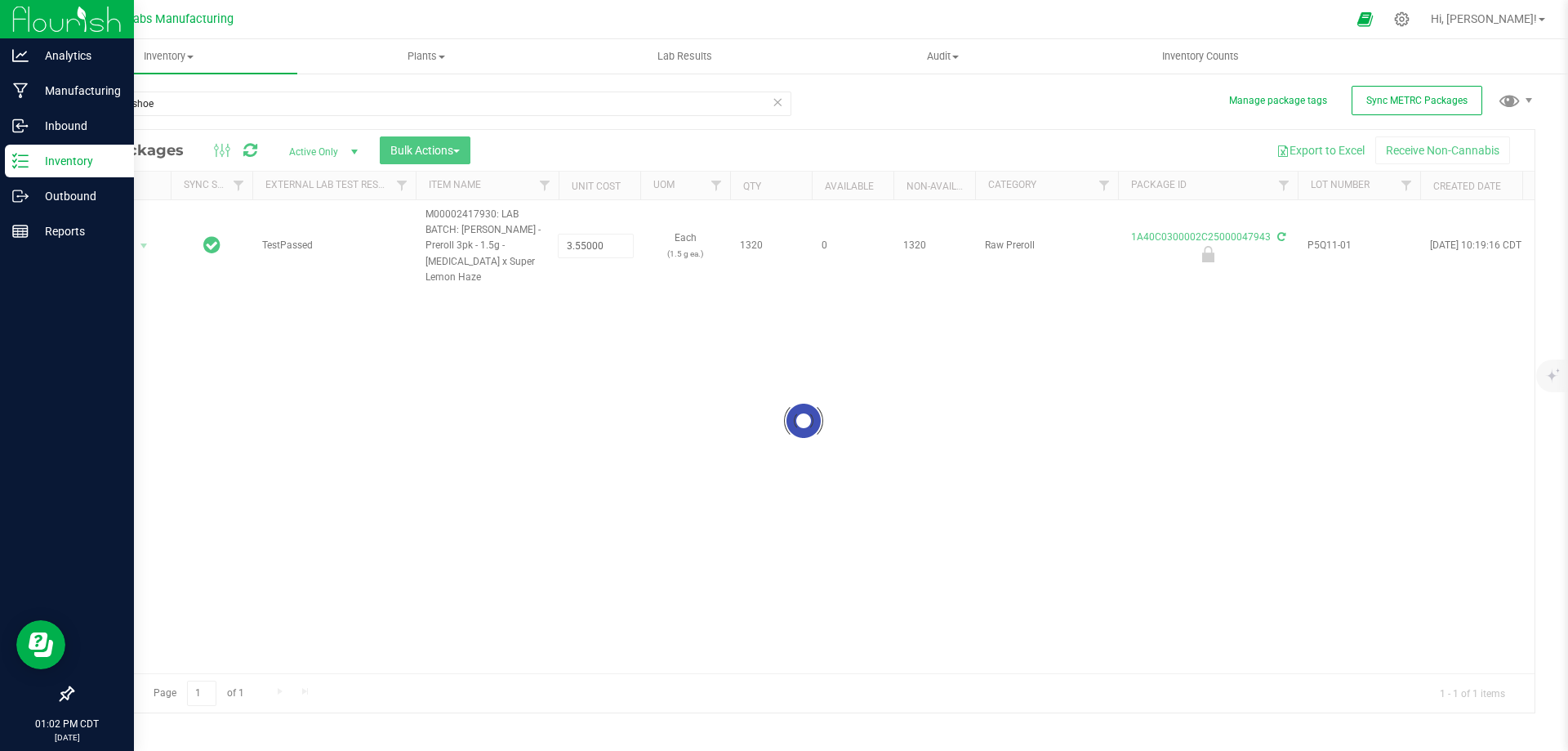
click at [612, 360] on div "Loading... All Packages Active Only Active Only Lab Samples Locked All External…" at bounding box center [803, 422] width 1464 height 585
click at [612, 360] on div "Action Action Edit attributes Global inventory Locate package Print package lab…" at bounding box center [803, 436] width 1462 height 473
click at [697, 407] on div "Action Action Edit attributes Global inventory Locate package Print package lab…" at bounding box center [803, 436] width 1462 height 473
click at [772, 140] on div "Export to Excel Receive Non-Cannabis" at bounding box center [1003, 150] width 1040 height 28
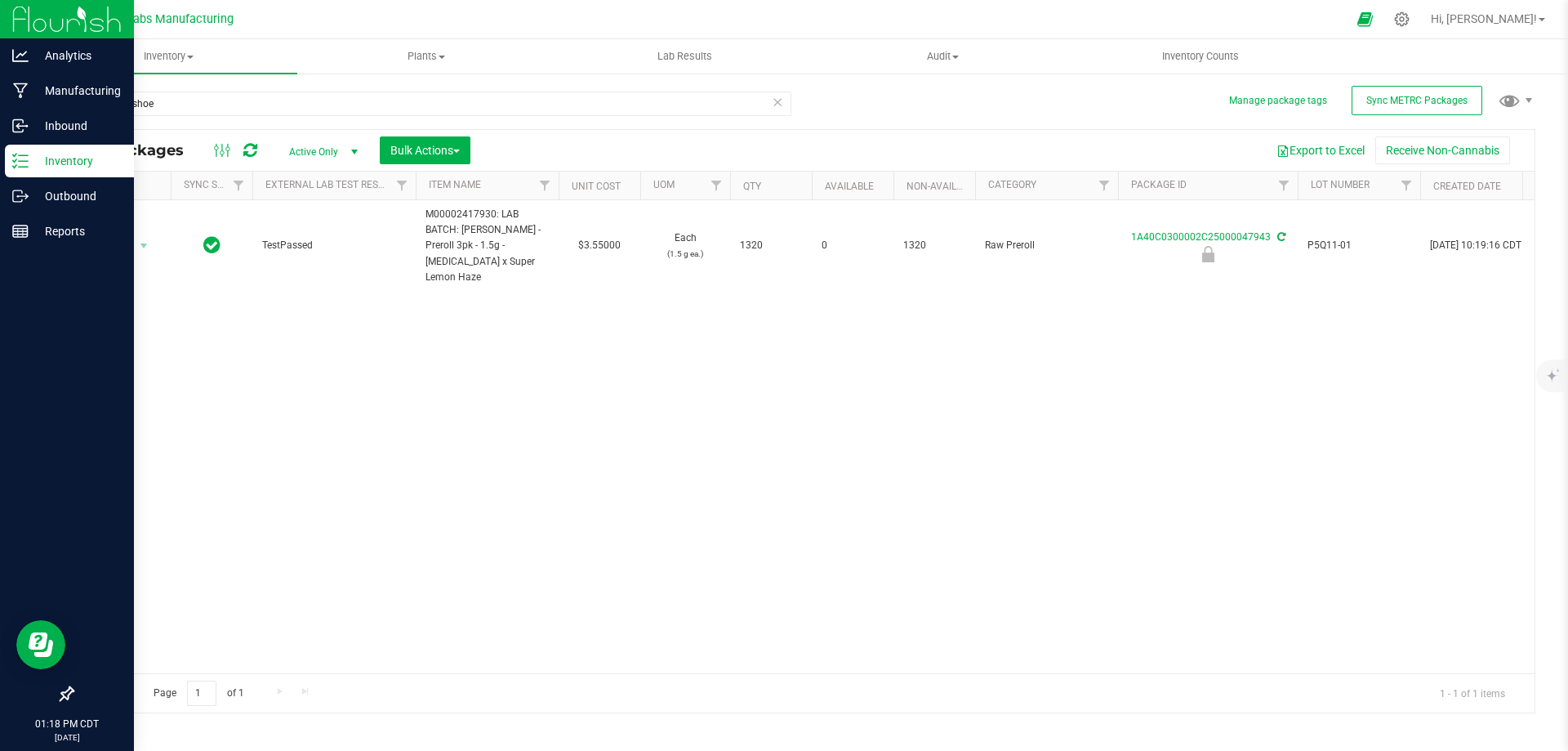
click at [664, 141] on div "Export to Excel Receive Non-Cannabis" at bounding box center [1003, 150] width 1040 height 28
click at [578, 141] on div "Export to Excel Receive Non-Cannabis" at bounding box center [1003, 150] width 1040 height 28
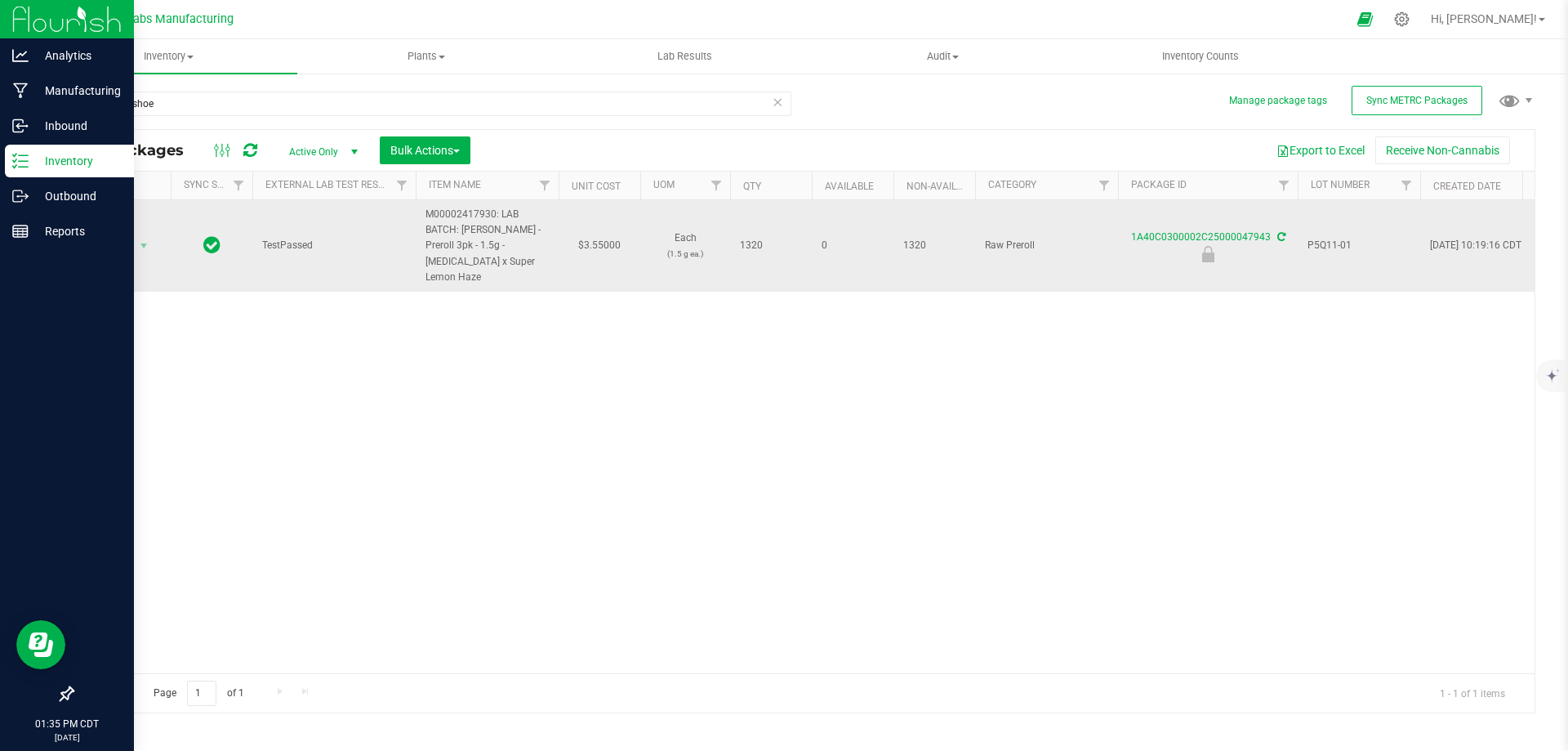
click at [1189, 221] on td "1A40C0300002C25000047943" at bounding box center [1208, 246] width 179 height 91
click at [1190, 229] on div "1A40C0300002C25000047943" at bounding box center [1208, 245] width 184 height 32
click at [1190, 234] on link "1A40C0300002C25000047943" at bounding box center [1201, 236] width 140 height 11
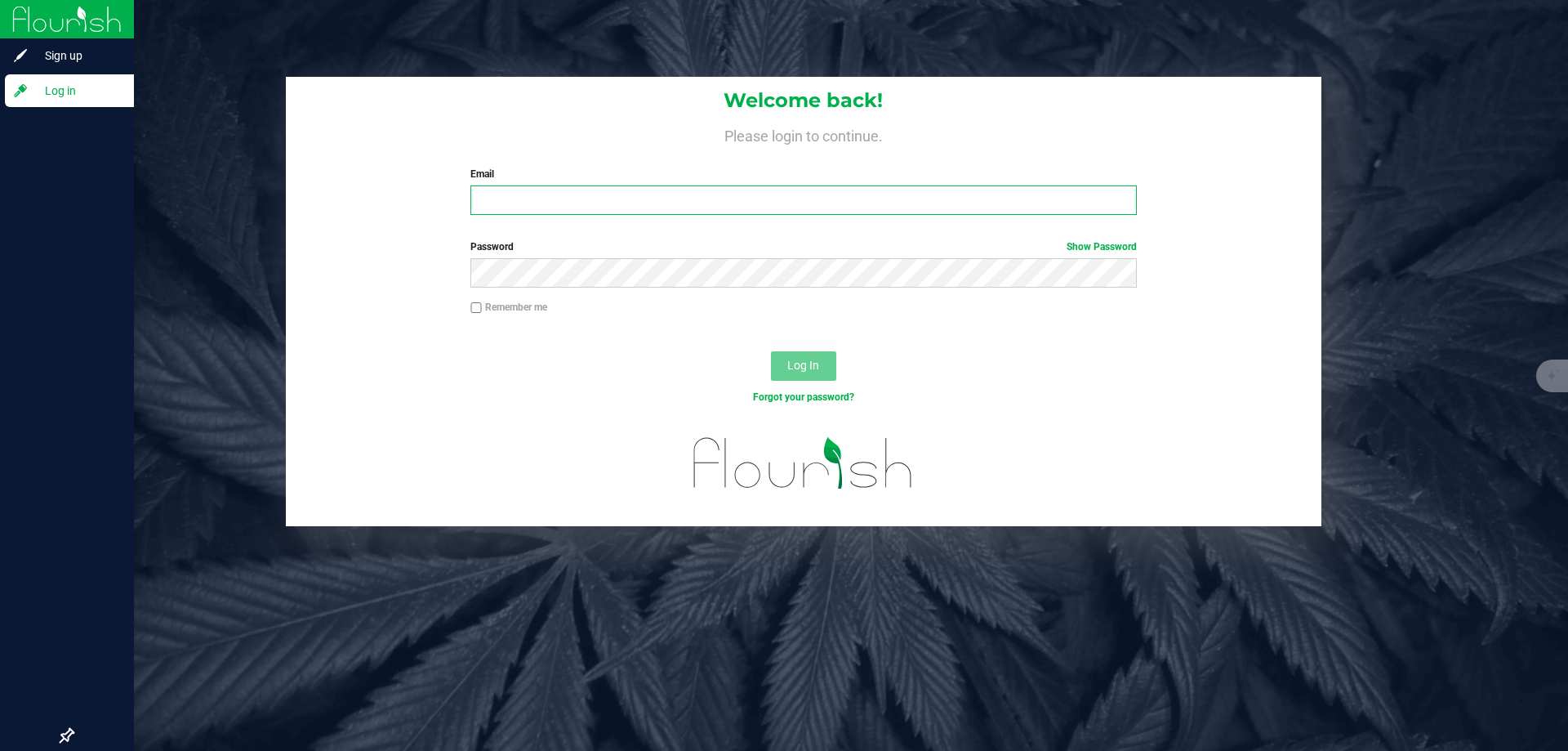
type input "[EMAIL_ADDRESS][DOMAIN_NAME]"
click at [808, 363] on span "Log In" at bounding box center [803, 365] width 32 height 13
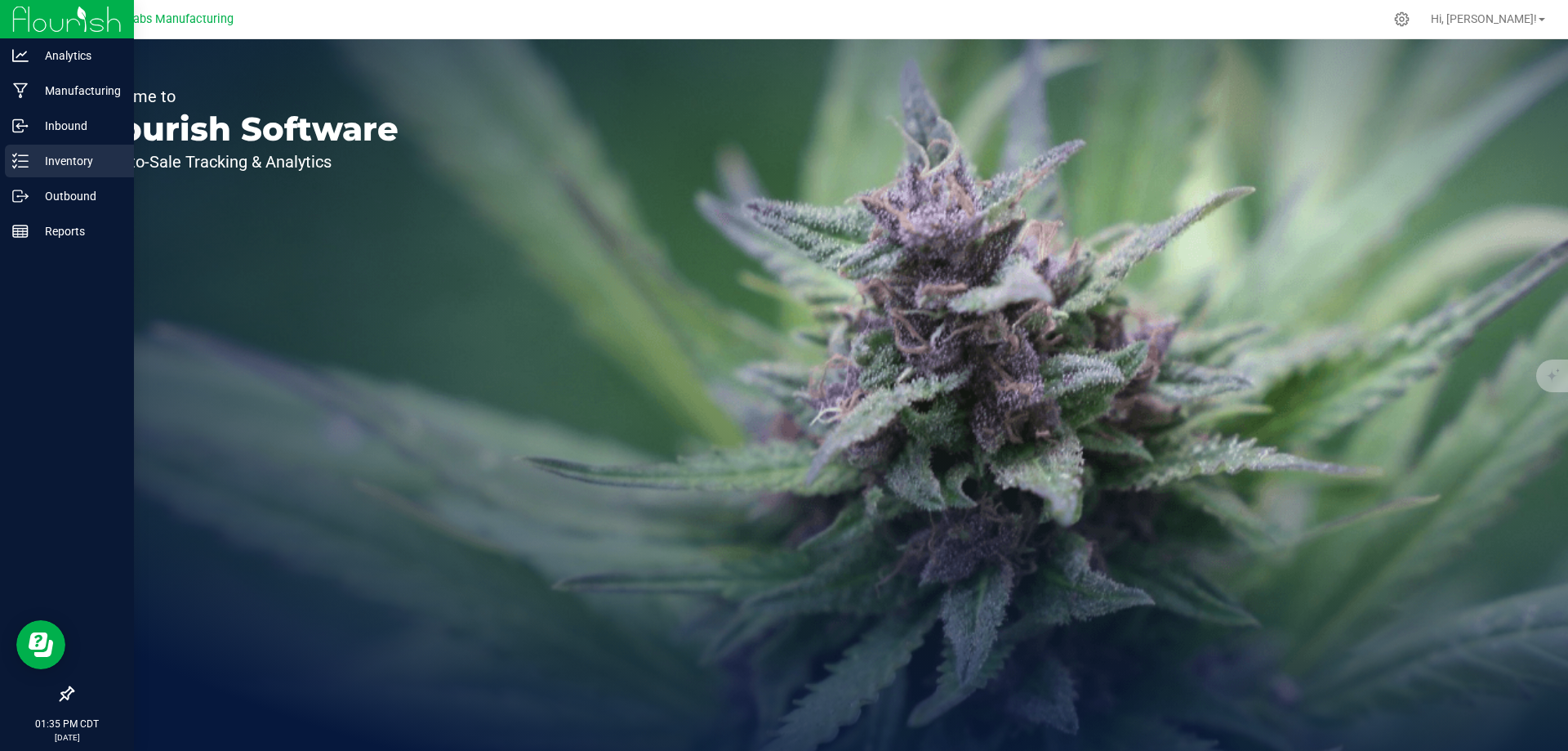
click at [15, 164] on icon at bounding box center [20, 160] width 16 height 16
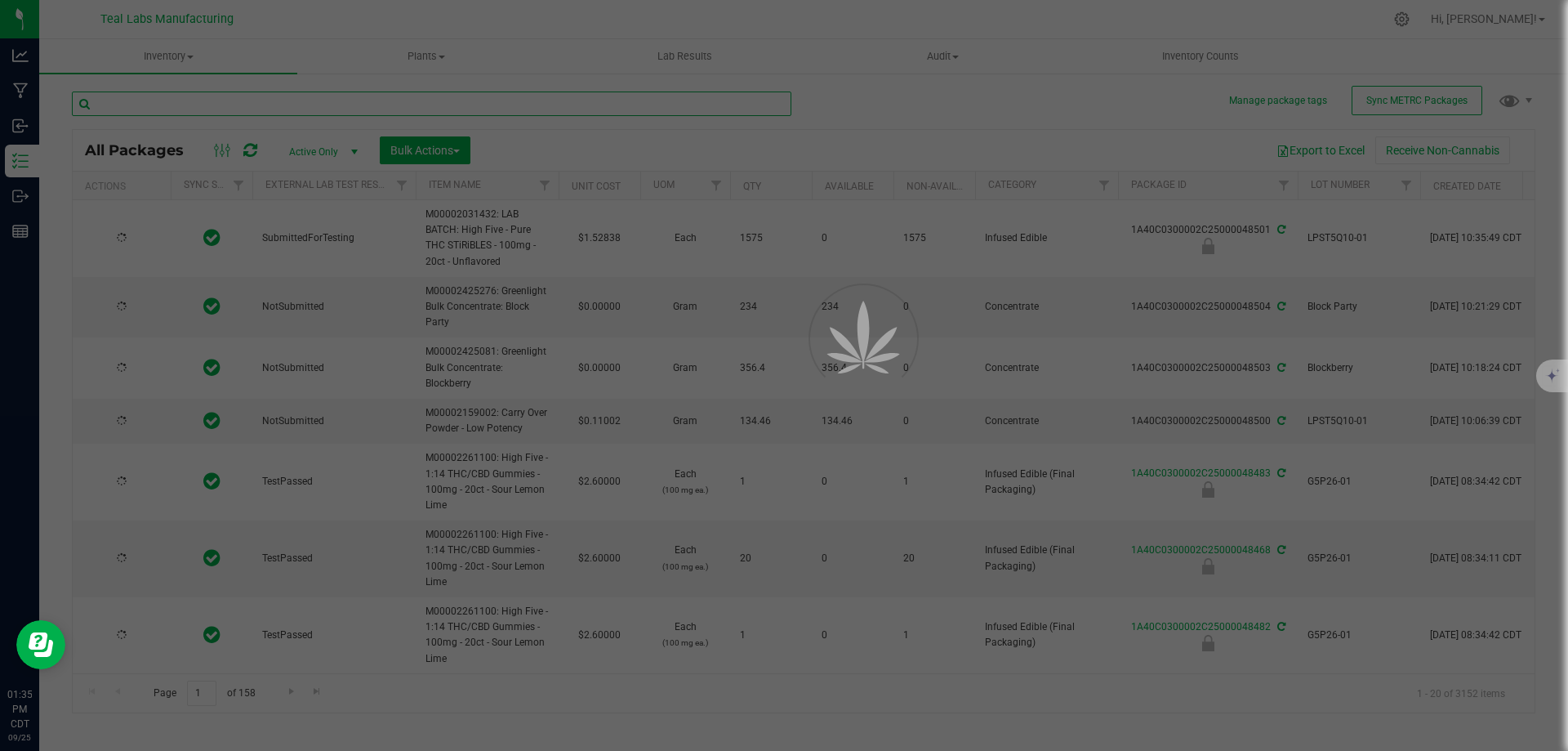
click at [334, 105] on input "text" at bounding box center [431, 103] width 720 height 24
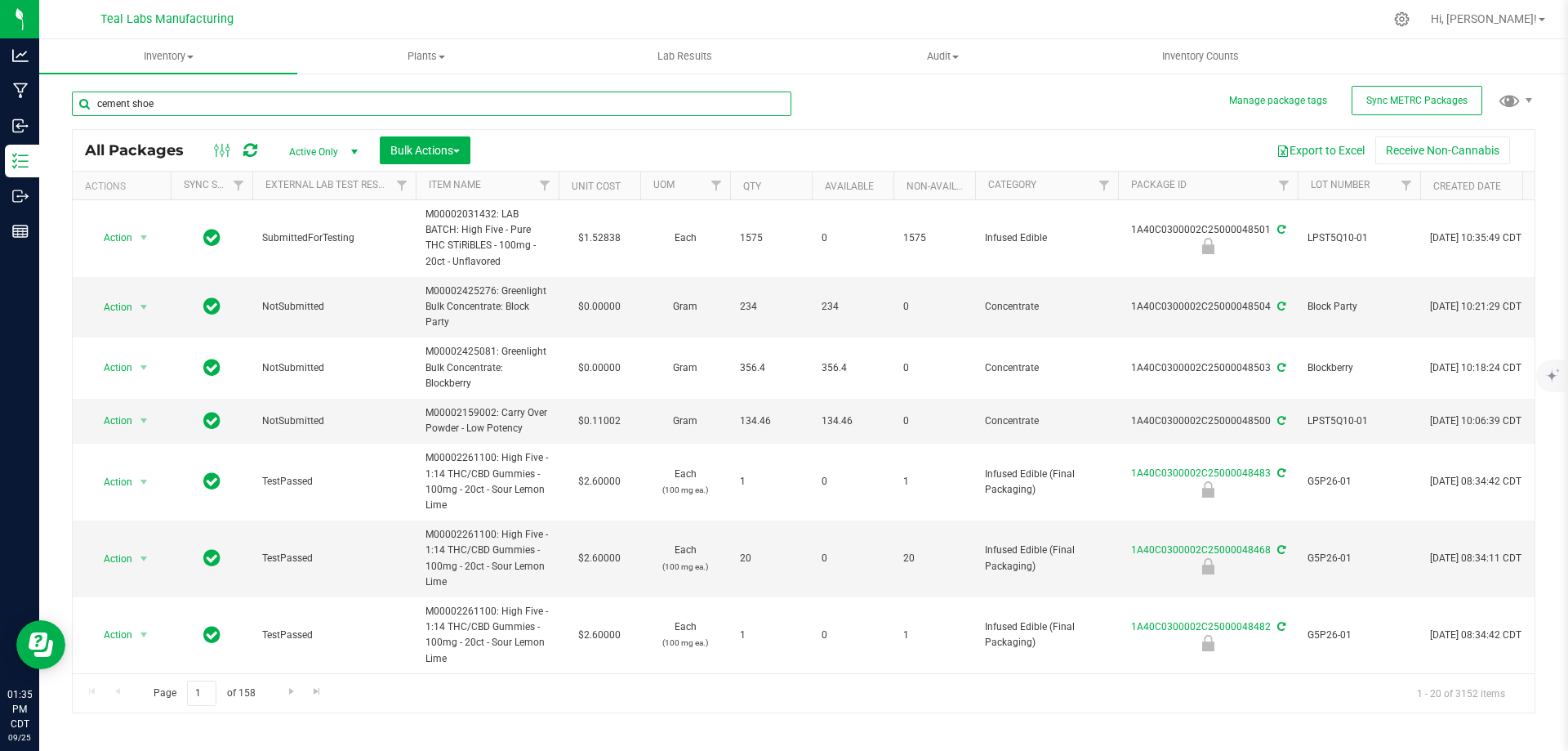
type input "cement shoe"
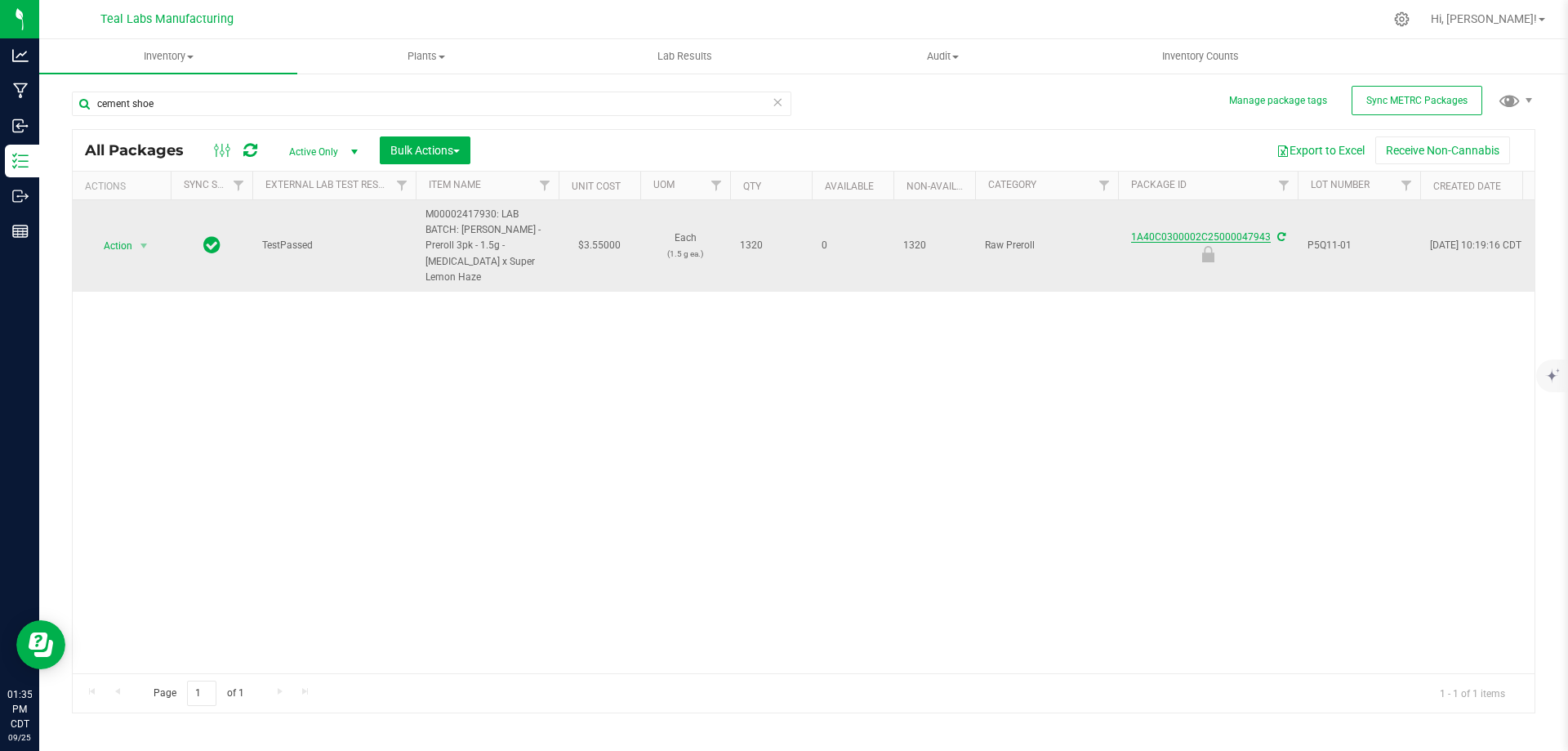
click at [1155, 235] on link "1A40C0300002C25000047943" at bounding box center [1201, 236] width 140 height 11
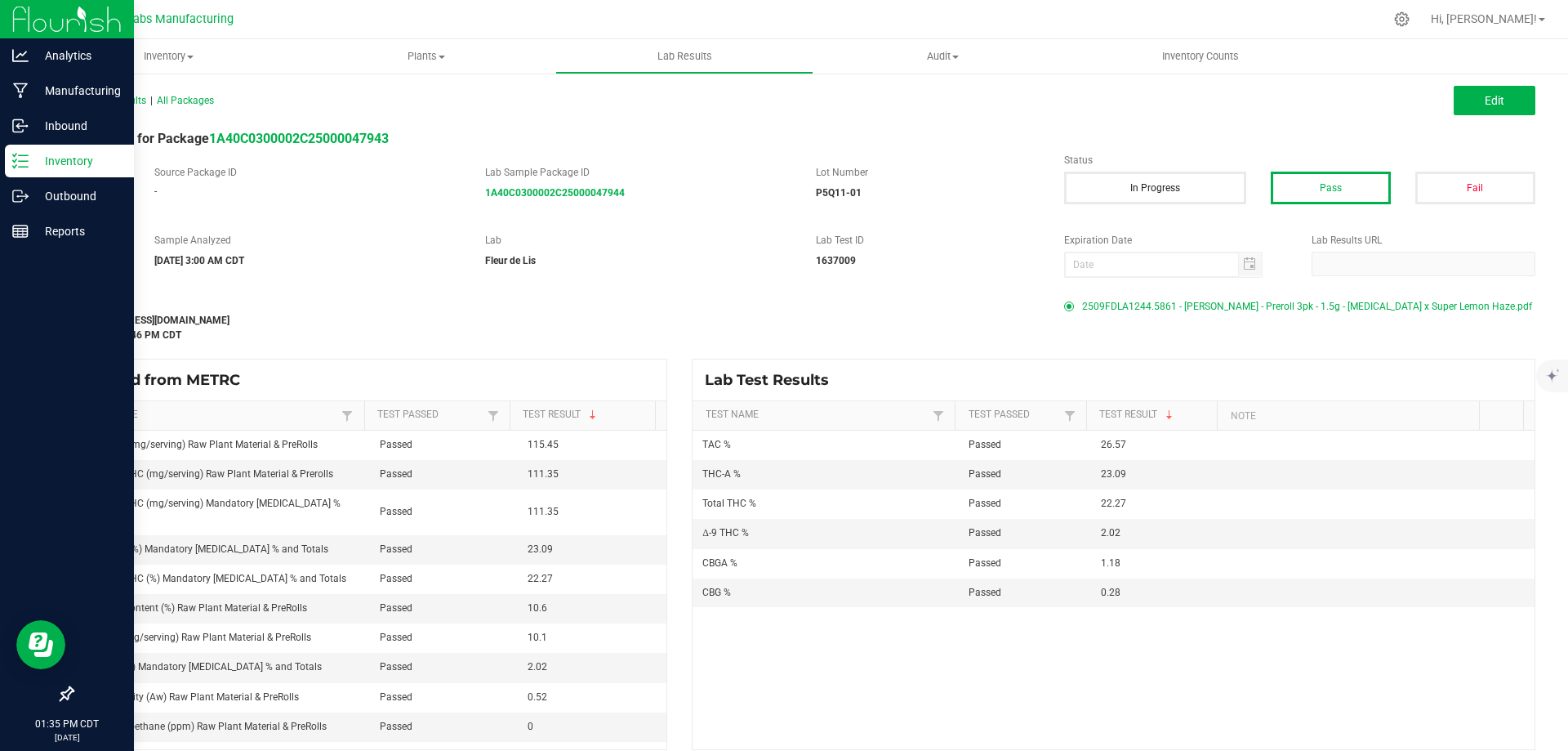
click at [29, 160] on p "Inventory" at bounding box center [78, 160] width 98 height 20
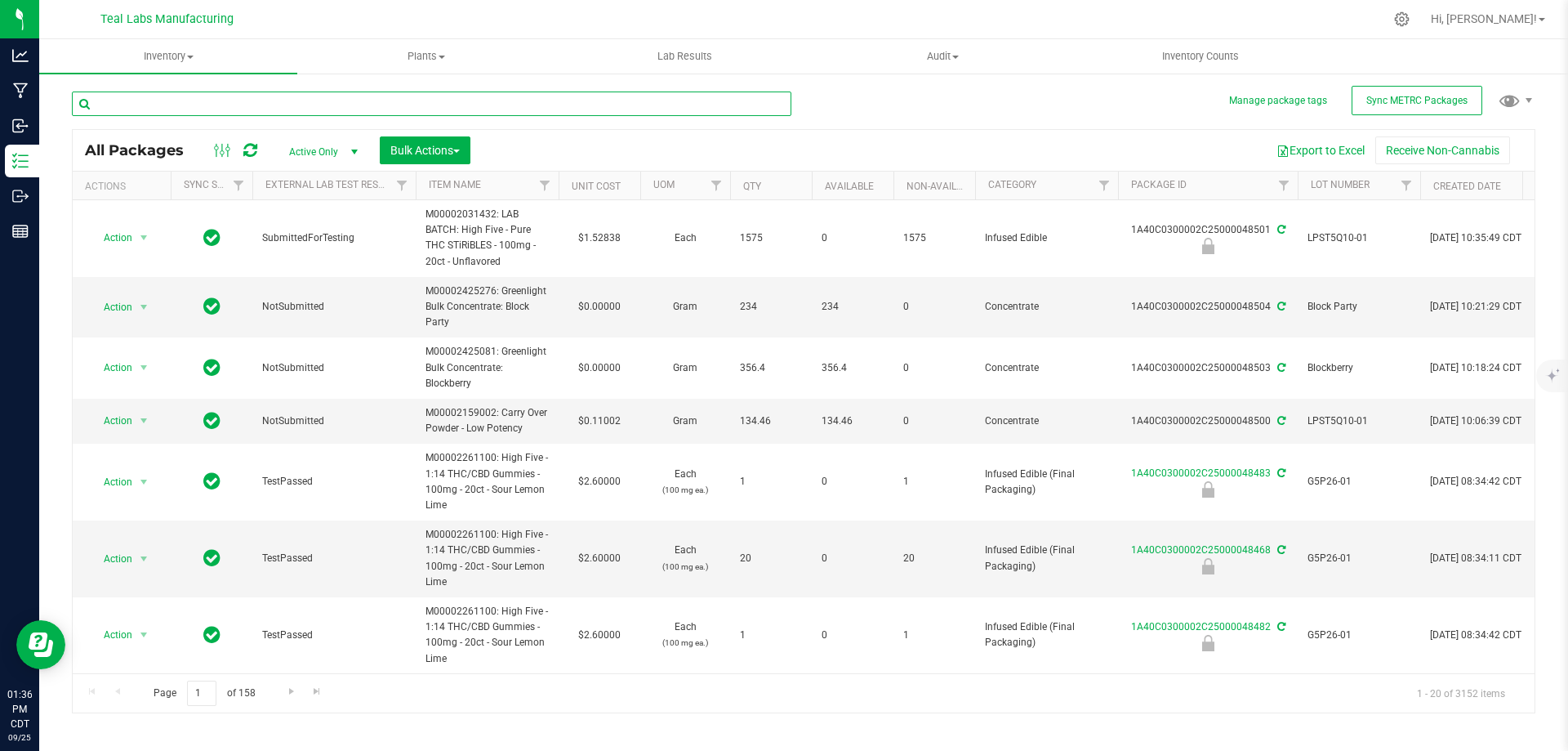
click at [320, 105] on input "text" at bounding box center [431, 103] width 720 height 24
type input "cement shoe"
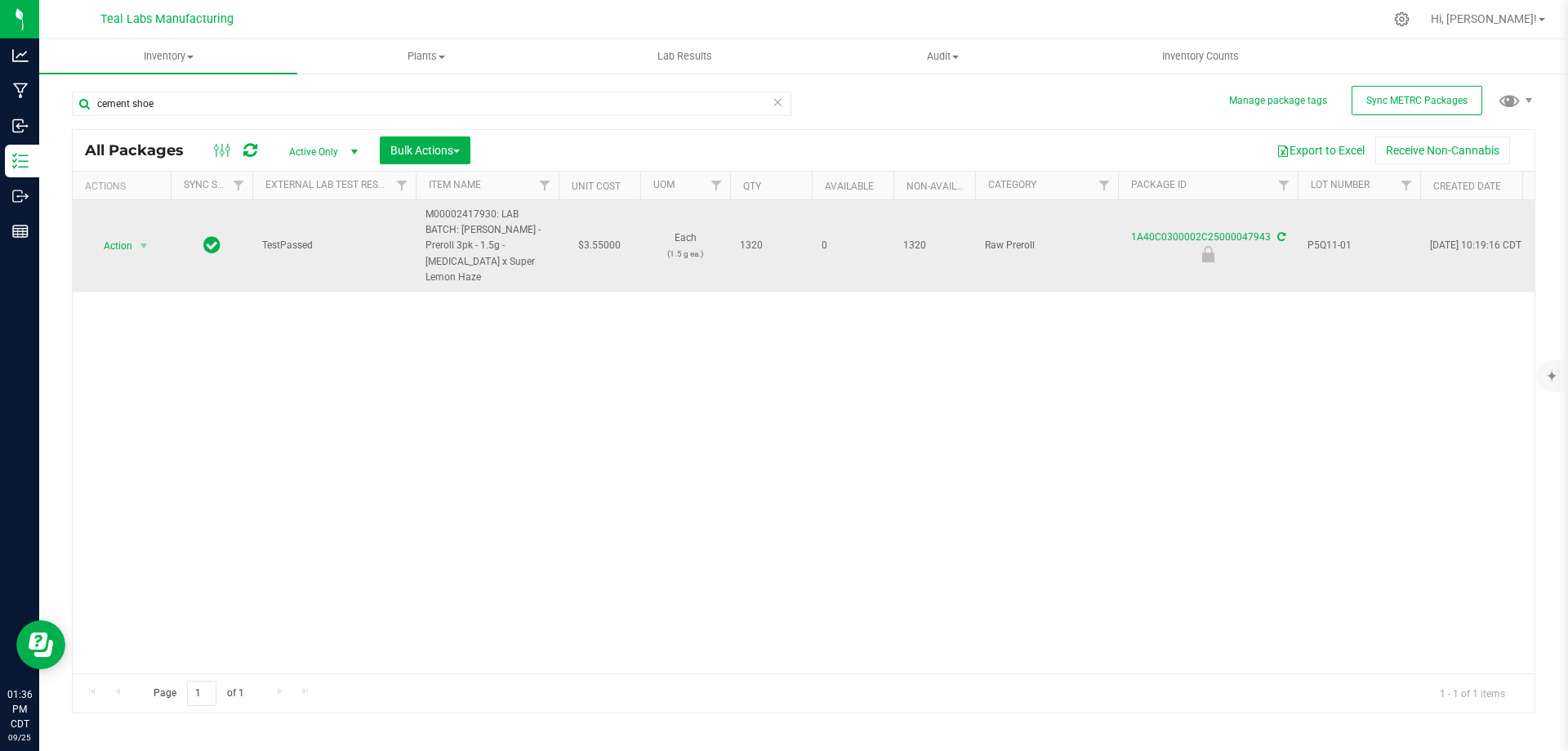
click at [146, 245] on span "select" at bounding box center [144, 246] width 21 height 23
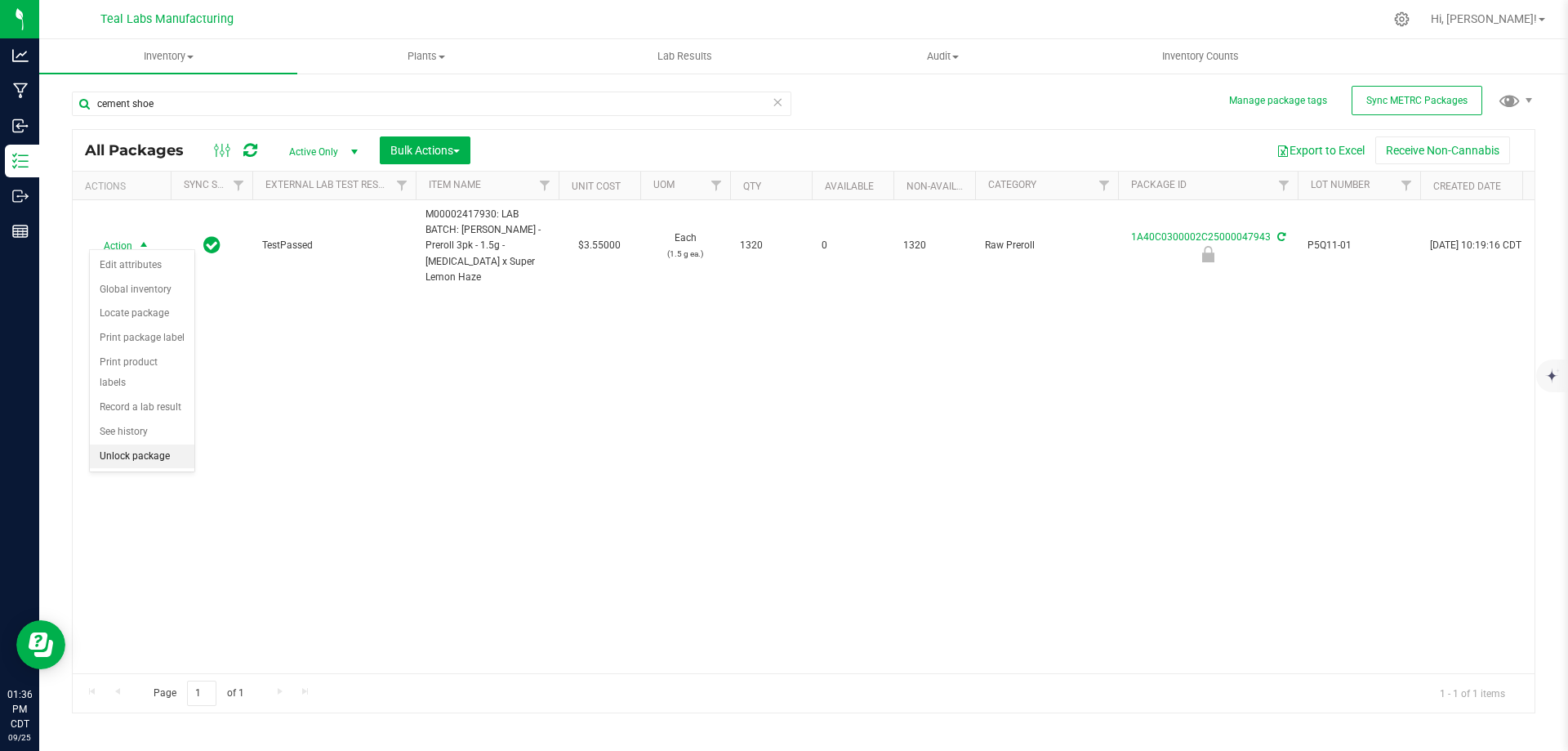
click at [142, 445] on li "Unlock package" at bounding box center [141, 457] width 104 height 24
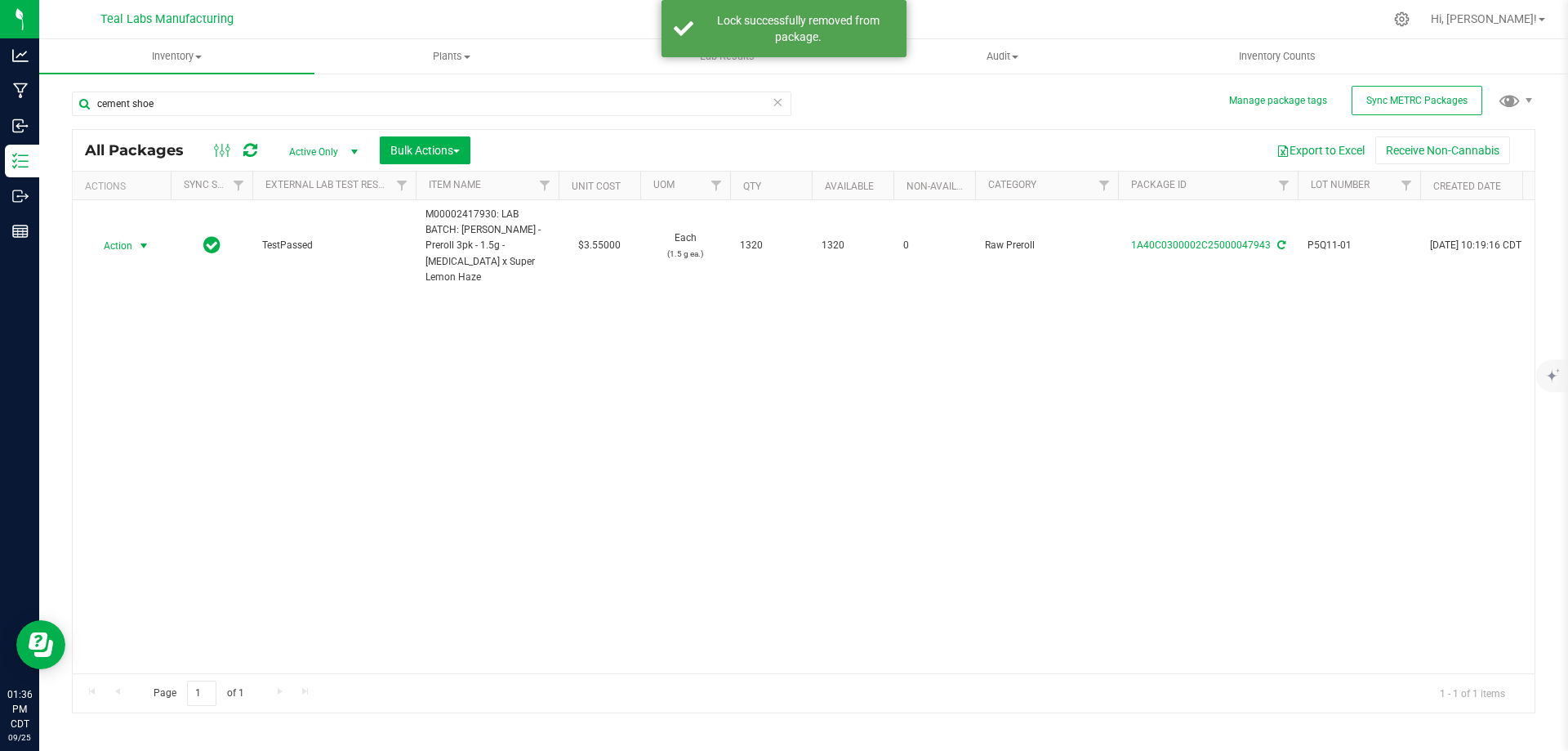
drag, startPoint x: 133, startPoint y: 231, endPoint x: 159, endPoint y: 261, distance: 39.7
click at [133, 235] on span "Action" at bounding box center [110, 246] width 44 height 23
click at [133, 492] on li "Retag package" at bounding box center [141, 504] width 104 height 24
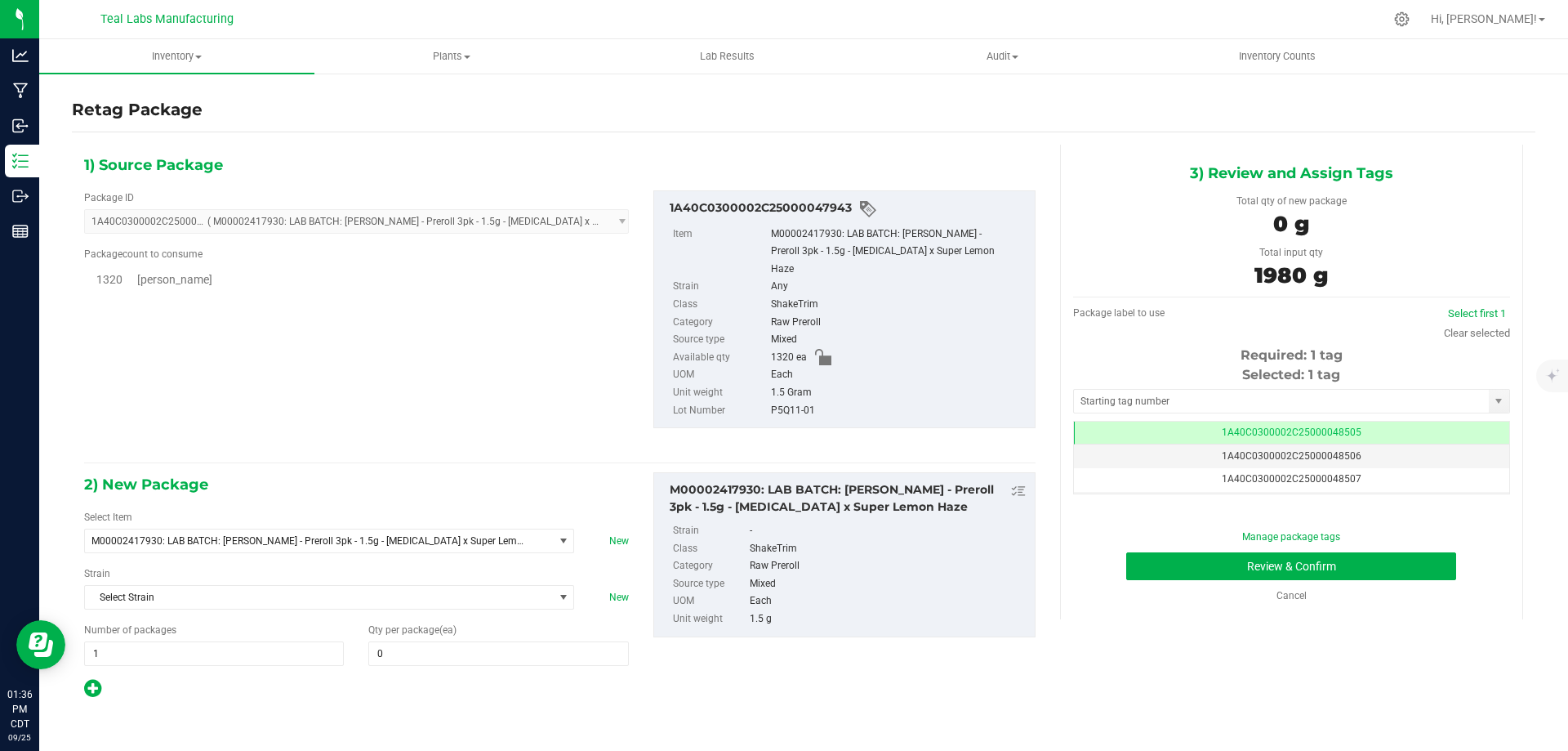
scroll to position [0, -1]
click at [331, 535] on span "M00002417930: LAB BATCH: Kusch - Preroll 3pk - 1.5g - Cement Shoes x Super Lemo…" at bounding box center [309, 541] width 437 height 11
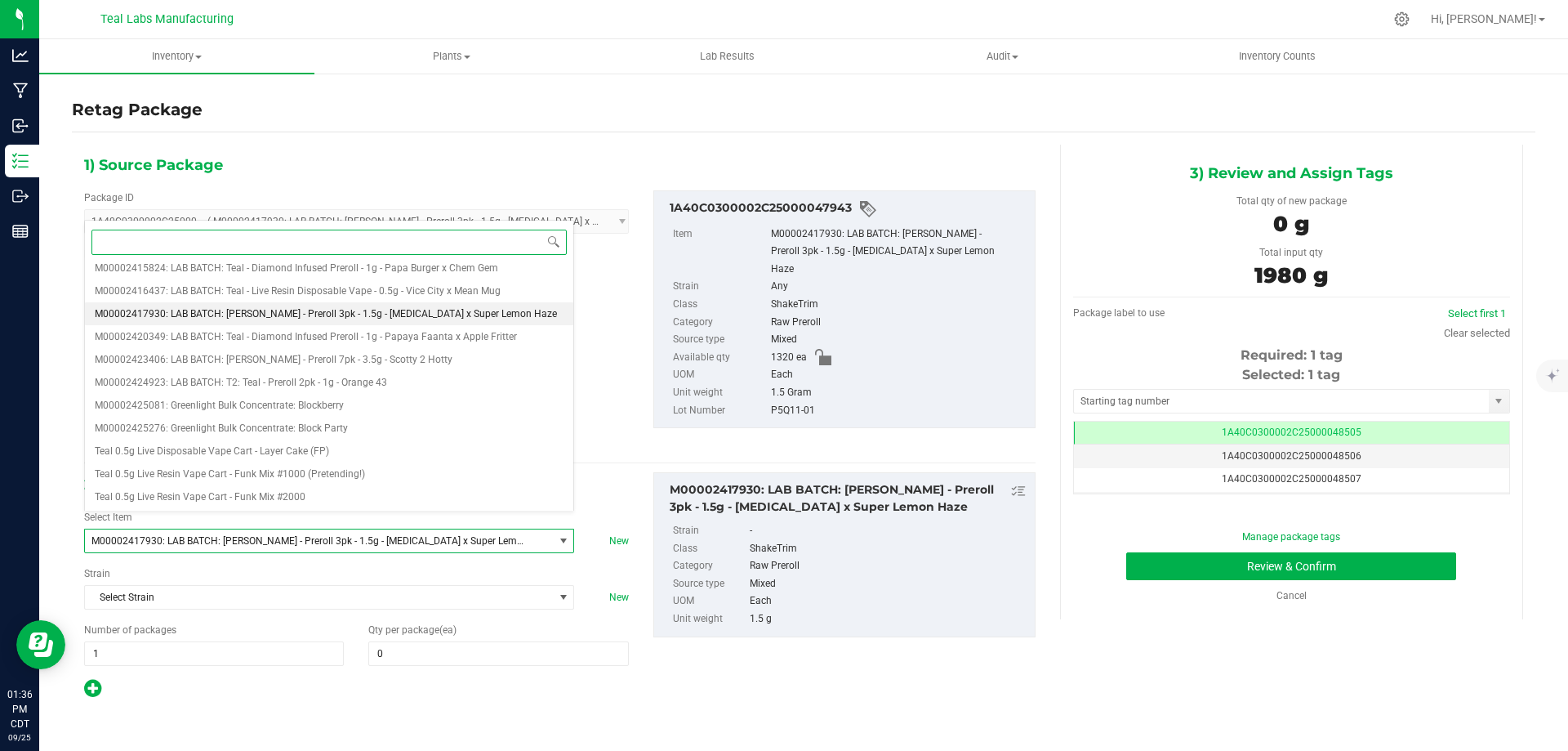
paste input "P5Q11-01"
type input "P5Q11-01"
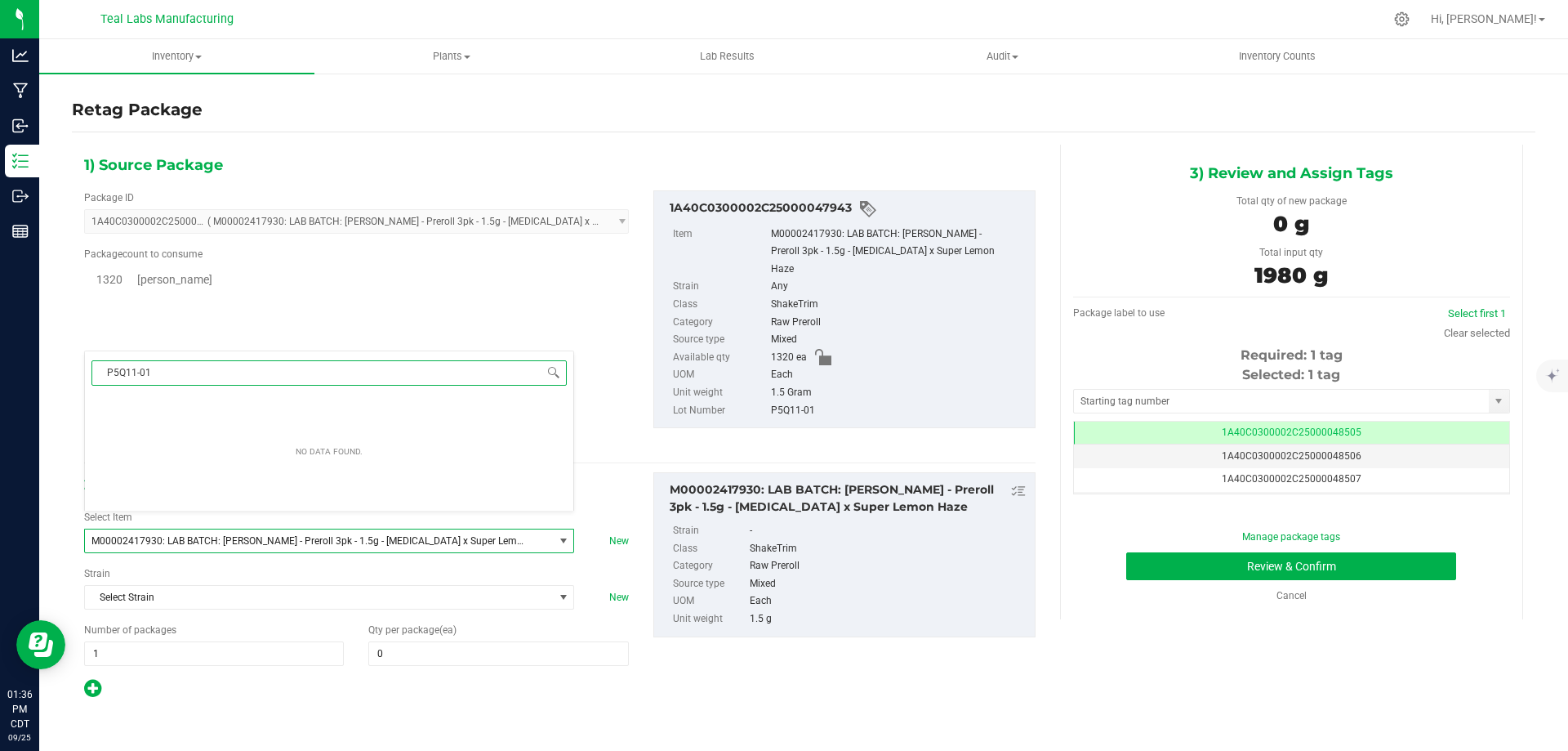
scroll to position [0, 0]
type input "cement sho"
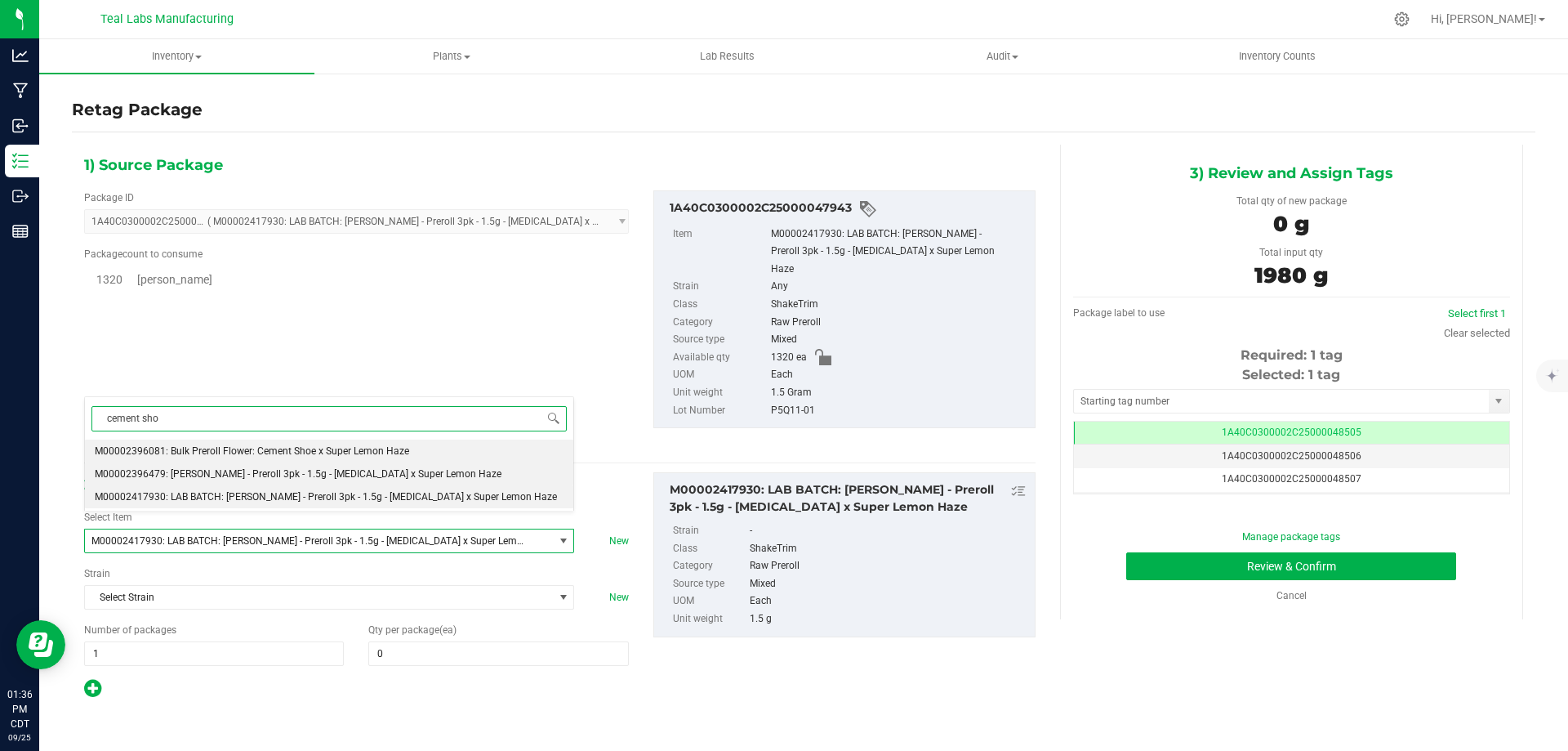
click at [275, 476] on span "M00002396479: [PERSON_NAME] - Preroll 3pk - 1.5g - [MEDICAL_DATA] x Super Lemon…" at bounding box center [298, 473] width 407 height 11
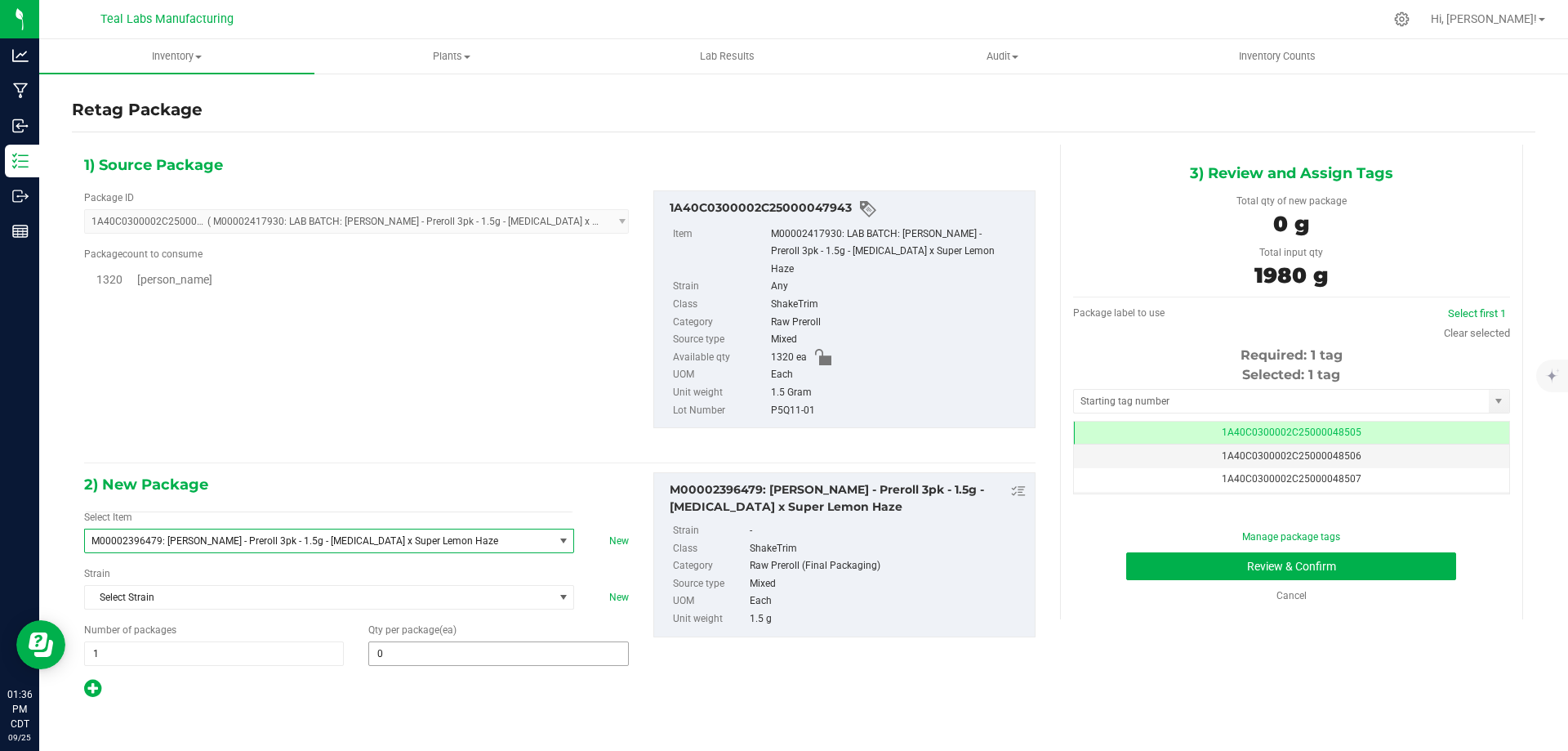
type input "0"
click at [428, 641] on span at bounding box center [497, 654] width 259 height 24
type input "1320"
type input "1,320"
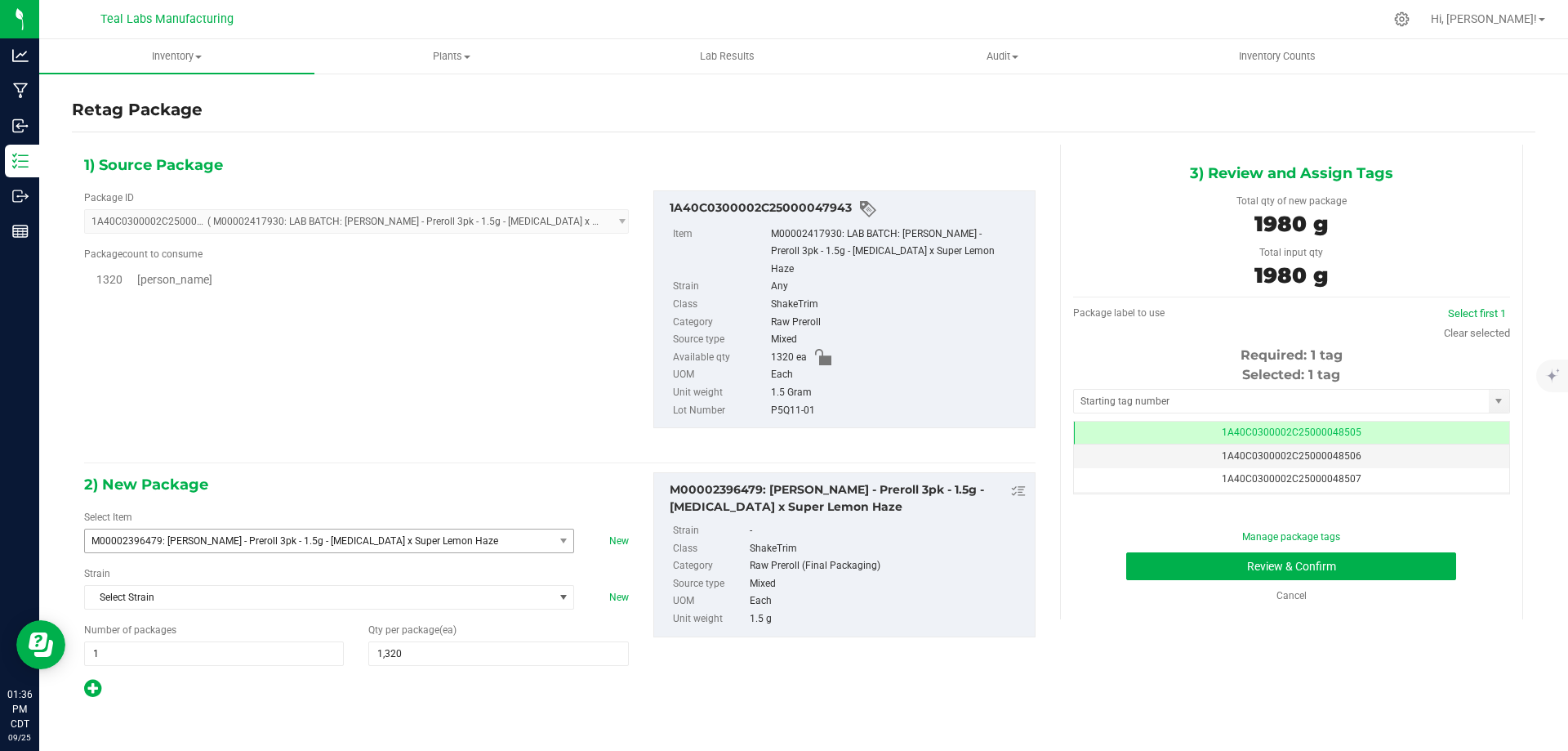
click at [761, 676] on div "2) New Package Select Item M00002396479: Kusch - Preroll 3pk - 1.5g - Cement Sh…" at bounding box center [559, 585] width 976 height 227
click at [1199, 562] on button "Review & Confirm" at bounding box center [1291, 566] width 330 height 28
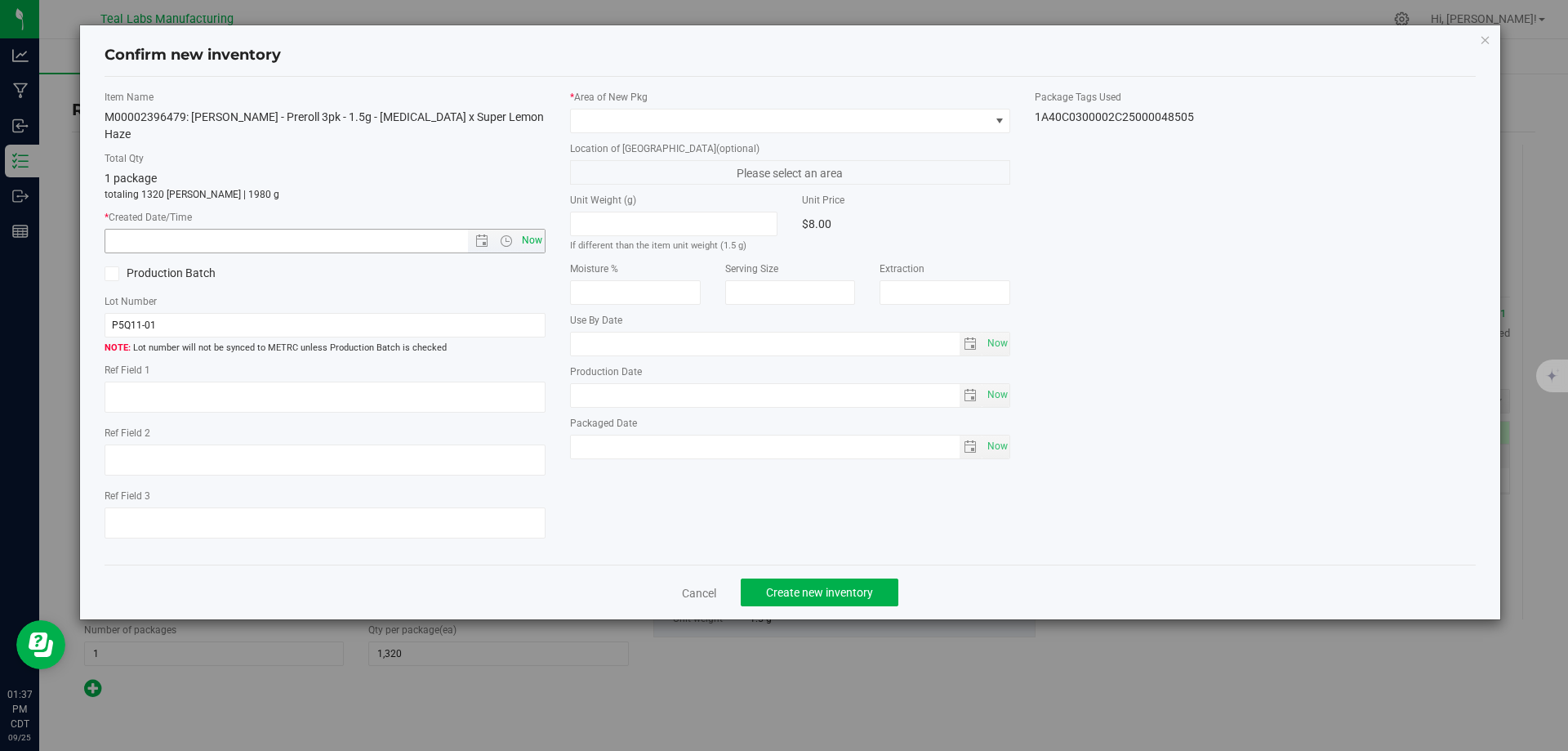
click at [538, 228] on span "Now" at bounding box center [532, 240] width 28 height 23
type input "9/25/2025 1:37 PM"
drag, startPoint x: 653, startPoint y: 142, endPoint x: 692, endPoint y: 122, distance: 43.8
click at [654, 141] on label "Location of New Pkg (optional)" at bounding box center [790, 148] width 441 height 15
drag, startPoint x: 692, startPoint y: 122, endPoint x: 738, endPoint y: 128, distance: 46.4
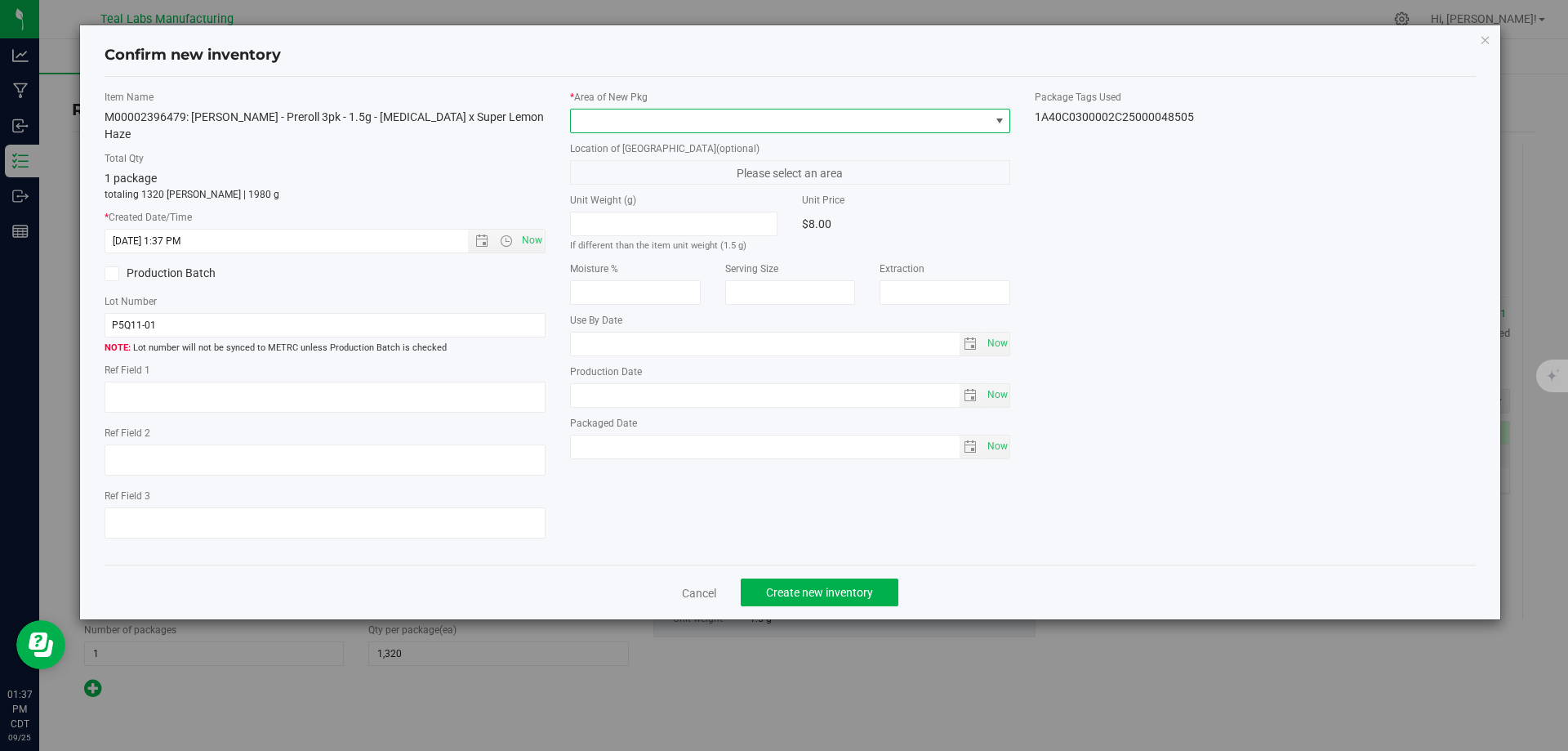
click at [693, 122] on span at bounding box center [780, 121] width 419 height 23
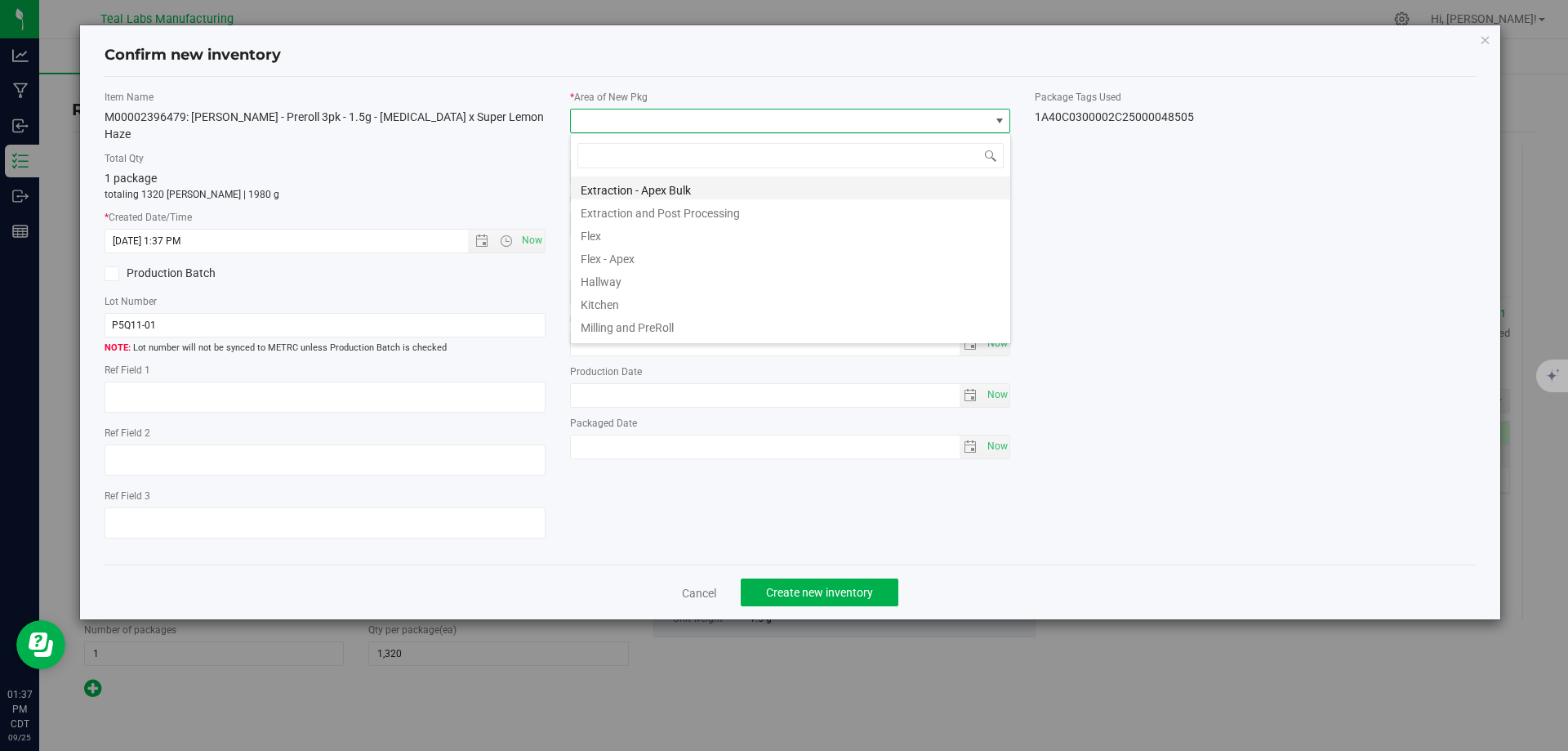
scroll to position [81681, 81244]
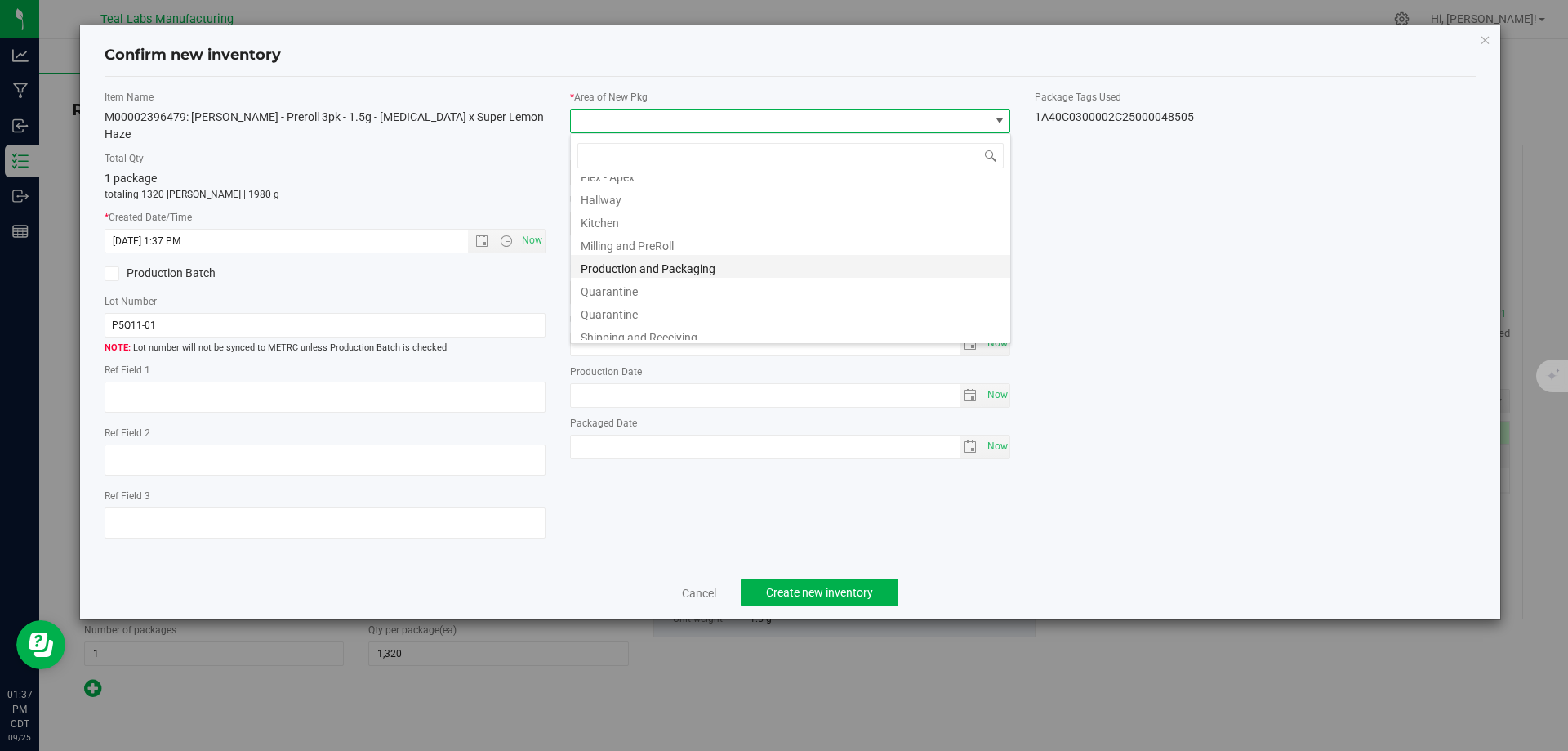
click at [684, 272] on li "Production and Packaging" at bounding box center [790, 266] width 440 height 23
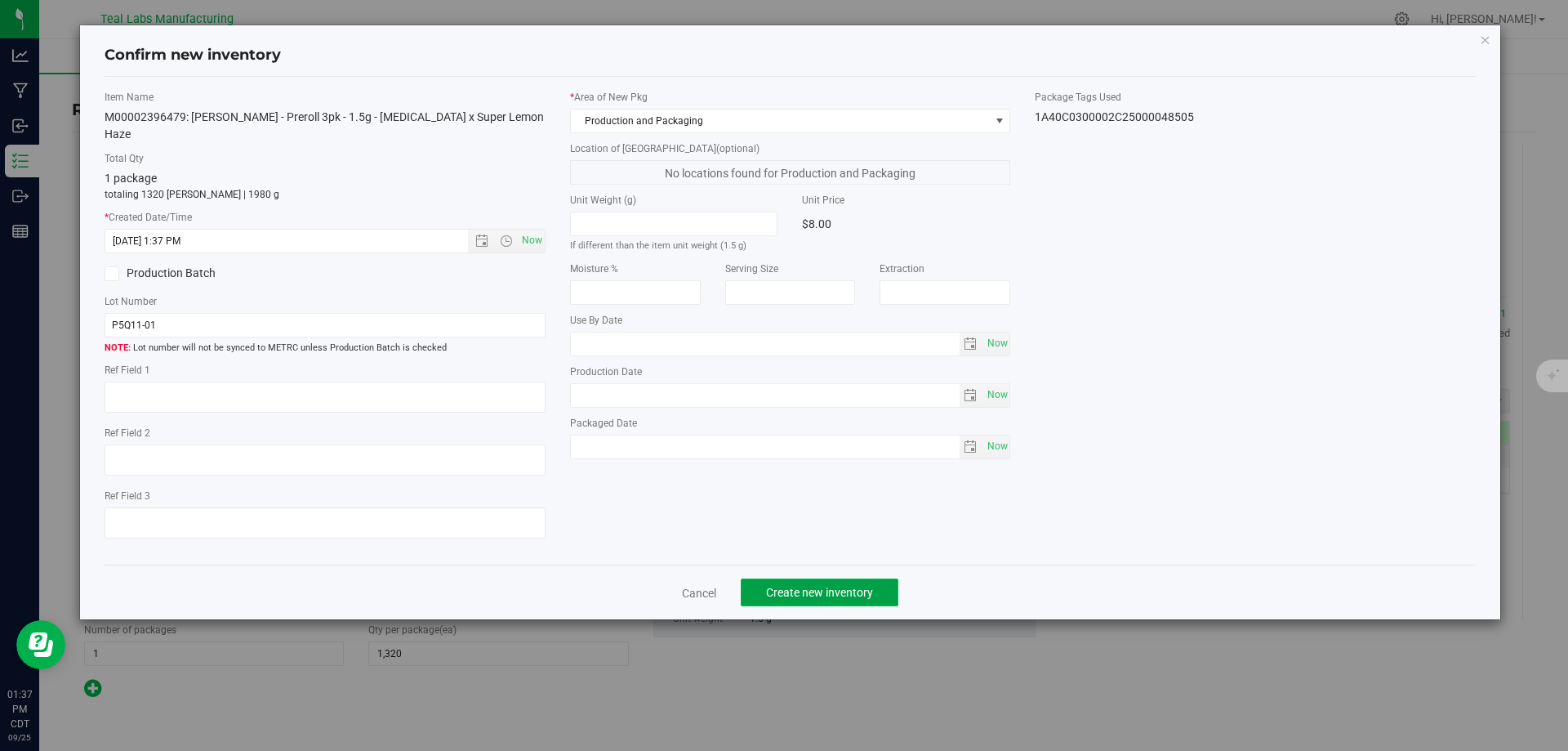
click at [820, 585] on span "Create new inventory" at bounding box center [820, 591] width 107 height 13
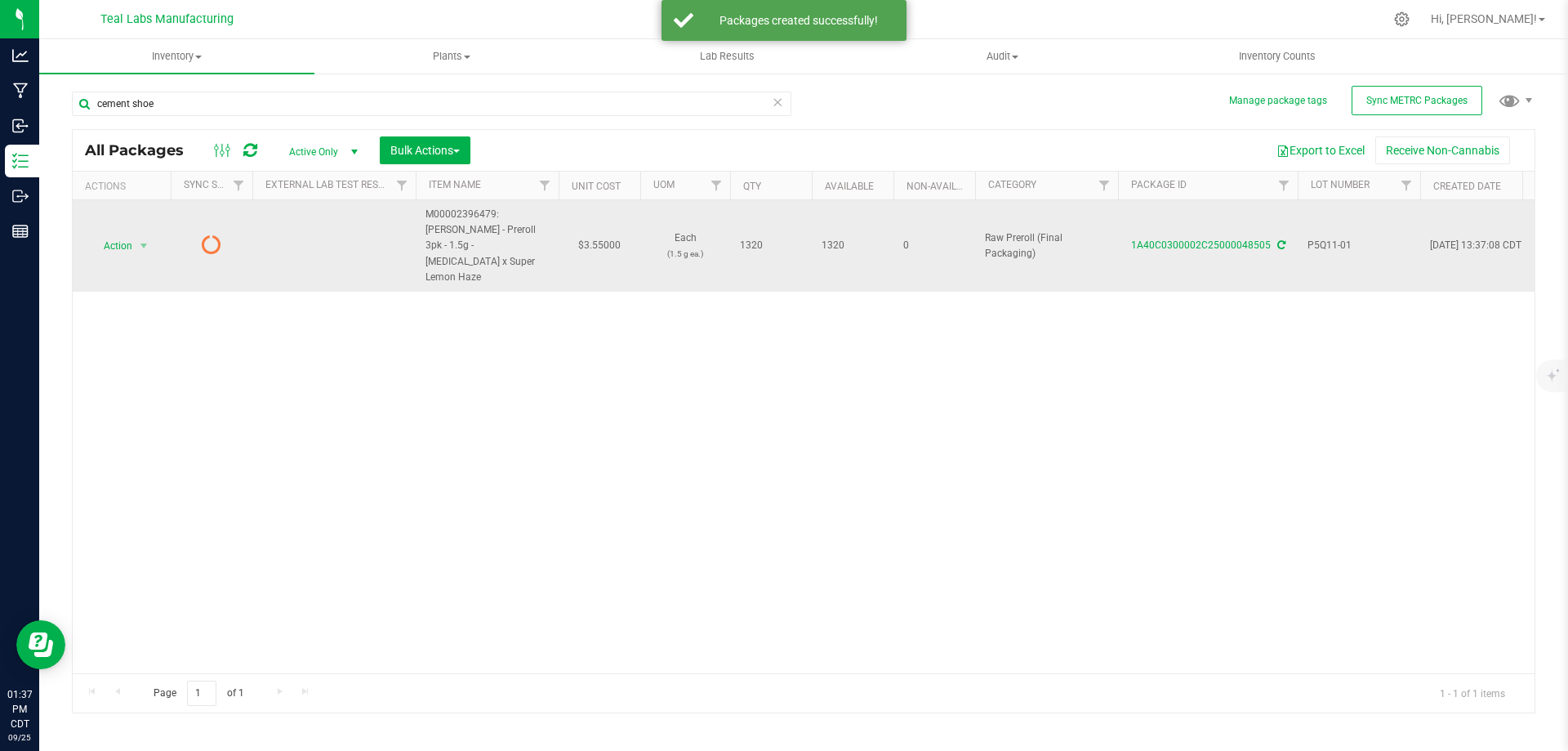
click at [1278, 241] on icon at bounding box center [1281, 245] width 8 height 9
click at [118, 235] on span "Action" at bounding box center [110, 246] width 44 height 23
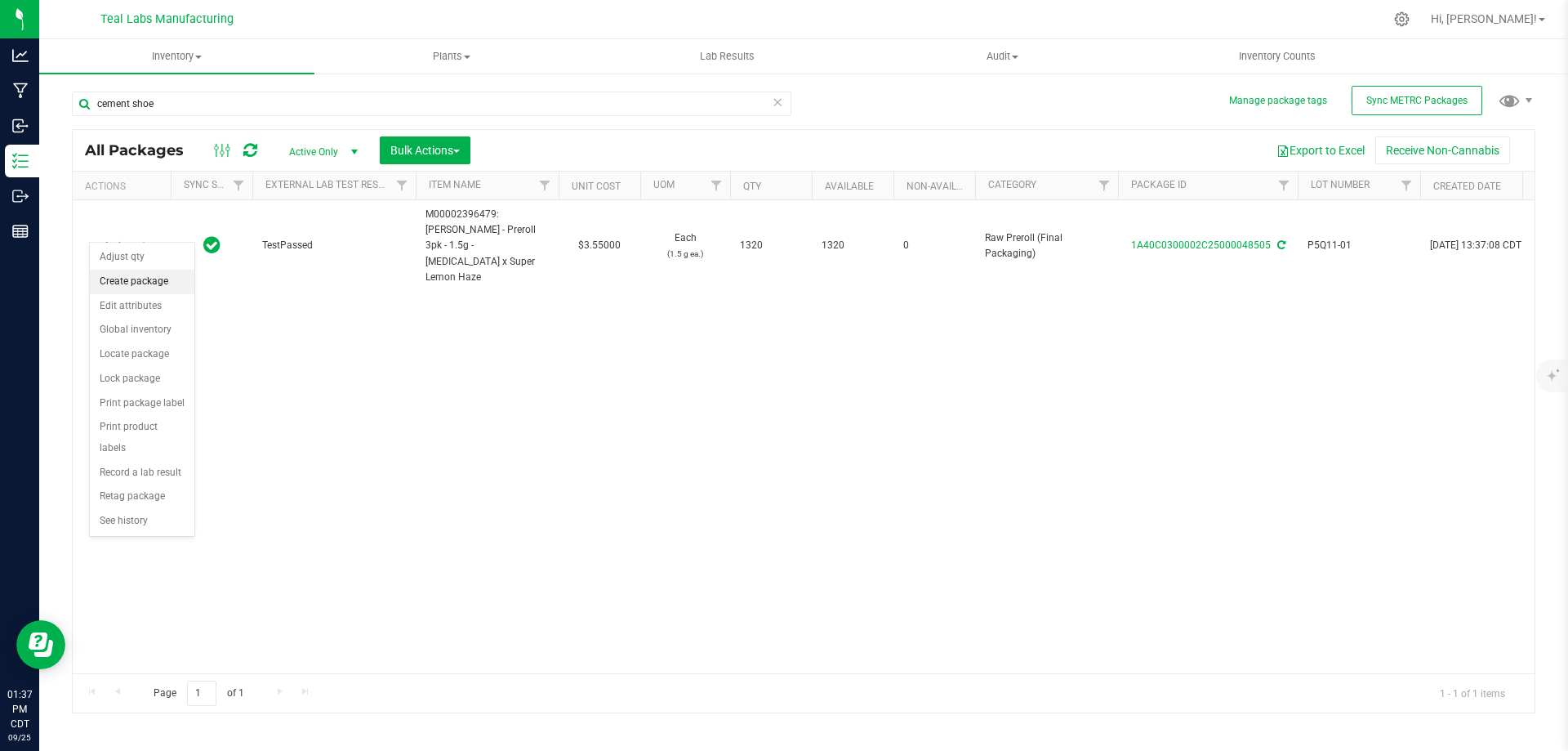
click at [138, 286] on li "Create package" at bounding box center [141, 282] width 104 height 24
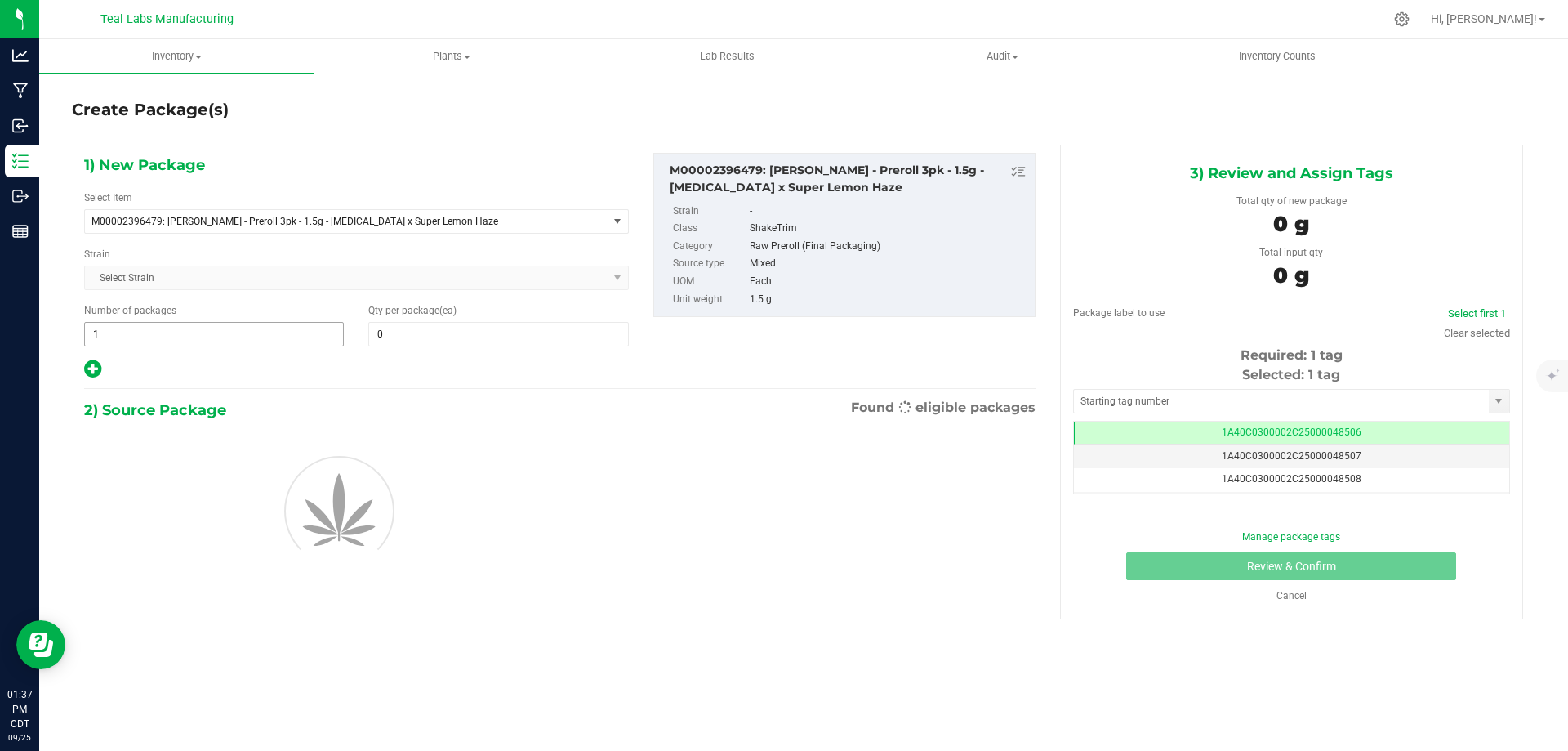
scroll to position [0, -1]
click at [195, 335] on span "1 1" at bounding box center [214, 334] width 259 height 24
click at [195, 335] on input "1" at bounding box center [214, 334] width 258 height 23
type input "65"
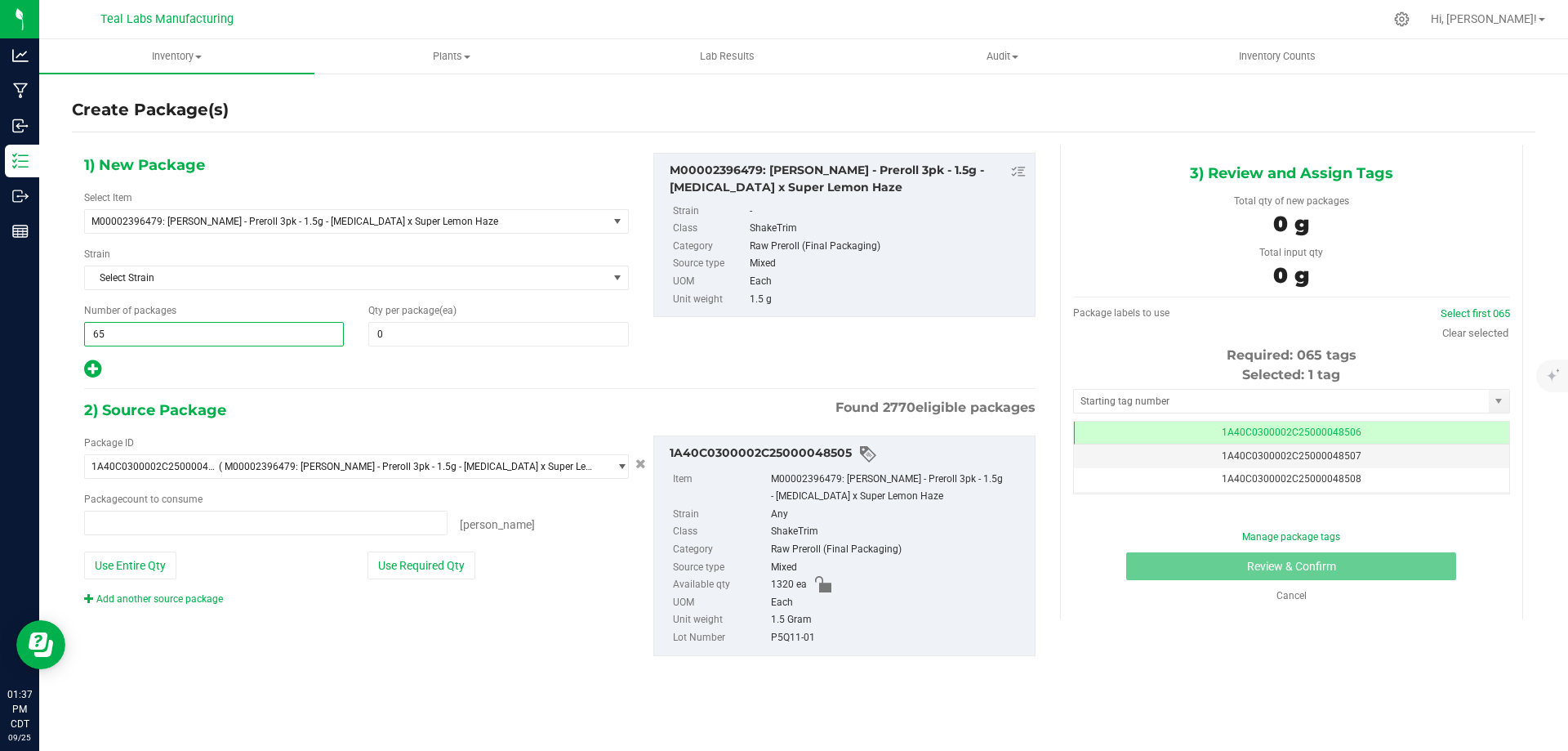
type input "0 ea"
type input "65"
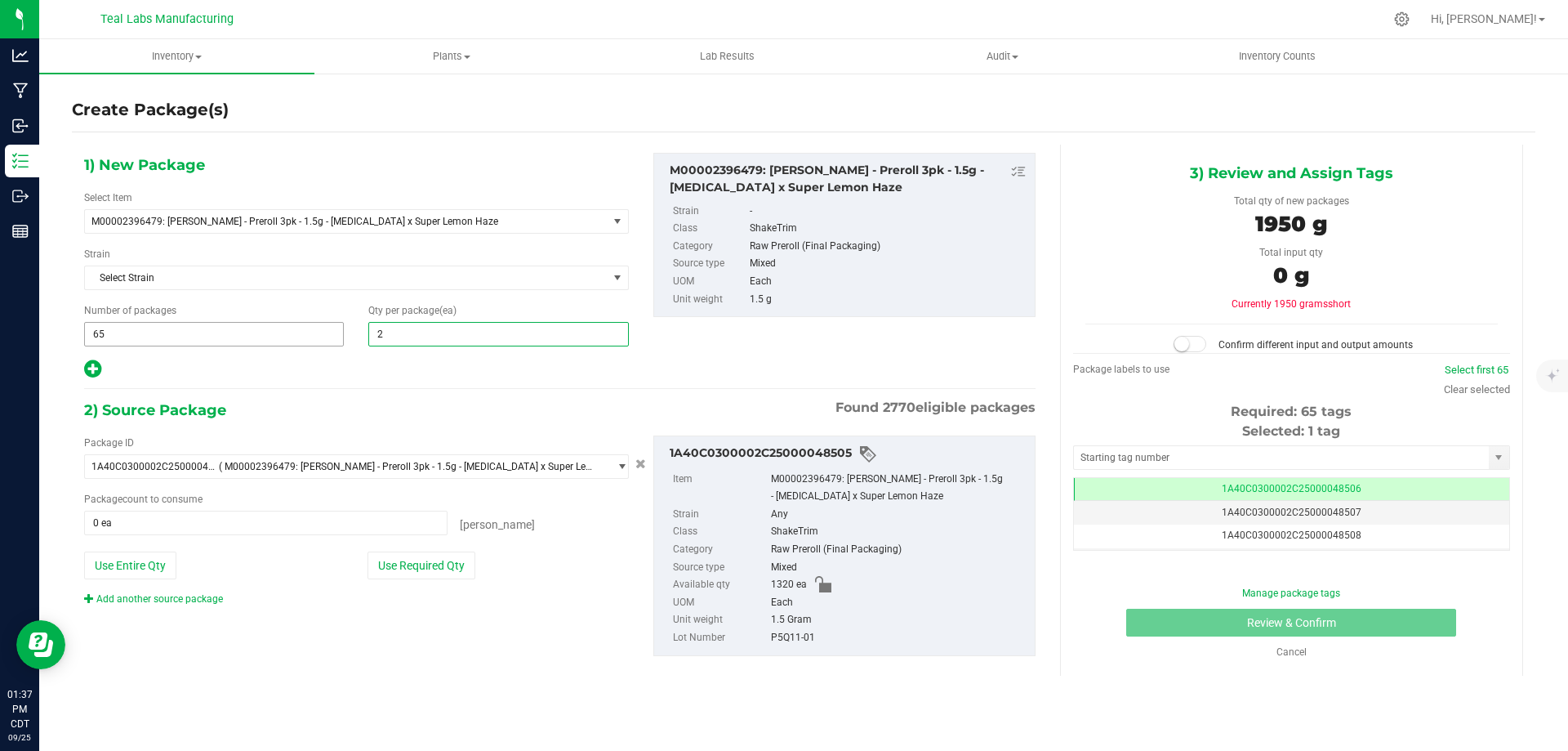
type input "20"
click at [404, 583] on div "Package ID 1A40C0300002C25000048505 ( M00002396479: Kusch - Preroll 3pk - 1.5g …" at bounding box center [356, 521] width 569 height 171
click at [409, 570] on button "Use Required Qty" at bounding box center [421, 566] width 108 height 28
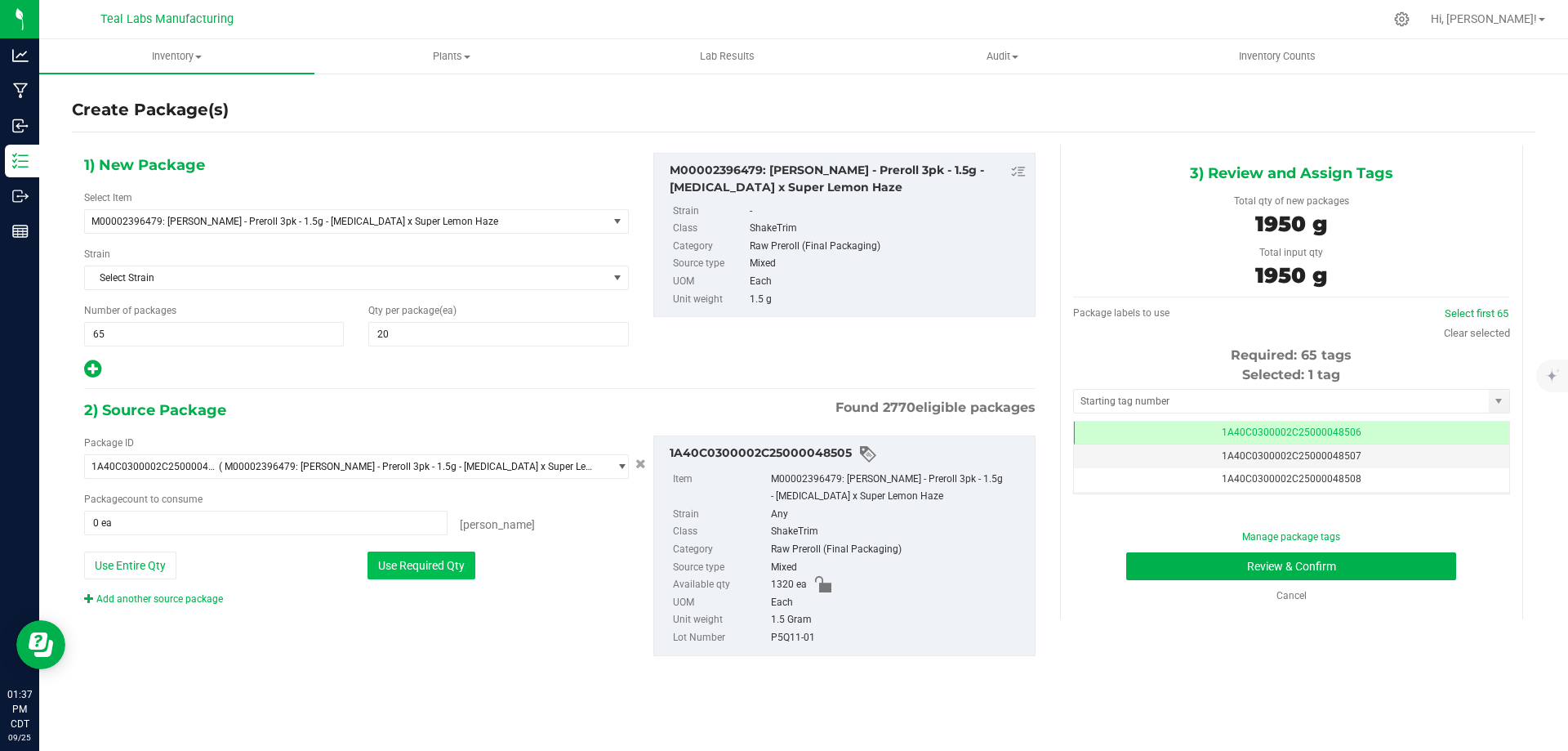
type input "1300 ea"
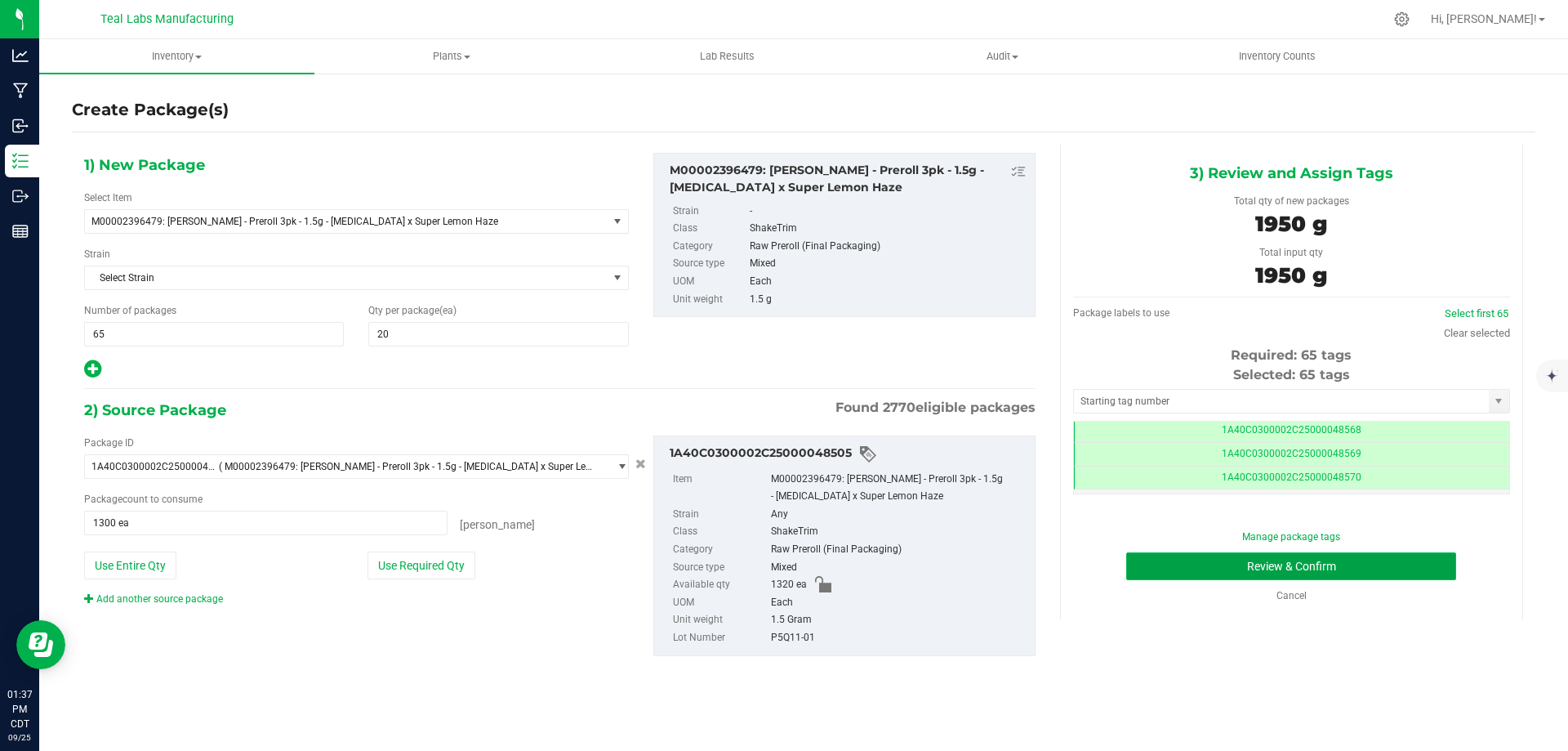
click at [1362, 571] on button "Review & Confirm" at bounding box center [1291, 566] width 330 height 28
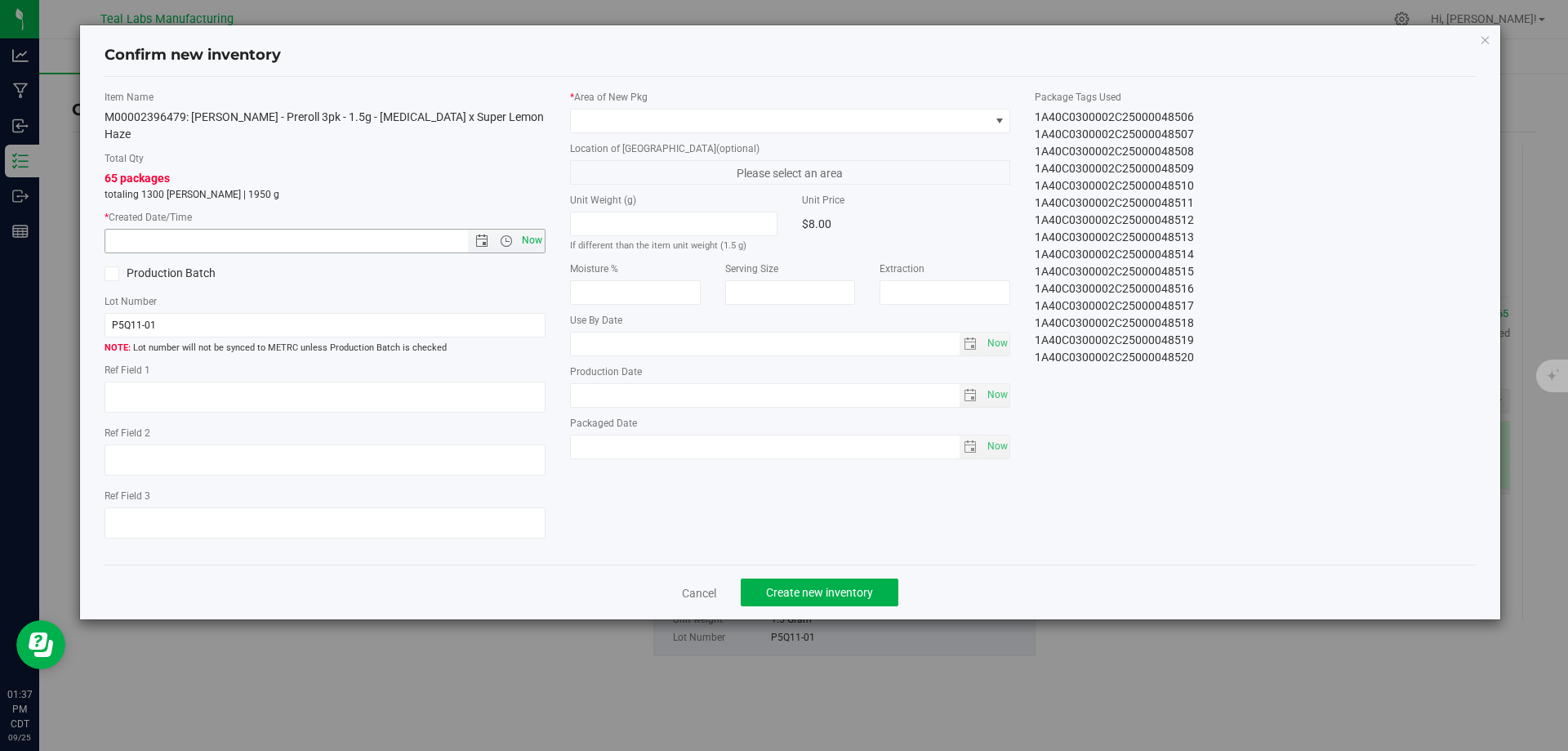
click at [534, 228] on span "Now" at bounding box center [532, 240] width 28 height 23
type input "9/25/2025 1:37 PM"
click at [674, 105] on div "* Area of New Pkg" at bounding box center [790, 111] width 441 height 43
click at [674, 111] on span at bounding box center [780, 121] width 419 height 23
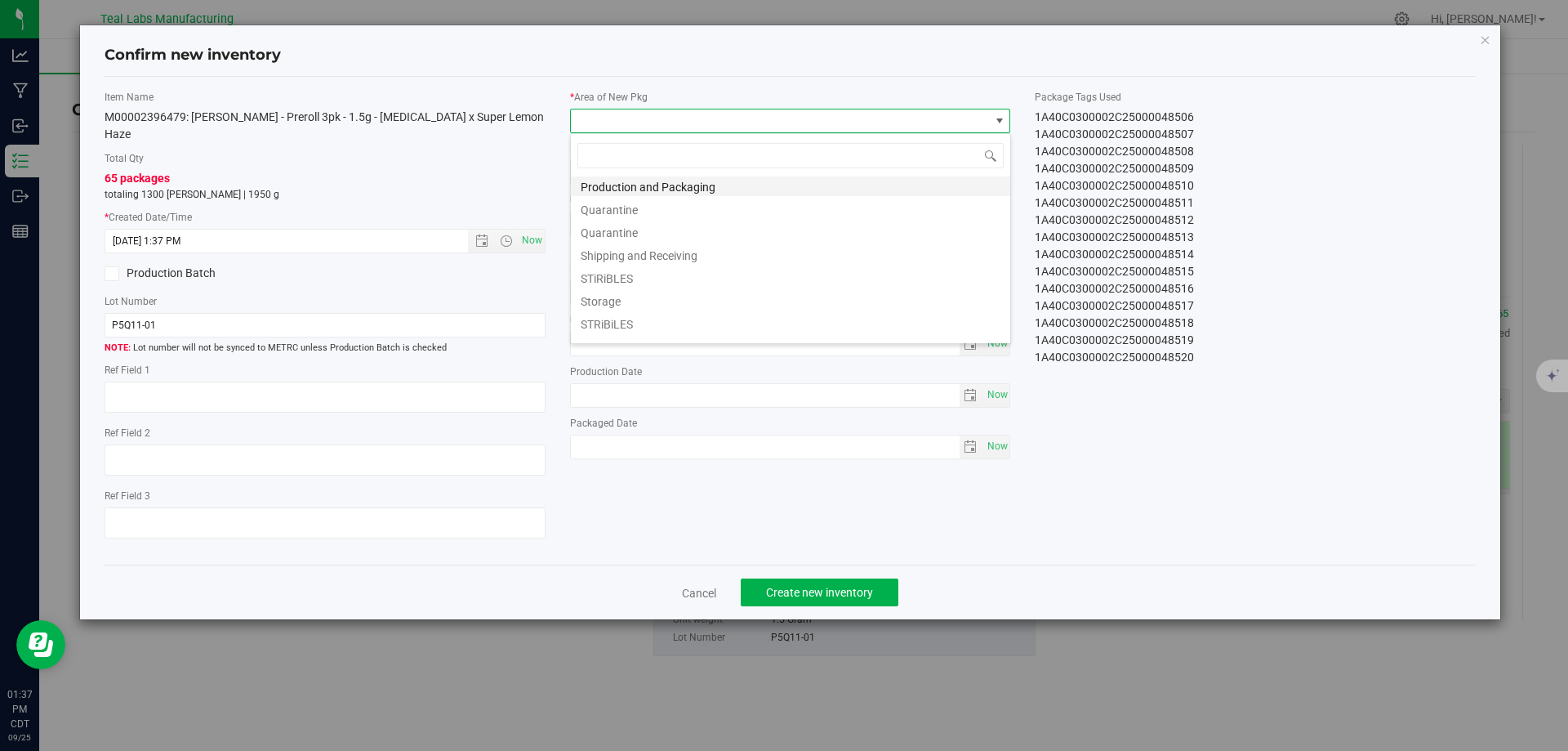
click at [691, 181] on li "Production and Packaging" at bounding box center [790, 185] width 440 height 23
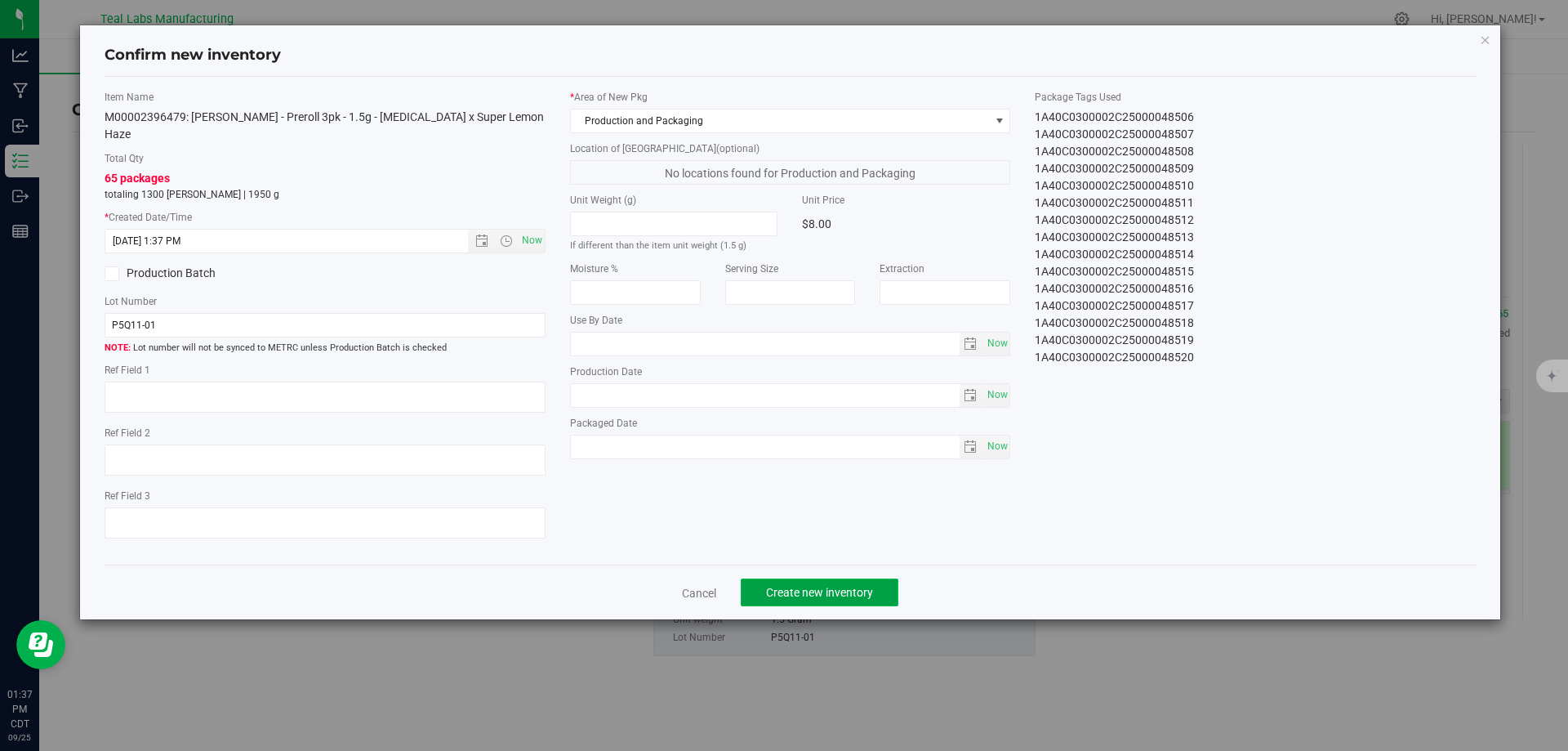
click at [850, 585] on span "Create new inventory" at bounding box center [820, 591] width 107 height 13
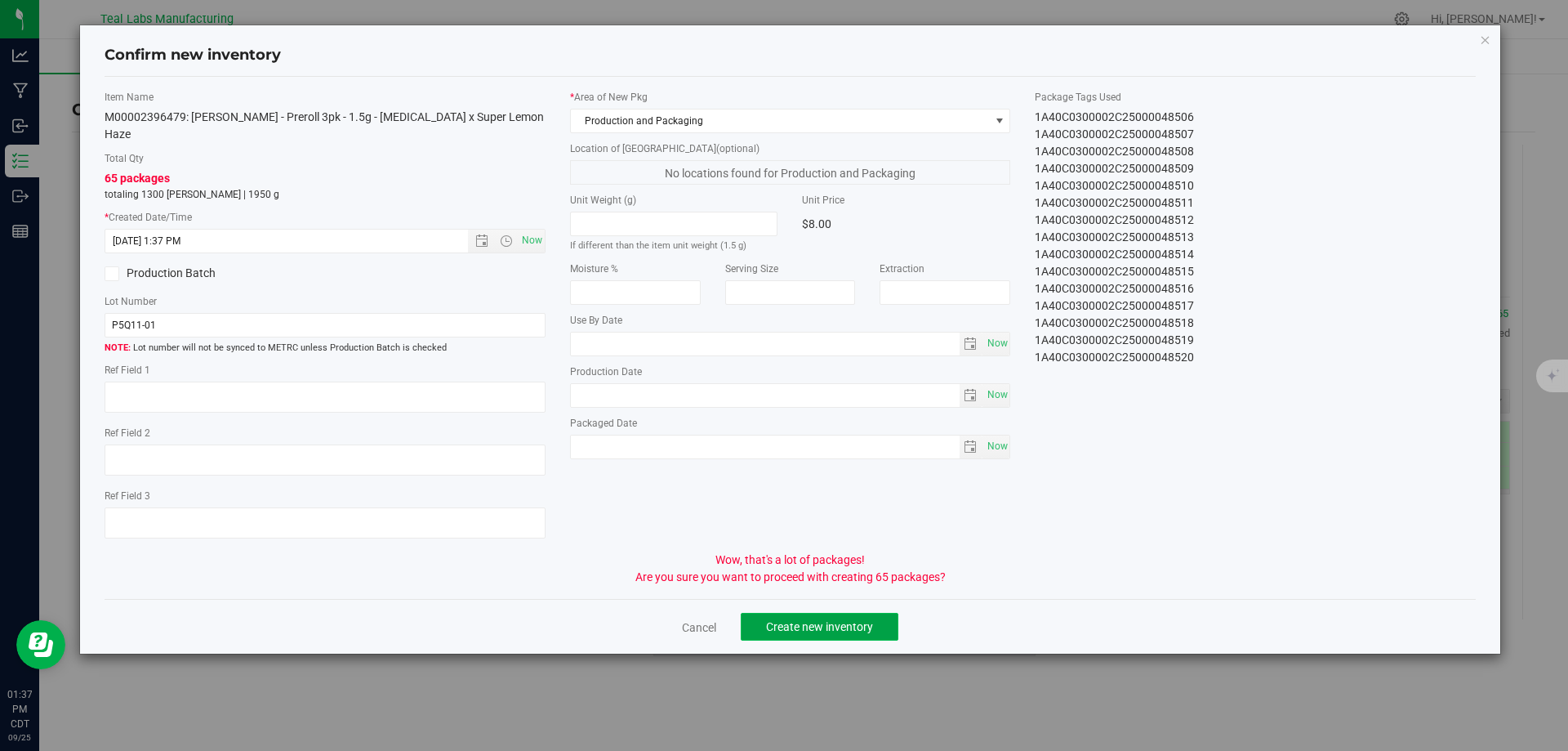
click at [852, 620] on span "Create new inventory" at bounding box center [820, 626] width 107 height 13
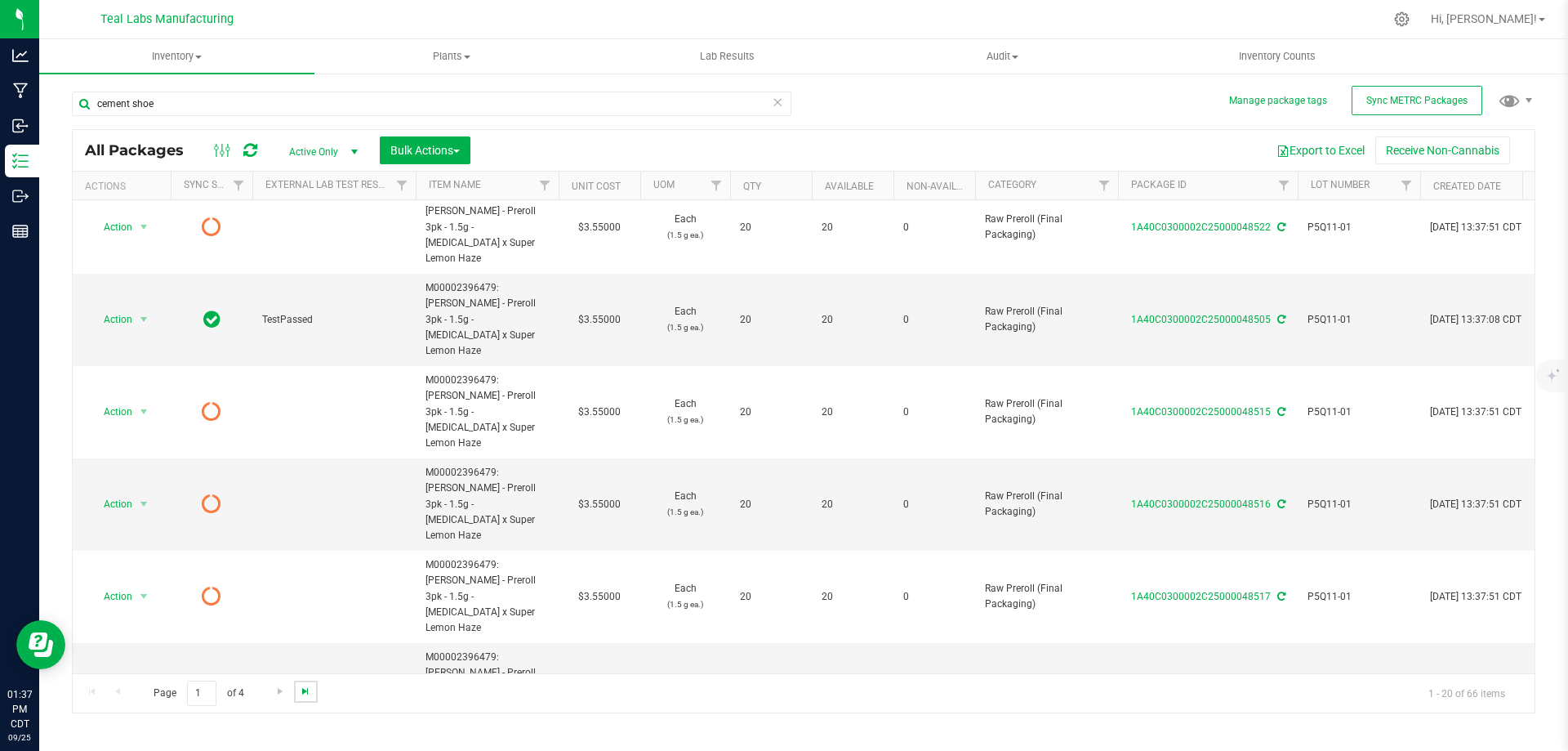
click at [299, 694] on span "Go to the last page" at bounding box center [305, 691] width 13 height 13
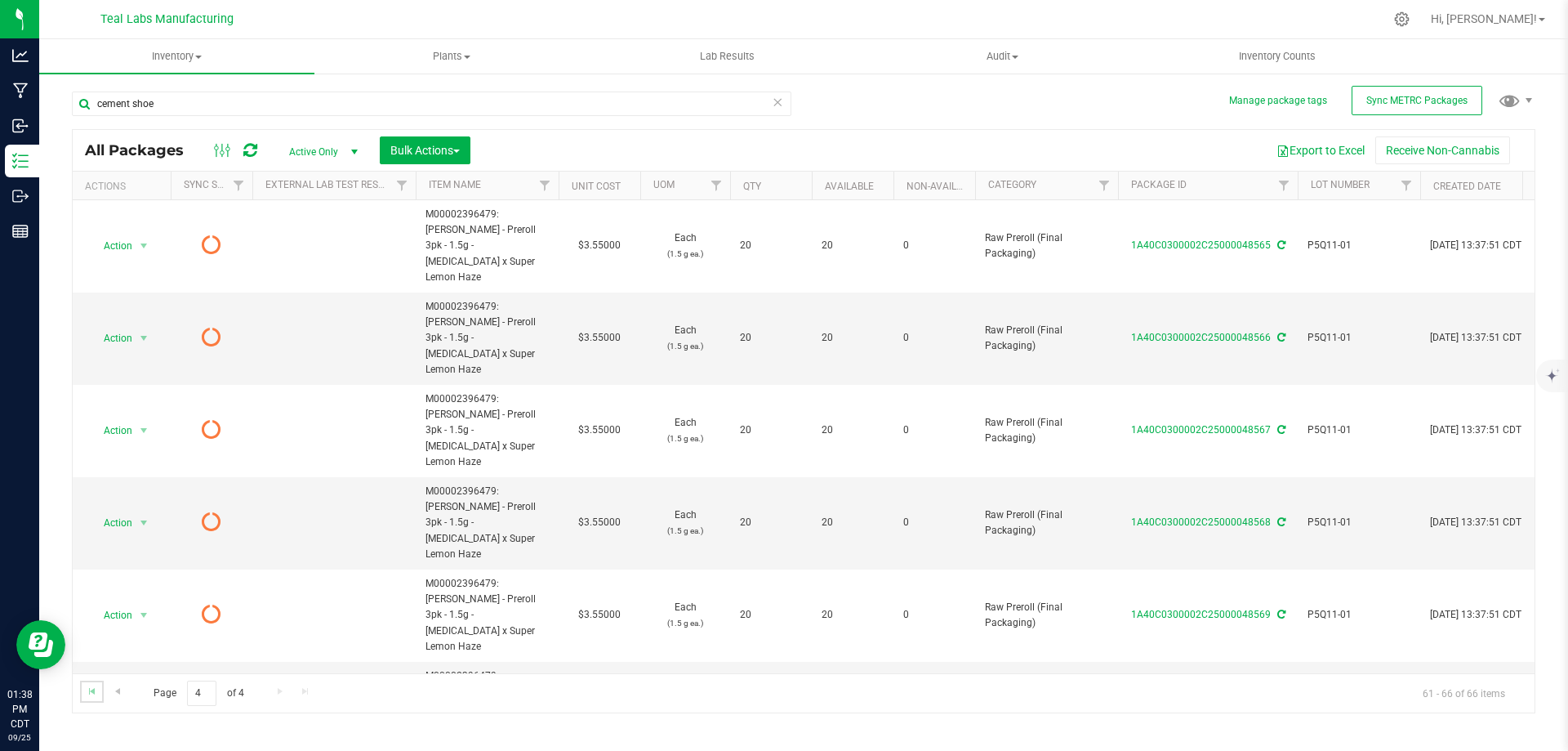
click at [103, 687] on link "Go to the first page" at bounding box center [91, 692] width 23 height 22
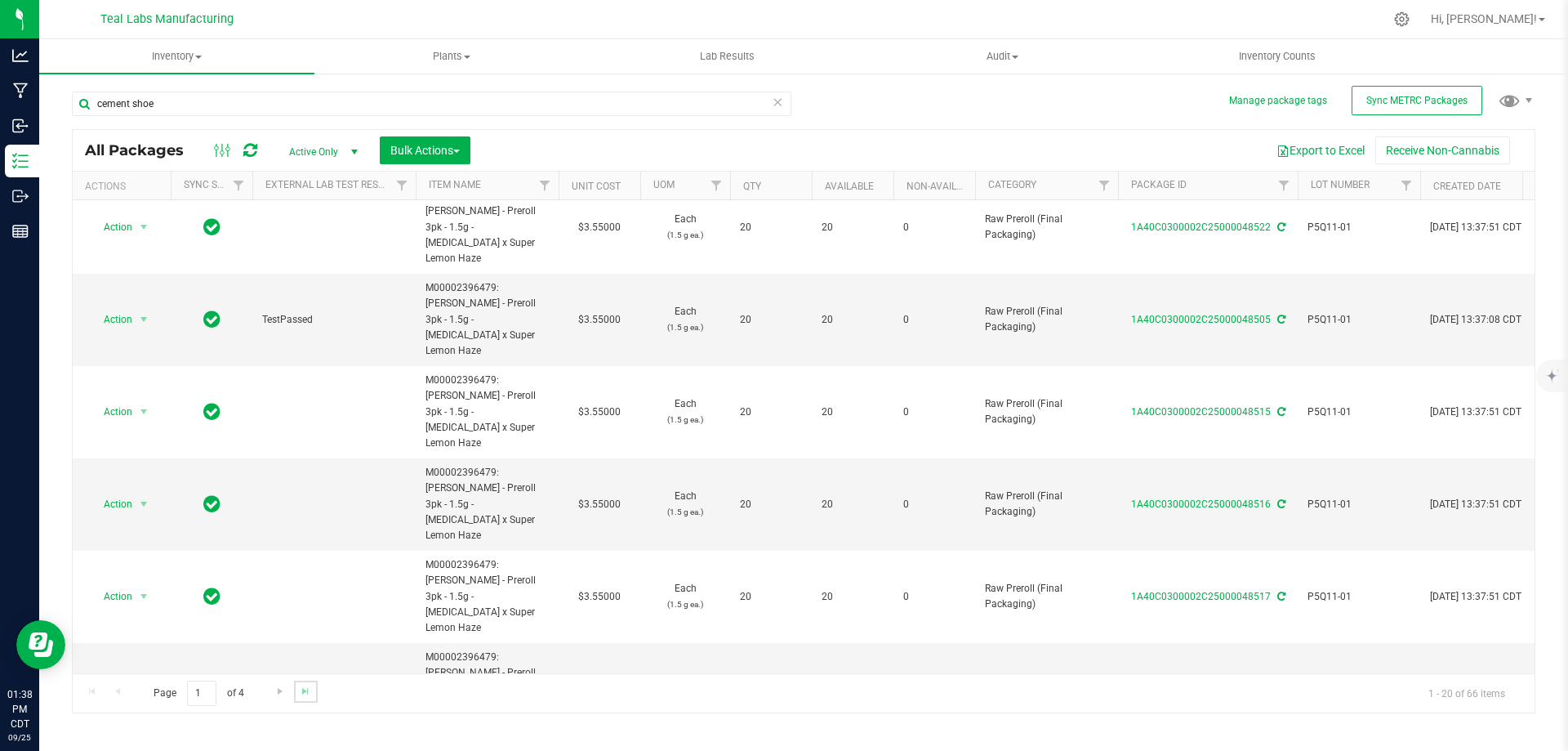
click at [295, 692] on link "Go to the last page" at bounding box center [305, 692] width 23 height 22
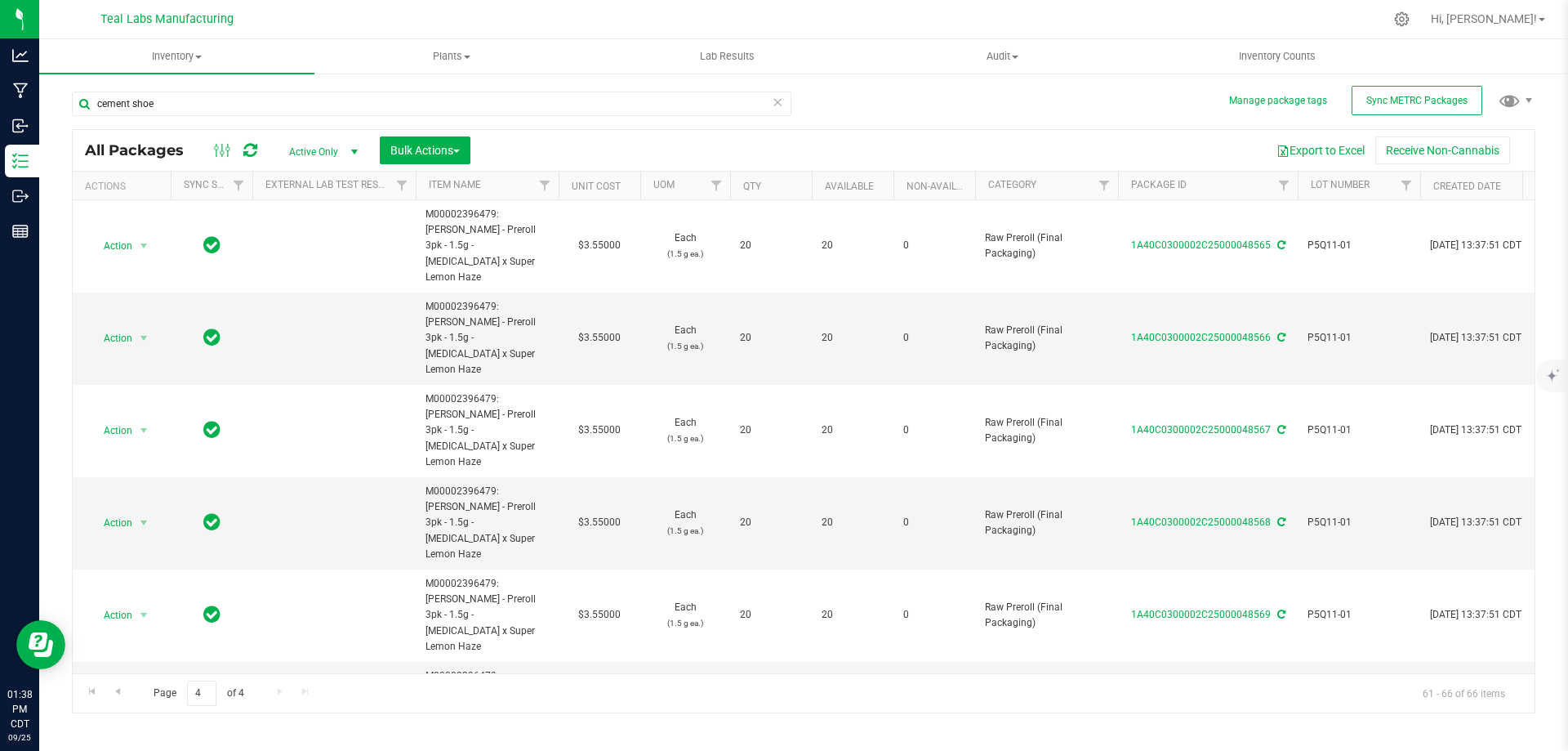
click at [284, 128] on div "cement shoe" at bounding box center [431, 110] width 720 height 38
click at [284, 123] on div "cement shoe" at bounding box center [431, 110] width 720 height 38
click at [288, 104] on input "cement shoe" at bounding box center [431, 103] width 720 height 24
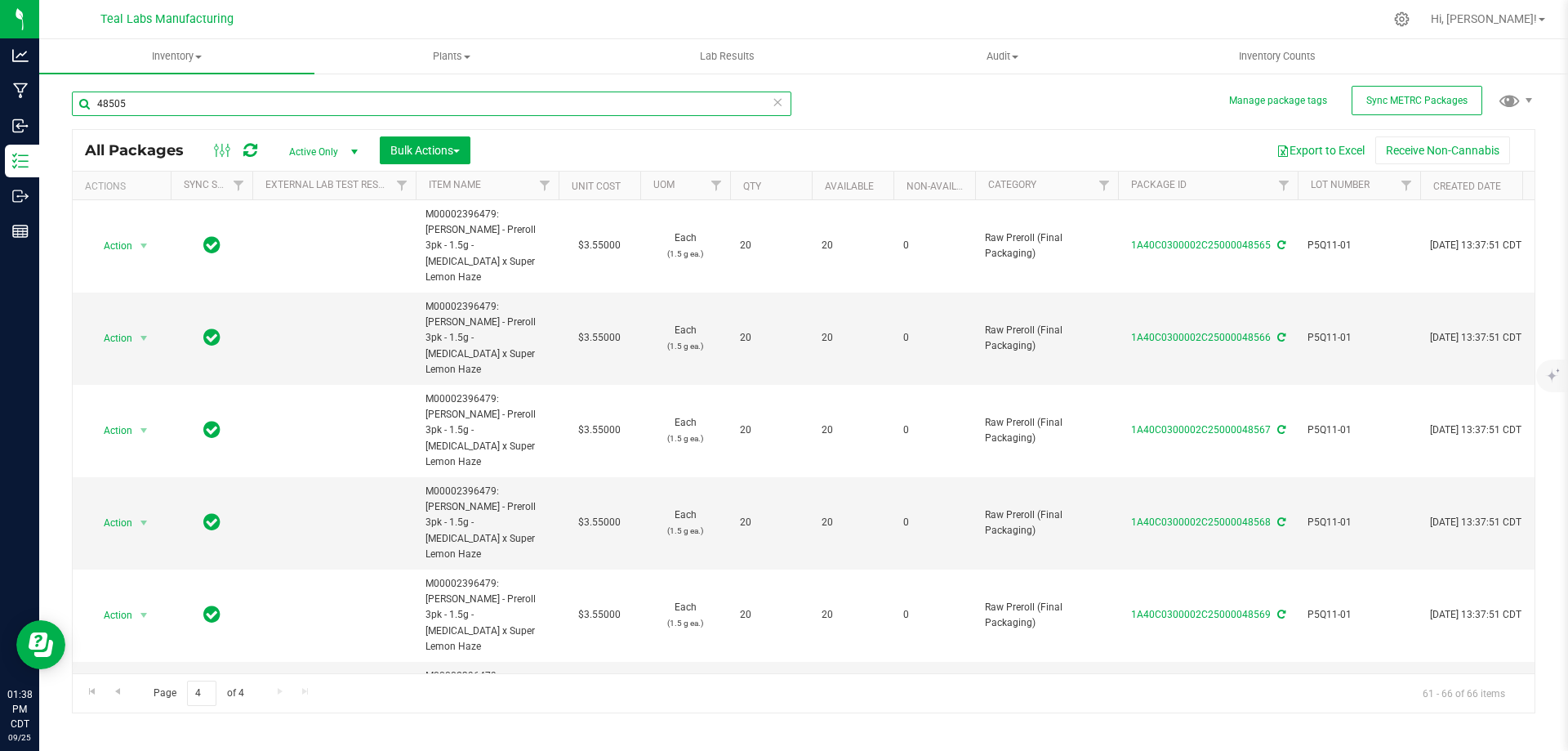
type input "48505"
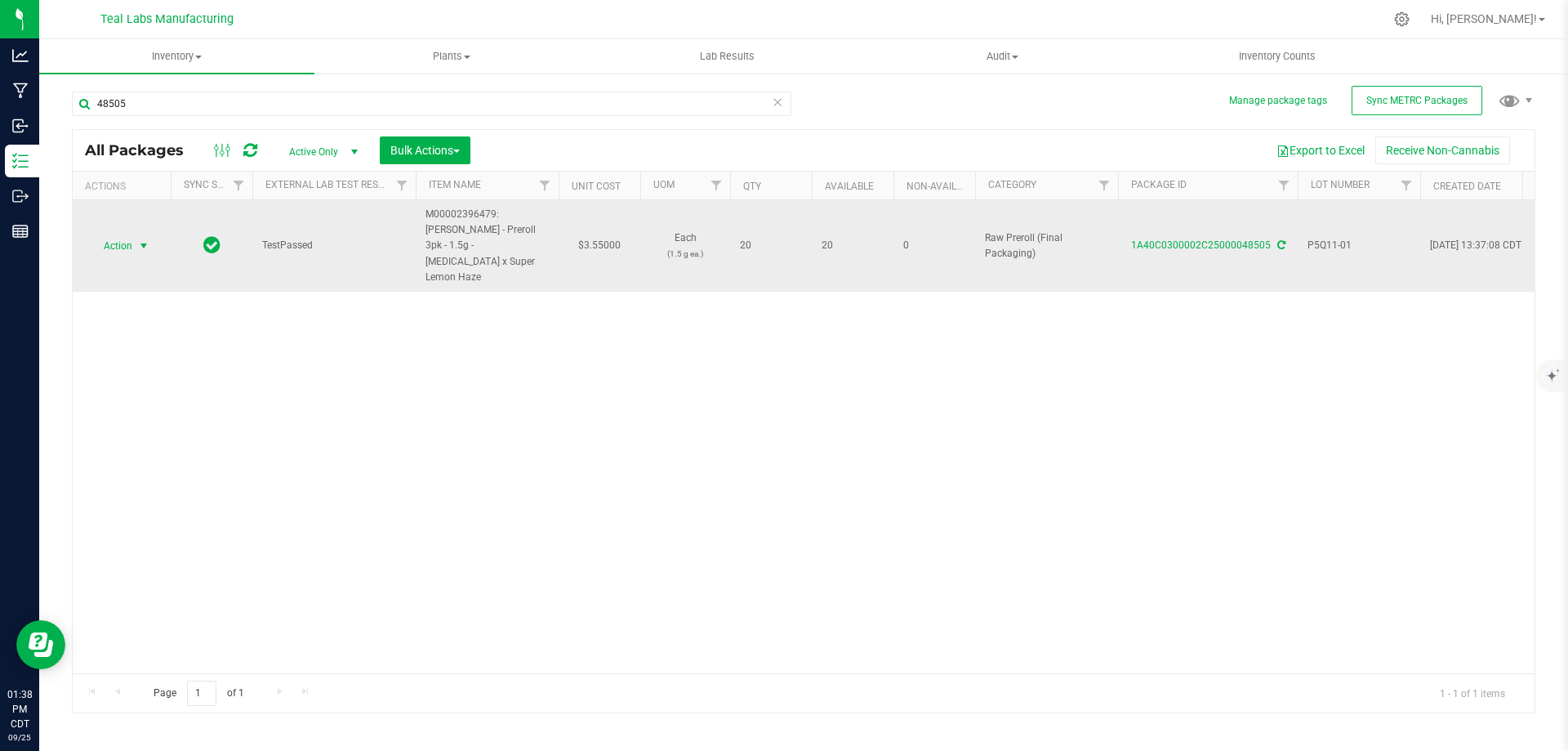
click at [135, 240] on span "select" at bounding box center [144, 246] width 21 height 23
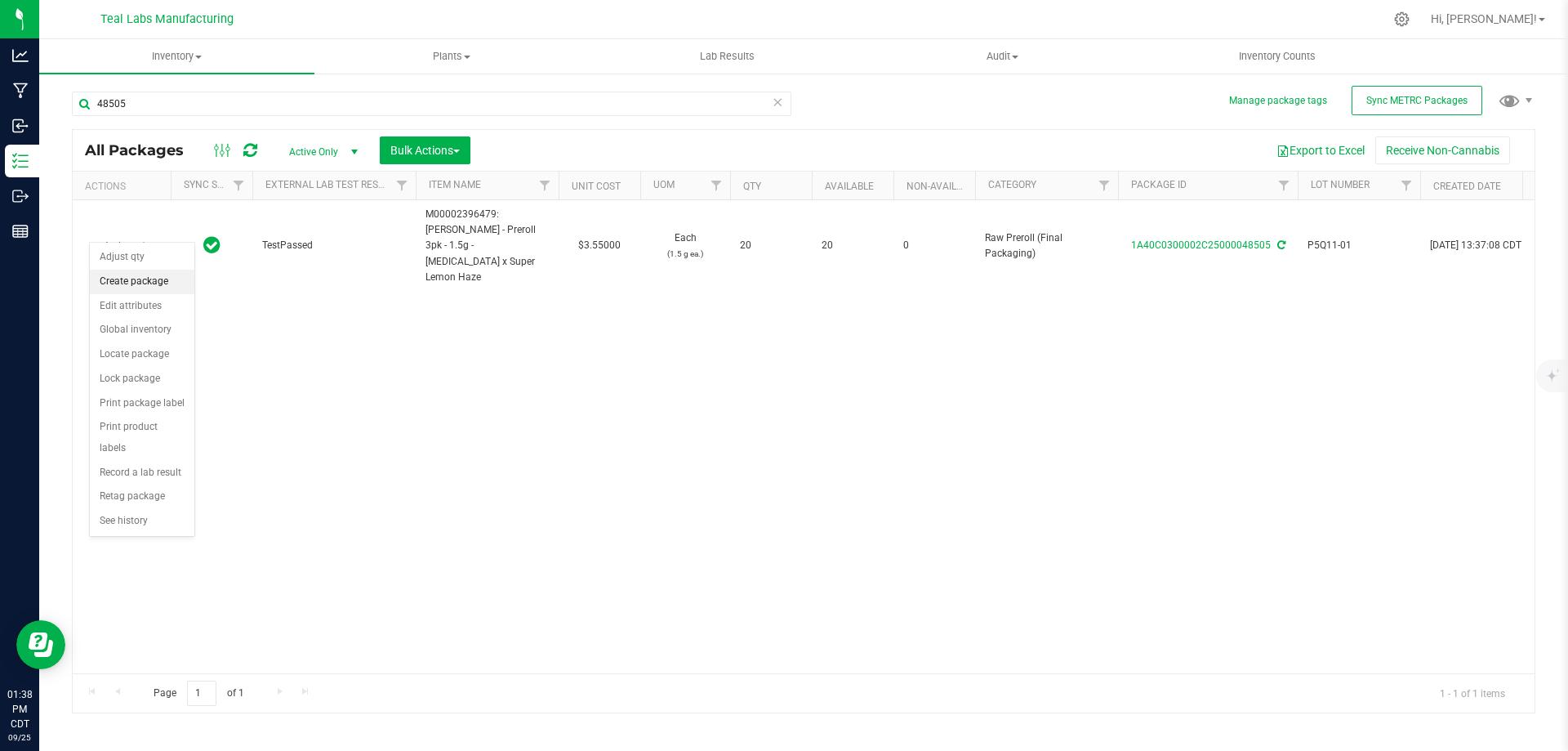
click at [134, 278] on li "Create package" at bounding box center [141, 282] width 104 height 24
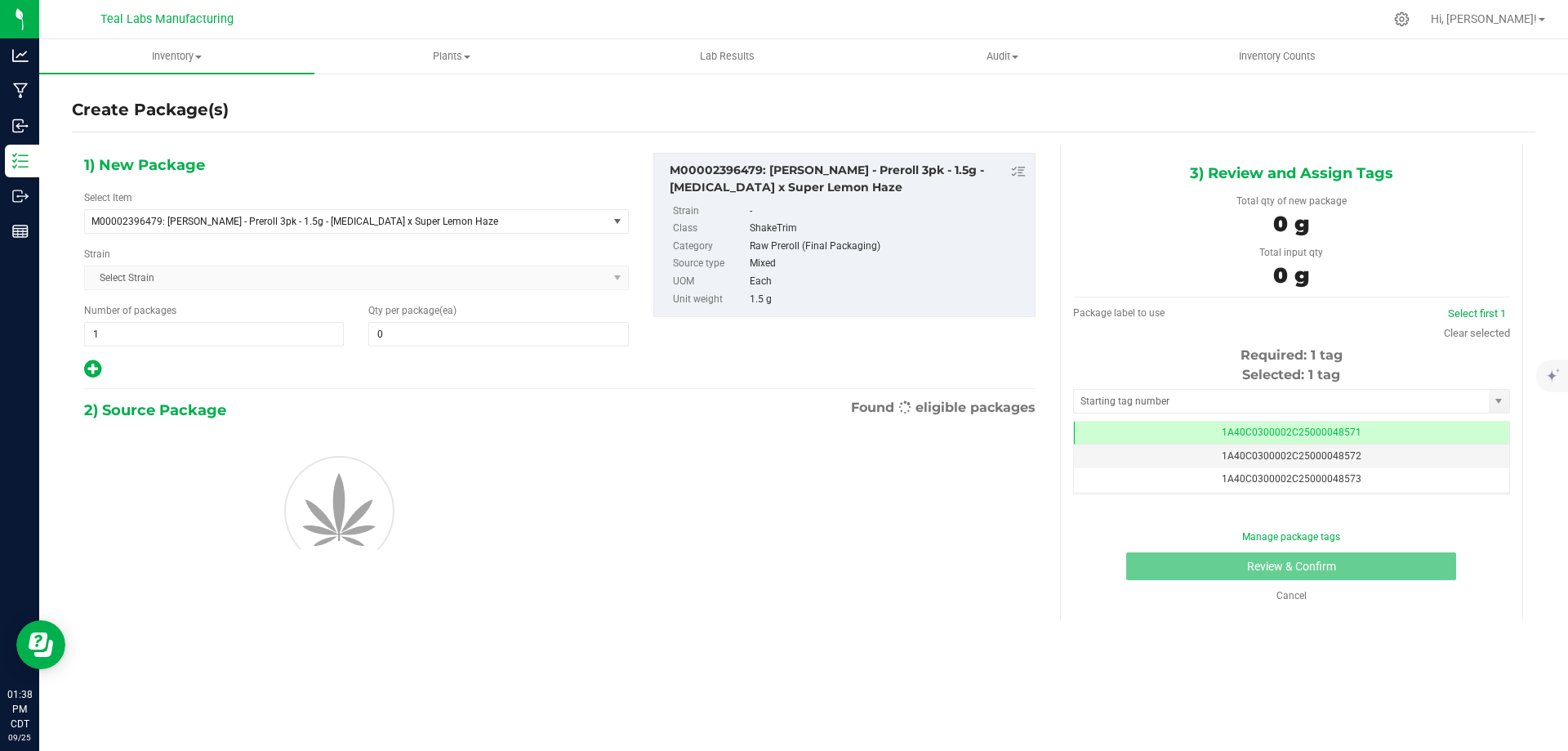
scroll to position [0, -1]
click at [147, 335] on span "1 1" at bounding box center [214, 334] width 259 height 24
click at [147, 335] on input "1" at bounding box center [214, 334] width 258 height 23
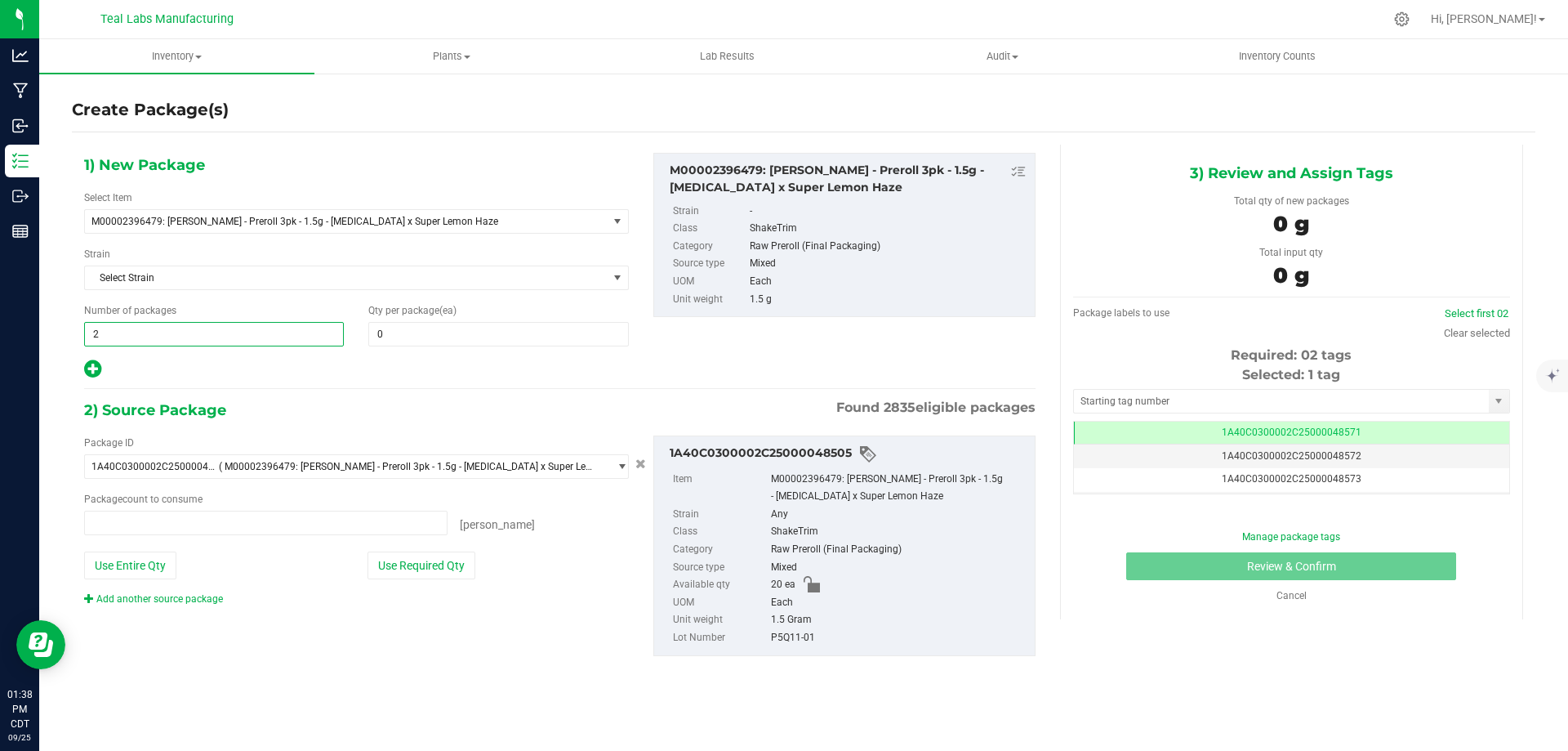
type input "20"
type input "0 ea"
type input "20"
type input "1"
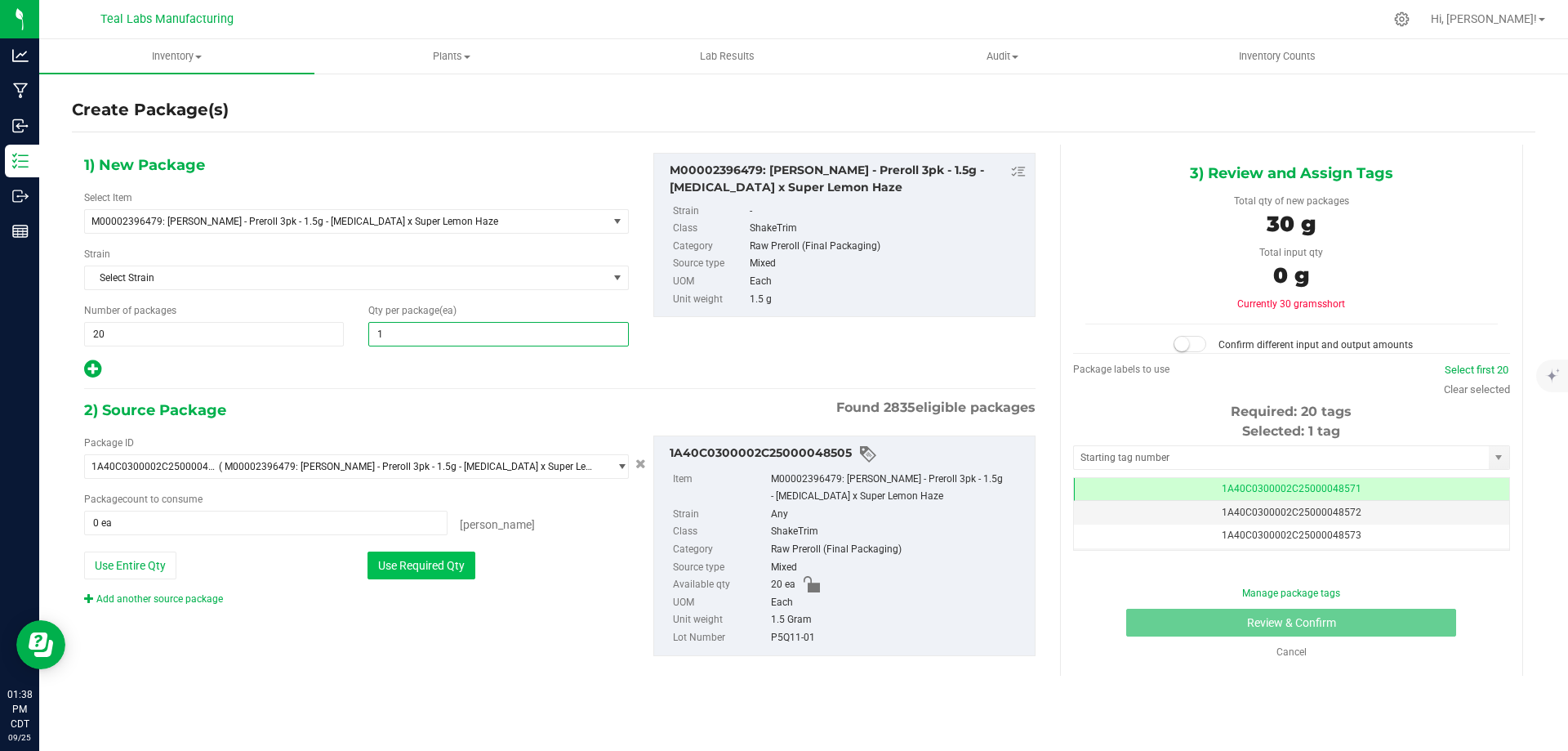
type input "1"
drag, startPoint x: 425, startPoint y: 564, endPoint x: 412, endPoint y: 565, distance: 13.0
click at [425, 564] on button "Use Required Qty" at bounding box center [421, 566] width 108 height 28
type input "20 ea"
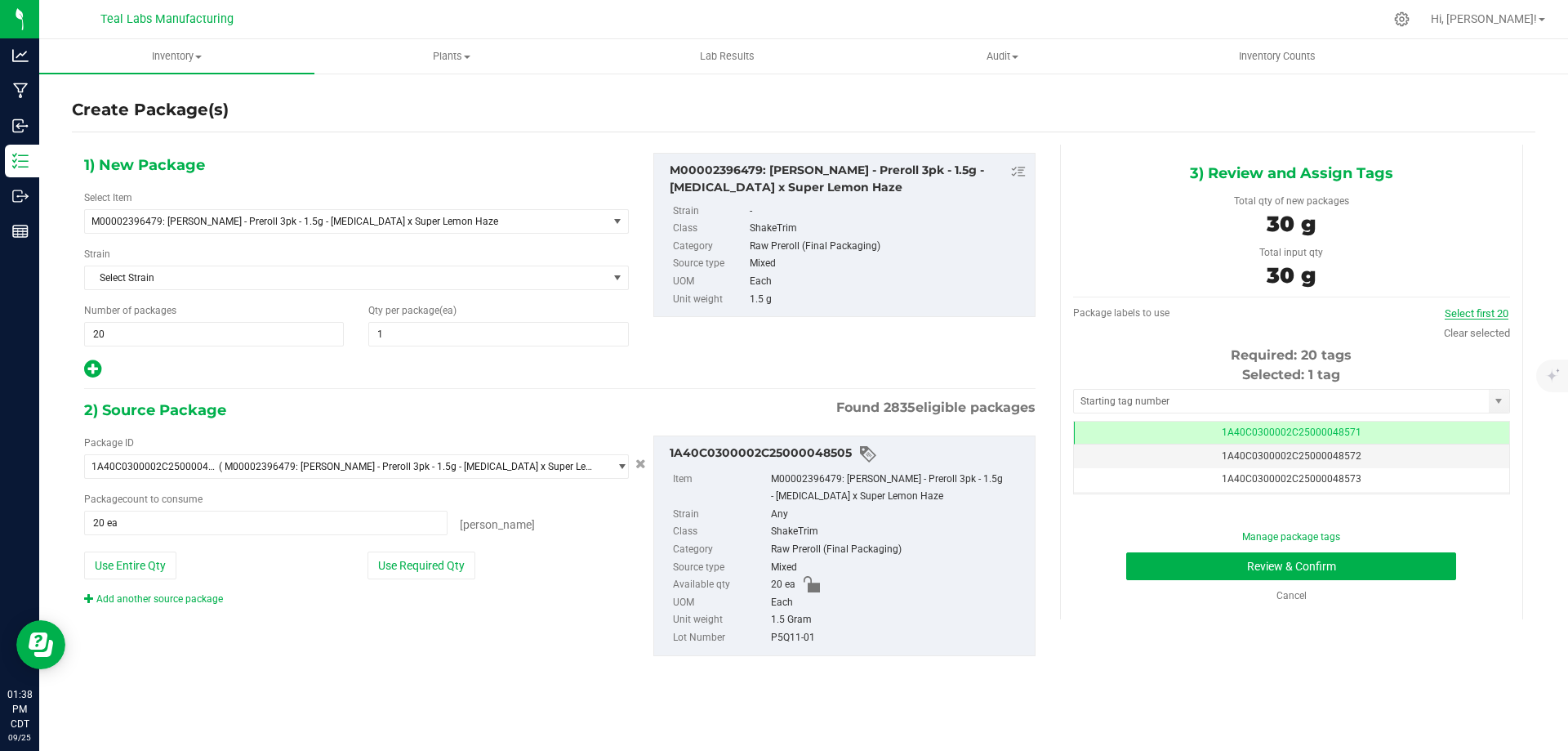
click at [1483, 310] on link "Select first 20" at bounding box center [1477, 313] width 64 height 12
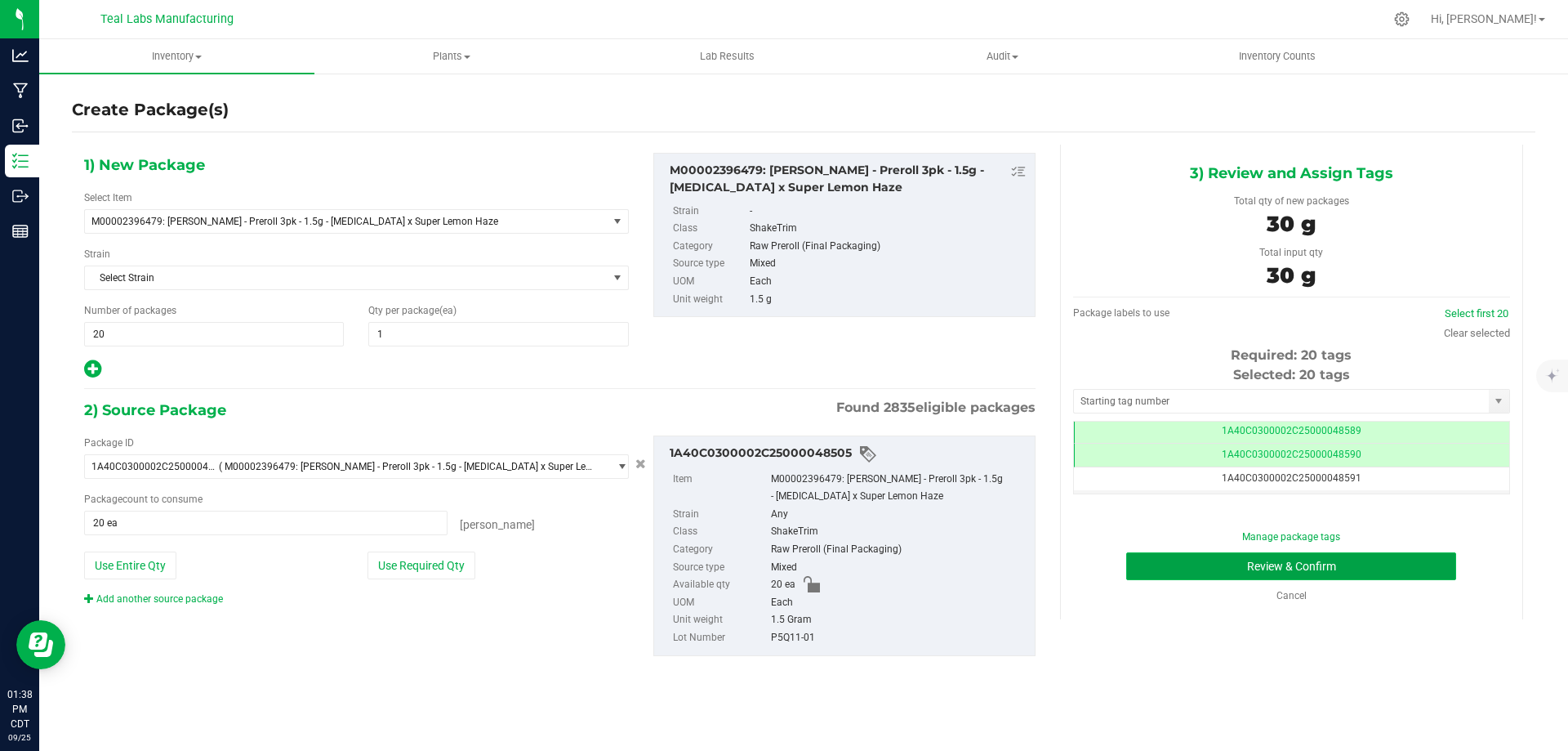
click at [1379, 554] on button "Review & Confirm" at bounding box center [1291, 566] width 330 height 28
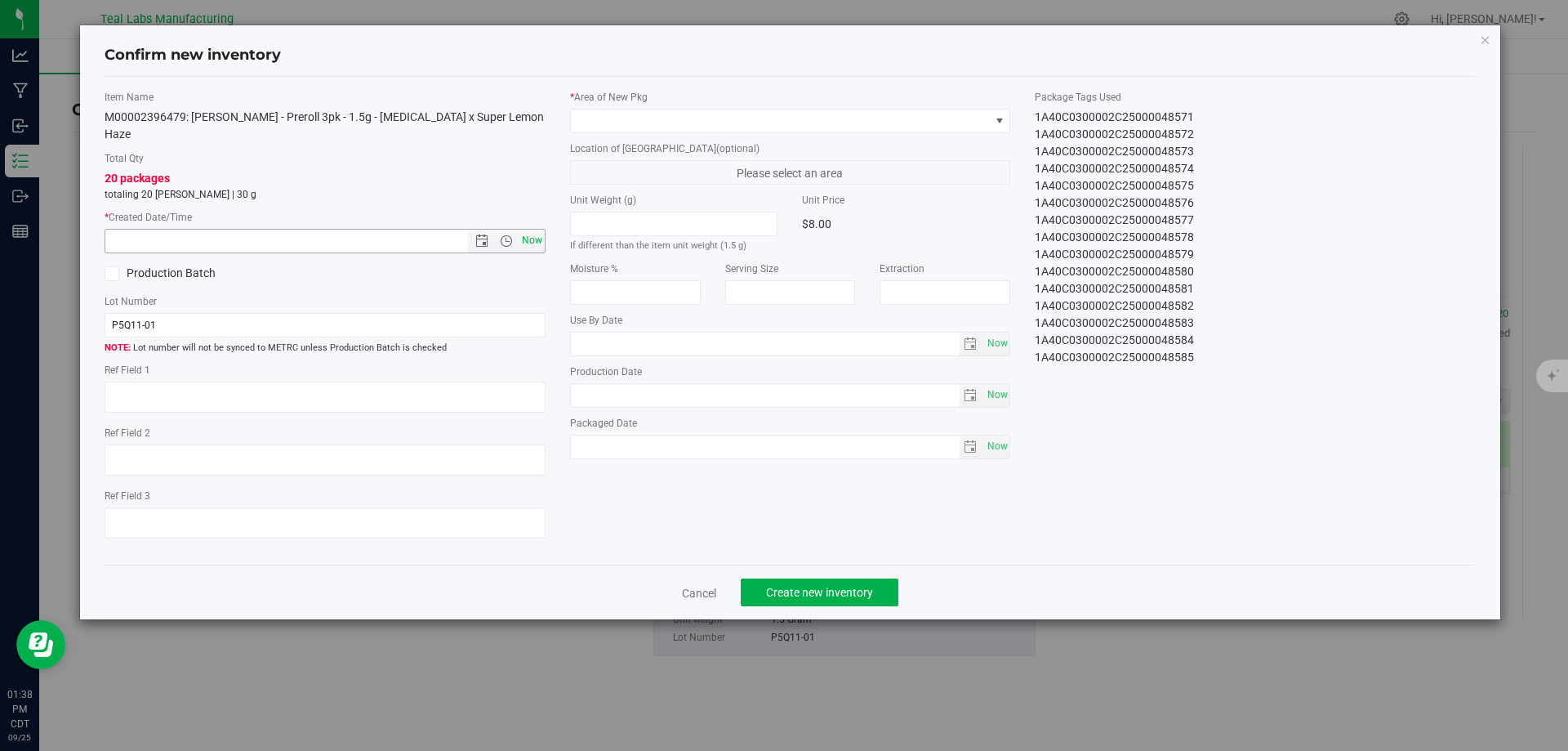
click at [527, 229] on span "Now" at bounding box center [532, 240] width 28 height 23
type input "9/25/2025 1:38 PM"
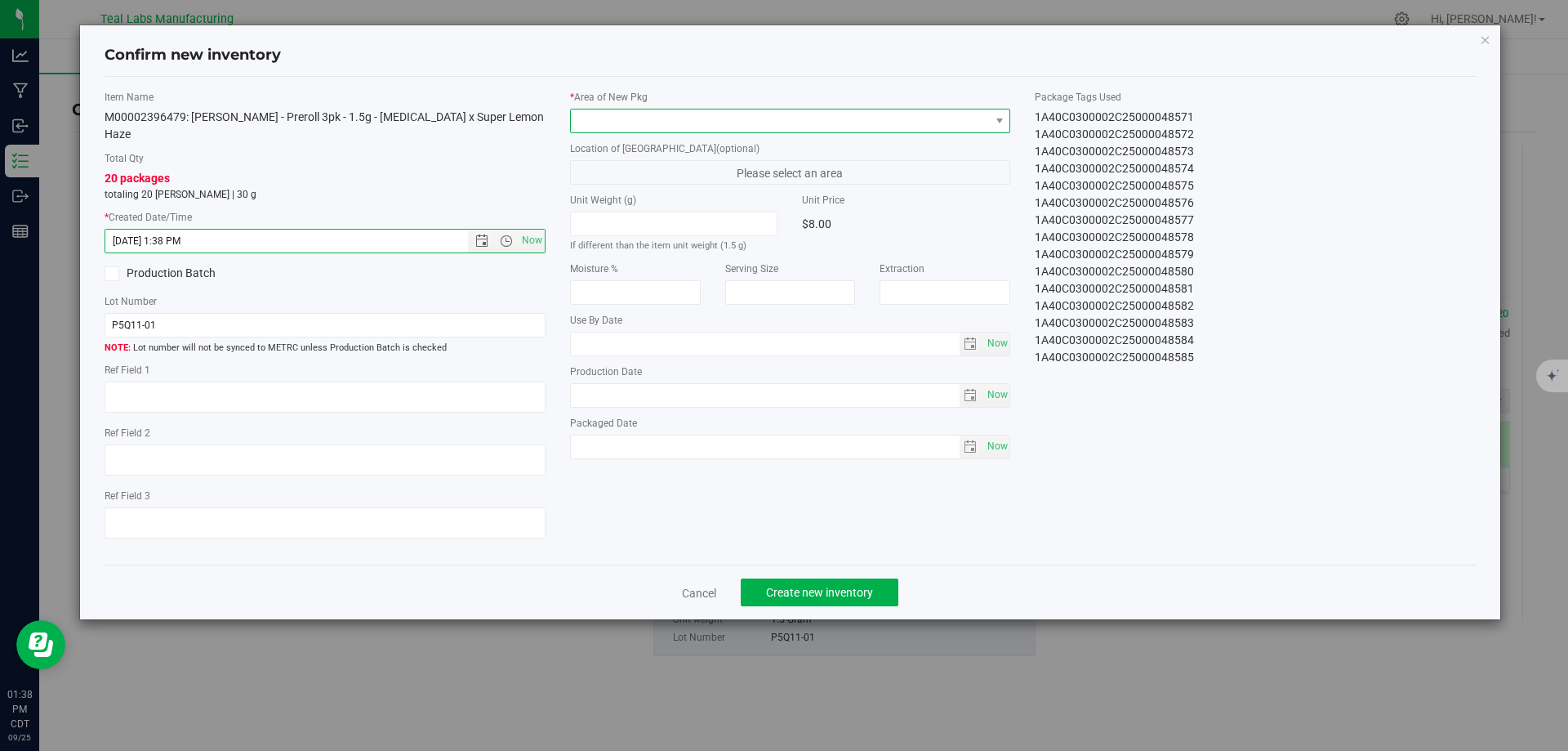
click at [647, 124] on span at bounding box center [780, 121] width 419 height 23
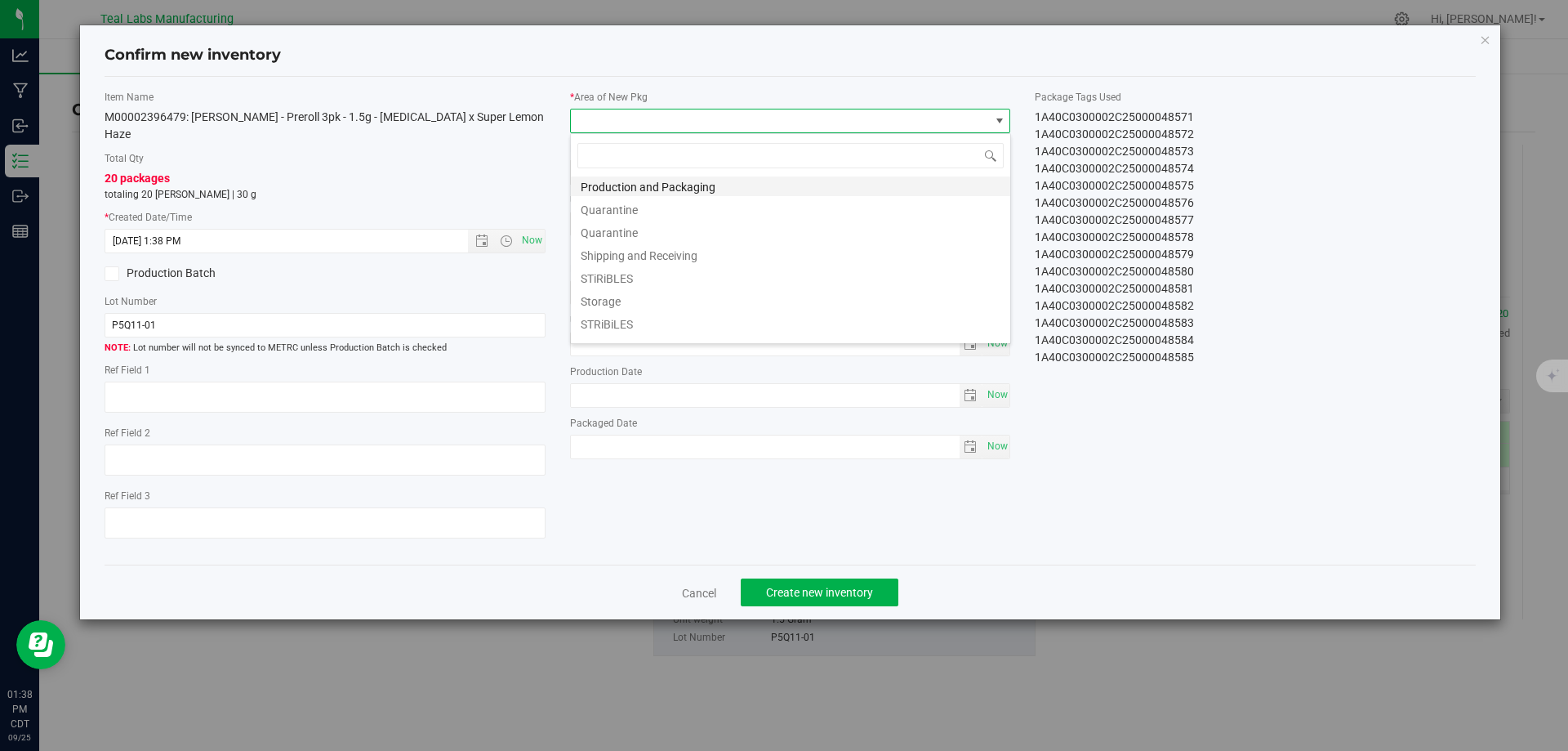
click at [684, 189] on li "Production and Packaging" at bounding box center [790, 185] width 440 height 23
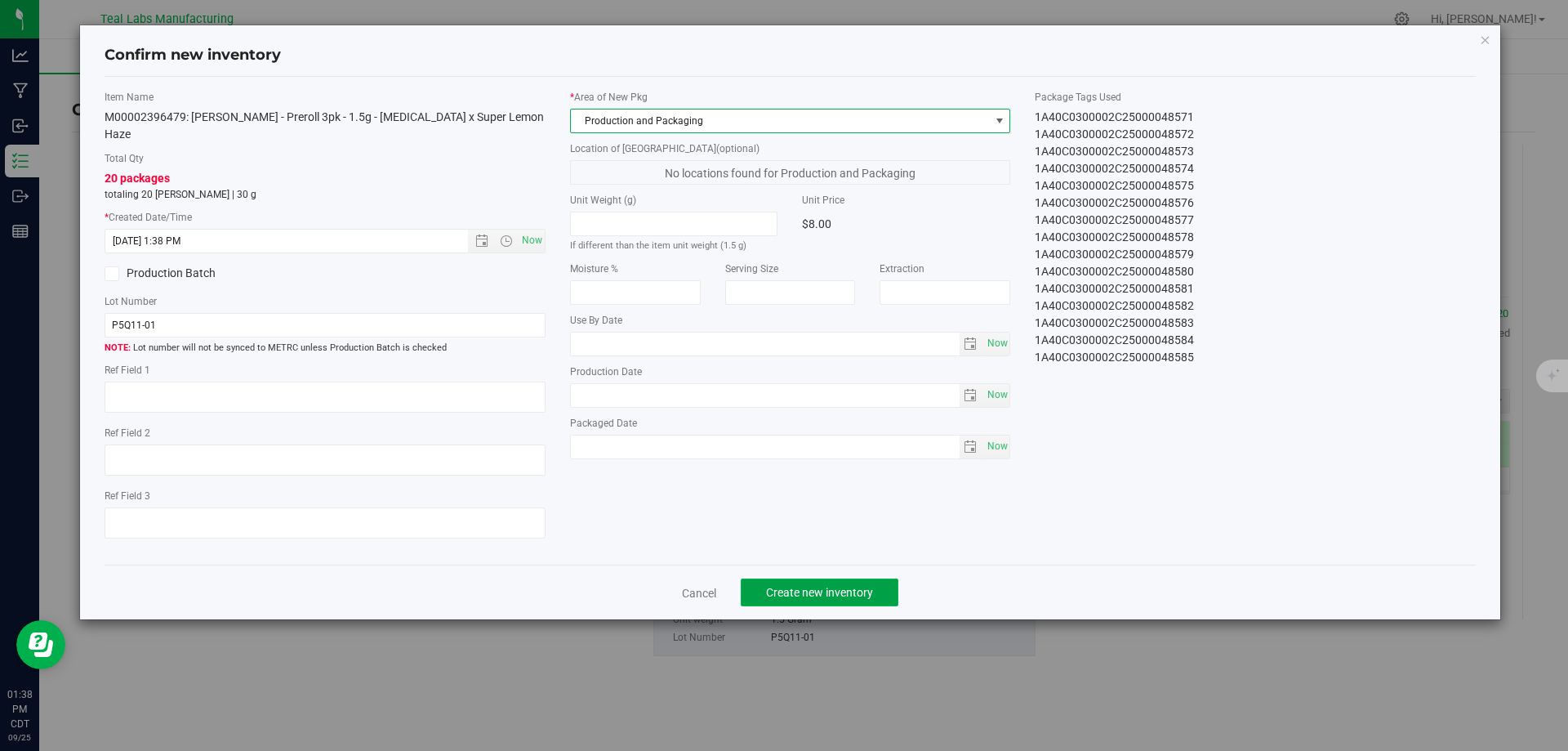
drag, startPoint x: 835, startPoint y: 580, endPoint x: 825, endPoint y: 569, distance: 14.9
click at [834, 585] on span "Create new inventory" at bounding box center [820, 591] width 107 height 13
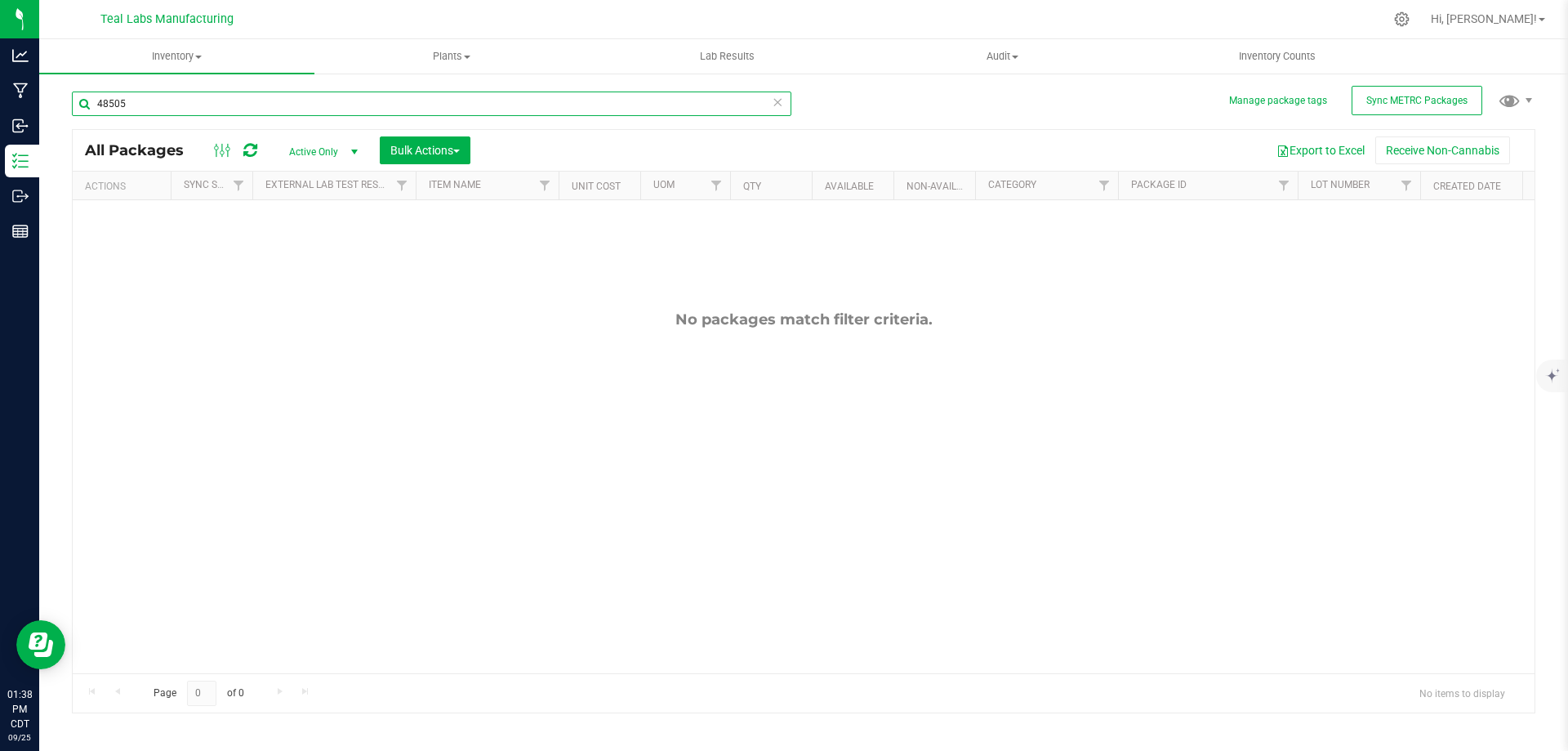
click at [534, 106] on input "48505" at bounding box center [431, 103] width 720 height 24
type input "cement"
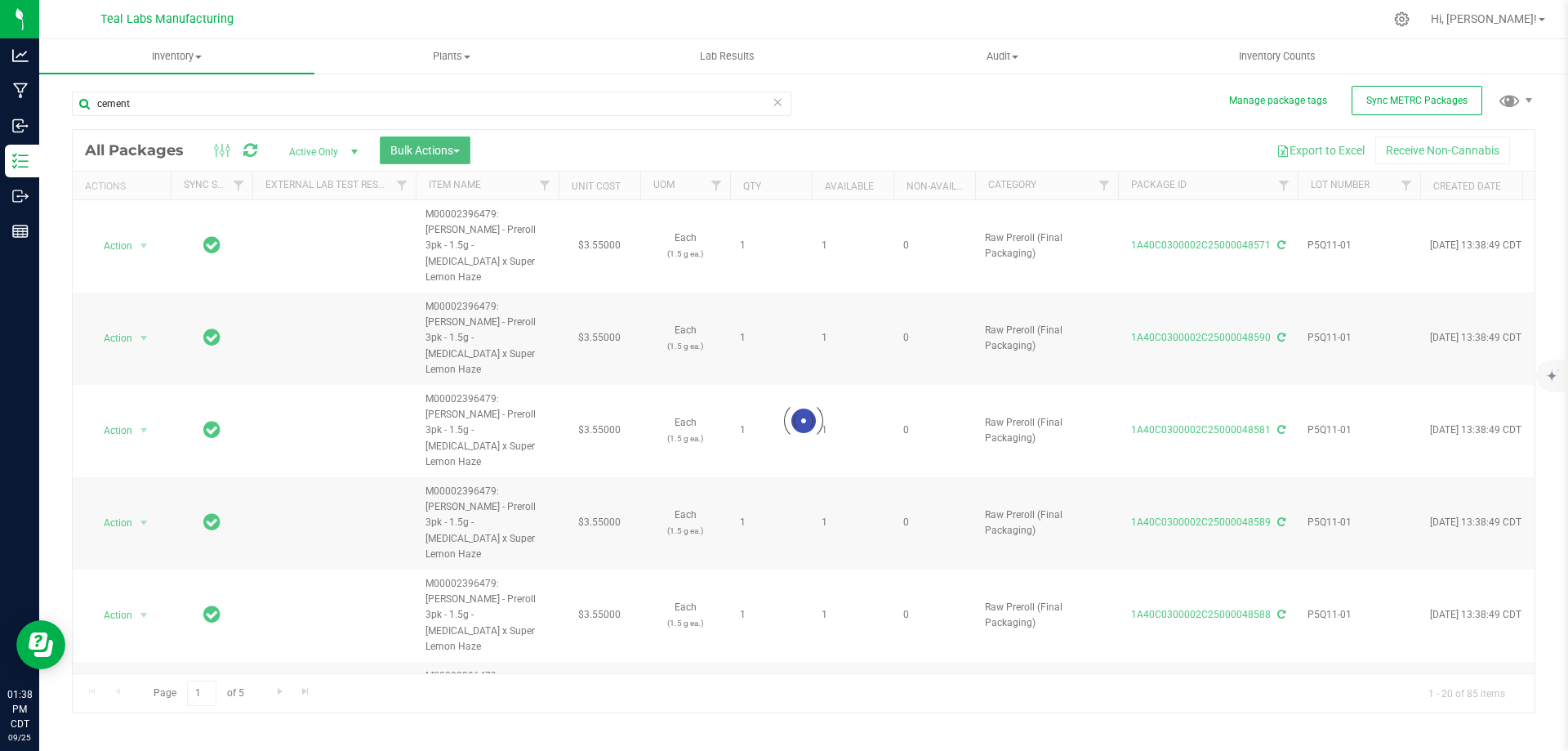
click at [444, 152] on span "Bulk Actions" at bounding box center [425, 150] width 70 height 13
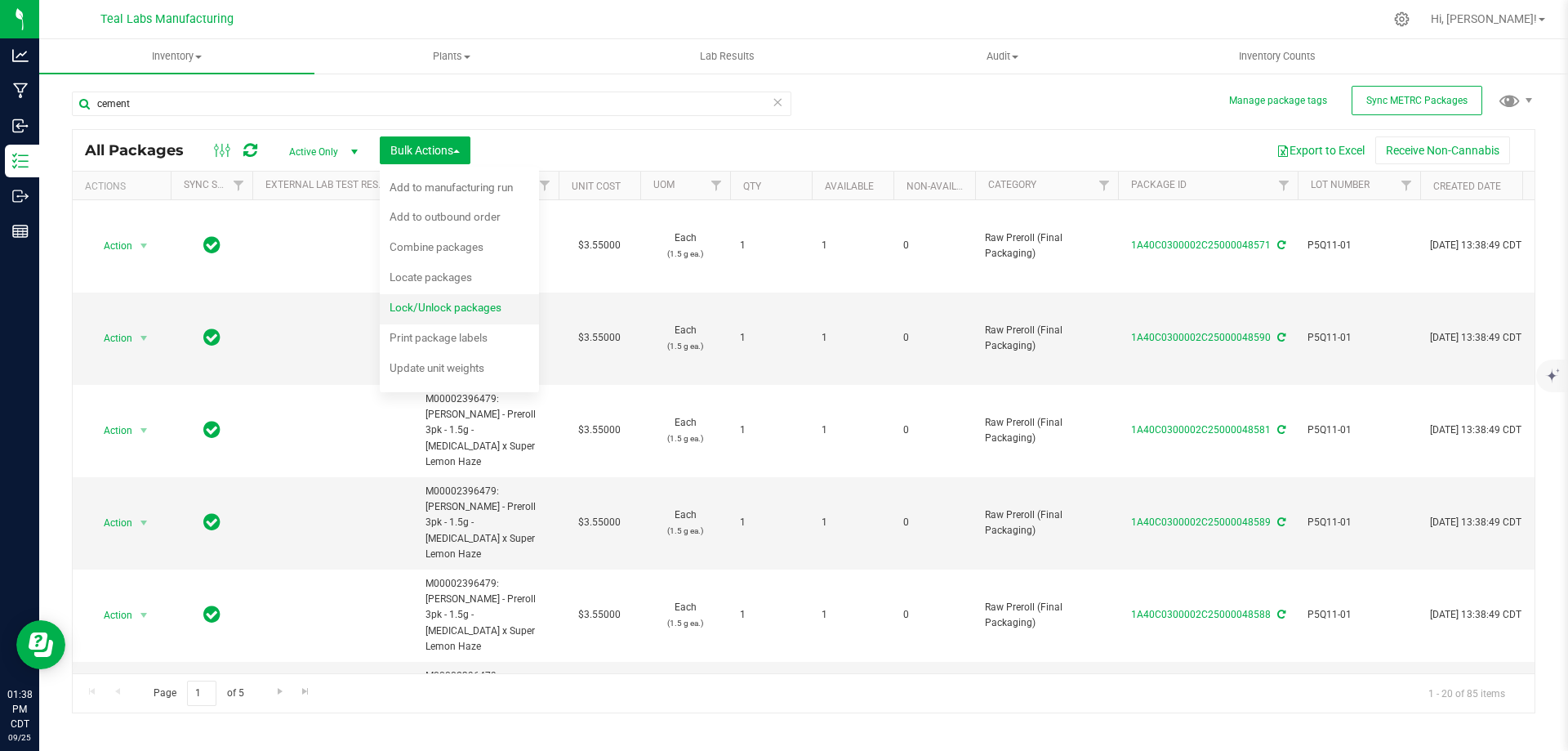
click at [444, 304] on span "Lock/Unlock packages" at bounding box center [446, 307] width 112 height 13
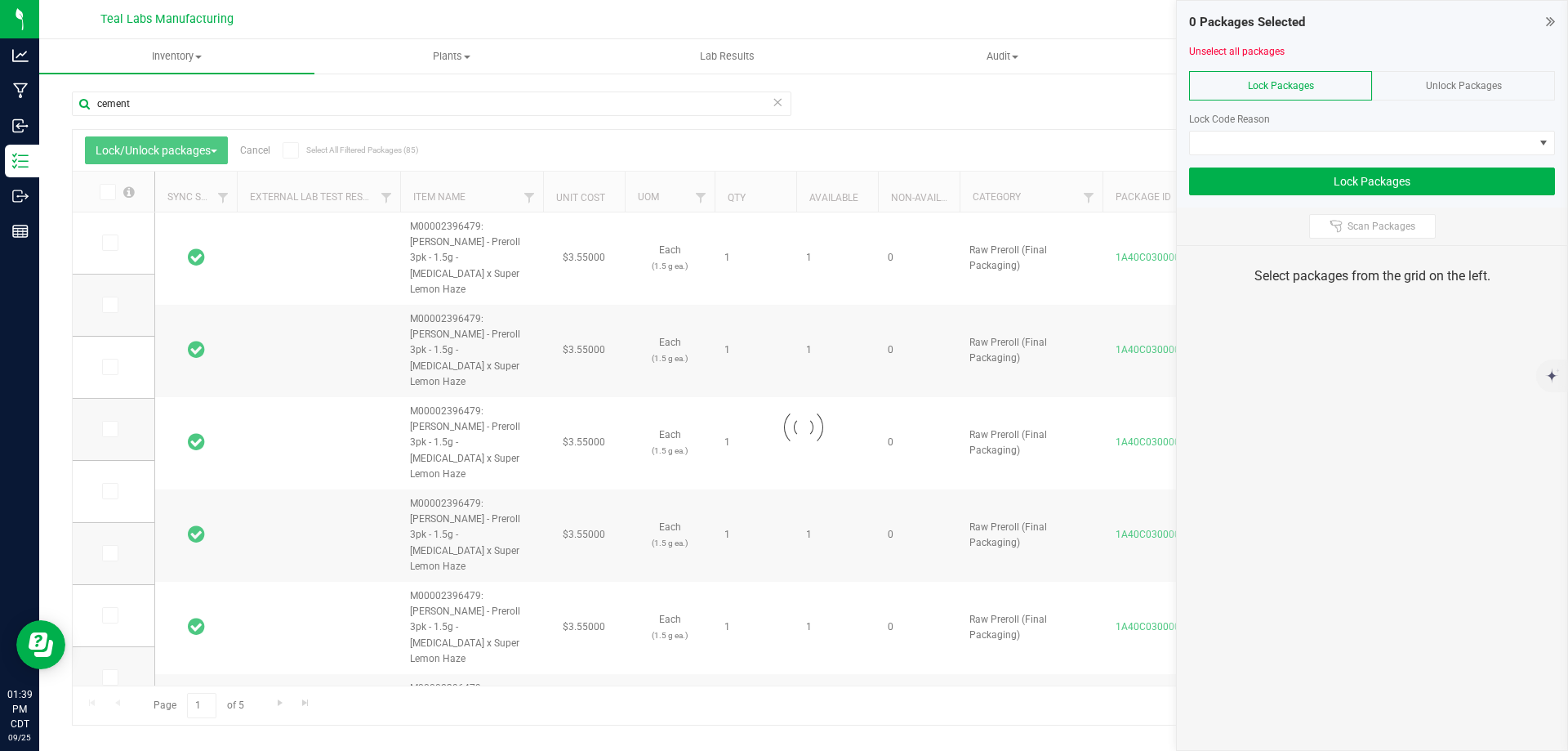
click at [298, 149] on span at bounding box center [290, 150] width 16 height 16
click at [0, 0] on input "Select All Filtered Packages (85)" at bounding box center [0, 0] width 0 height 0
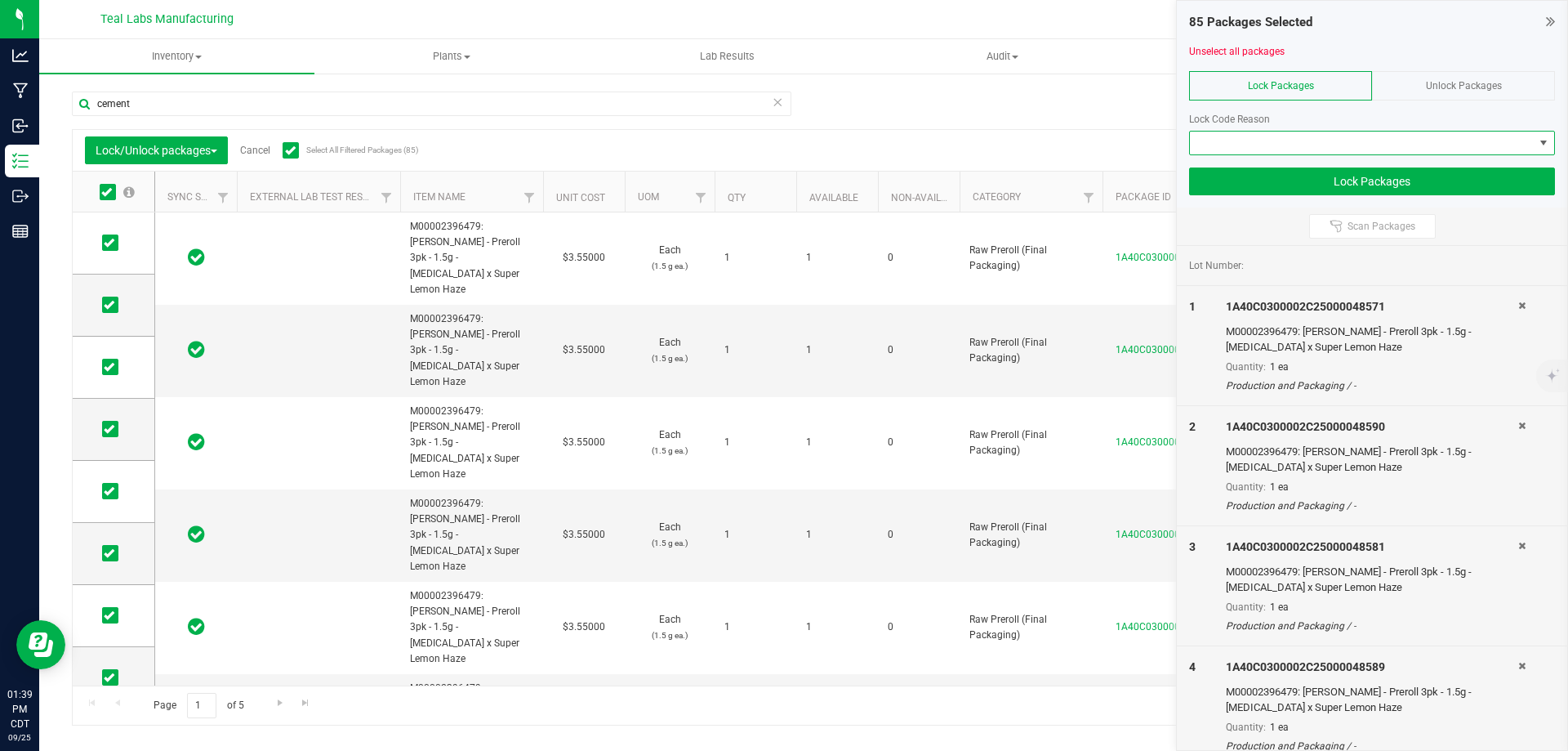
click at [1315, 143] on span at bounding box center [1362, 143] width 344 height 23
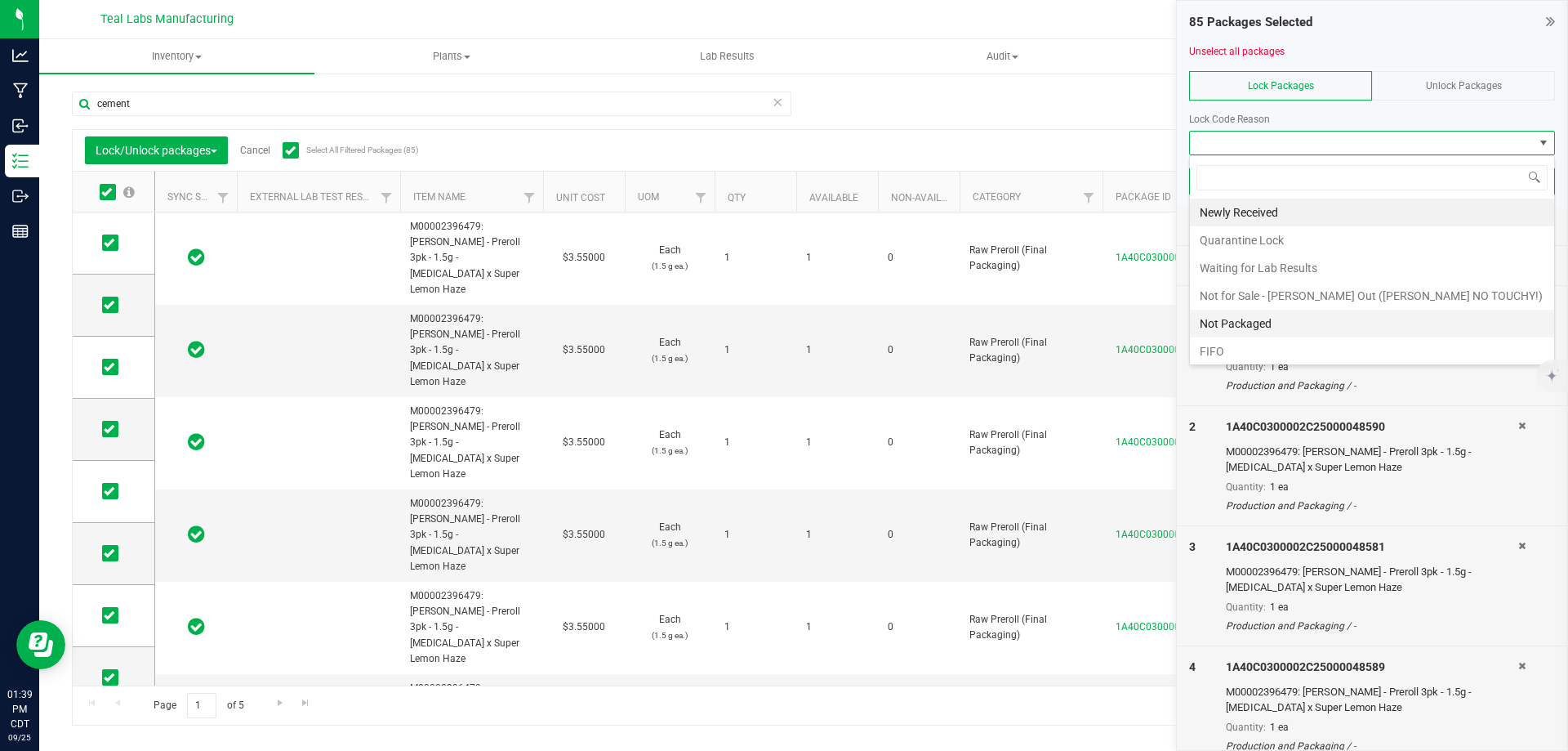
click at [1256, 321] on li "Not Packaged" at bounding box center [1372, 323] width 365 height 28
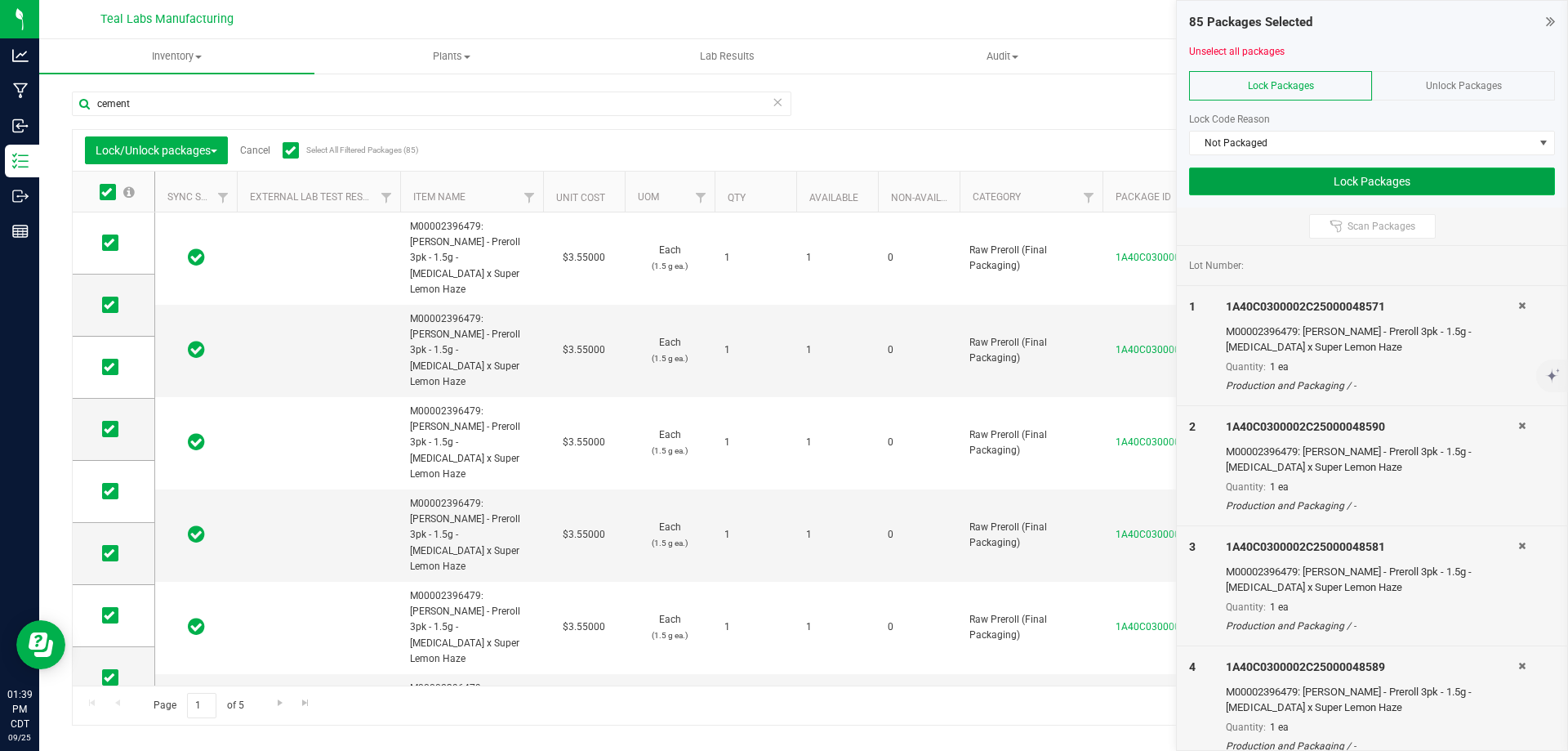
click at [1332, 183] on button "Lock Packages" at bounding box center [1372, 181] width 366 height 28
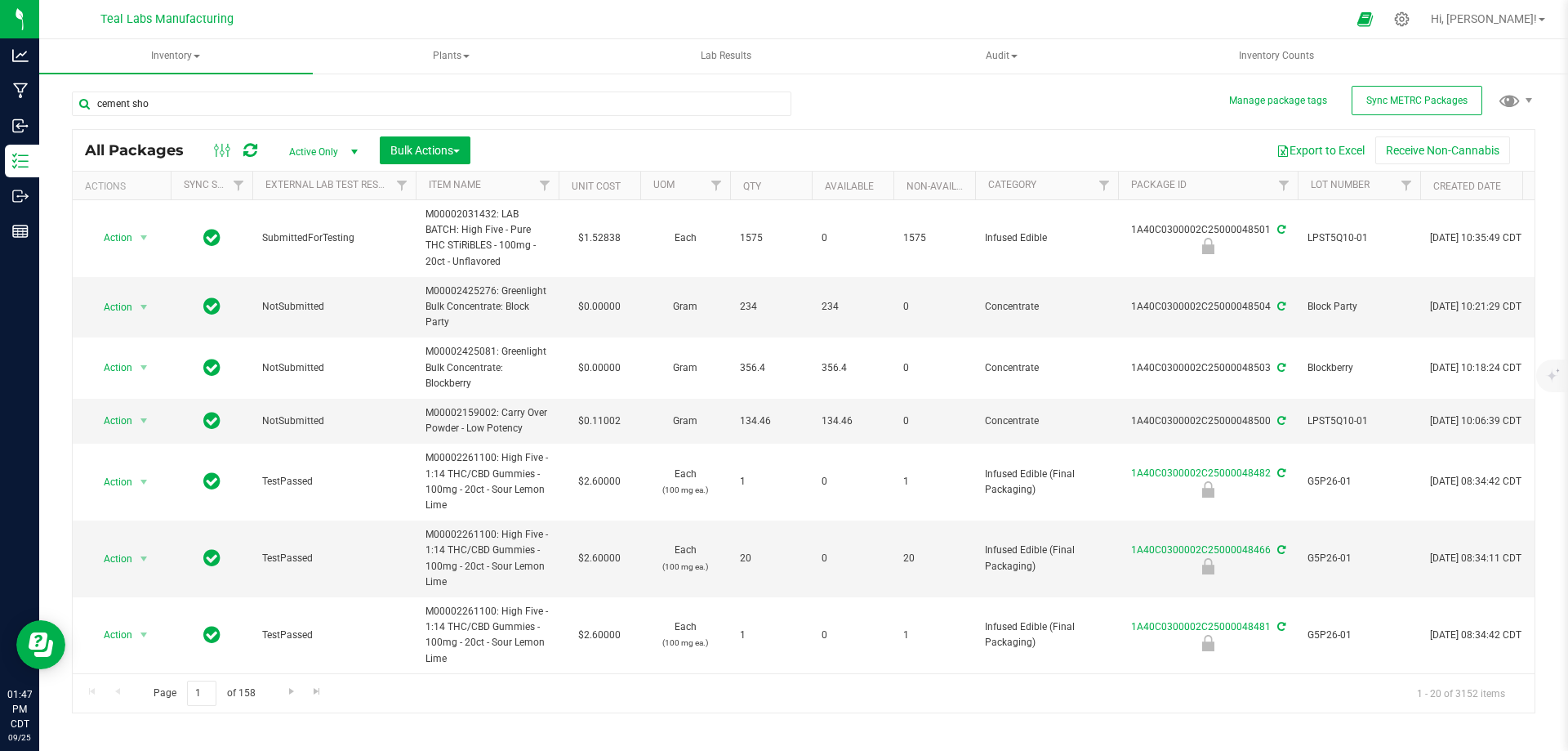
type input "cement sho"
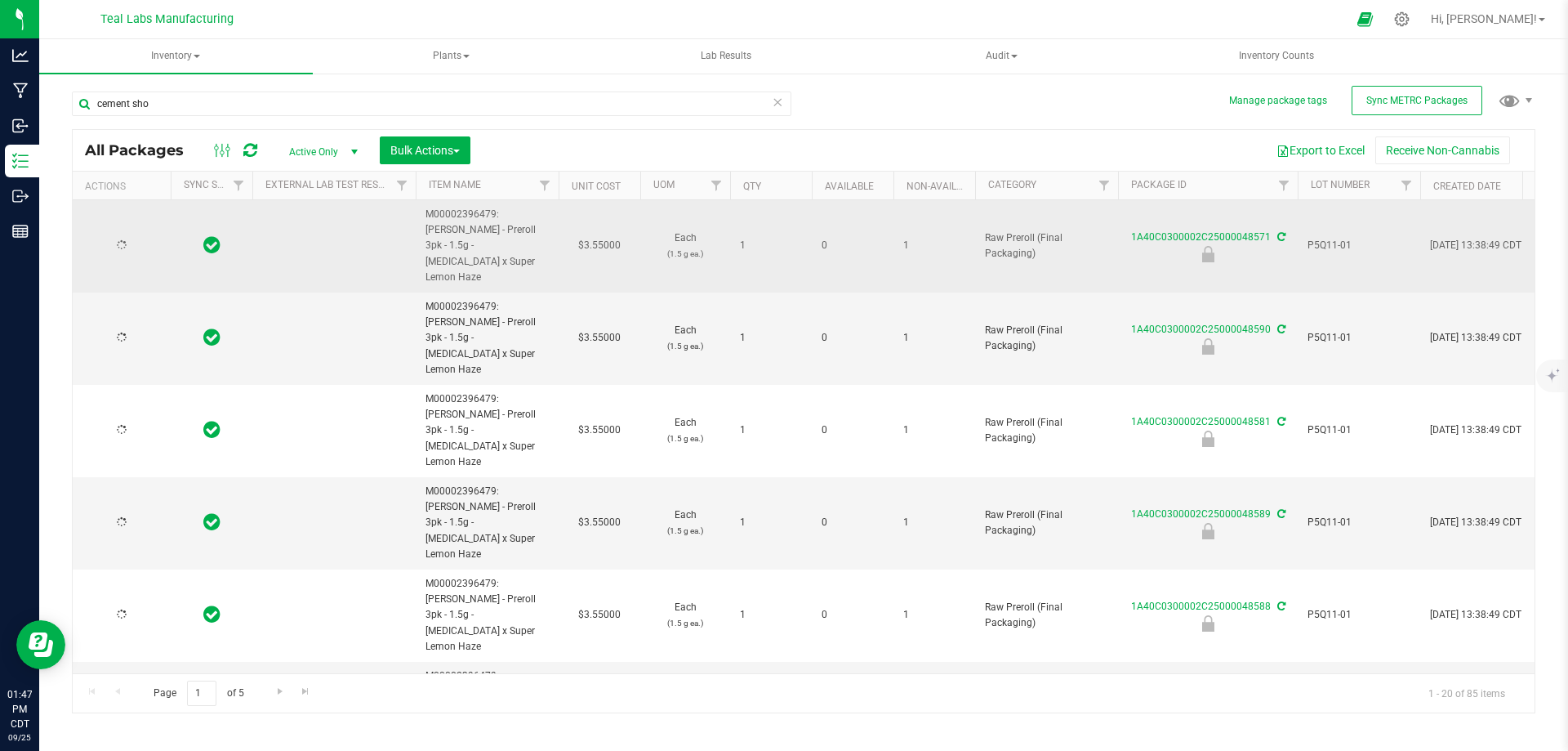
click at [470, 211] on span "M00002396479: Kusch - Preroll 3pk - 1.5g - Cement Shoes x Super Lemon Haze" at bounding box center [487, 246] width 123 height 78
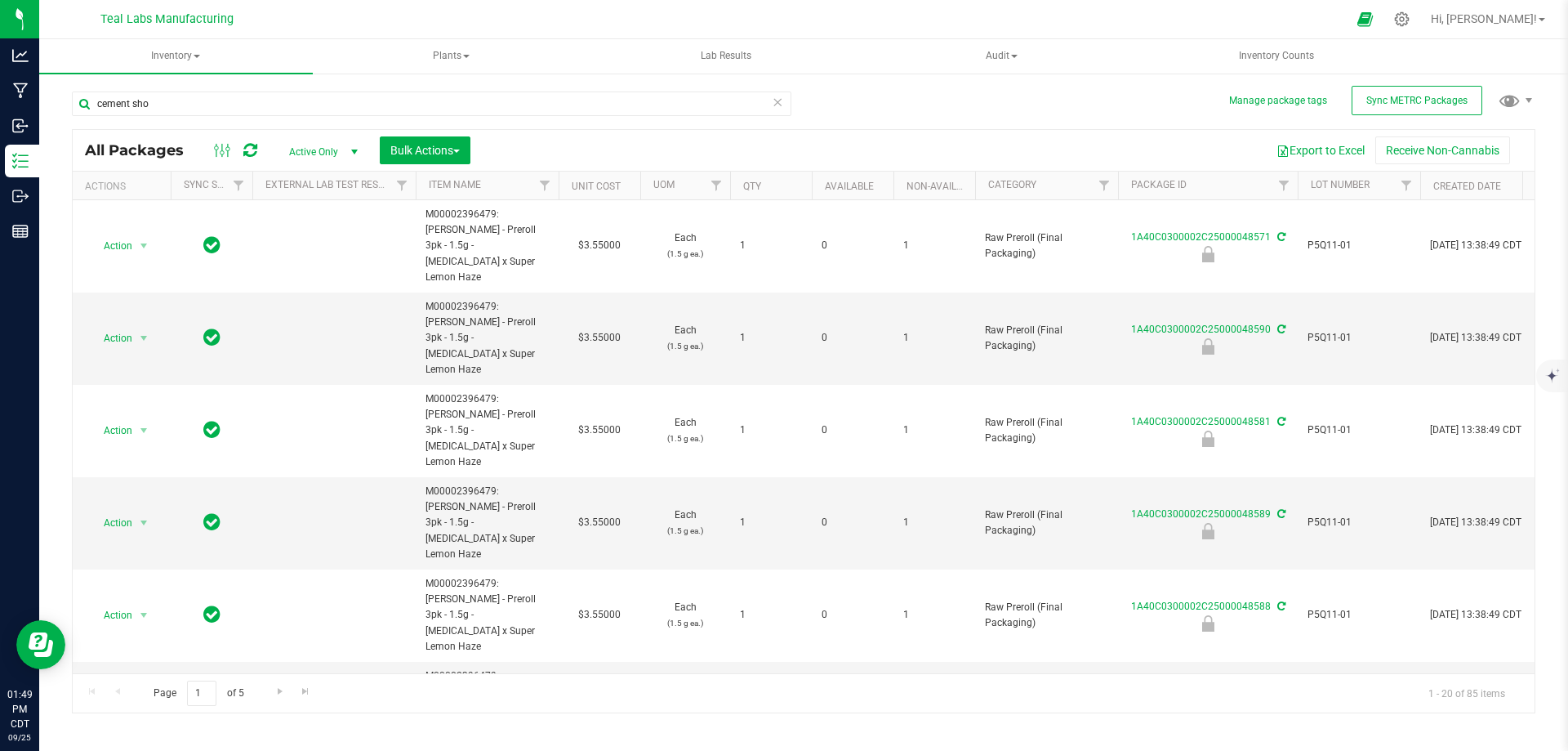
click at [845, 154] on div "Export to Excel Receive Non-Cannabis" at bounding box center [1003, 150] width 1040 height 28
click at [351, 109] on input "cement" at bounding box center [431, 103] width 720 height 24
drag, startPoint x: 674, startPoint y: 147, endPoint x: 241, endPoint y: 180, distance: 434.3
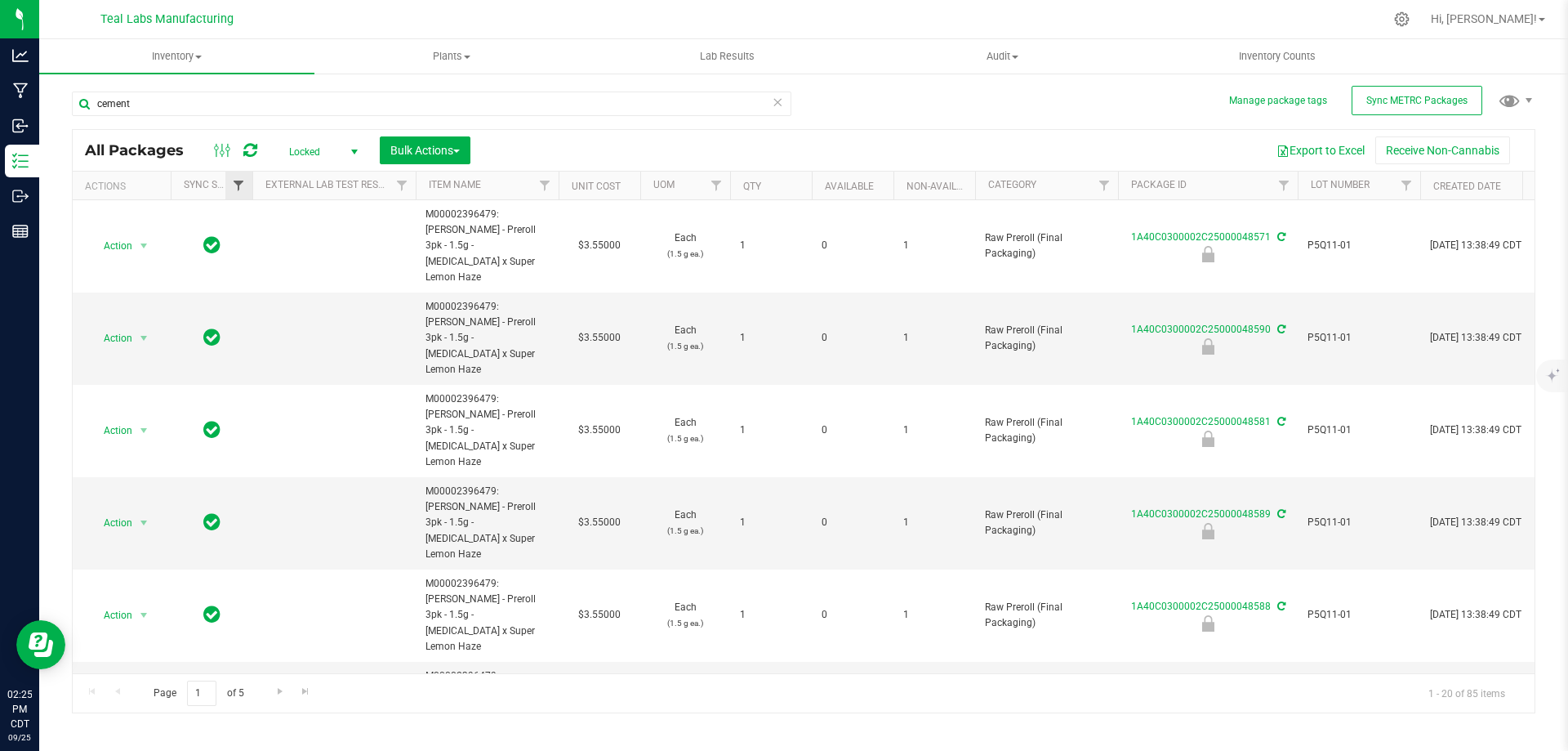
click at [674, 147] on div "Export to Excel Receive Non-Cannabis" at bounding box center [1003, 150] width 1040 height 28
